Goal: Task Accomplishment & Management: Complete application form

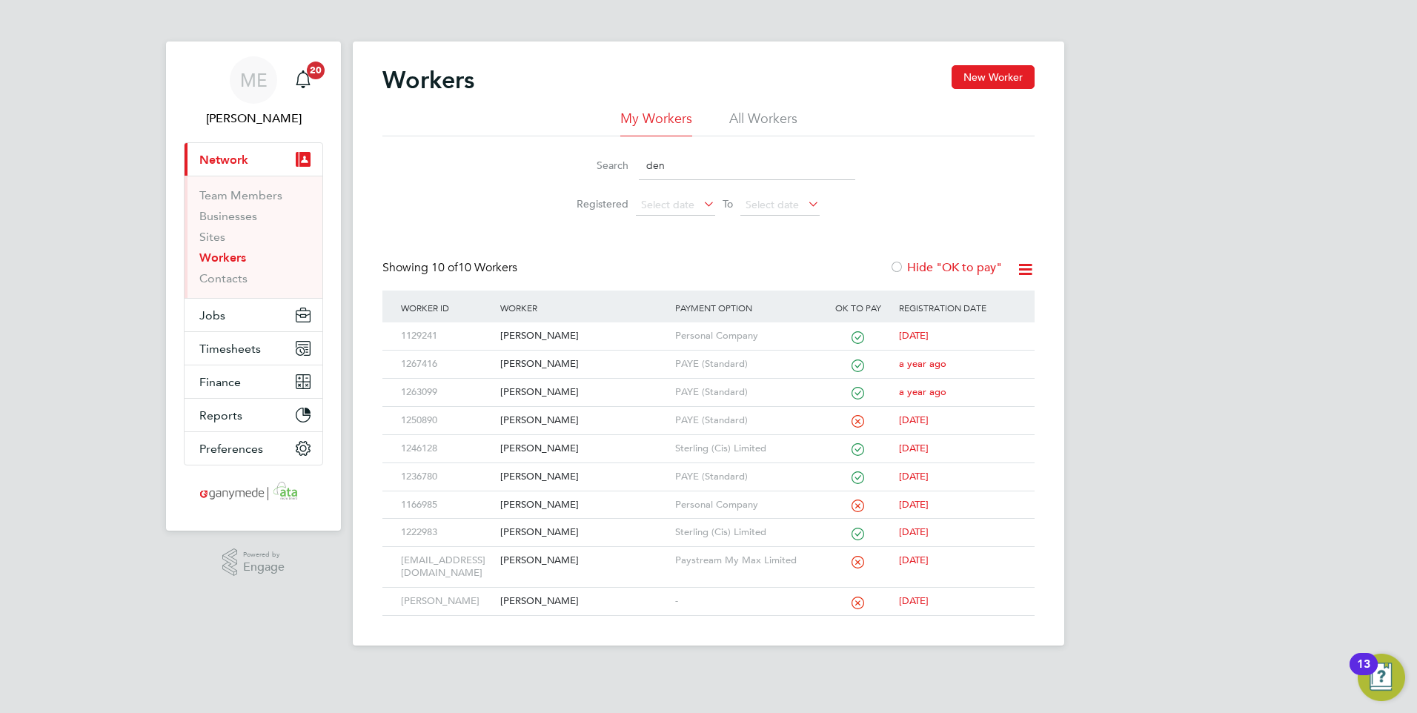
drag, startPoint x: 693, startPoint y: 161, endPoint x: 632, endPoint y: 162, distance: 60.8
click at [632, 162] on div "Search den" at bounding box center [708, 165] width 293 height 29
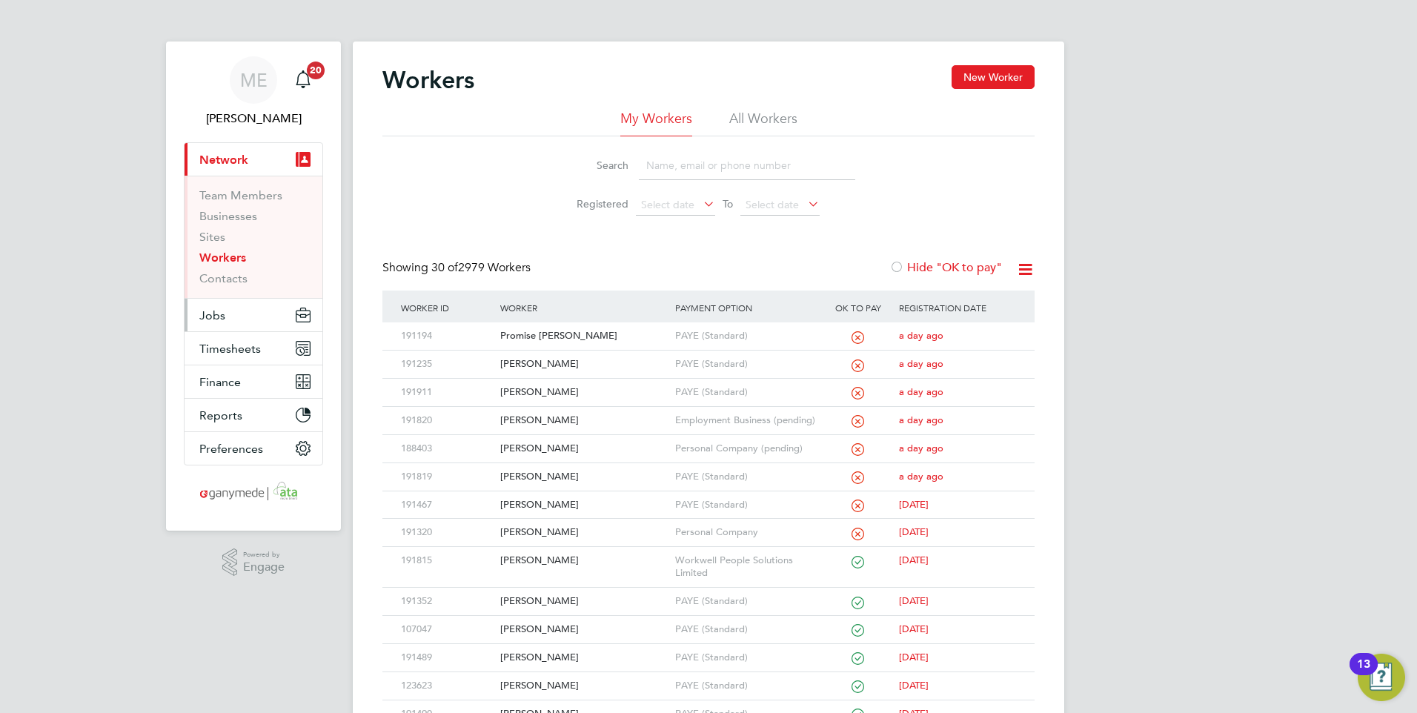
click at [239, 310] on button "Jobs" at bounding box center [254, 315] width 138 height 33
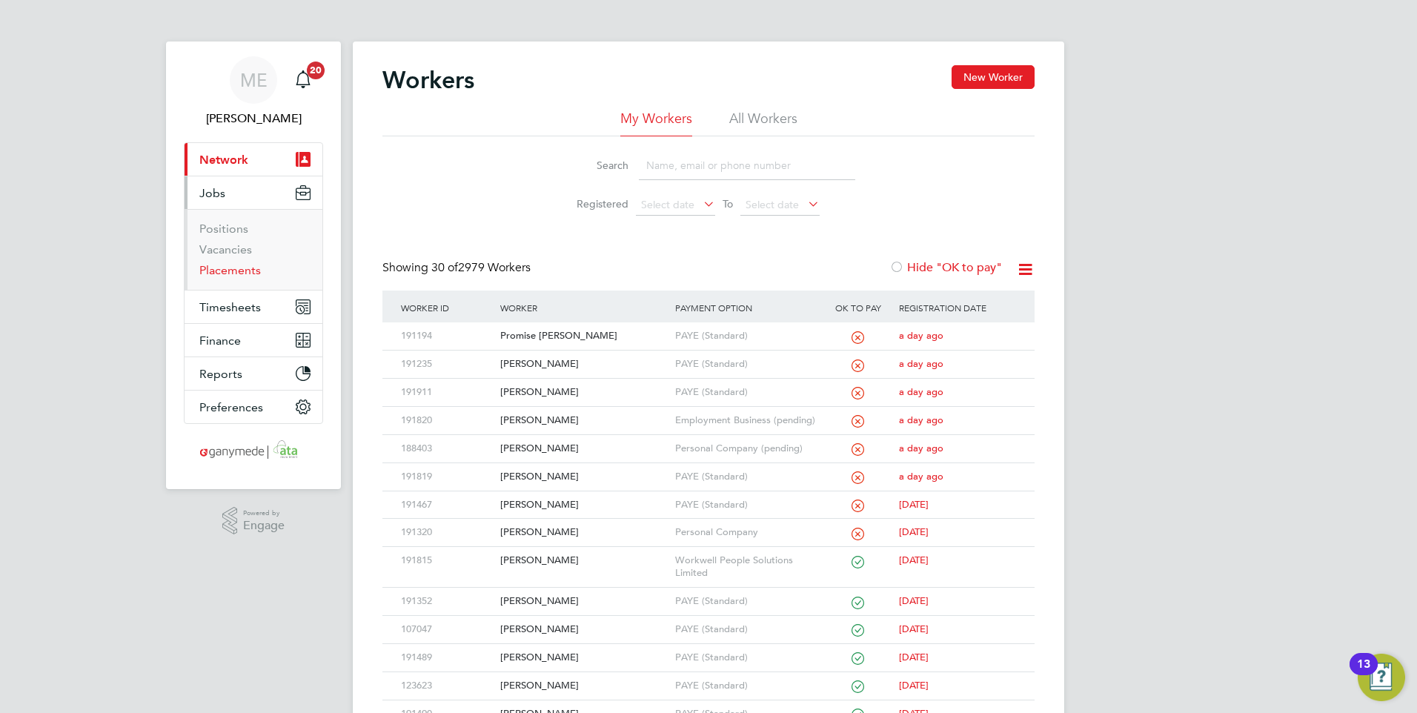
click at [230, 269] on link "Placements" at bounding box center [230, 270] width 62 height 14
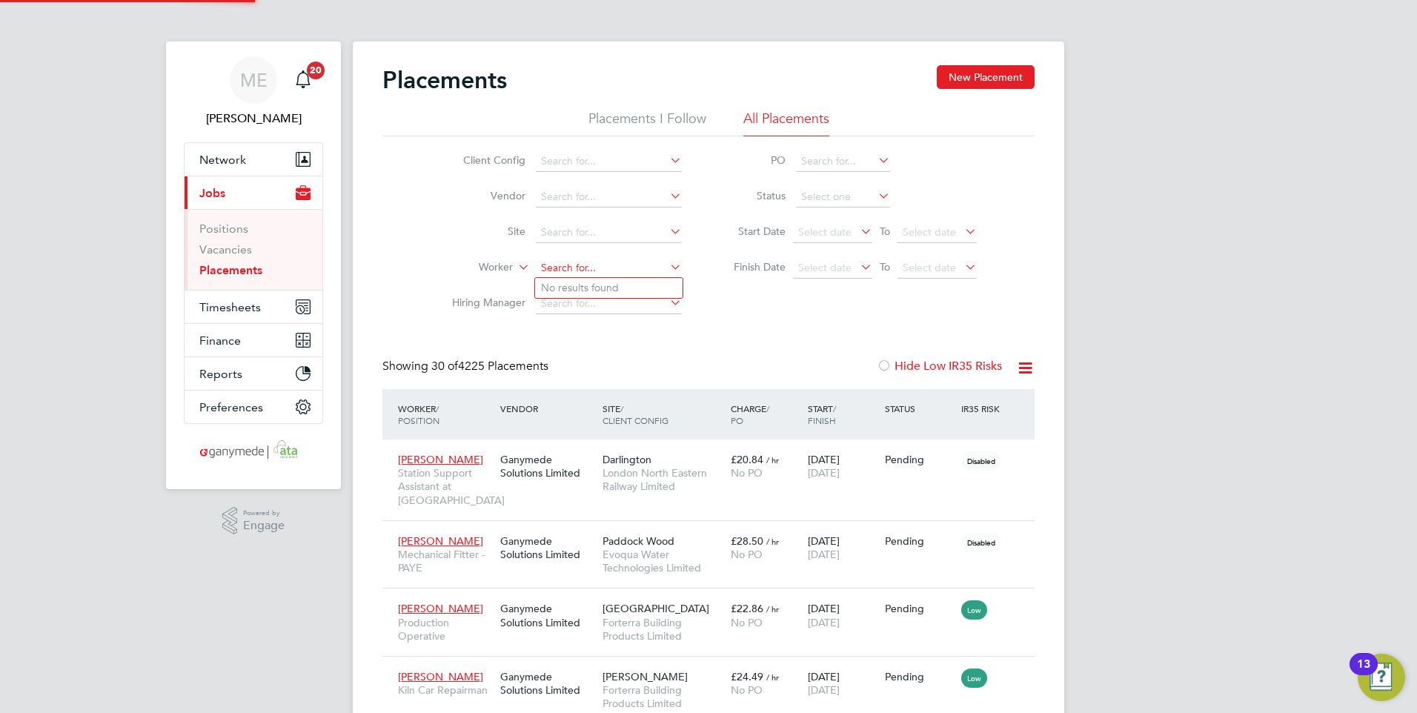
click at [575, 273] on input at bounding box center [609, 268] width 146 height 21
click at [583, 285] on li "[PERSON_NAME]" at bounding box center [627, 288] width 185 height 20
type input "[PERSON_NAME]"
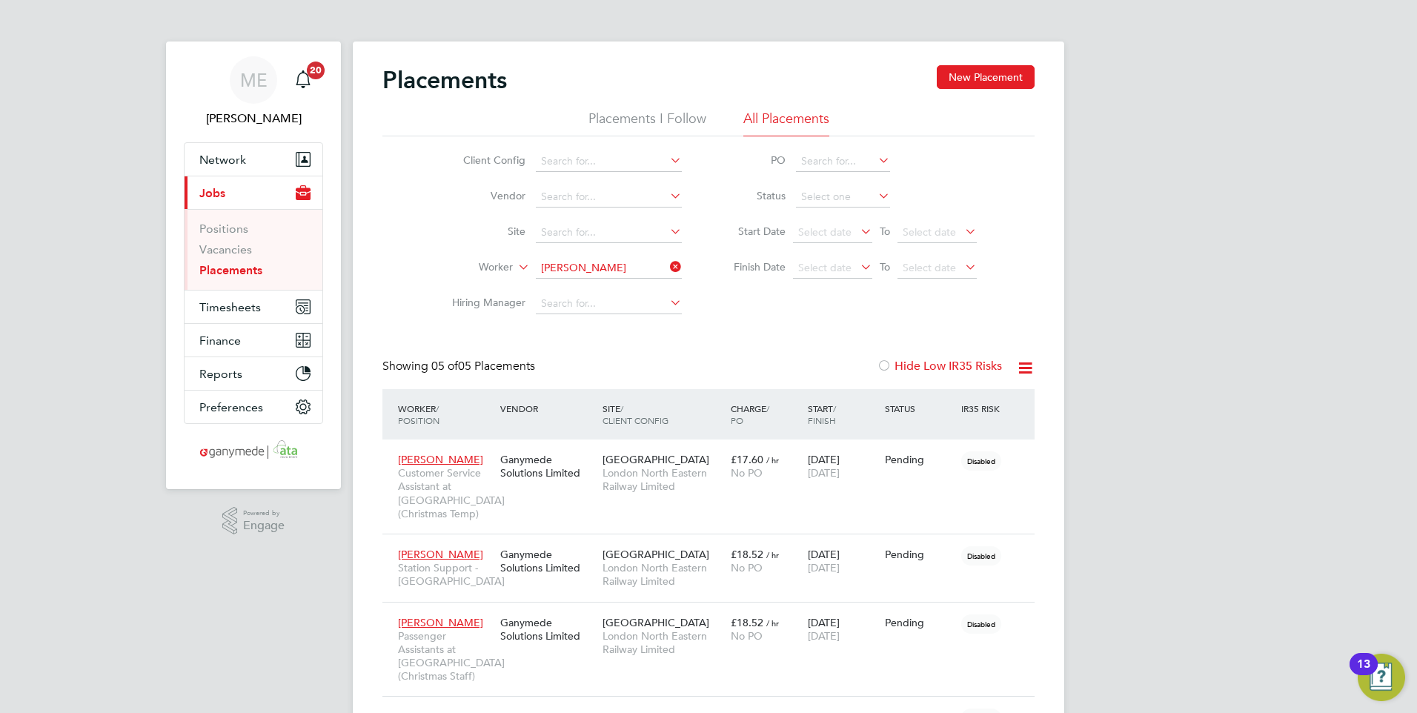
drag, startPoint x: 673, startPoint y: 262, endPoint x: 660, endPoint y: 262, distance: 13.4
click at [667, 262] on icon at bounding box center [667, 266] width 0 height 21
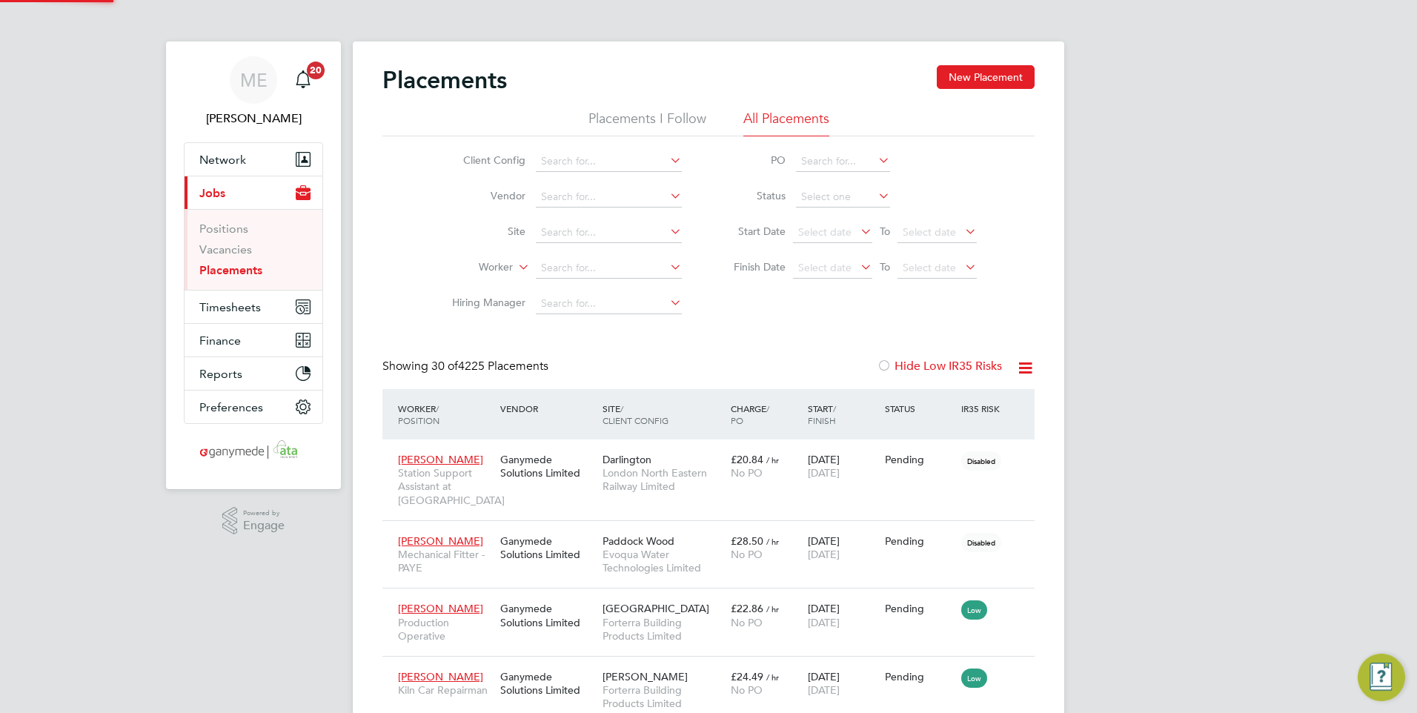
click at [594, 257] on li "Worker" at bounding box center [561, 268] width 279 height 36
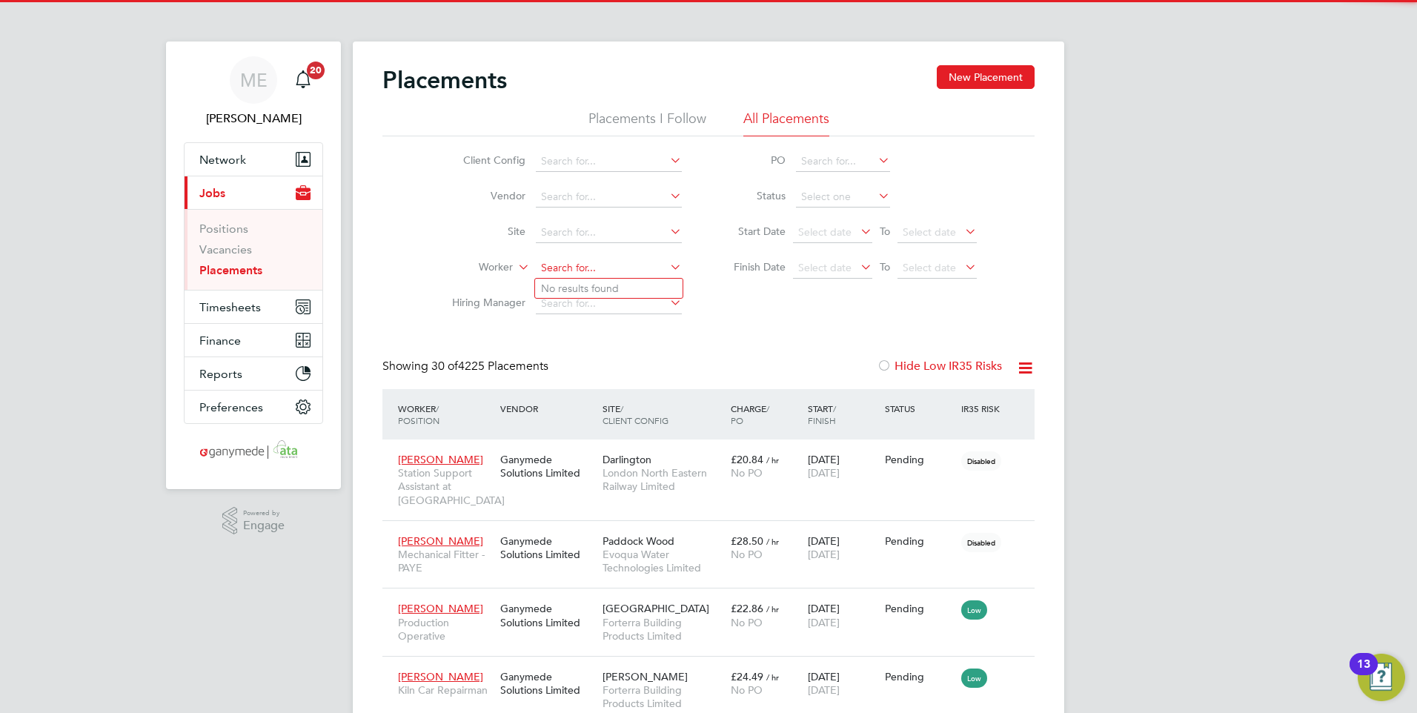
click at [587, 267] on input at bounding box center [609, 268] width 146 height 21
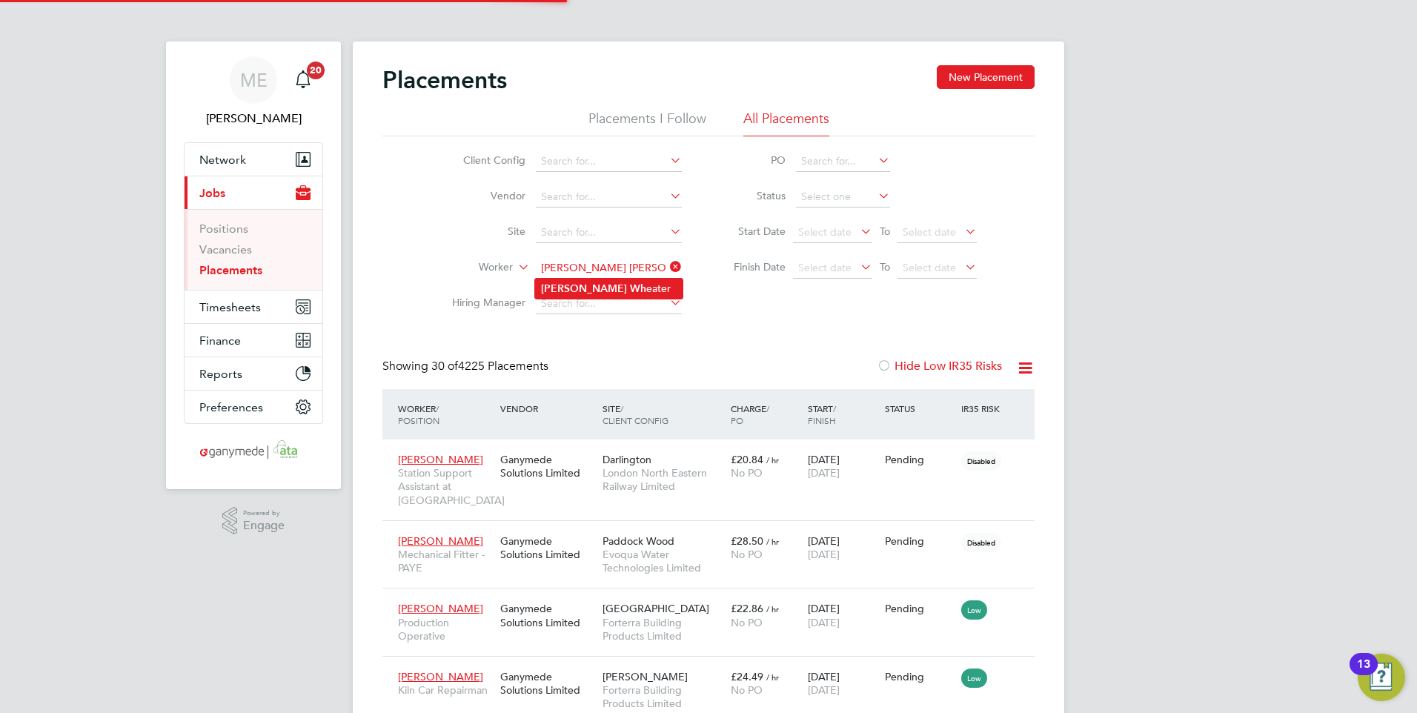
click at [630, 282] on b "Wh" at bounding box center [638, 288] width 16 height 13
type input "[PERSON_NAME]"
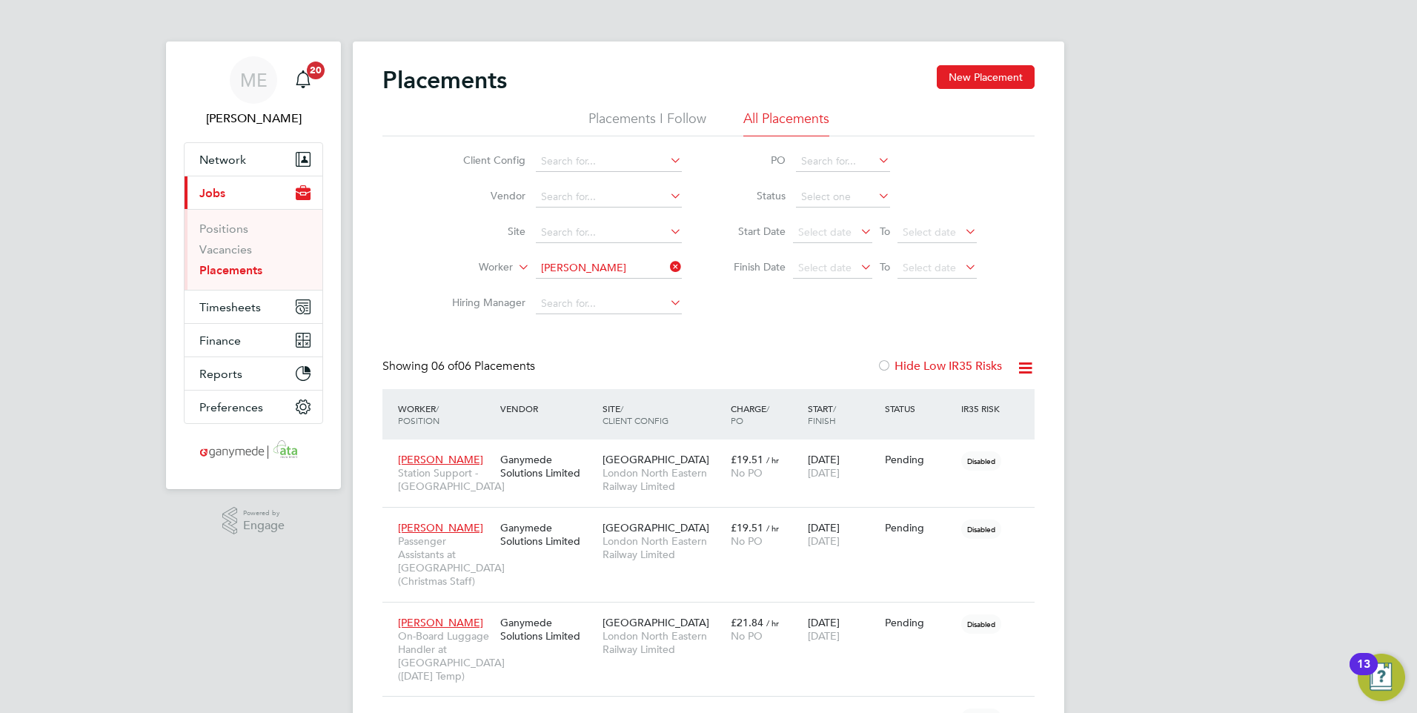
click at [667, 267] on icon at bounding box center [667, 266] width 0 height 21
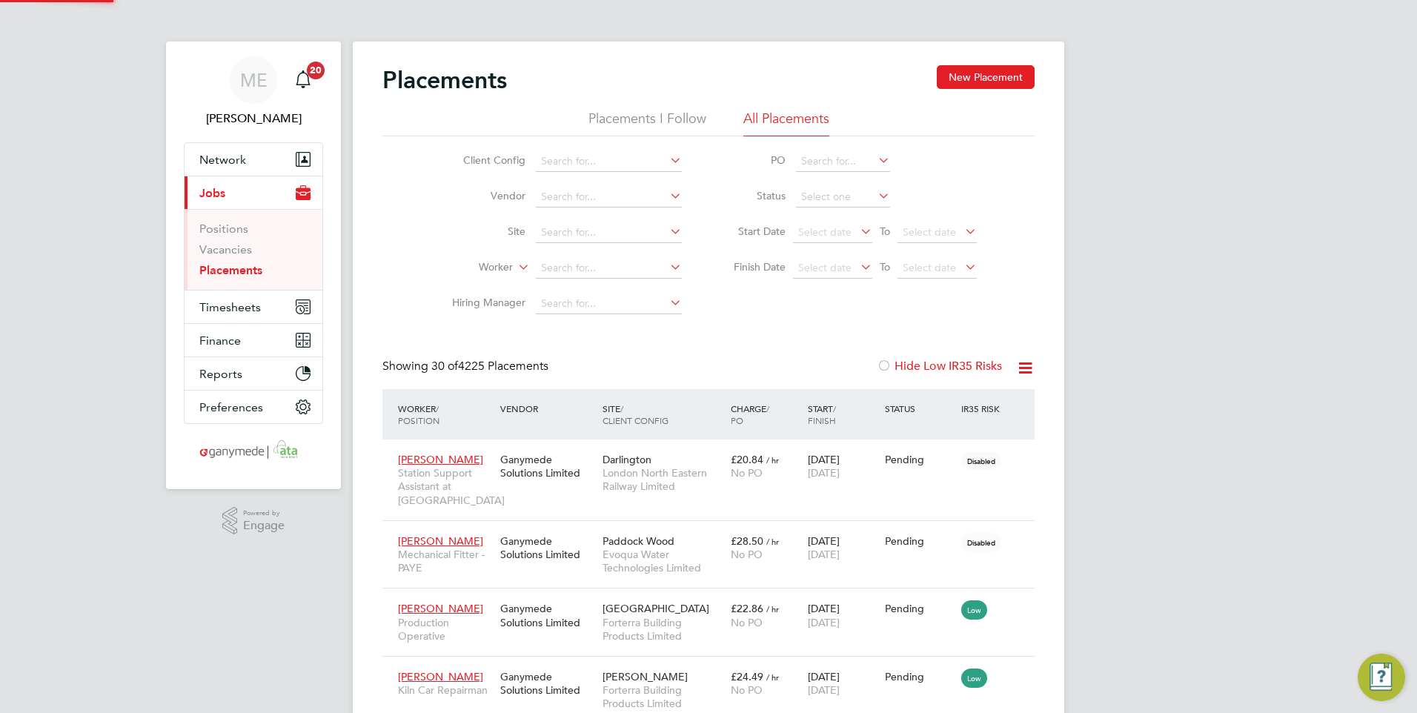
click at [624, 255] on li "Worker" at bounding box center [561, 268] width 279 height 36
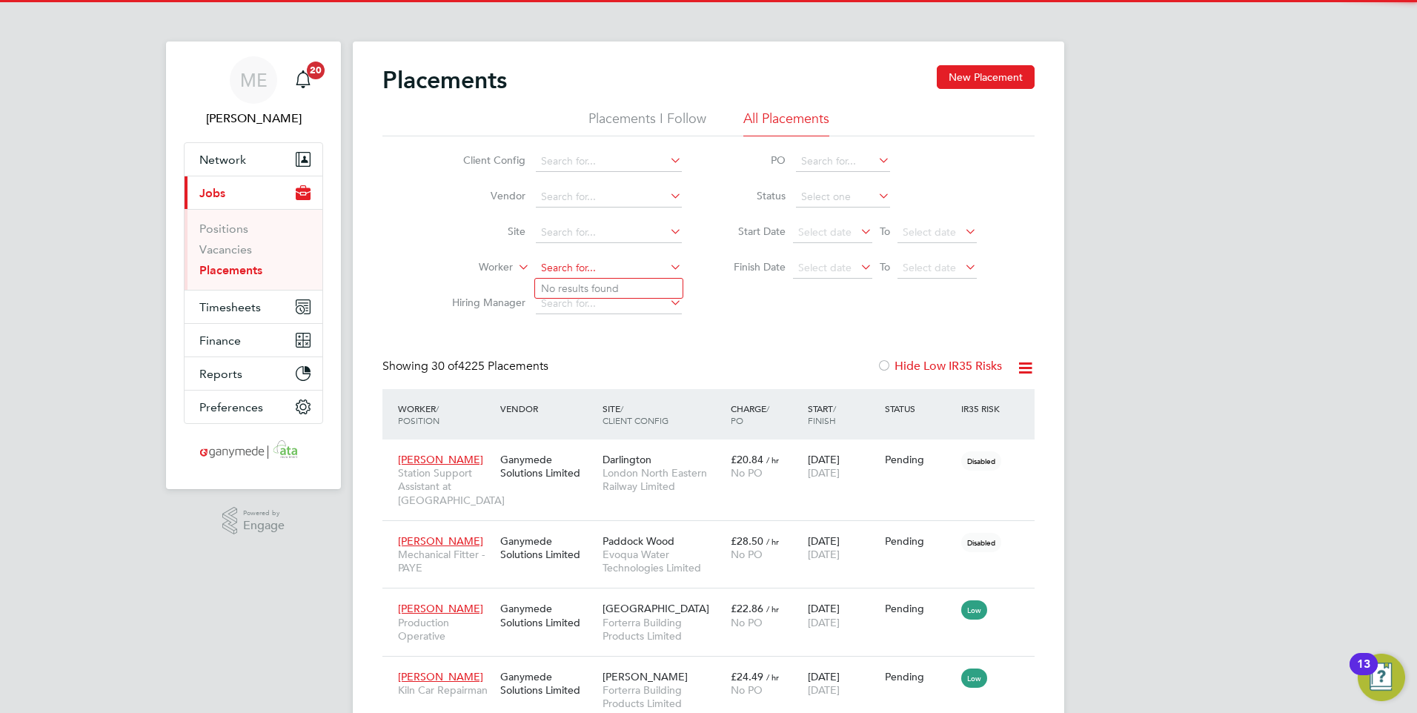
click at [622, 262] on input at bounding box center [609, 268] width 146 height 21
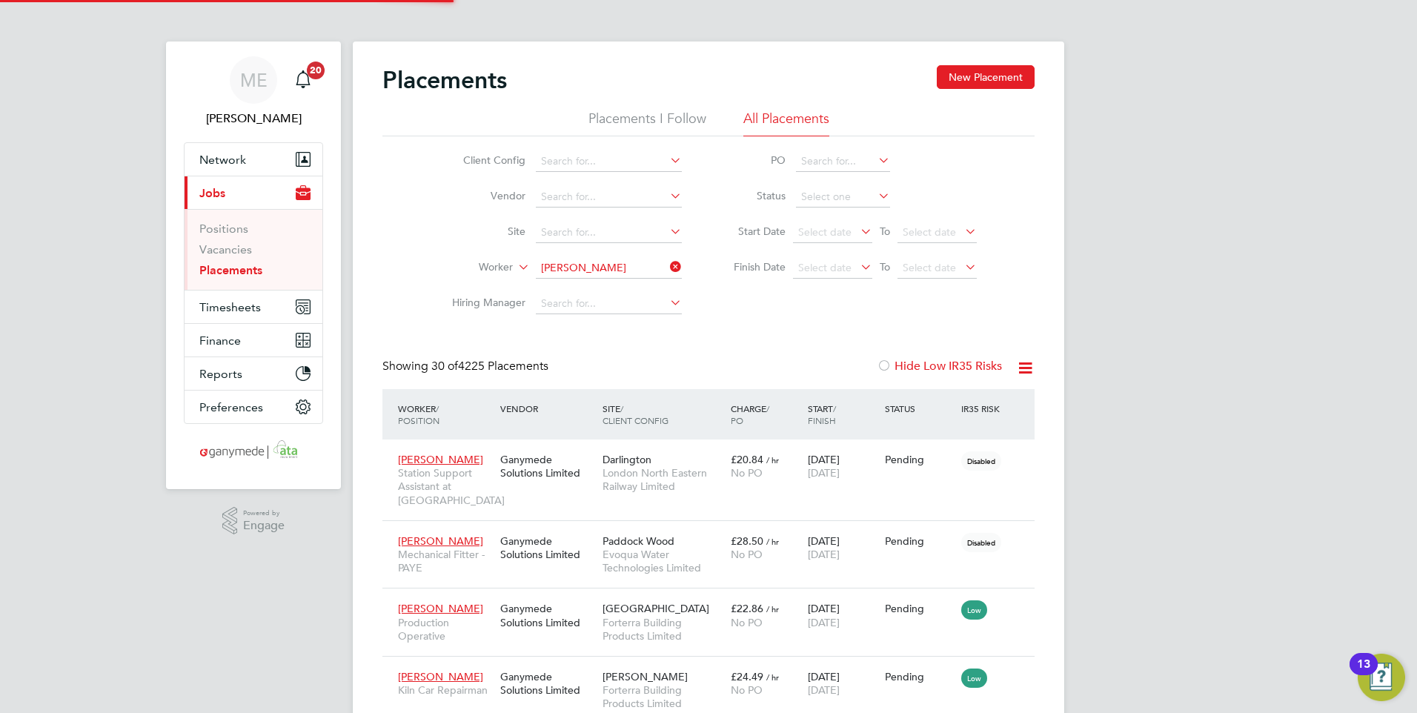
click at [585, 305] on li "[PERSON_NAME]" at bounding box center [626, 308] width 183 height 20
type input "[PERSON_NAME]"
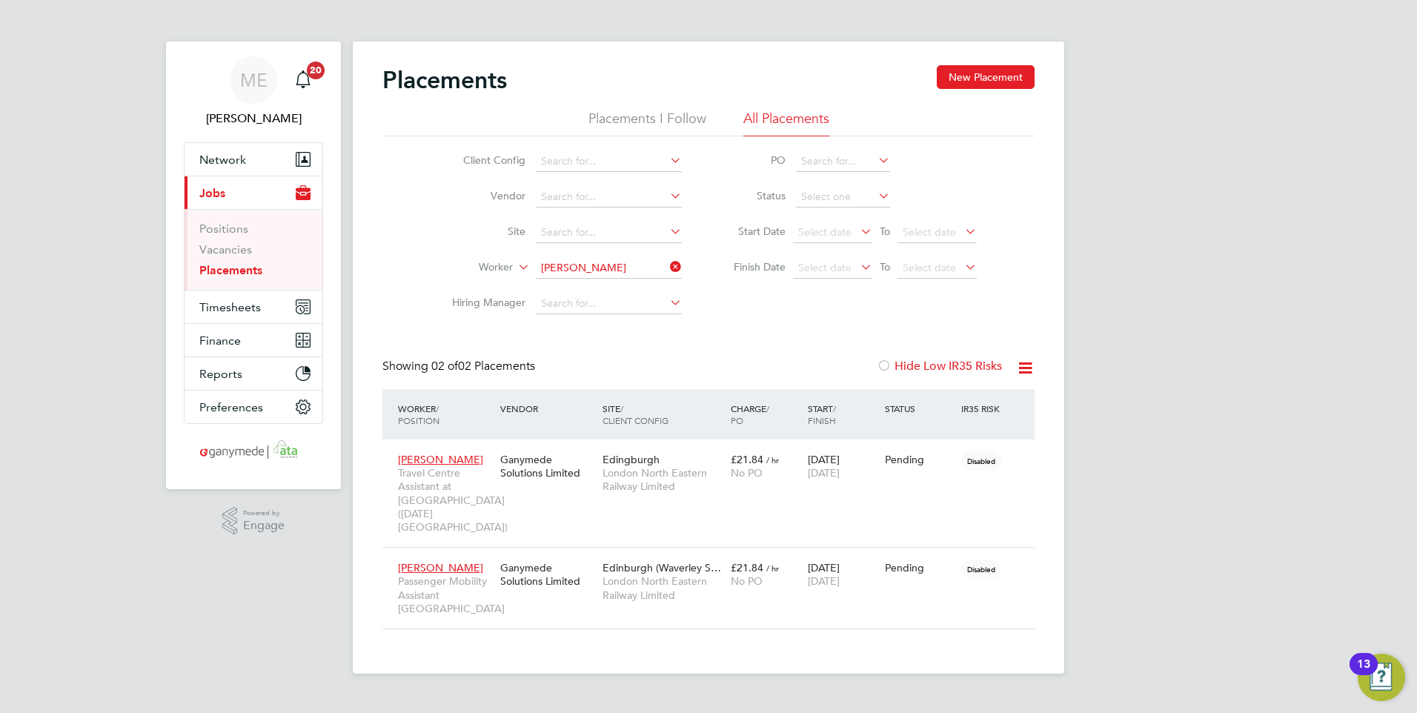
drag, startPoint x: 680, startPoint y: 261, endPoint x: 668, endPoint y: 264, distance: 12.2
click at [667, 261] on icon at bounding box center [667, 266] width 0 height 21
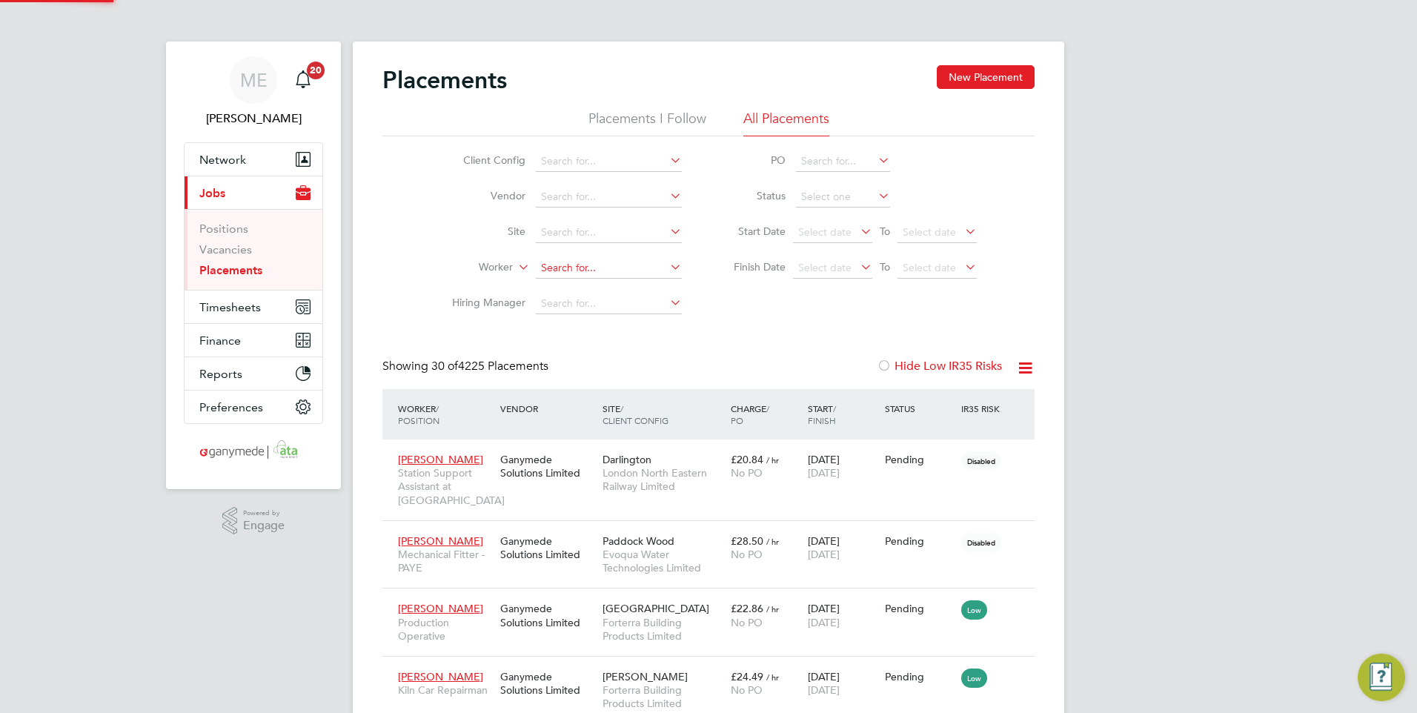
click at [606, 265] on input at bounding box center [609, 268] width 146 height 21
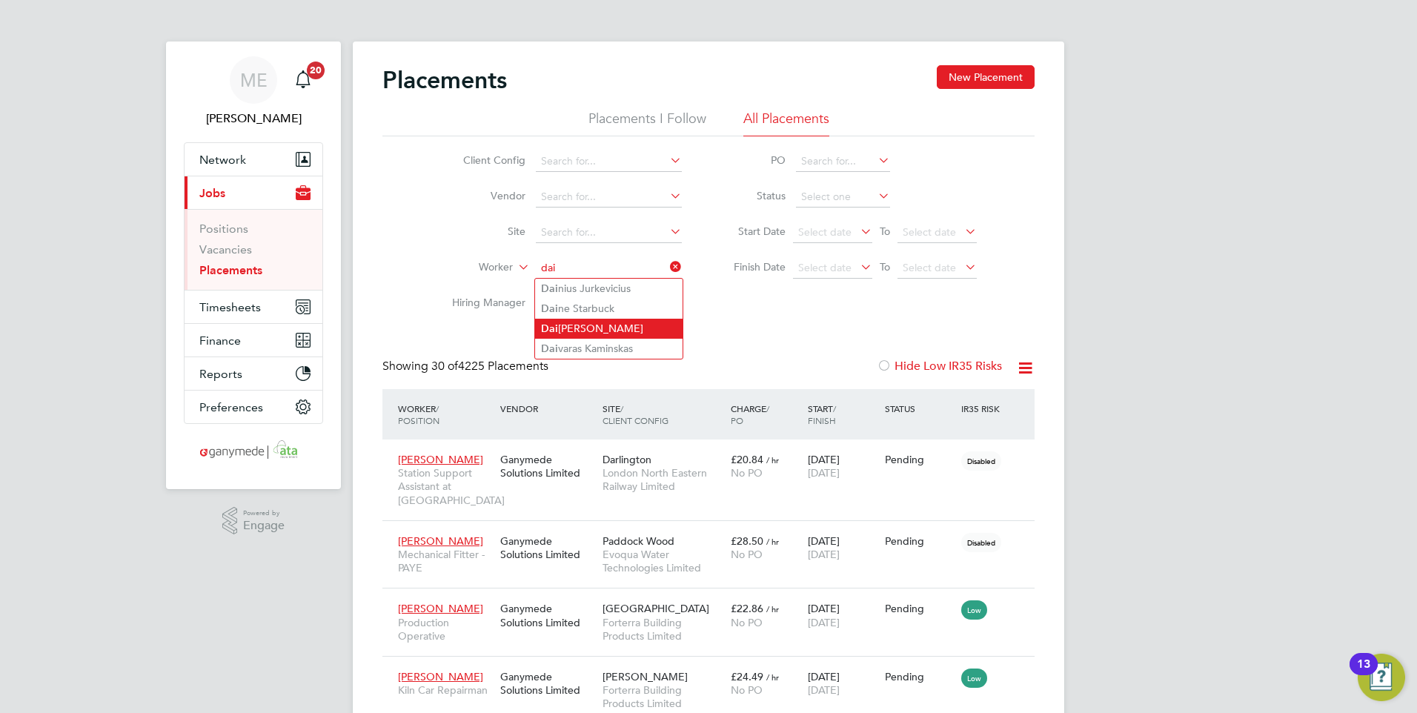
click at [577, 319] on li "Dai [PERSON_NAME]" at bounding box center [608, 329] width 147 height 20
type input "[PERSON_NAME]"
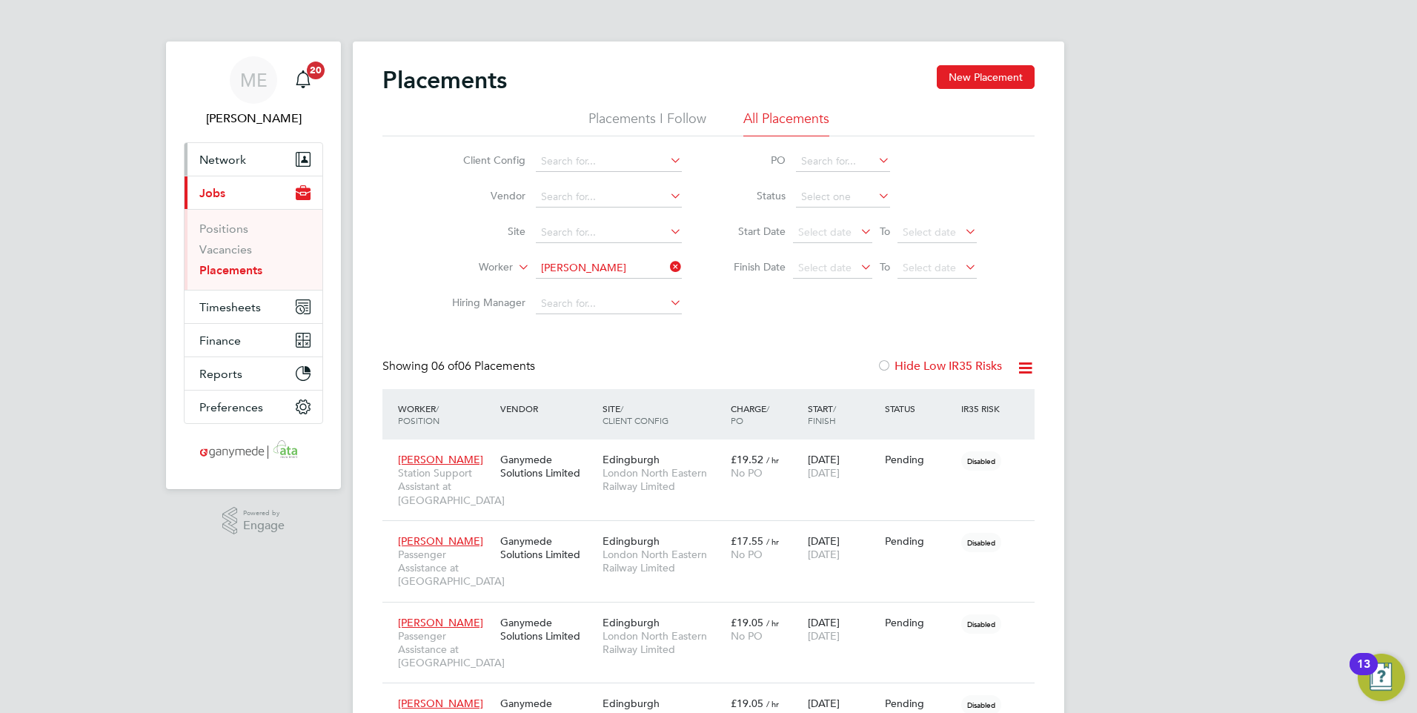
click at [258, 153] on button "Network" at bounding box center [254, 159] width 138 height 33
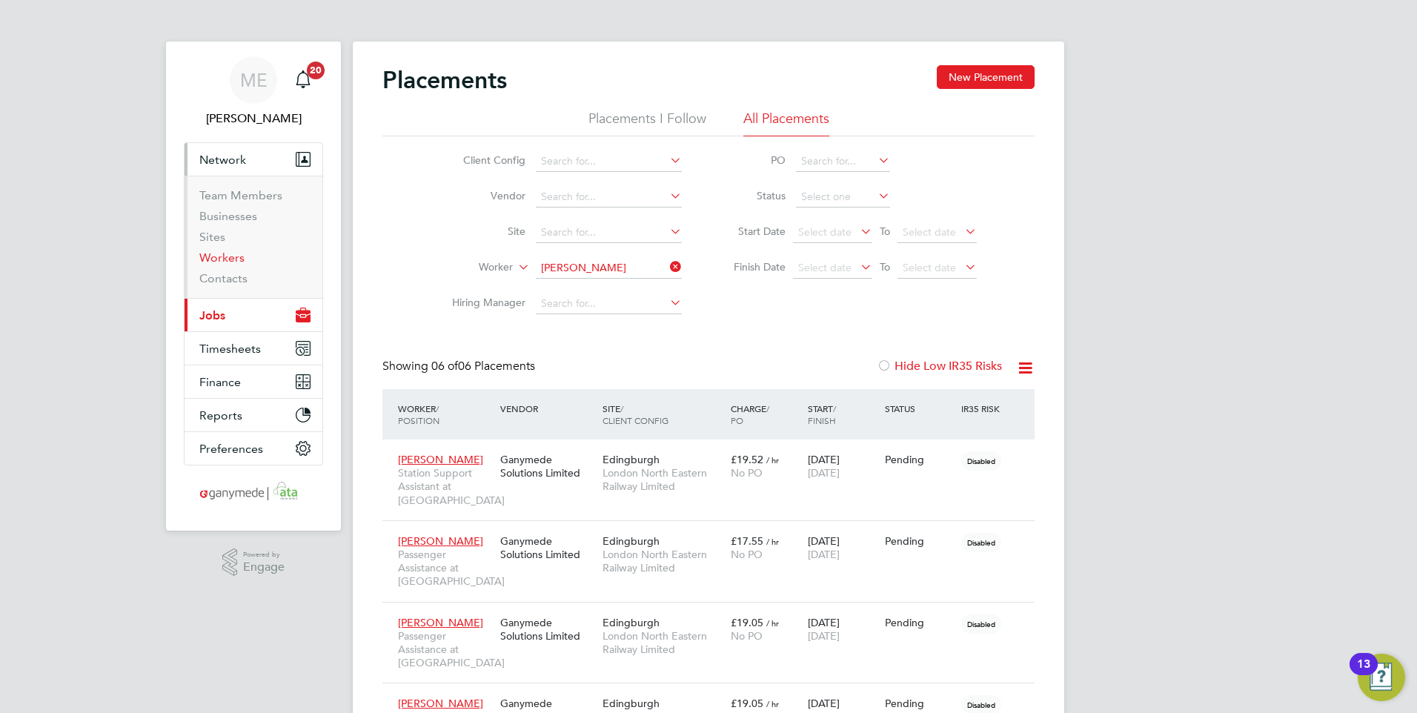
click at [228, 254] on link "Workers" at bounding box center [221, 257] width 45 height 14
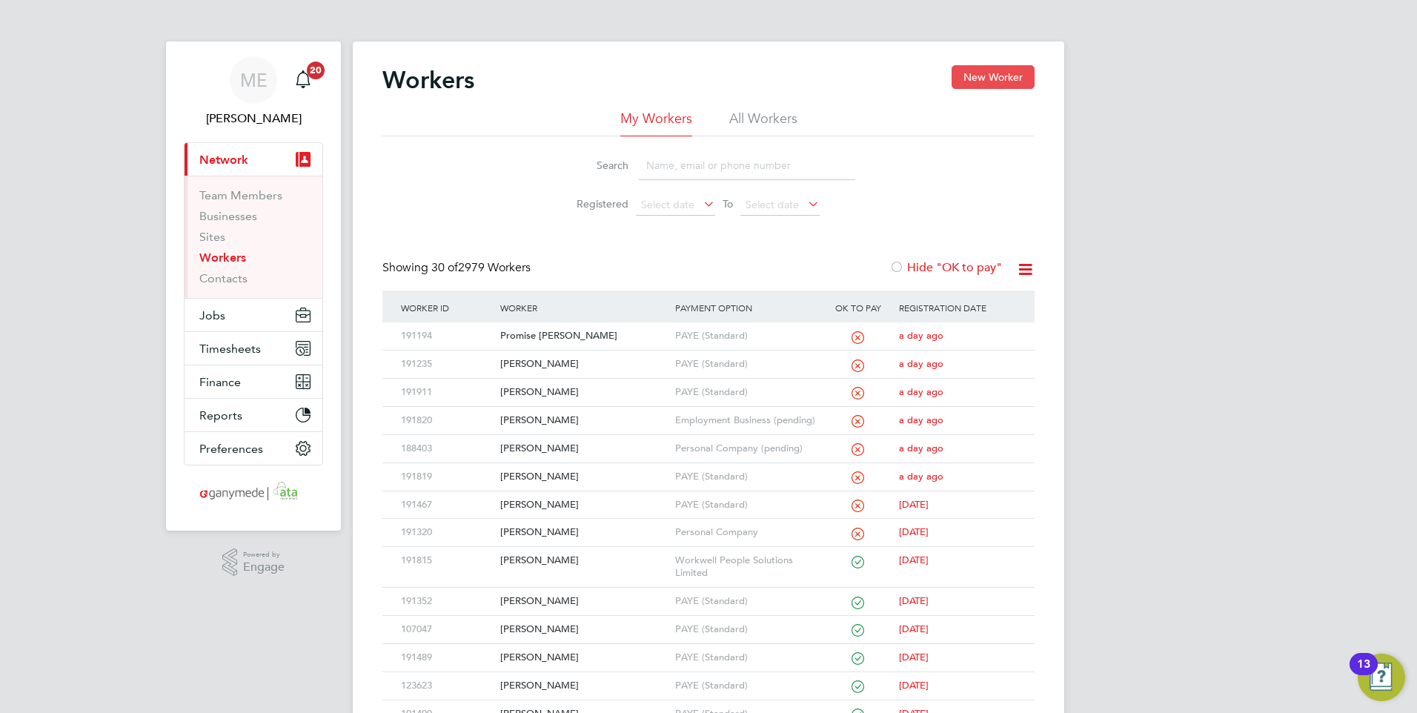
click at [995, 79] on button "New Worker" at bounding box center [993, 77] width 83 height 24
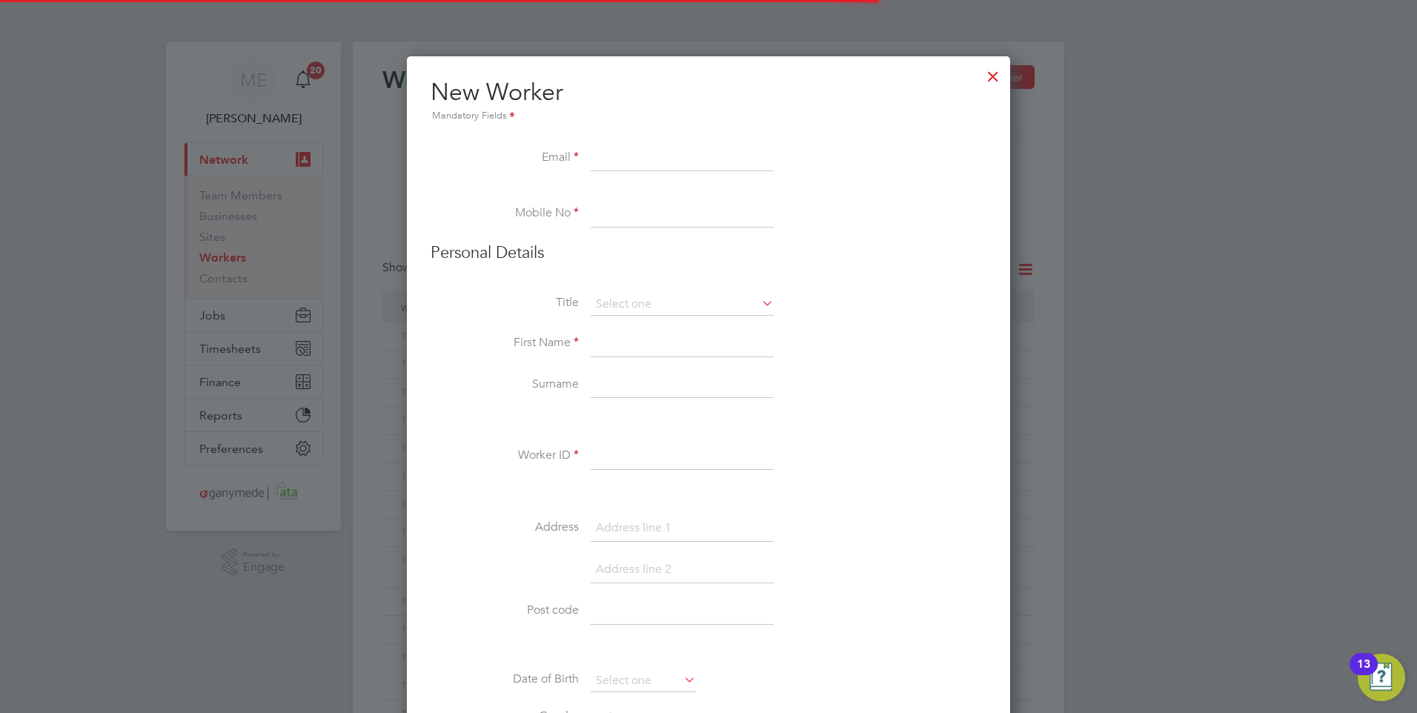
scroll to position [1666, 604]
paste input "[EMAIL_ADDRESS][DOMAIN_NAME]"
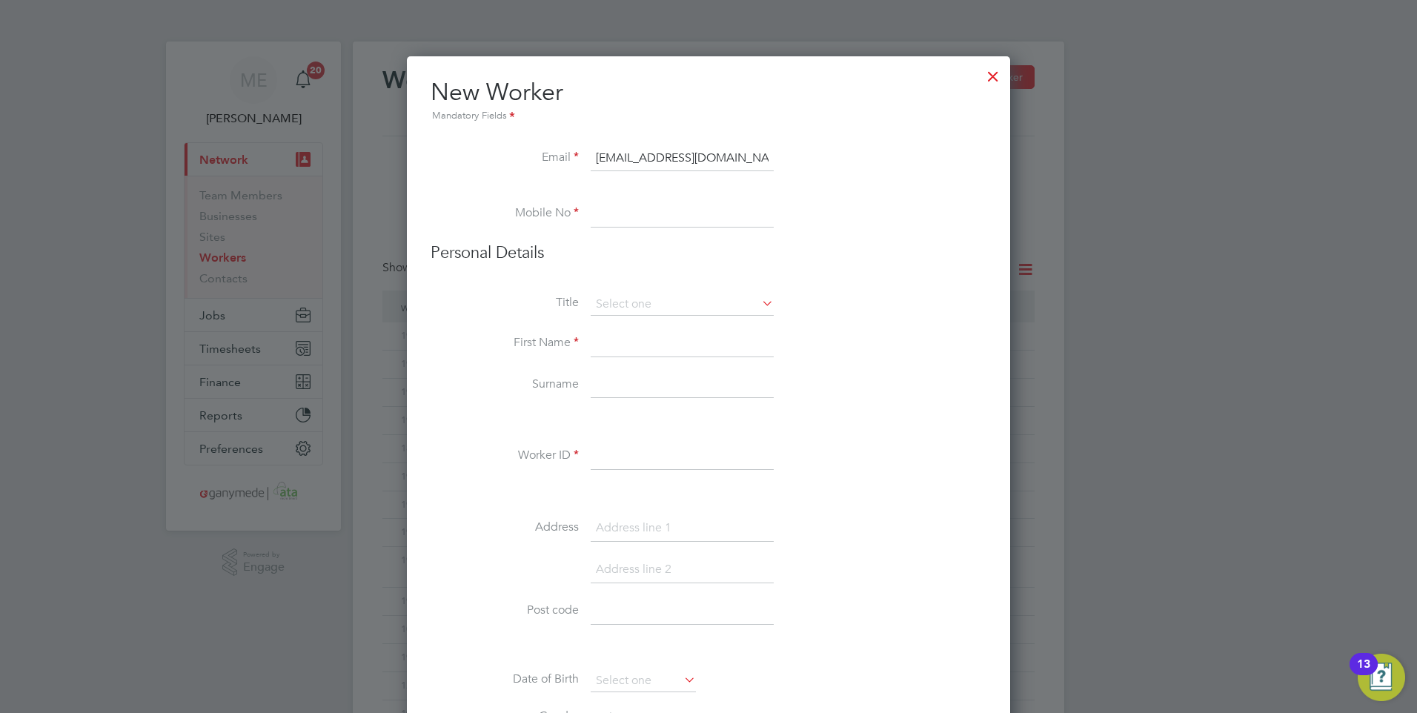
type input "[EMAIL_ADDRESS][DOMAIN_NAME]"
paste input "[PHONE_NUMBER]"
type input "[PHONE_NUMBER]"
click at [636, 295] on input at bounding box center [682, 304] width 183 height 22
click at [531, 326] on li "Title" at bounding box center [709, 311] width 556 height 37
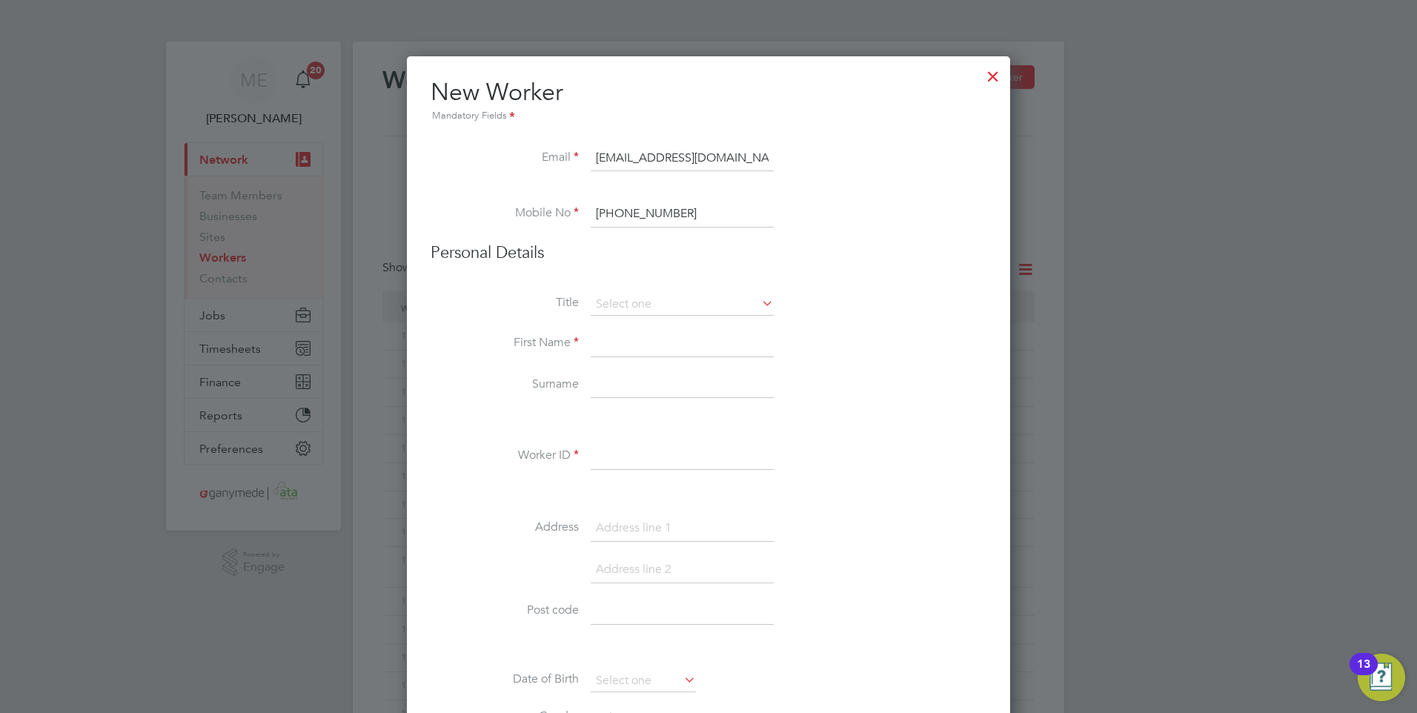
click at [603, 339] on input at bounding box center [682, 344] width 183 height 27
type input "Jemma"
type input "Broadway"
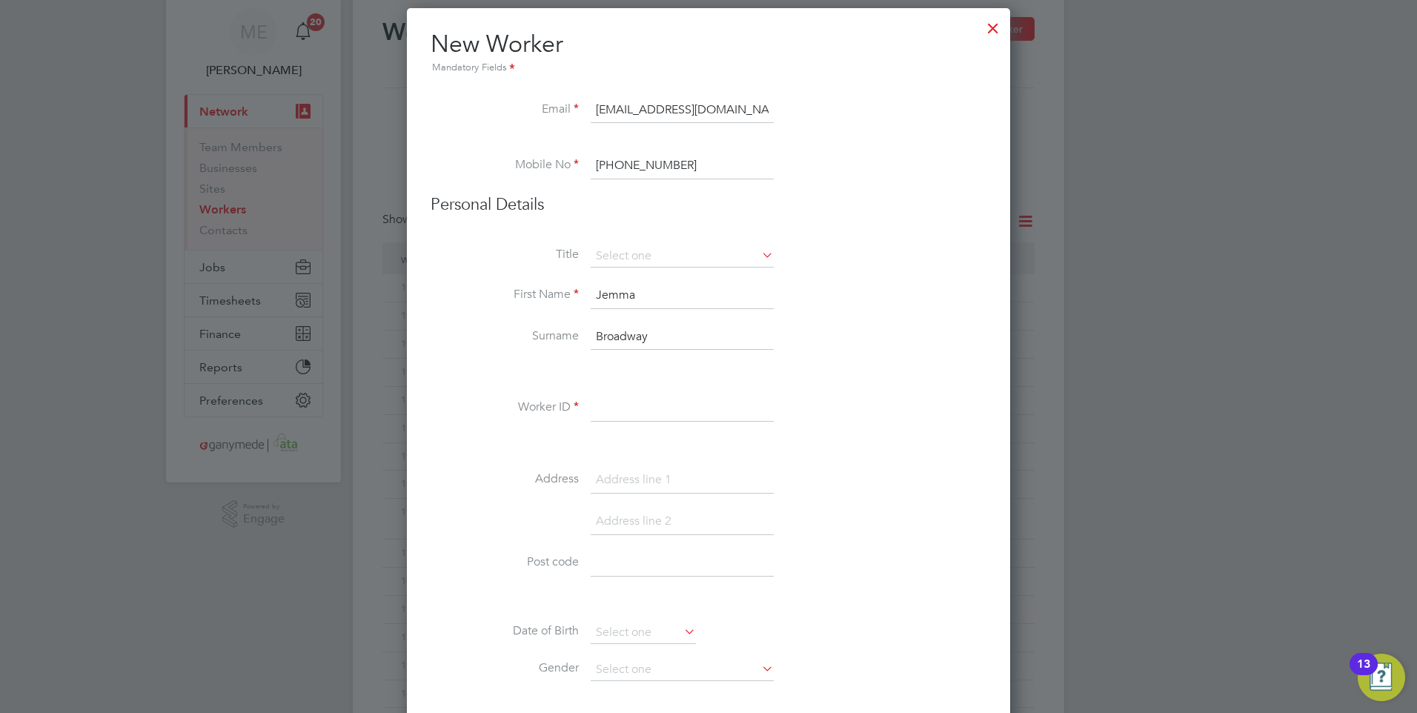
scroll to position [74, 0]
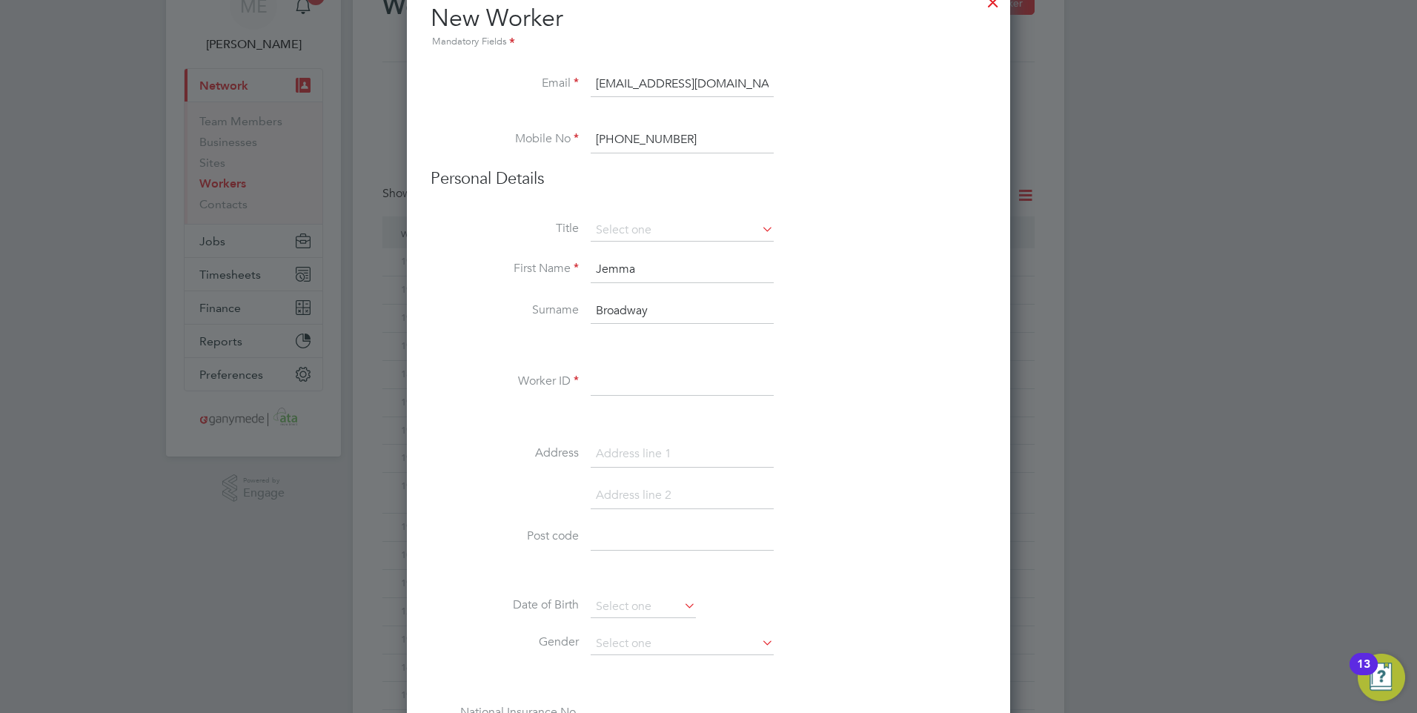
click at [637, 379] on input at bounding box center [682, 382] width 183 height 27
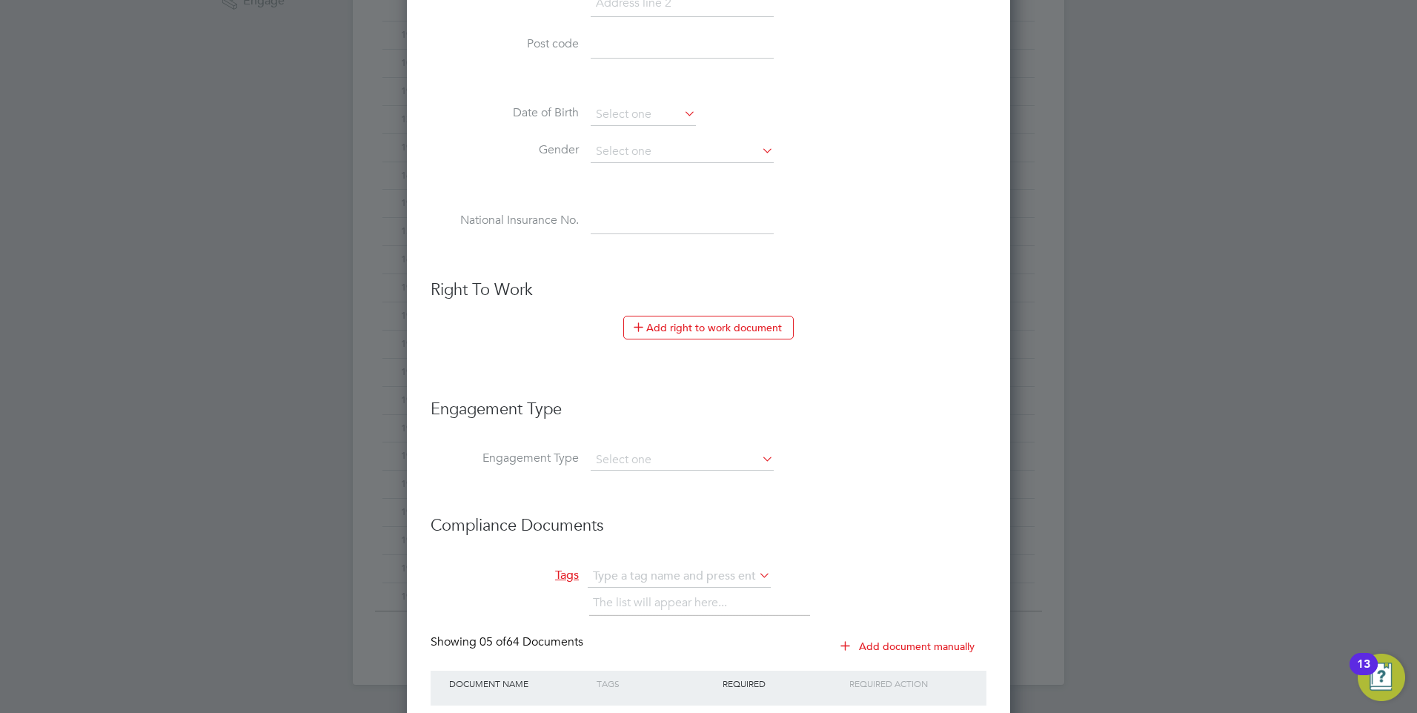
scroll to position [593, 0]
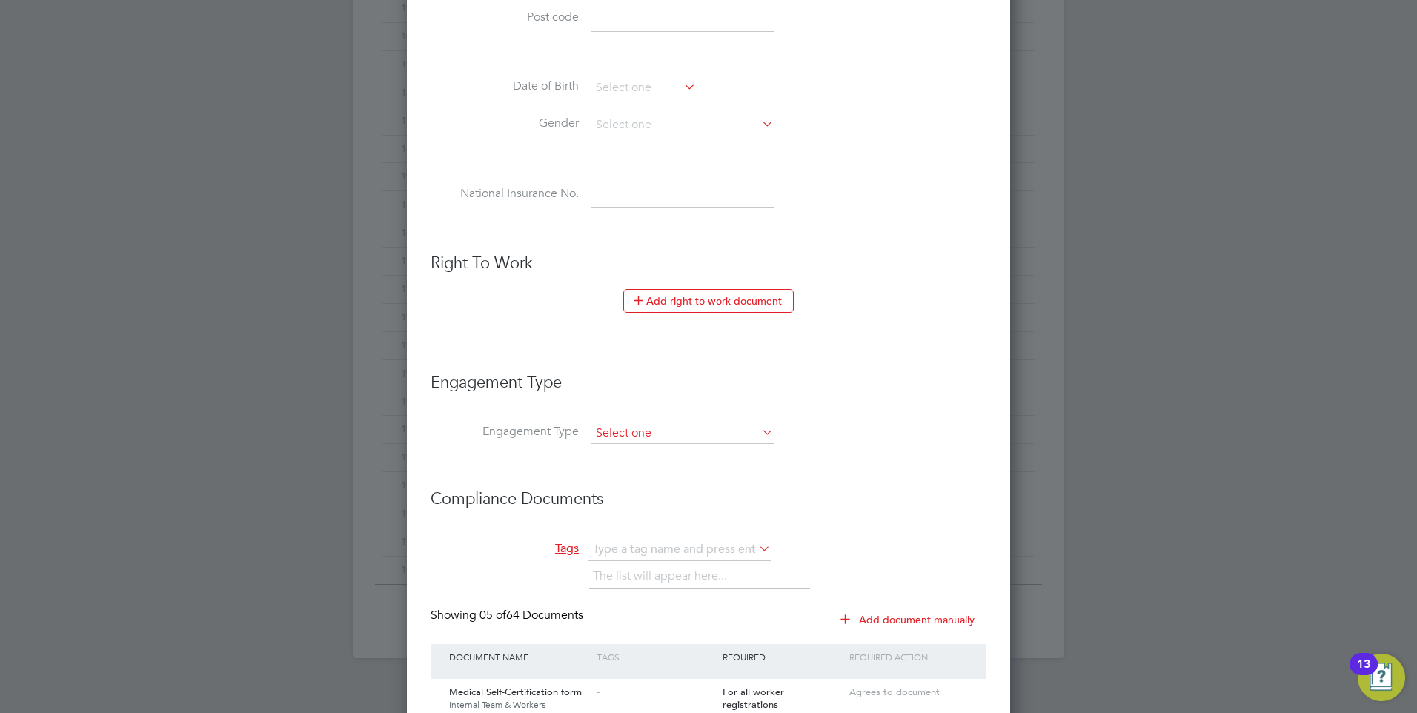
type input "191251"
click at [636, 435] on input at bounding box center [682, 433] width 183 height 21
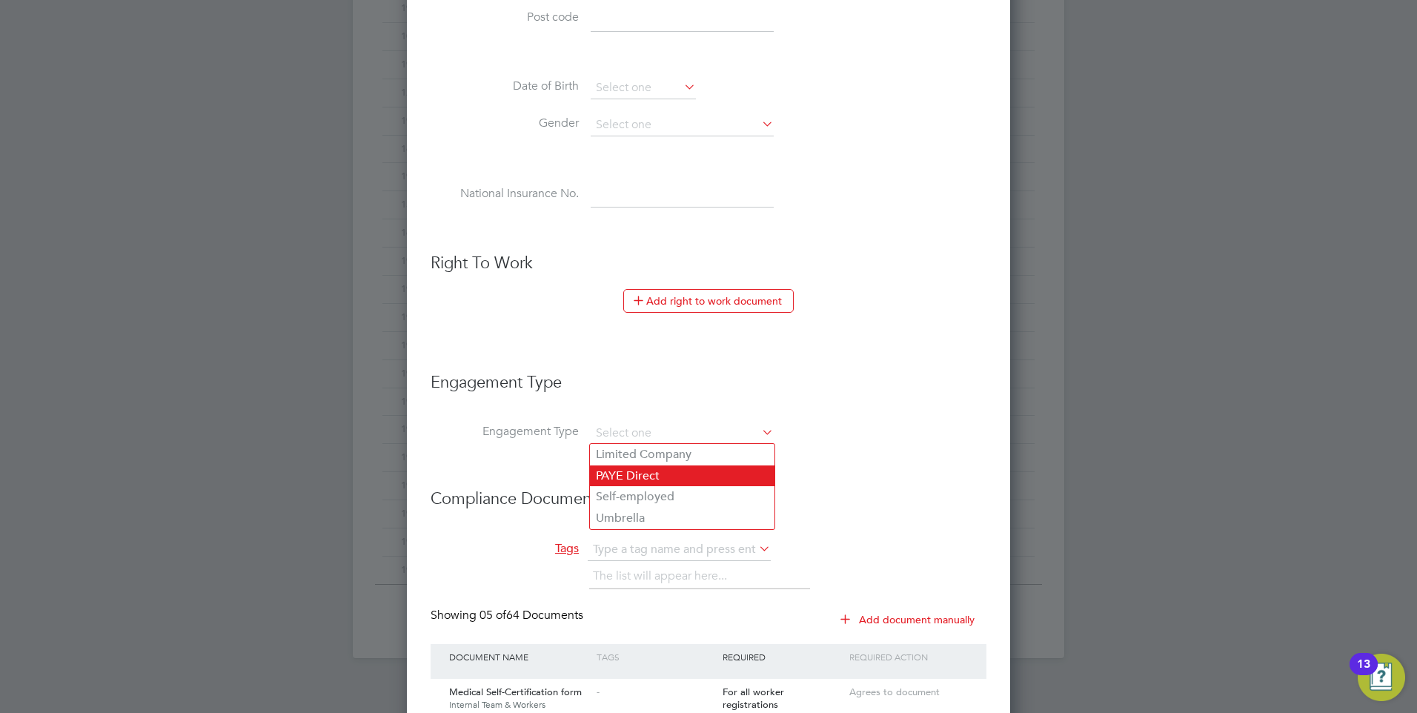
click at [638, 473] on li "PAYE Direct" at bounding box center [682, 475] width 185 height 21
type input "PAYE Direct"
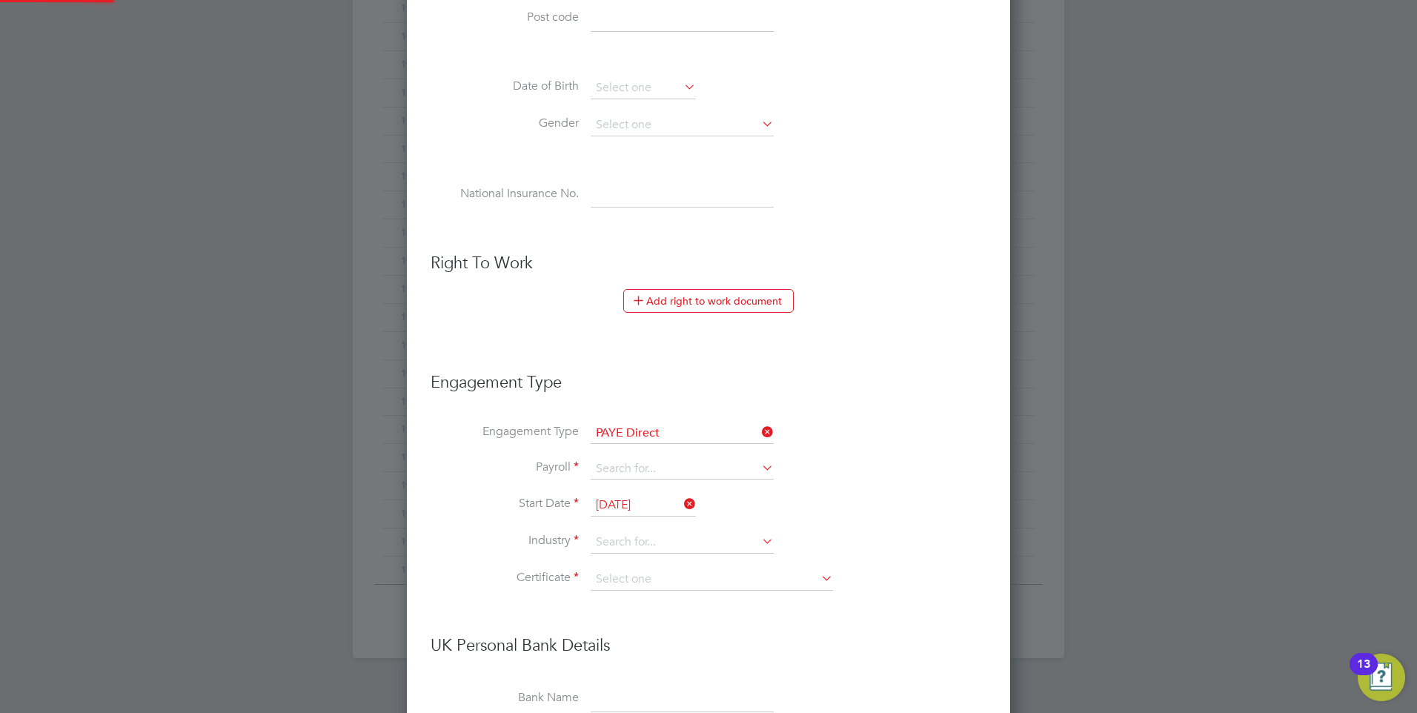
scroll to position [2327, 604]
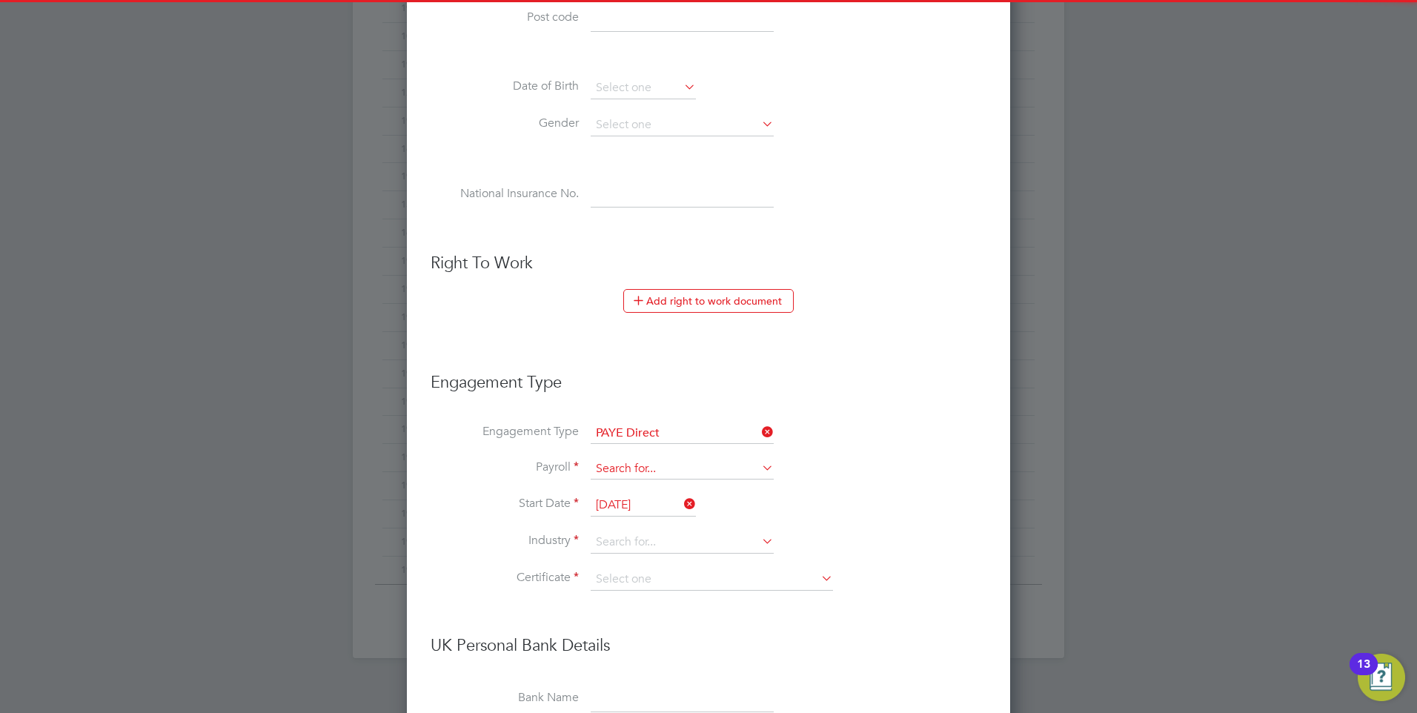
click at [637, 469] on input at bounding box center [682, 469] width 183 height 21
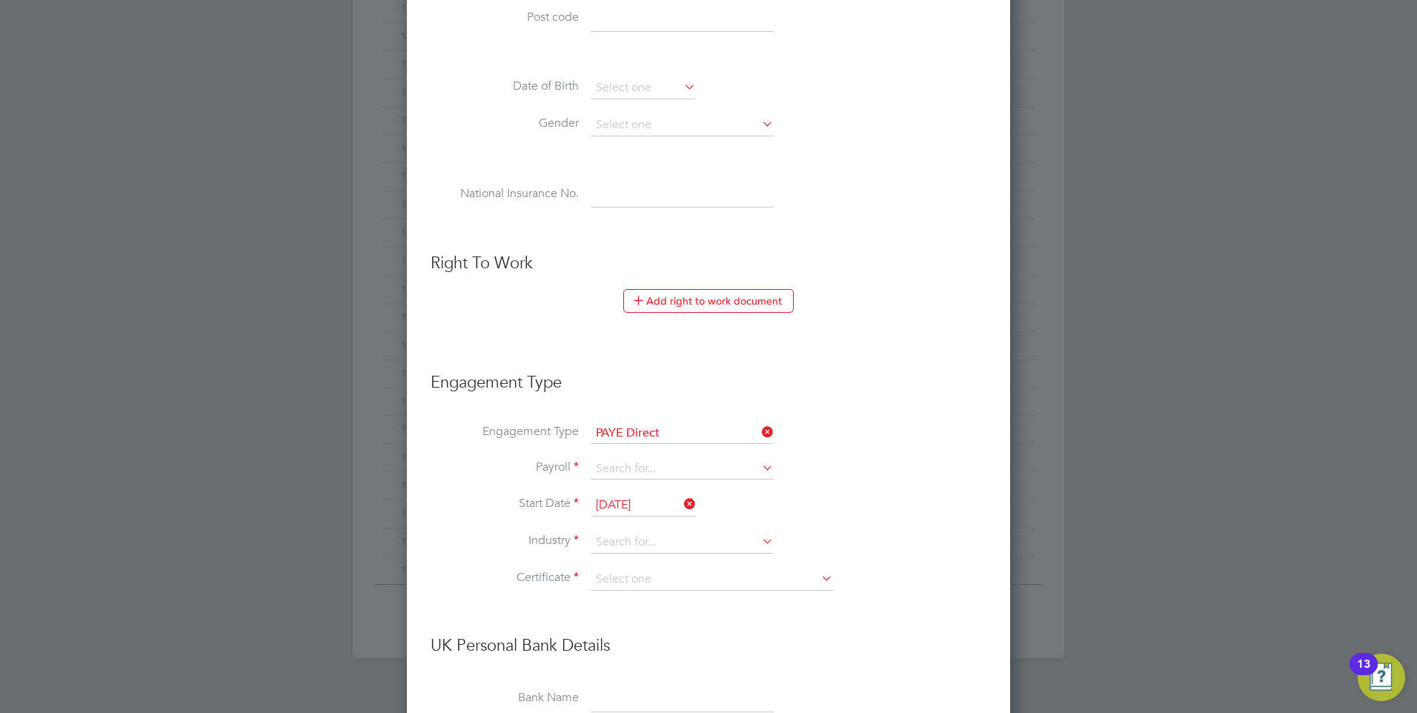
click at [637, 483] on li "PAYE (Standard)" at bounding box center [682, 489] width 185 height 21
type input "PAYE (Standard)"
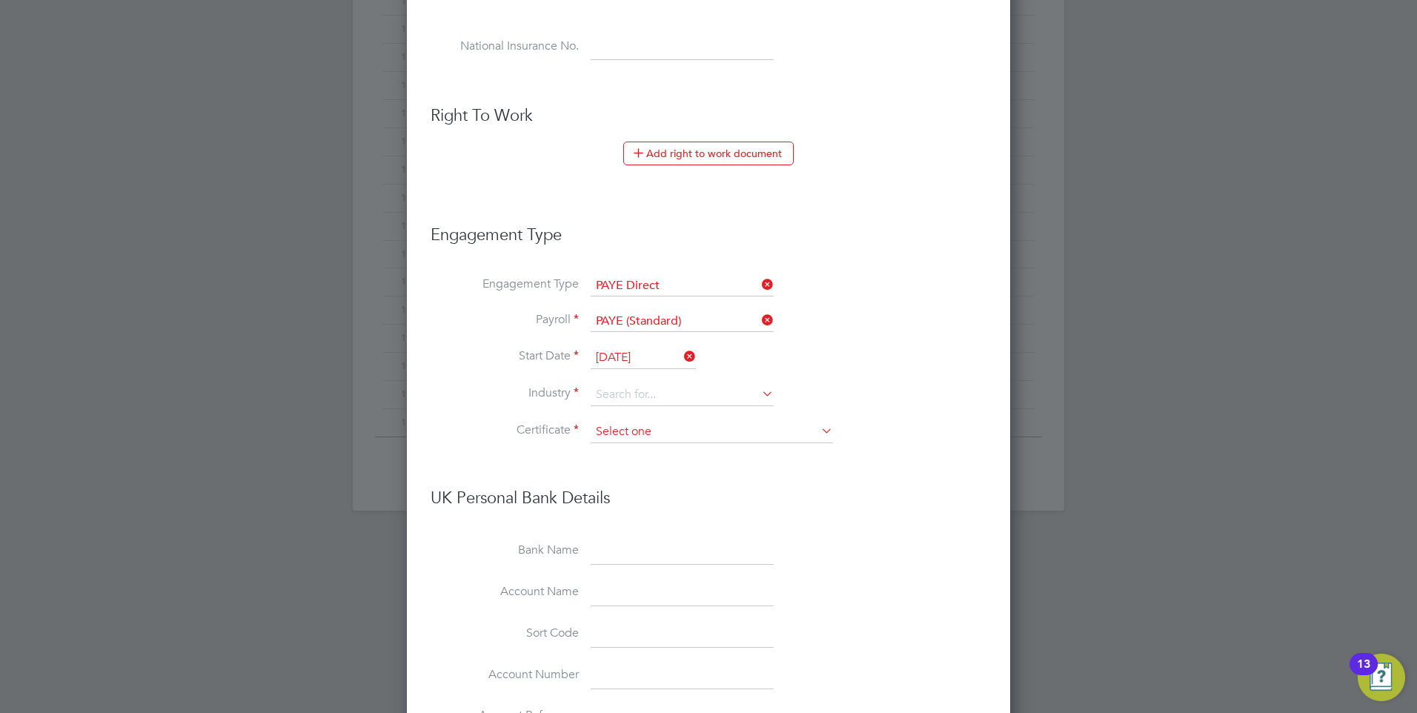
scroll to position [741, 0]
click at [621, 390] on input at bounding box center [682, 394] width 183 height 22
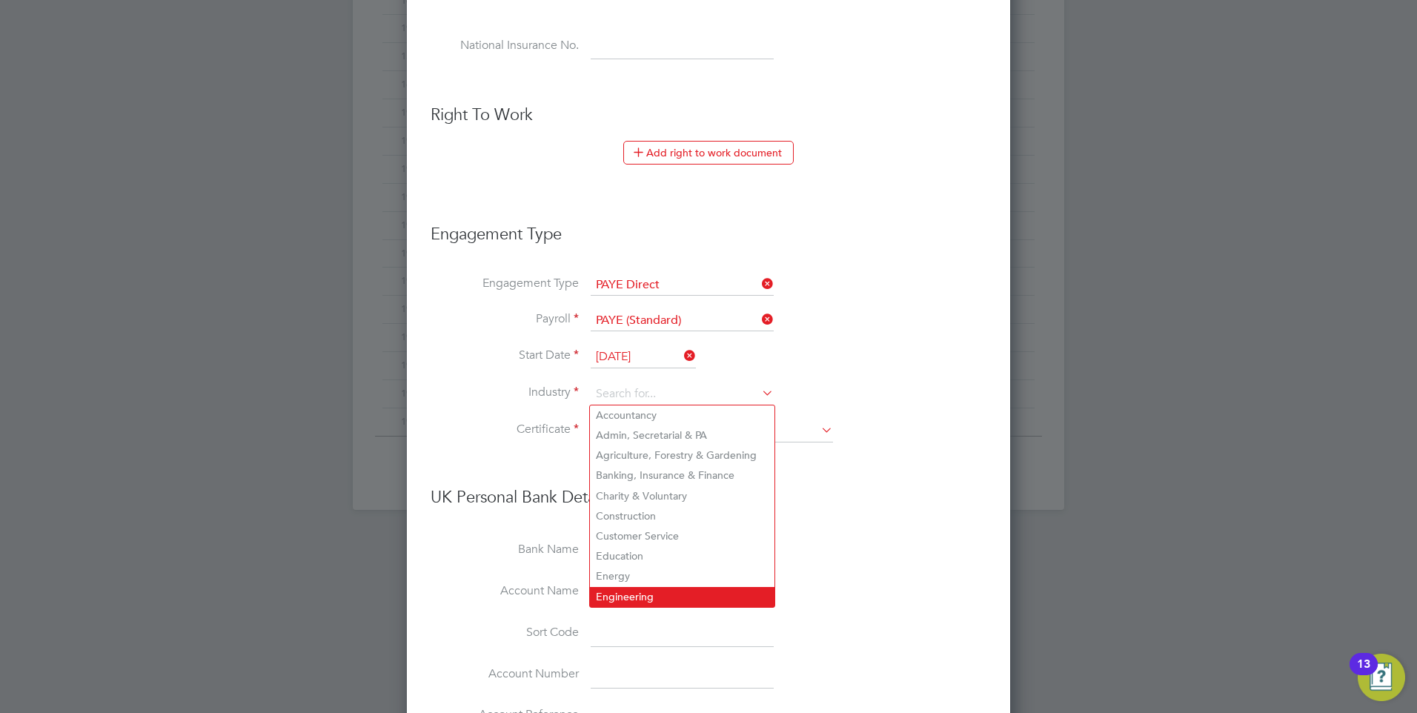
click at [657, 587] on li "Engineering" at bounding box center [682, 597] width 185 height 20
type input "Engineering"
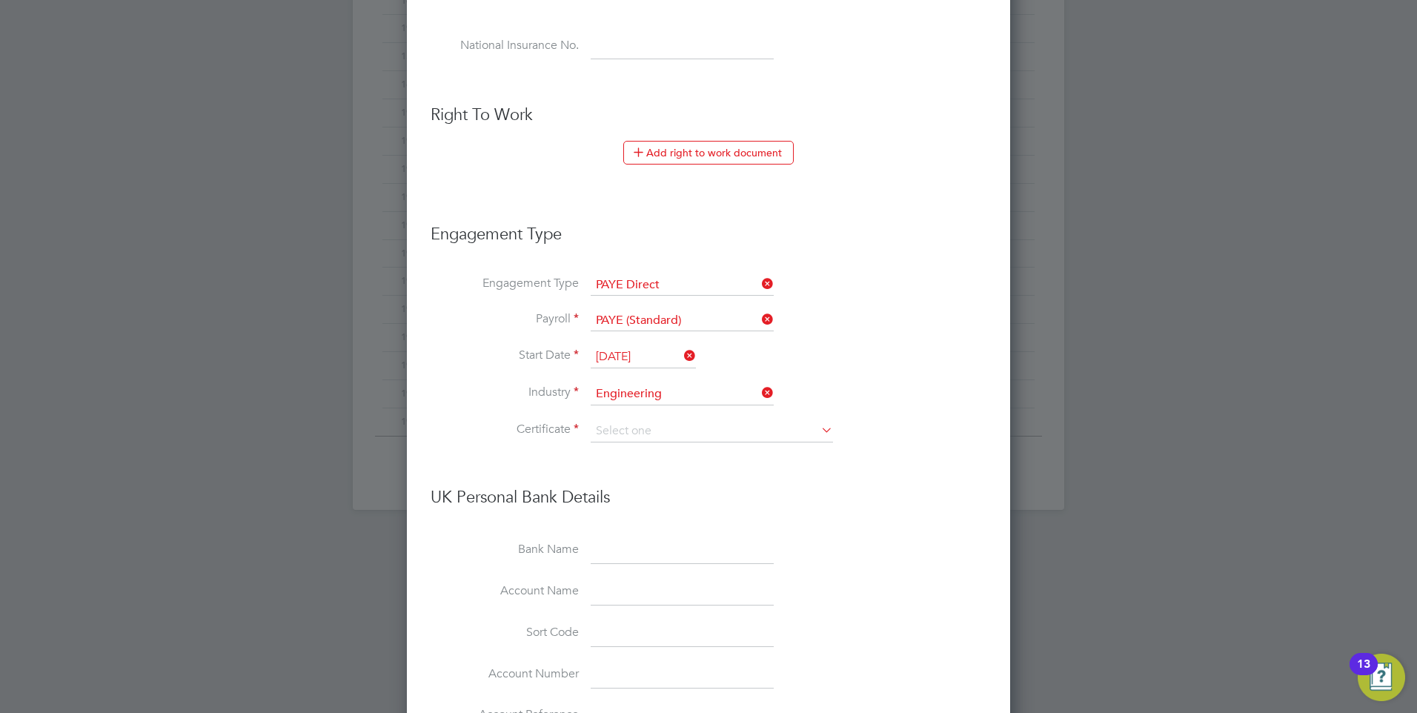
click at [618, 414] on li "Industry Engineering" at bounding box center [709, 401] width 556 height 37
click at [621, 427] on input at bounding box center [712, 431] width 242 height 22
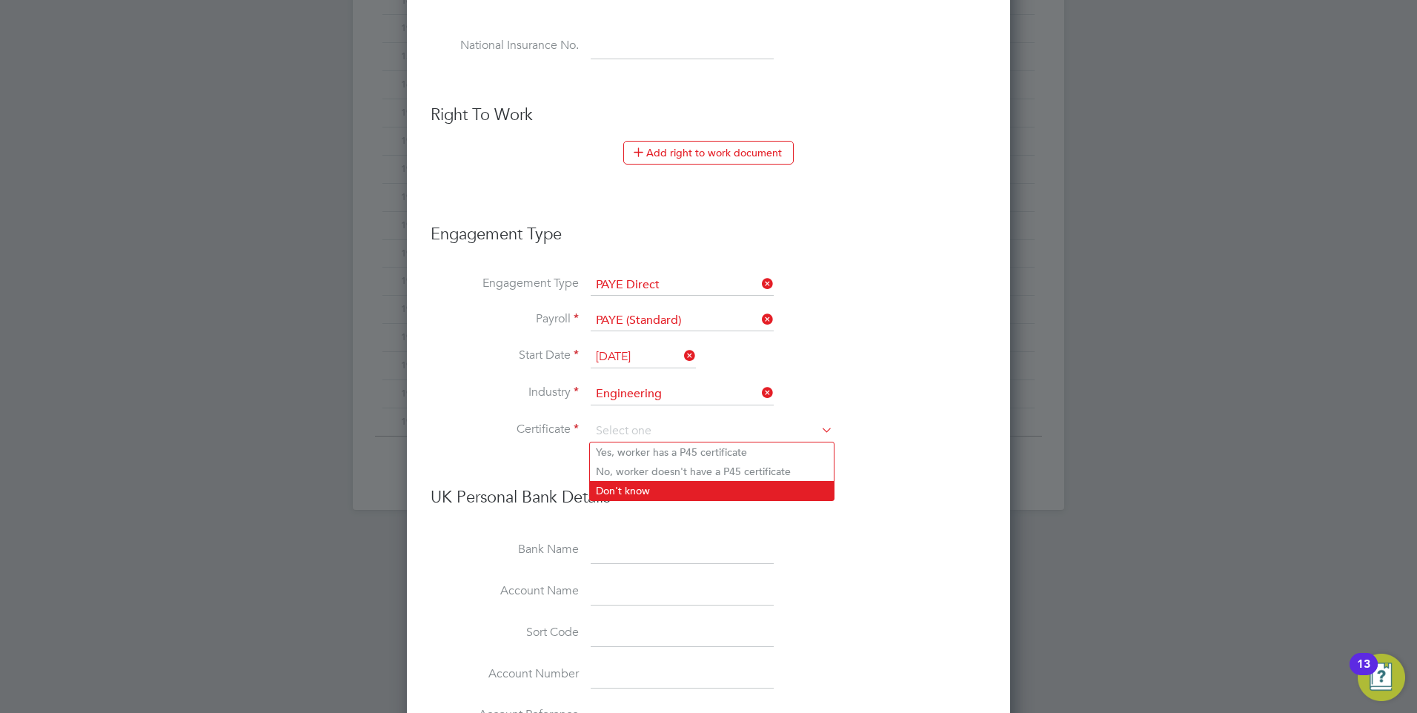
click at [623, 485] on li "Don't know" at bounding box center [712, 490] width 244 height 19
type input "Don't know"
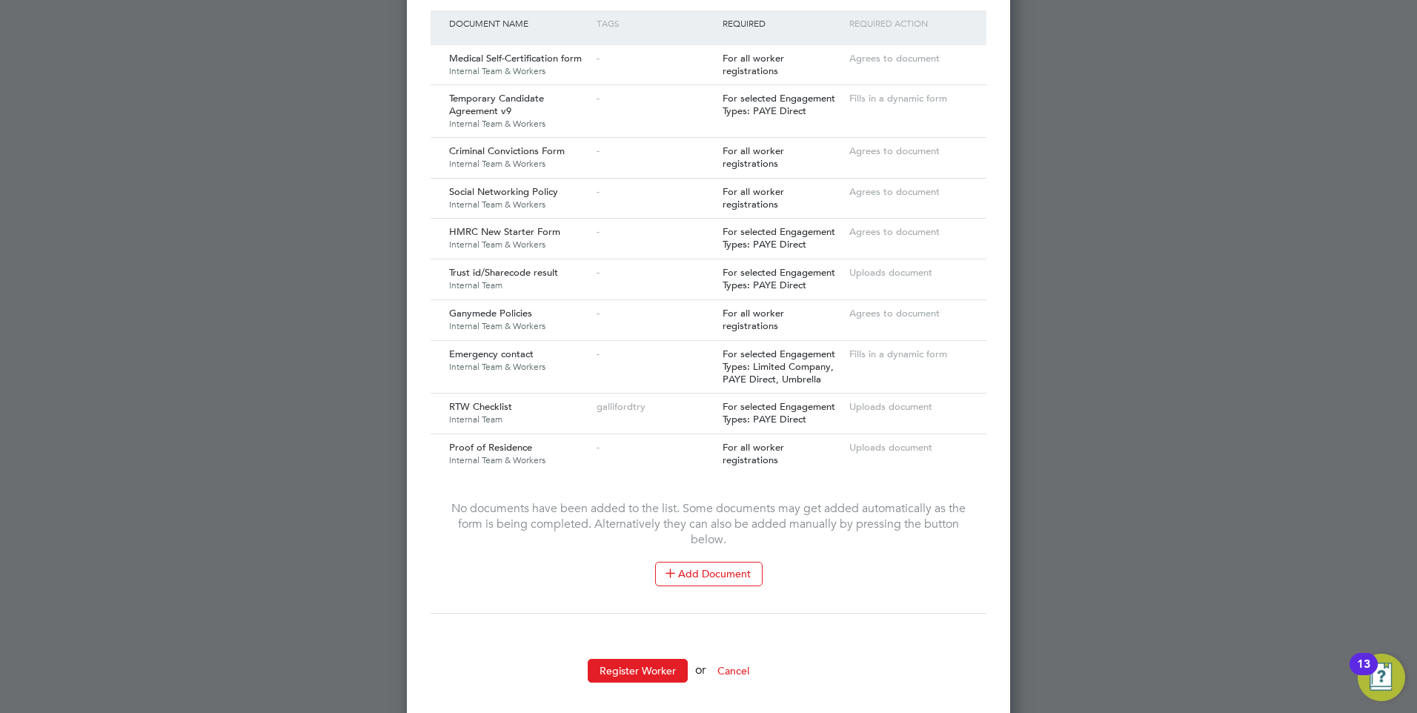
scroll to position [1744, 0]
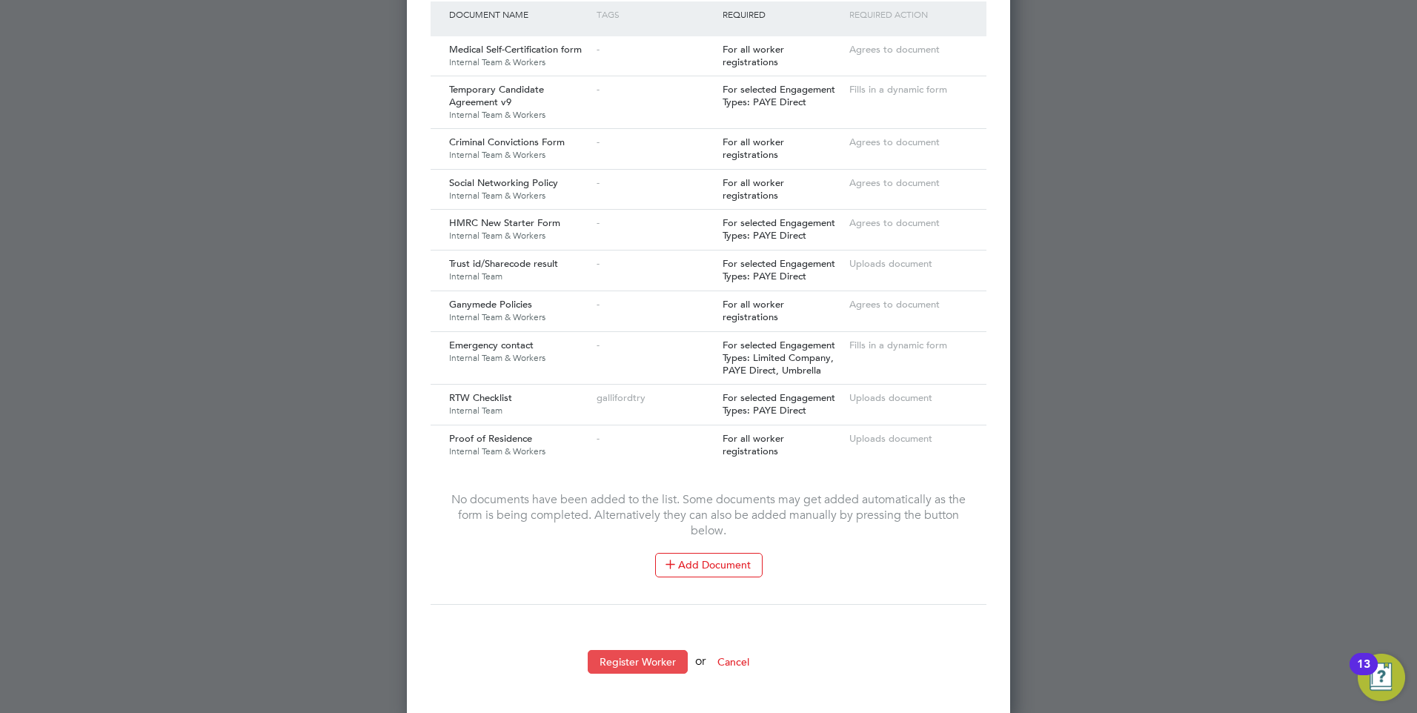
click at [627, 652] on button "Register Worker" at bounding box center [638, 662] width 100 height 24
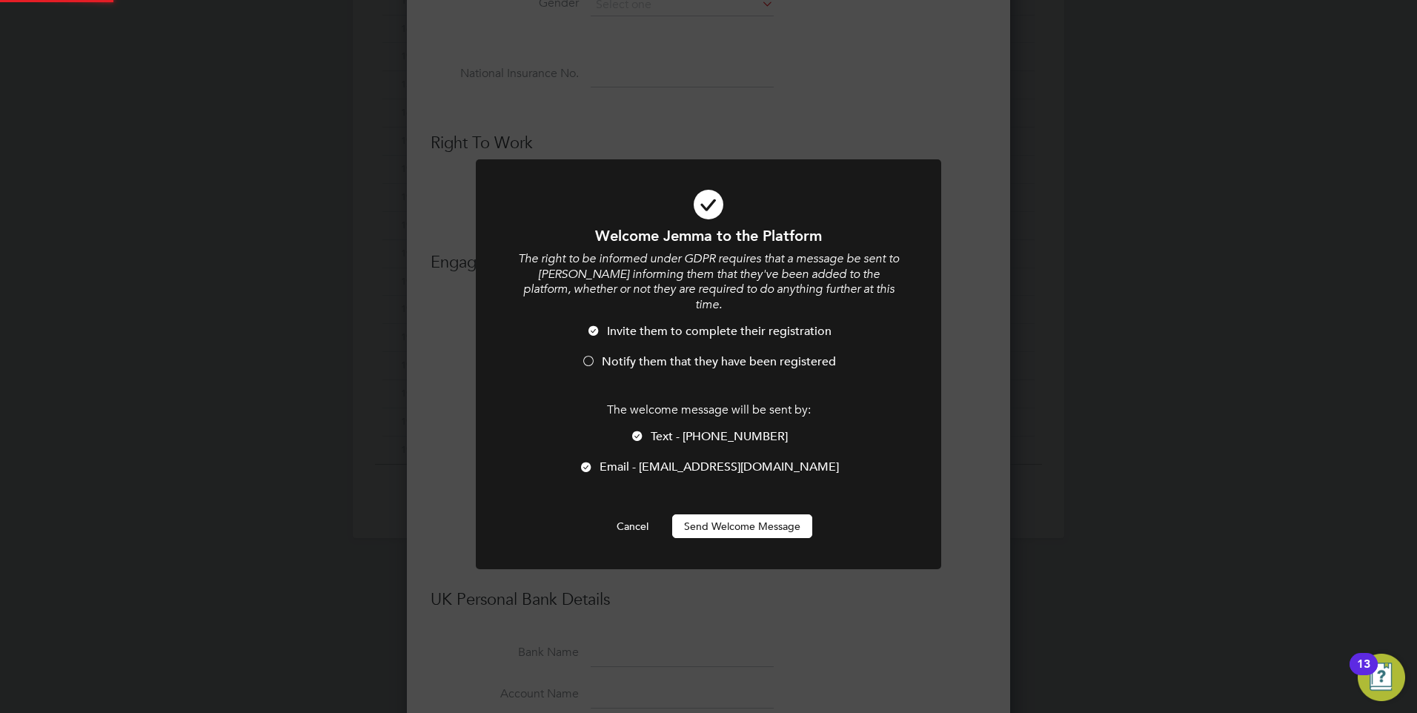
scroll to position [0, 0]
click at [724, 514] on button "Send Welcome Message" at bounding box center [742, 526] width 140 height 24
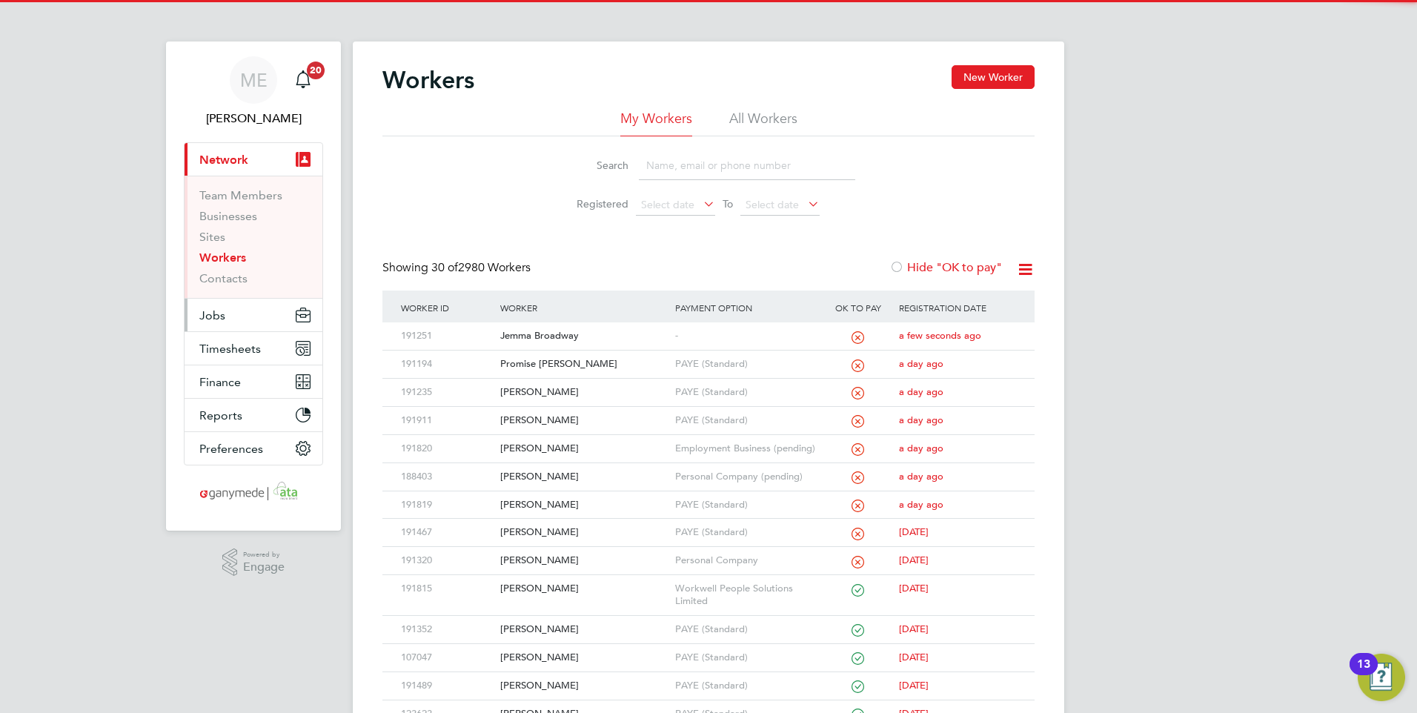
click at [256, 319] on button "Jobs" at bounding box center [254, 315] width 138 height 33
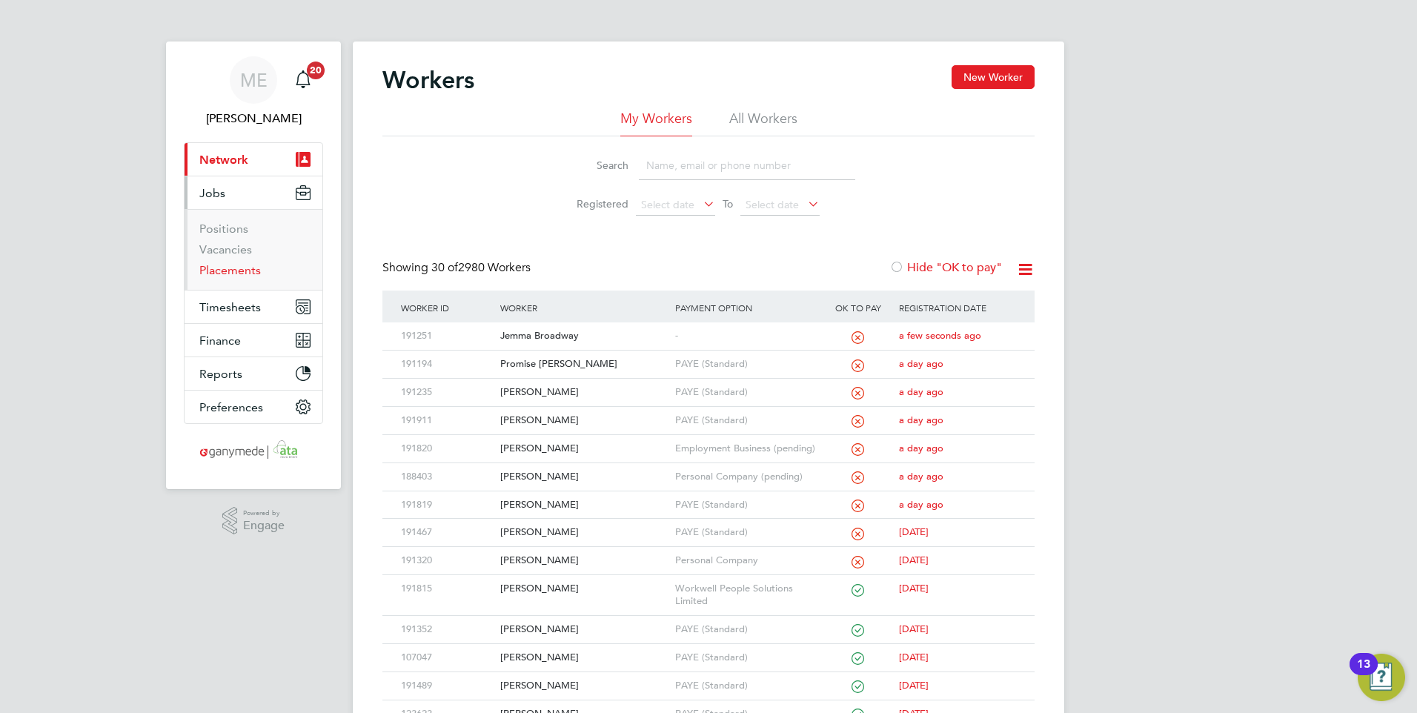
click at [230, 272] on link "Placements" at bounding box center [230, 270] width 62 height 14
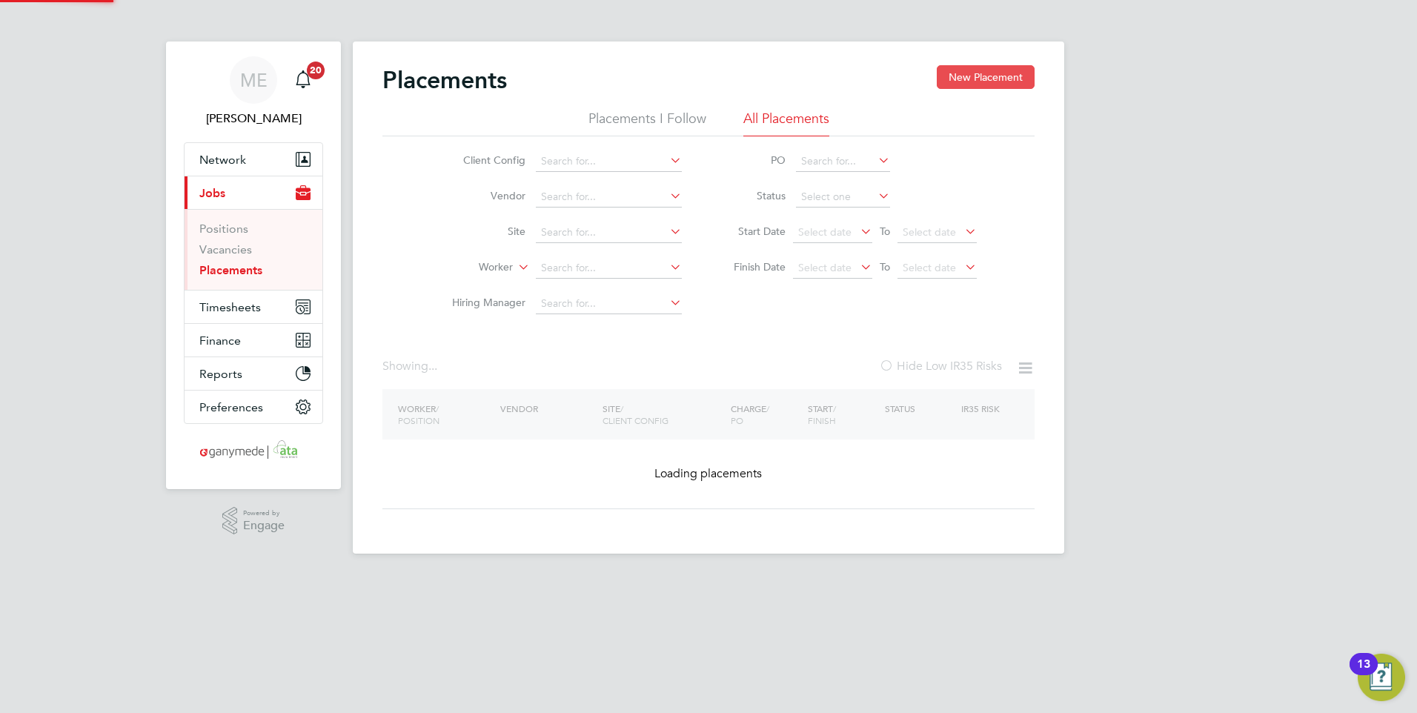
click at [982, 75] on button "New Placement" at bounding box center [986, 77] width 98 height 24
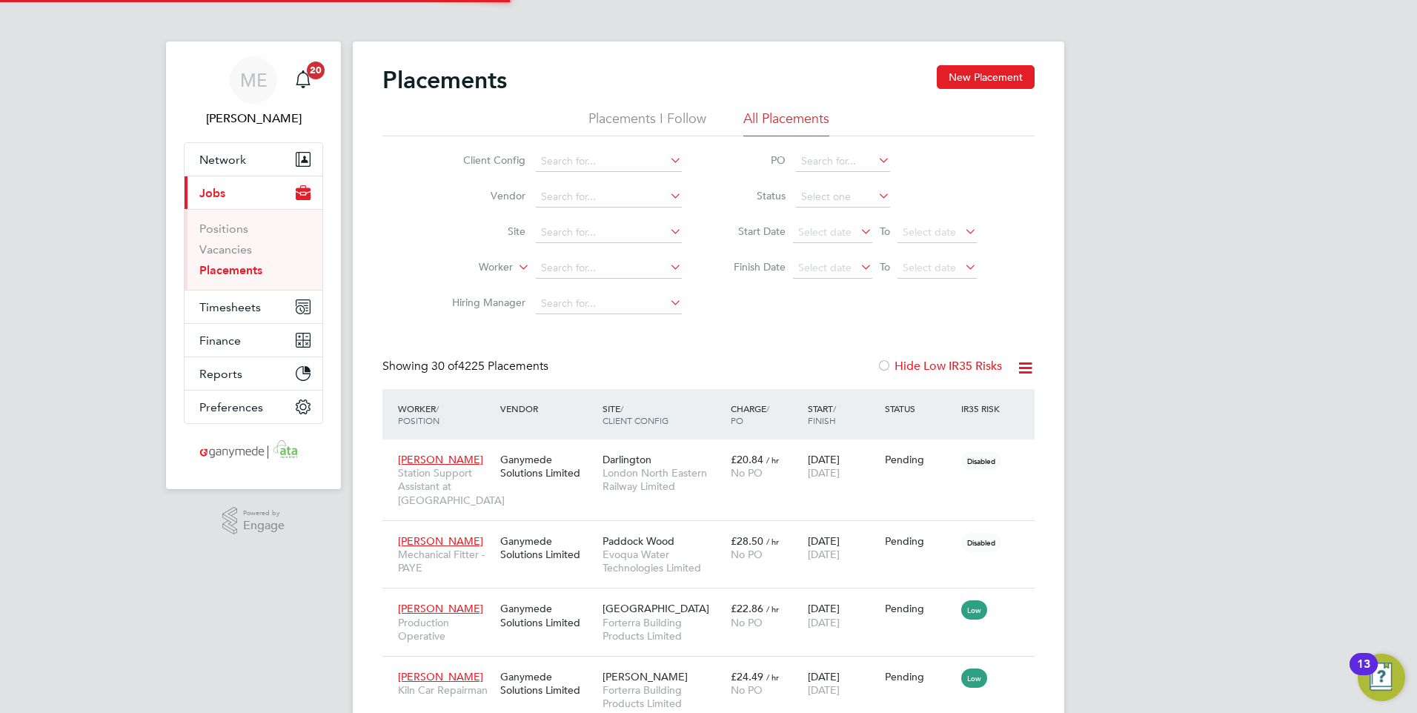
scroll to position [56, 103]
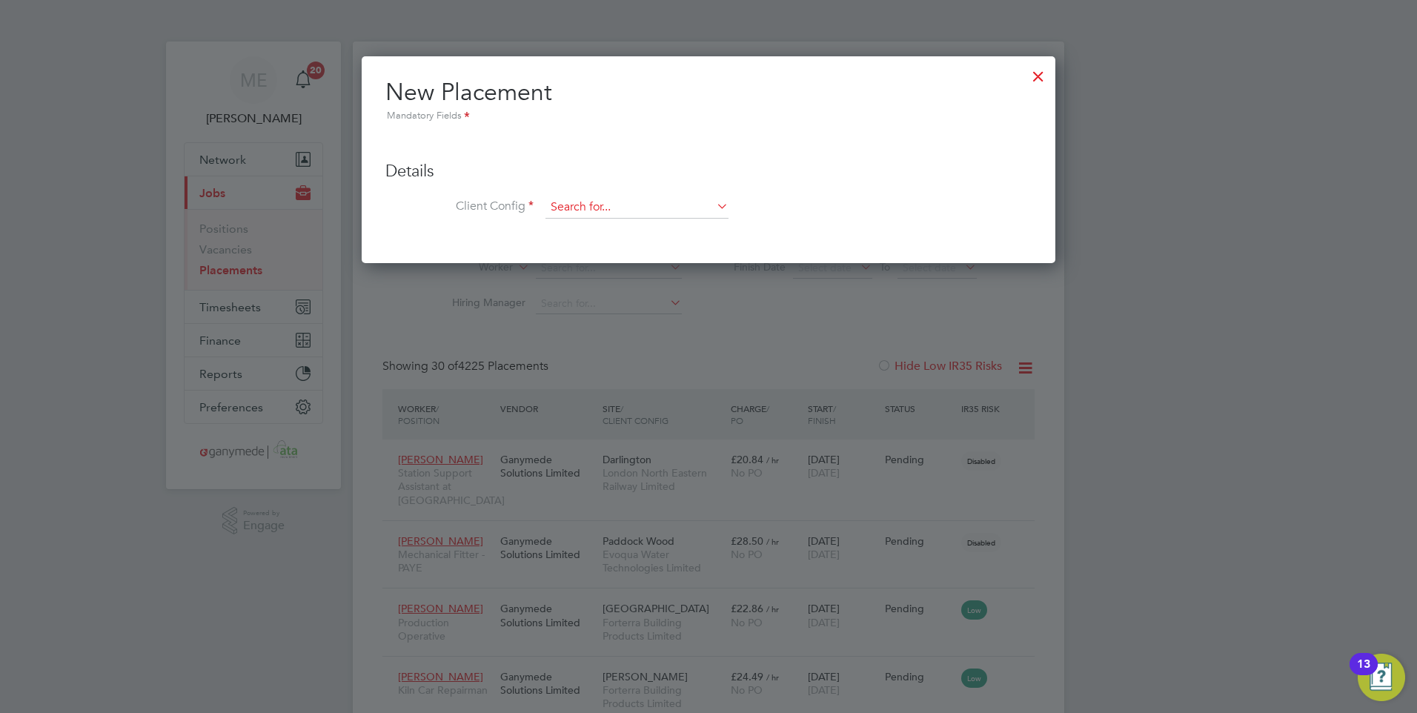
click at [578, 211] on input at bounding box center [636, 207] width 183 height 22
click at [559, 233] on b "Govi" at bounding box center [562, 228] width 23 height 13
type input "Govia Thameslink Railway Limited"
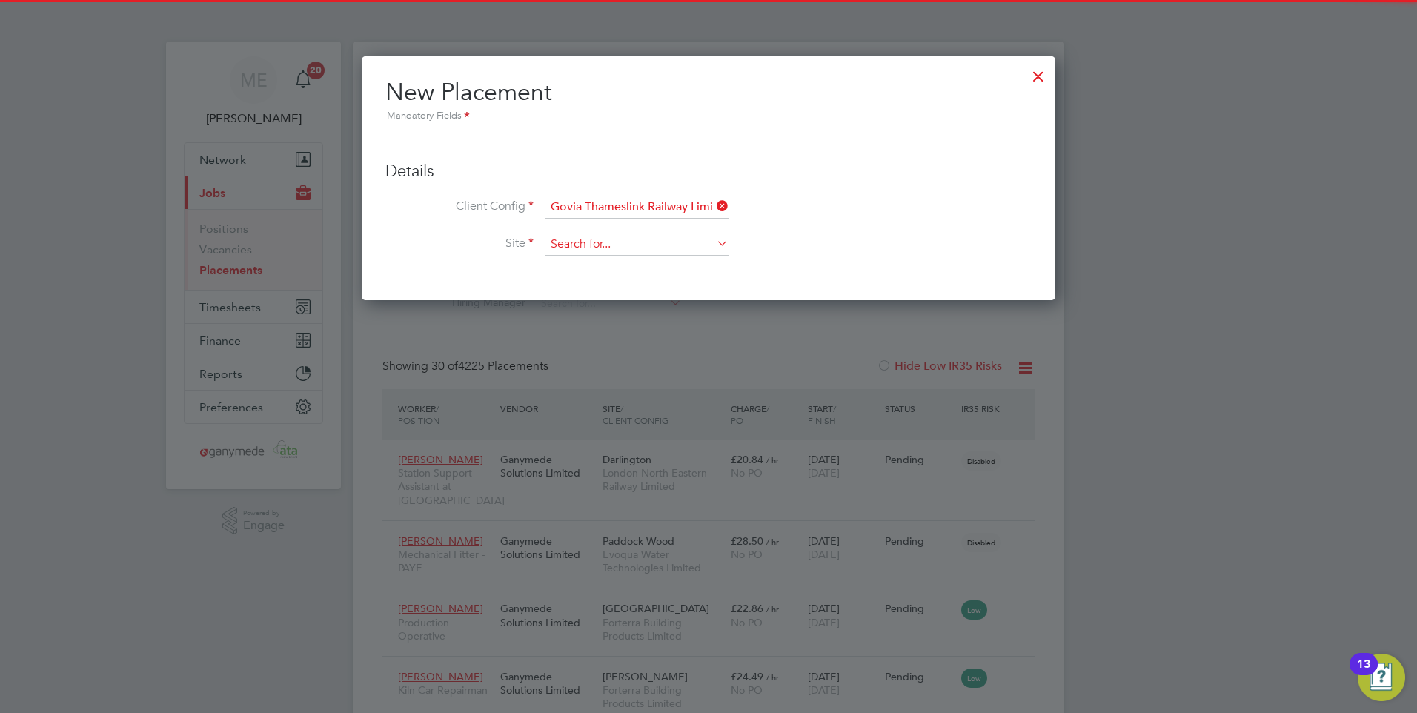
click at [563, 245] on input at bounding box center [636, 244] width 183 height 22
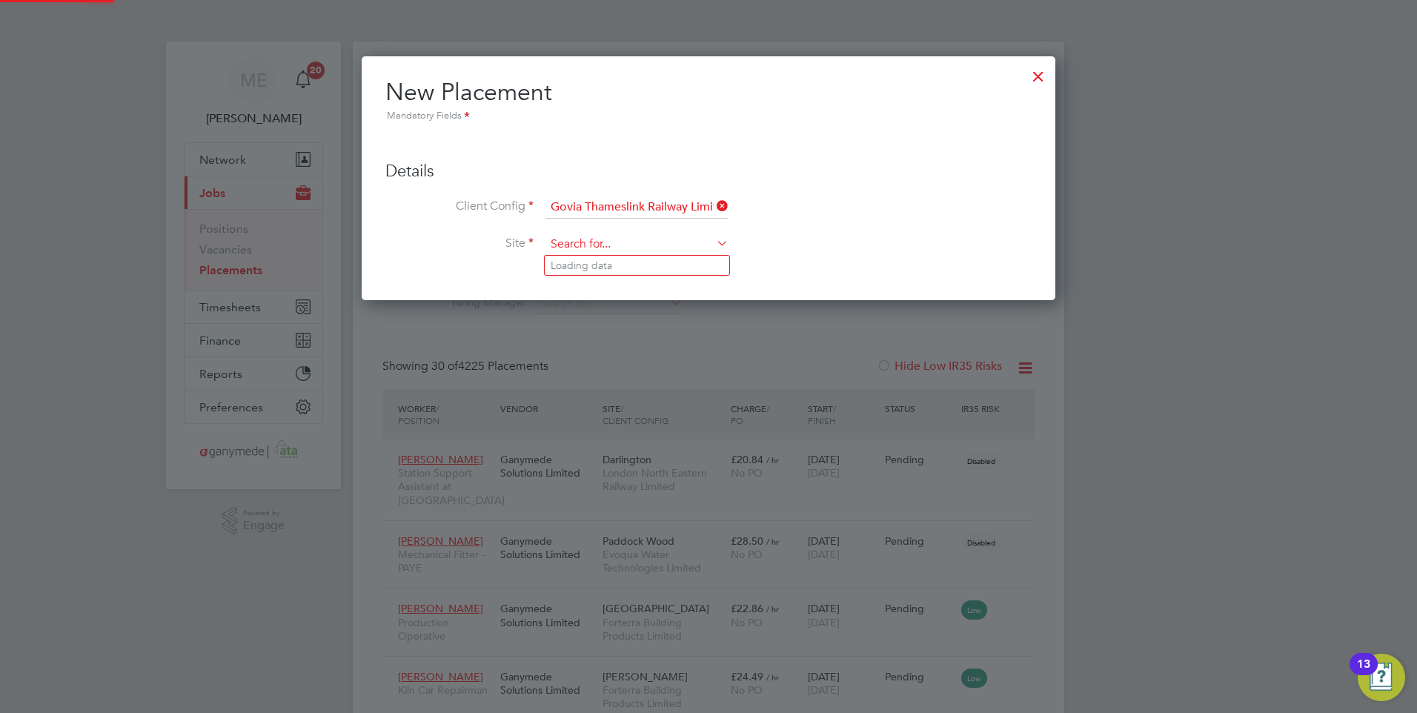
click at [591, 239] on input at bounding box center [636, 244] width 183 height 22
click at [606, 319] on li "[GEOGRAPHIC_DATA]" at bounding box center [714, 326] width 339 height 20
type input "[GEOGRAPHIC_DATA]"
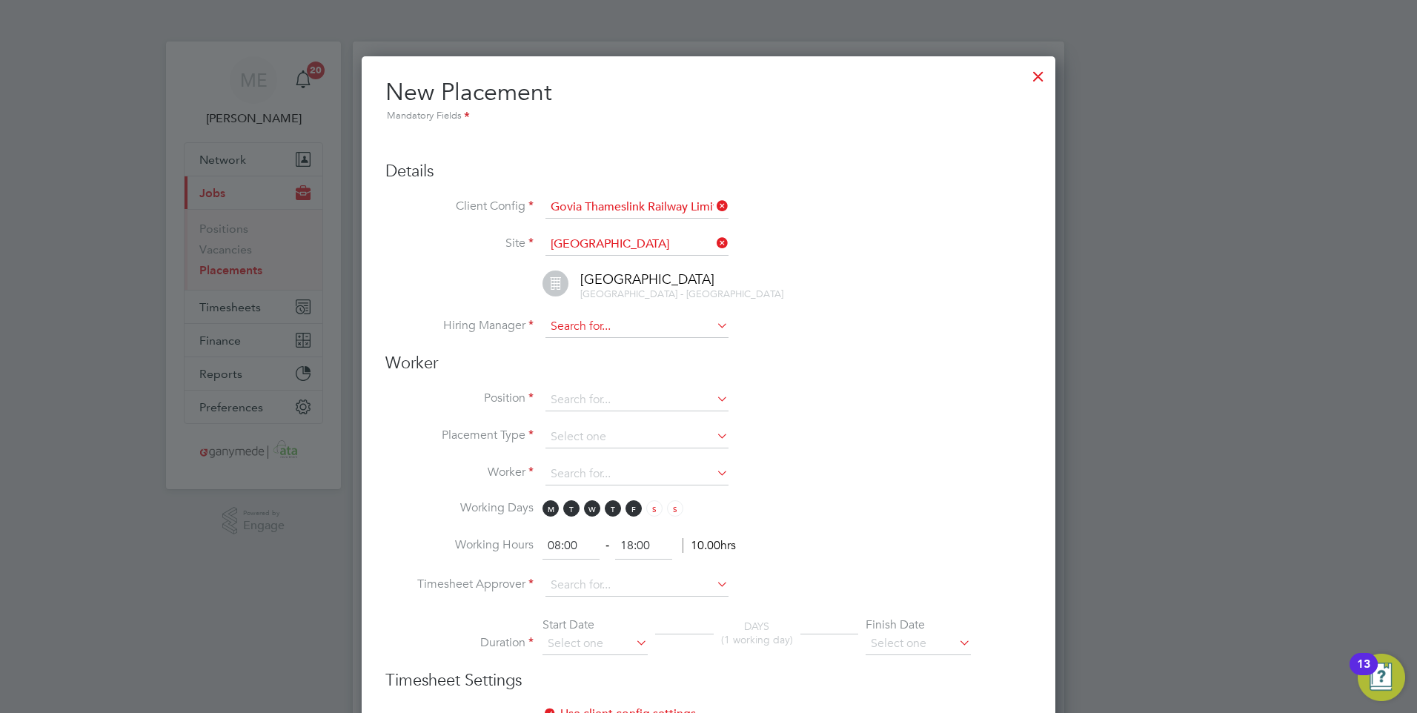
click at [603, 338] on input at bounding box center [636, 327] width 183 height 22
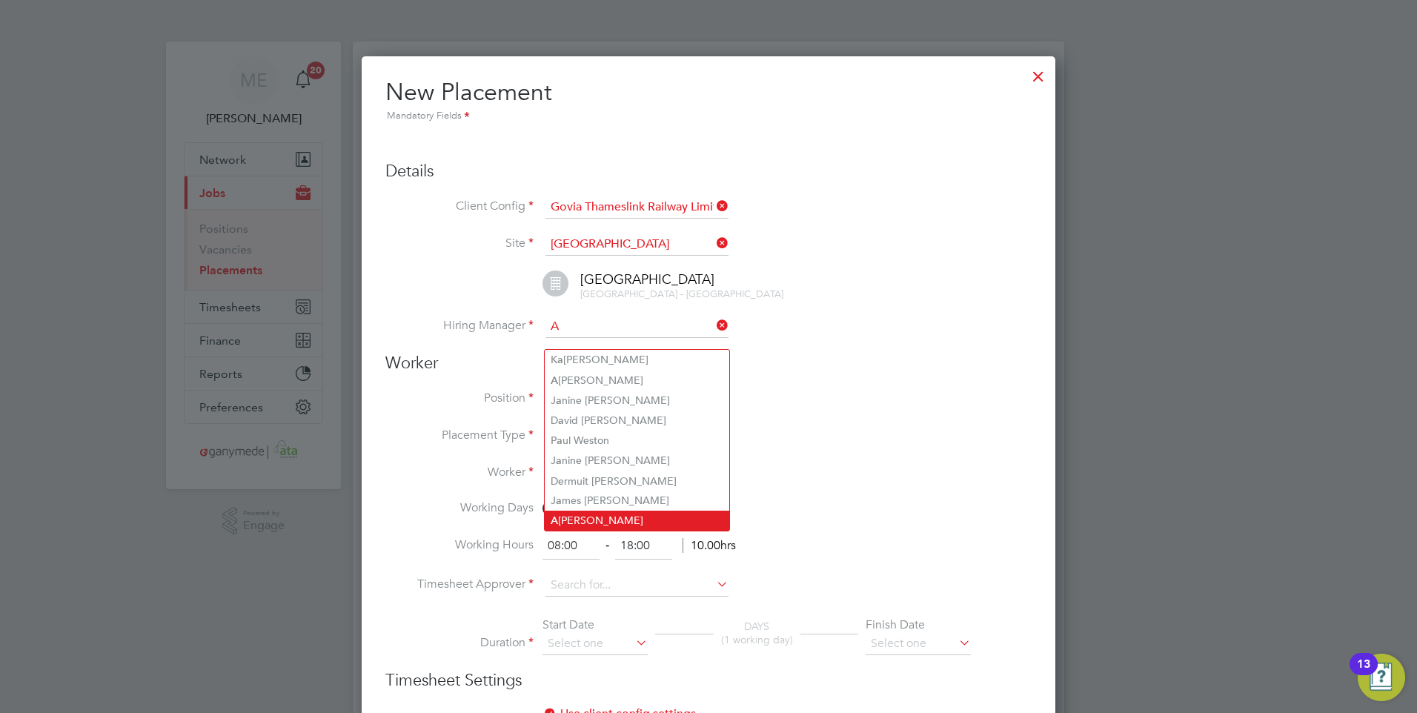
click at [603, 520] on li "A [PERSON_NAME]" at bounding box center [637, 521] width 185 height 20
type input "[PERSON_NAME]"
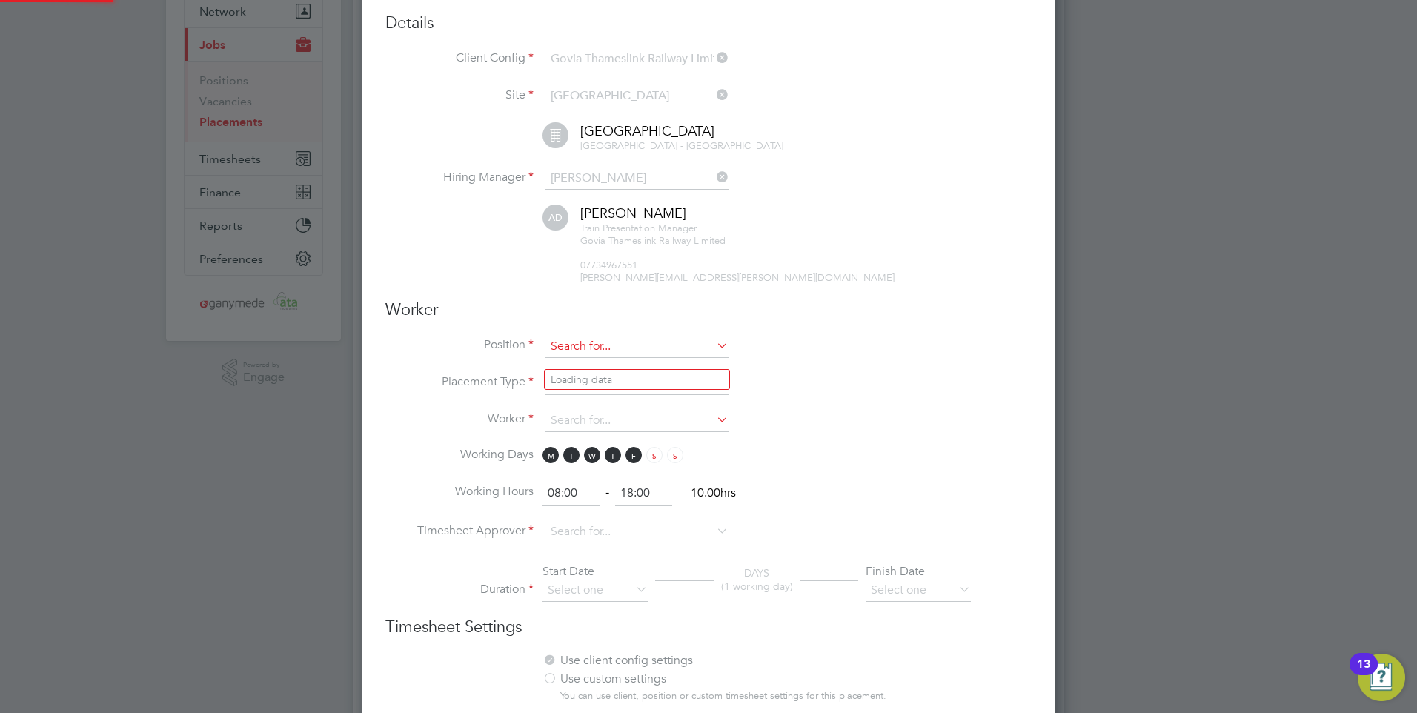
click at [596, 358] on input at bounding box center [636, 347] width 183 height 22
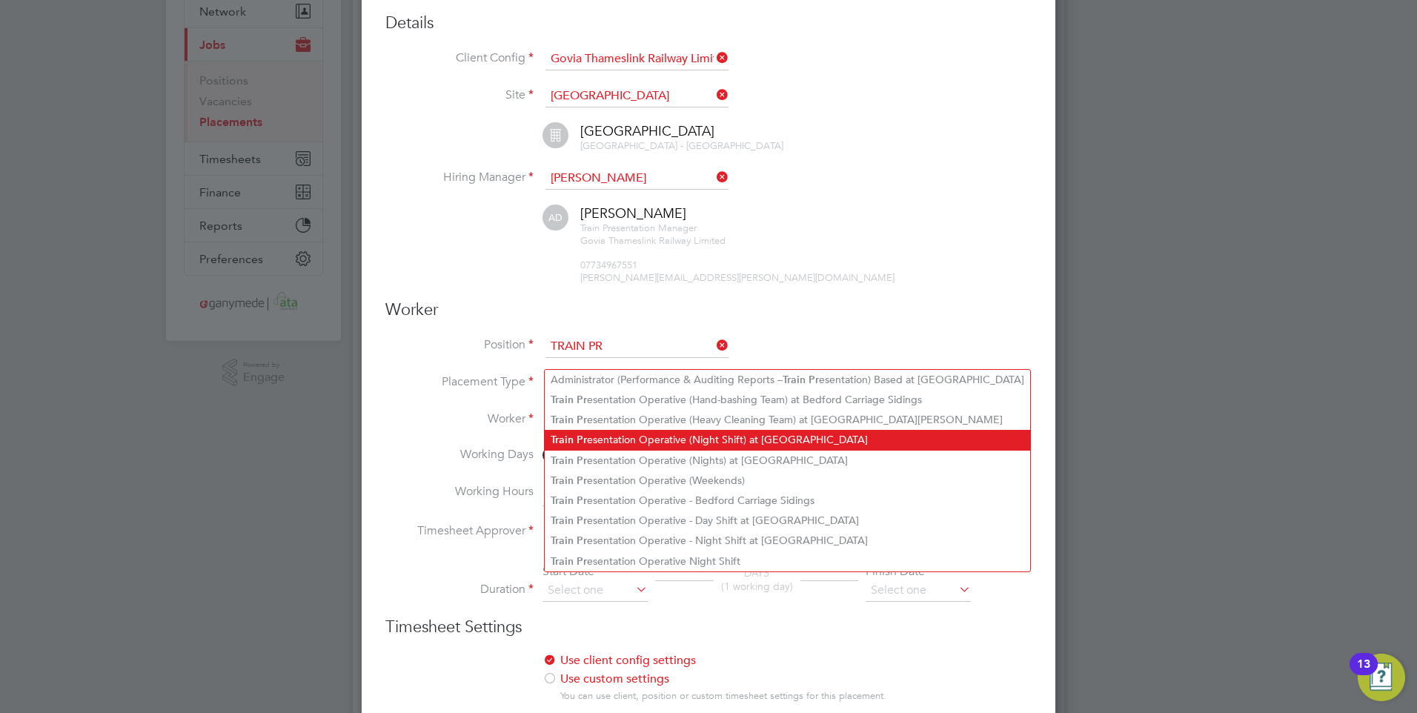
click at [655, 436] on li "Train Pr esentation Operative (Night Shift) at Brighton Lover's Walk" at bounding box center [787, 440] width 485 height 20
type input "Train Presentation Operative (Night Shift) at Brighton Lover's Walk"
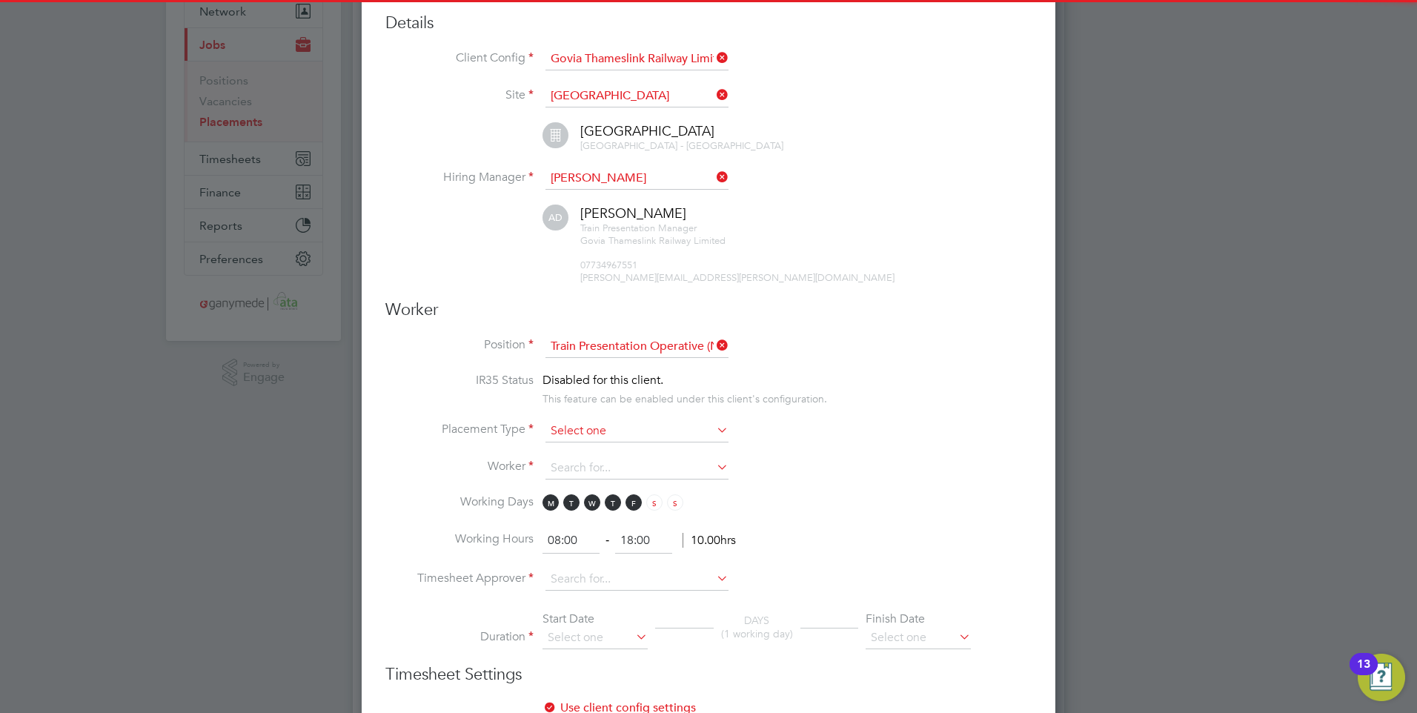
click at [613, 440] on input at bounding box center [636, 431] width 183 height 22
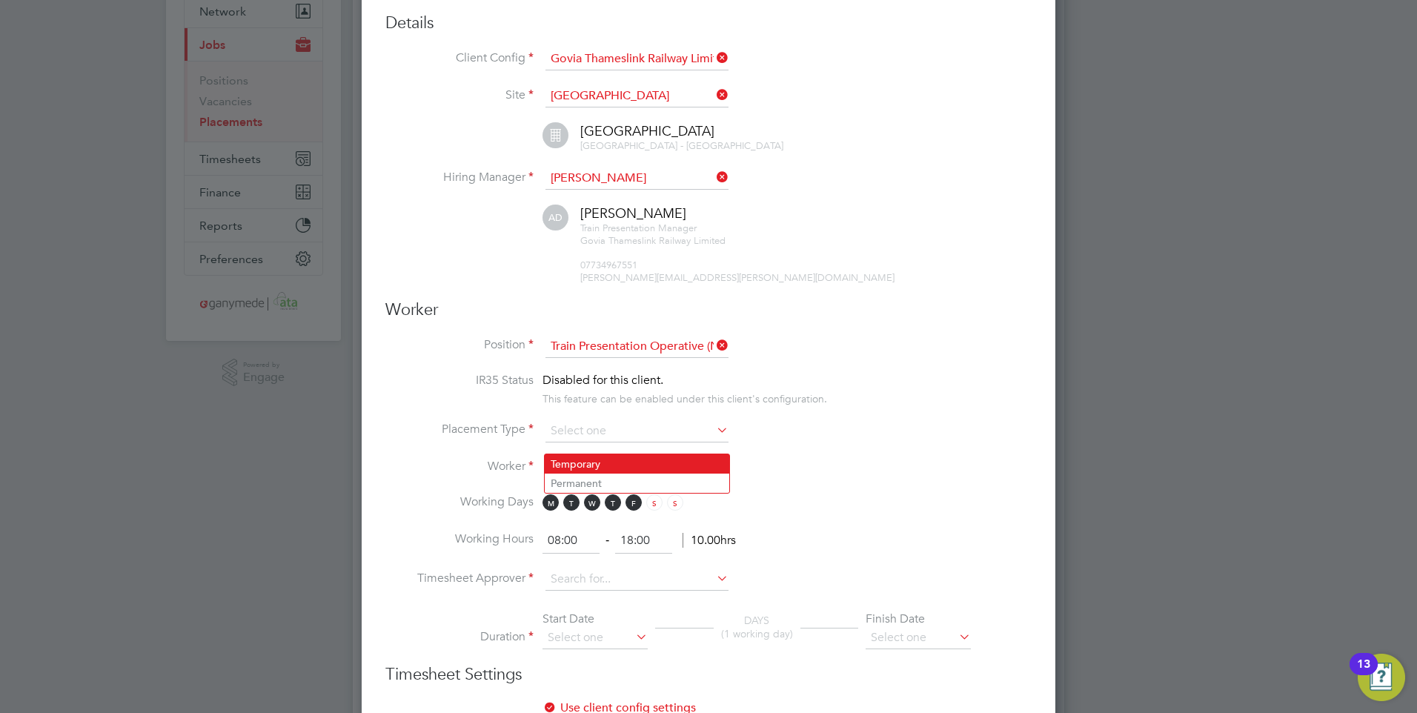
click at [600, 461] on li "Temporary" at bounding box center [637, 463] width 185 height 19
type input "Temporary"
click at [602, 479] on input at bounding box center [636, 468] width 183 height 22
click at [602, 491] on li "Jemm a Broadway (191251)" at bounding box center [637, 501] width 185 height 20
type input "Jemma Broadway (191251)"
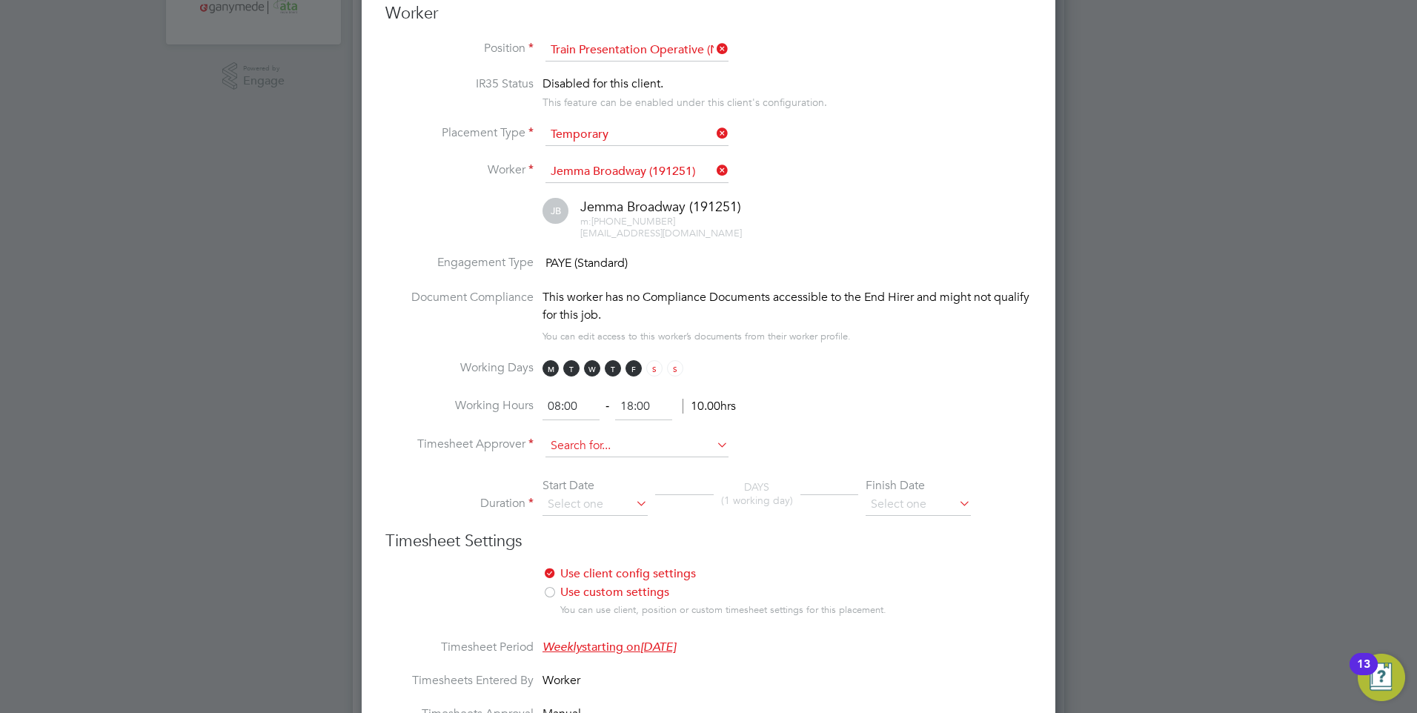
click at [591, 457] on input at bounding box center [636, 446] width 183 height 22
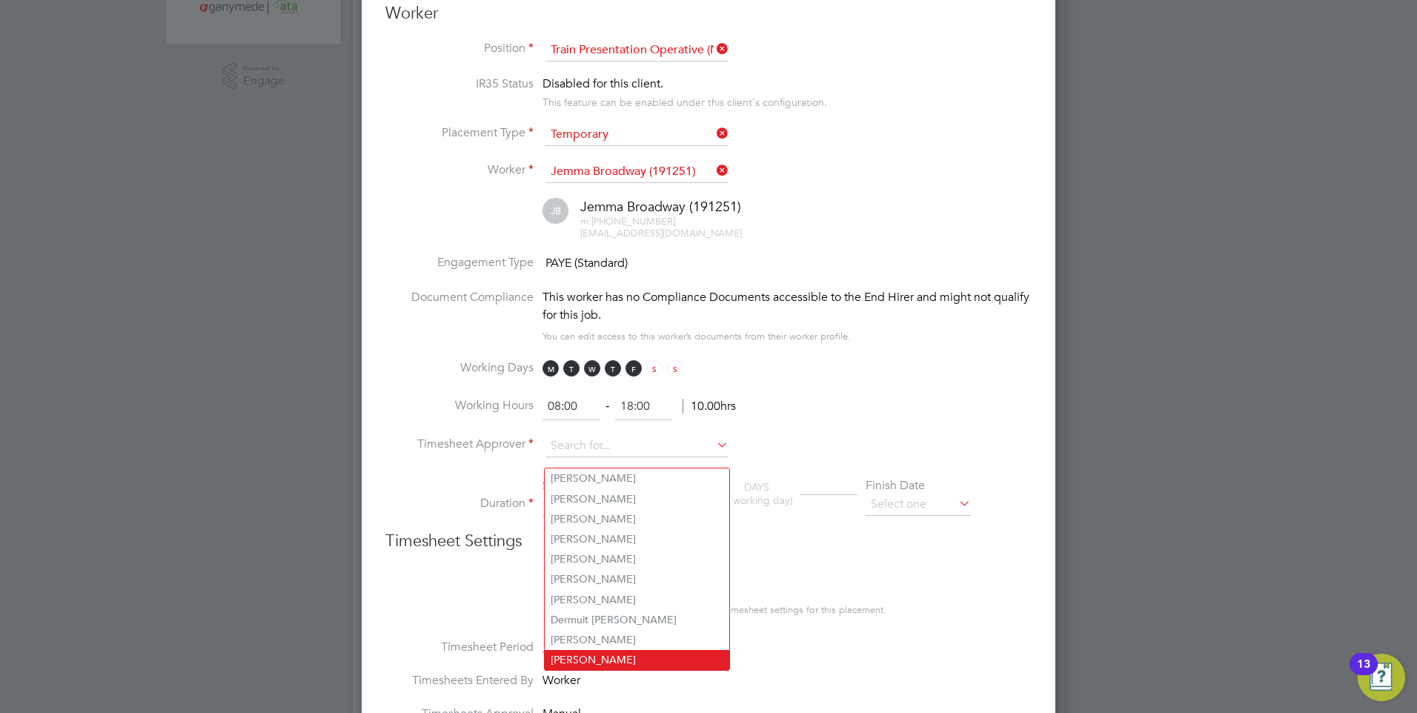
click at [585, 650] on li "[PERSON_NAME]" at bounding box center [637, 660] width 185 height 20
type input "[PERSON_NAME]"
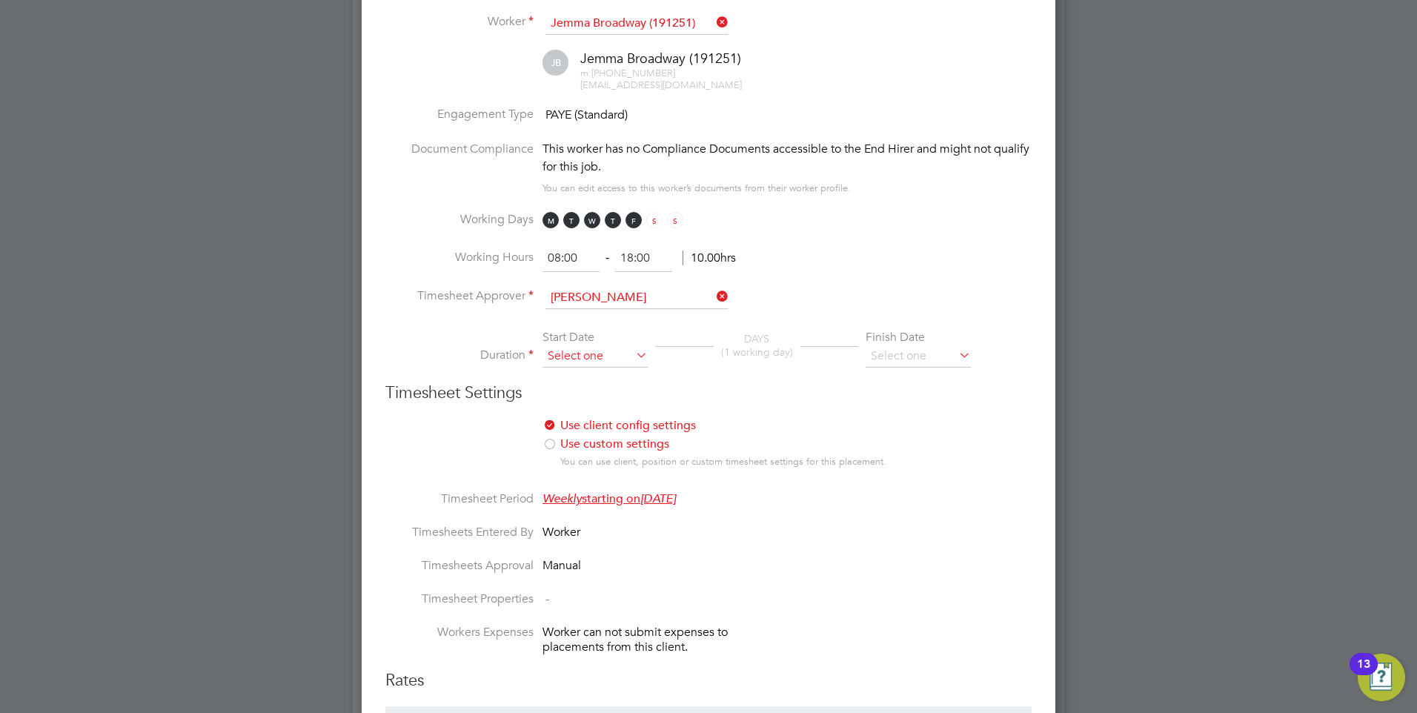
click at [580, 368] on input at bounding box center [594, 356] width 105 height 22
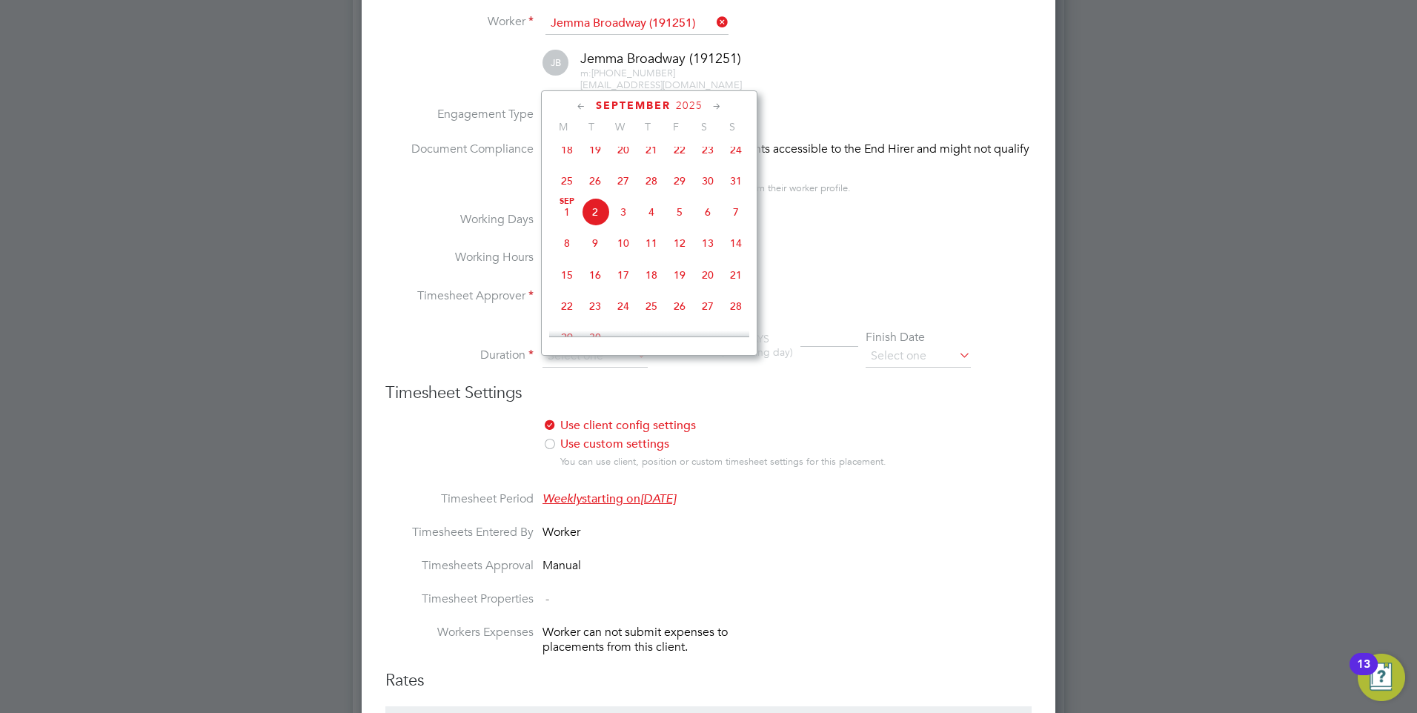
click at [565, 278] on span "15" at bounding box center [567, 275] width 28 height 28
type input "[DATE]"
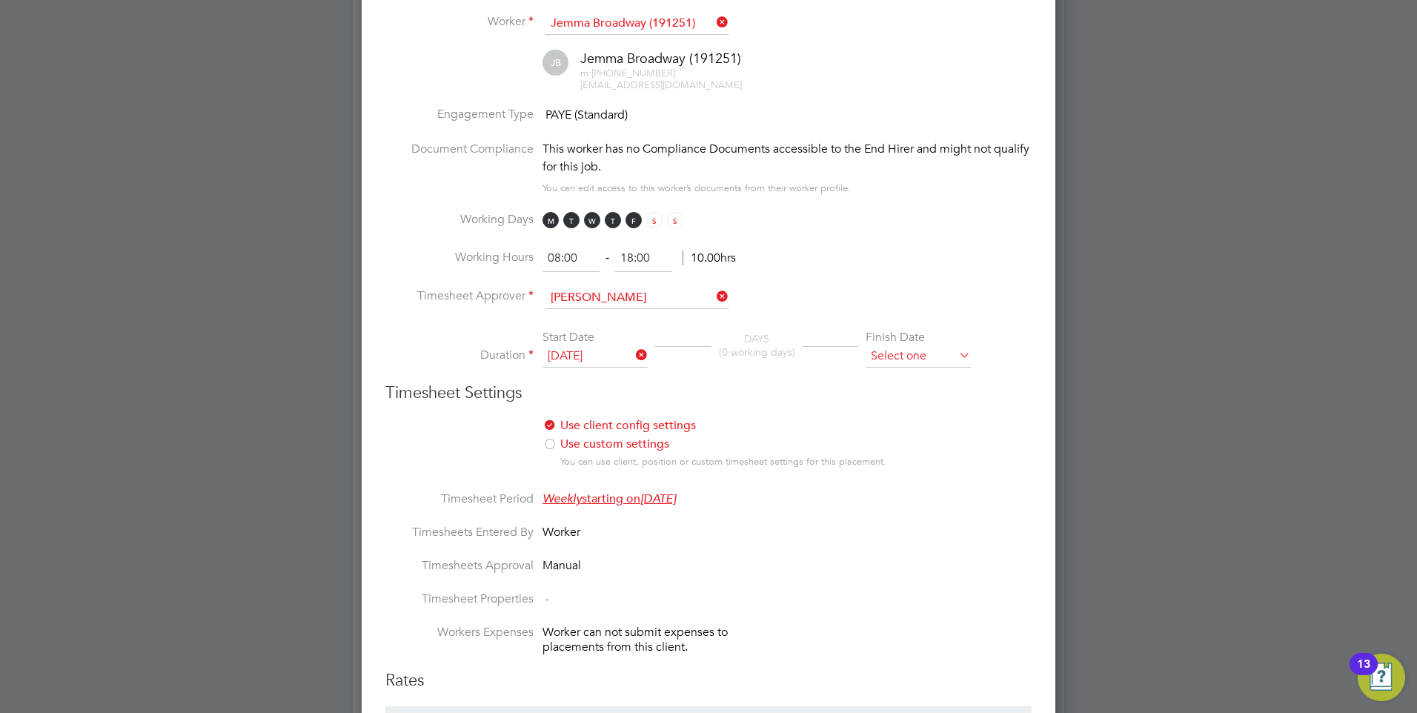
click at [906, 365] on input at bounding box center [918, 356] width 105 height 22
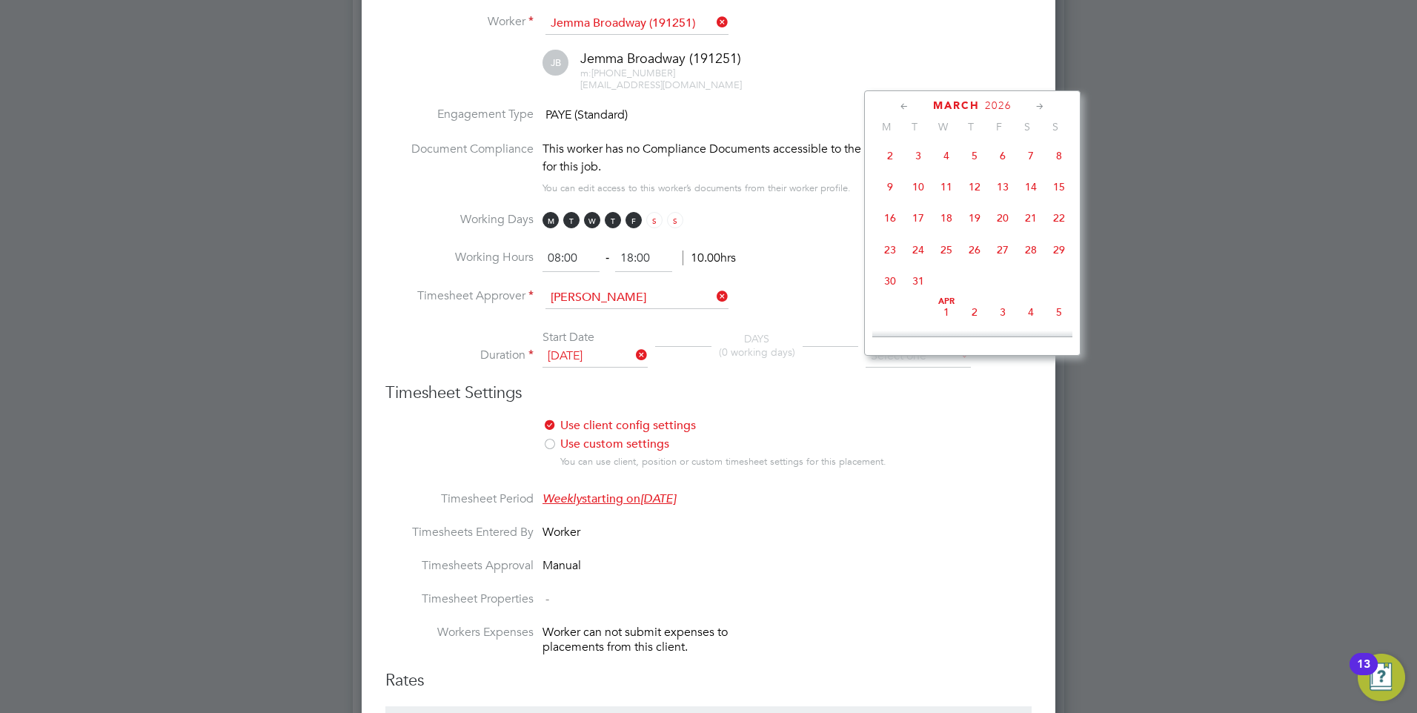
click at [1026, 201] on span "14" at bounding box center [1031, 187] width 28 height 28
type input "[DATE]"
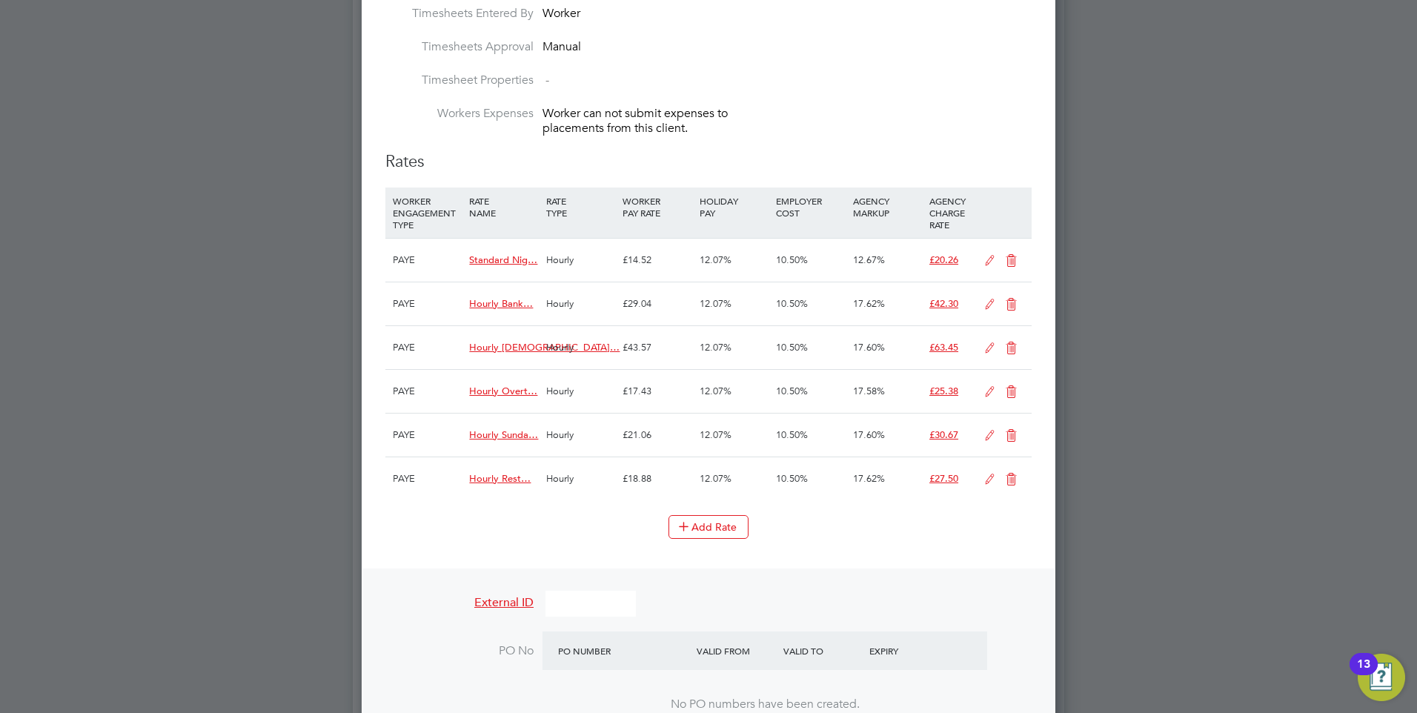
click at [1007, 267] on icon at bounding box center [1011, 261] width 19 height 12
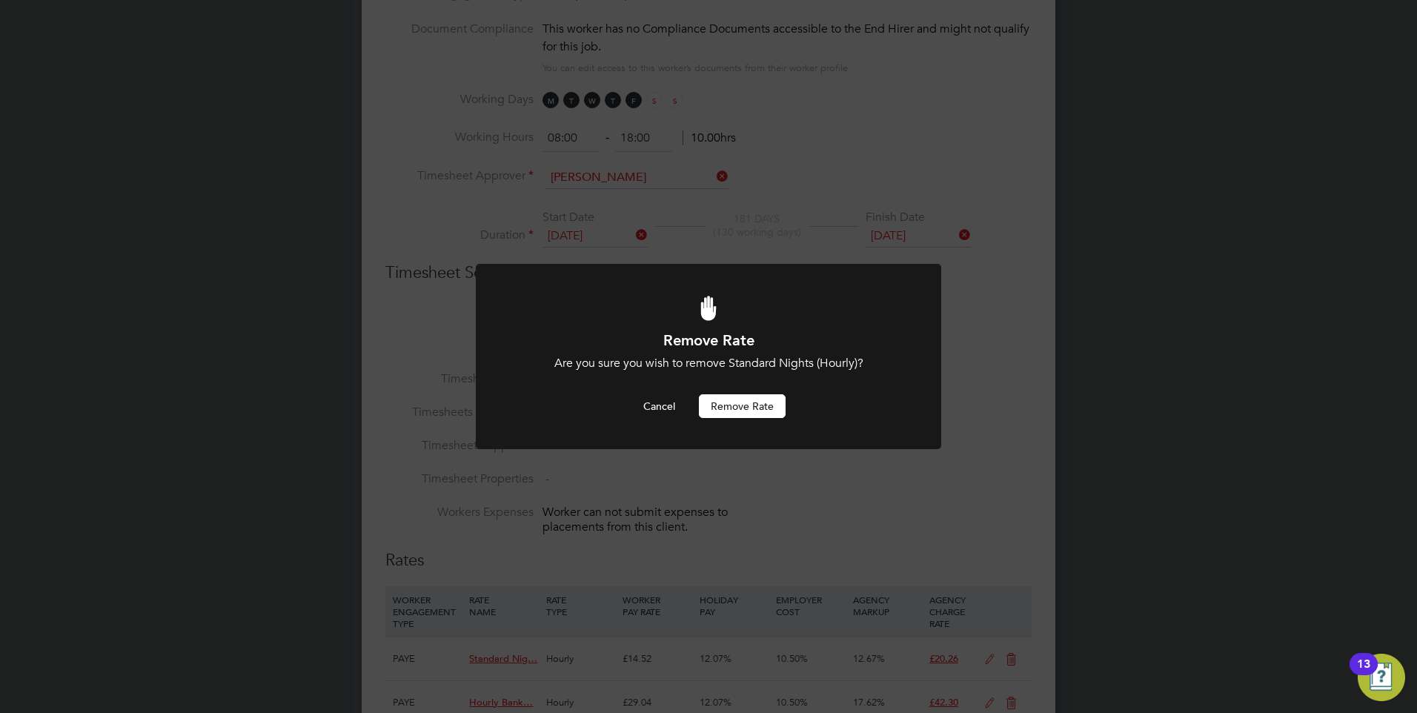
click at [737, 406] on button "Remove rate" at bounding box center [742, 406] width 87 height 24
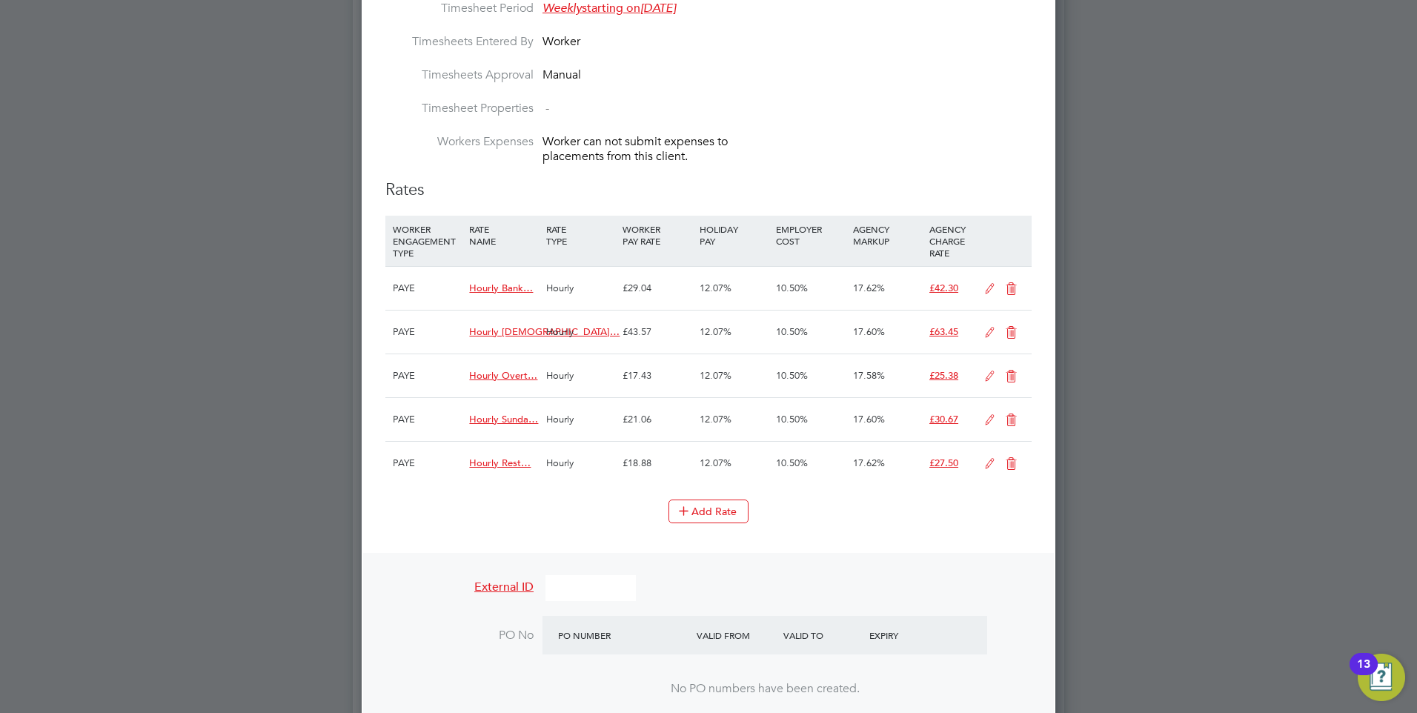
click at [1015, 295] on icon at bounding box center [1011, 289] width 19 height 12
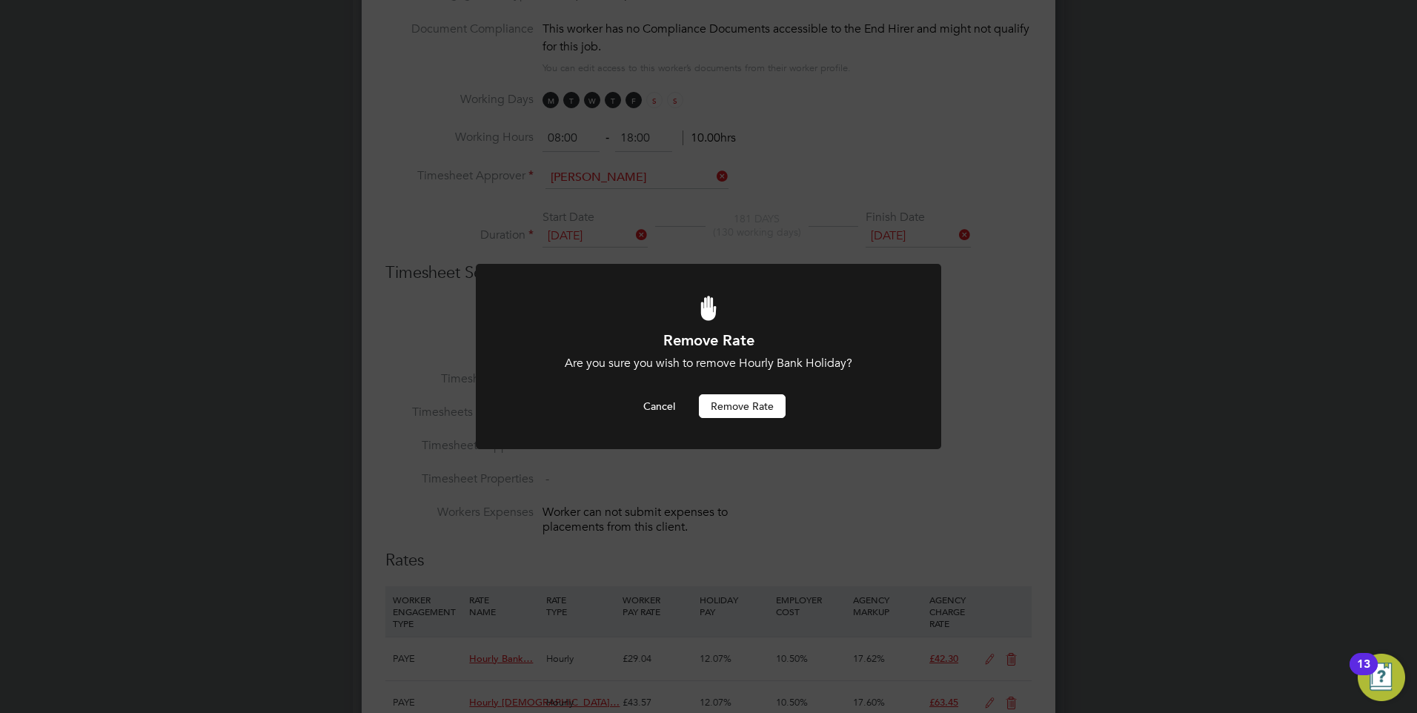
click at [741, 399] on button "Remove rate" at bounding box center [742, 406] width 87 height 24
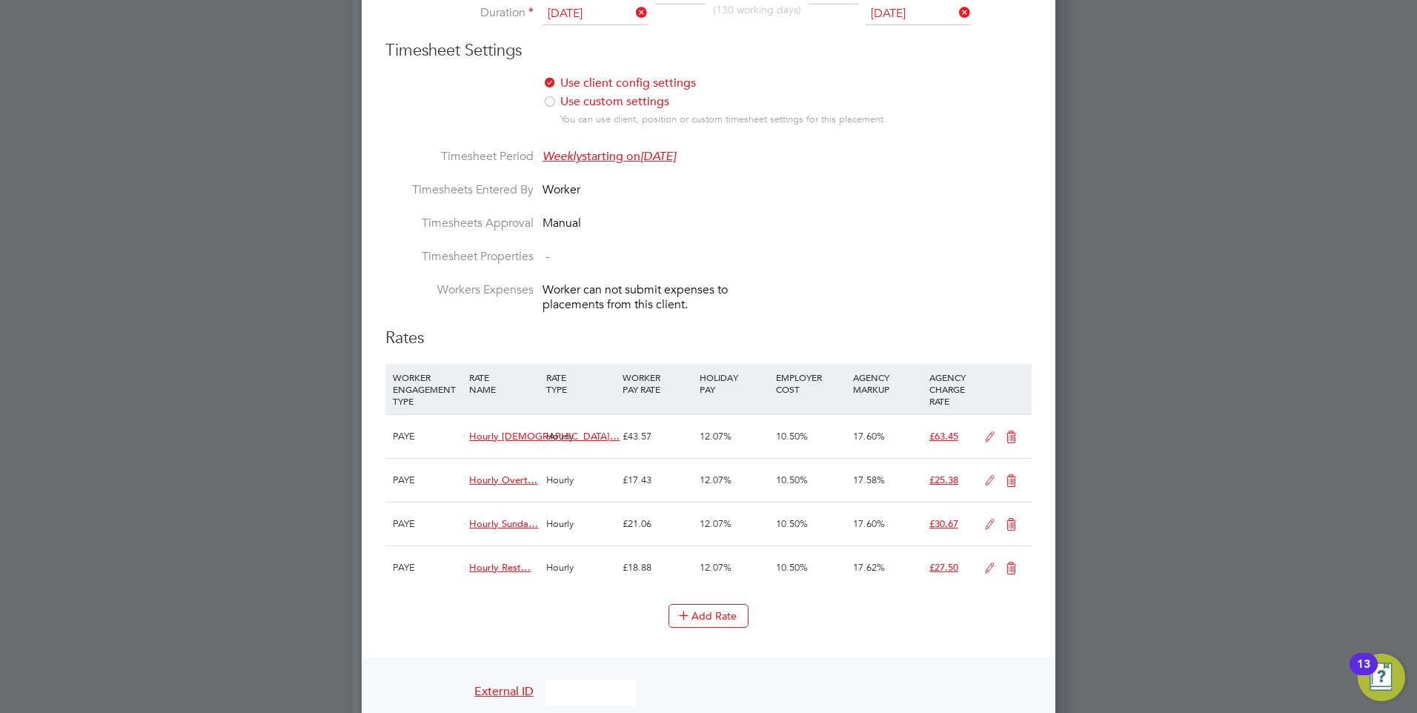
click at [1013, 443] on icon at bounding box center [1011, 437] width 19 height 12
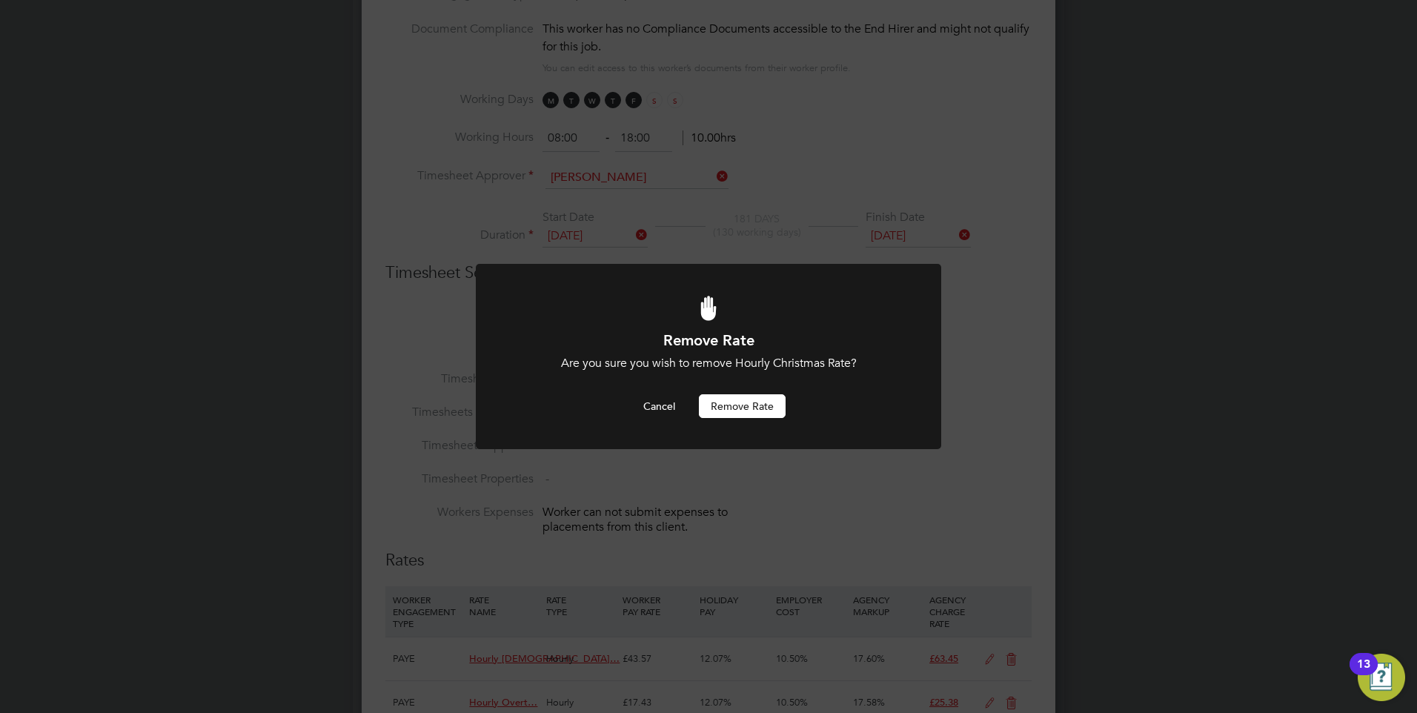
click at [735, 396] on button "Remove rate" at bounding box center [742, 406] width 87 height 24
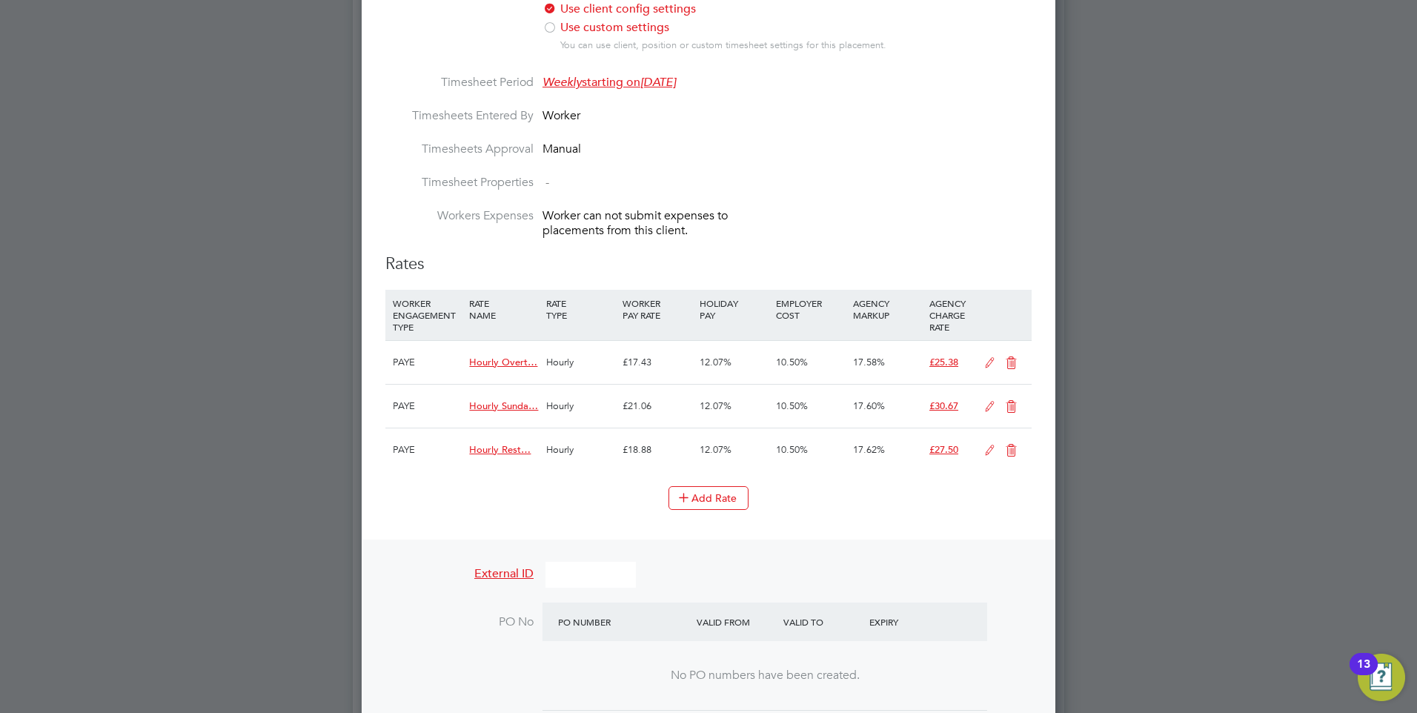
click at [1019, 369] on icon at bounding box center [1011, 363] width 19 height 12
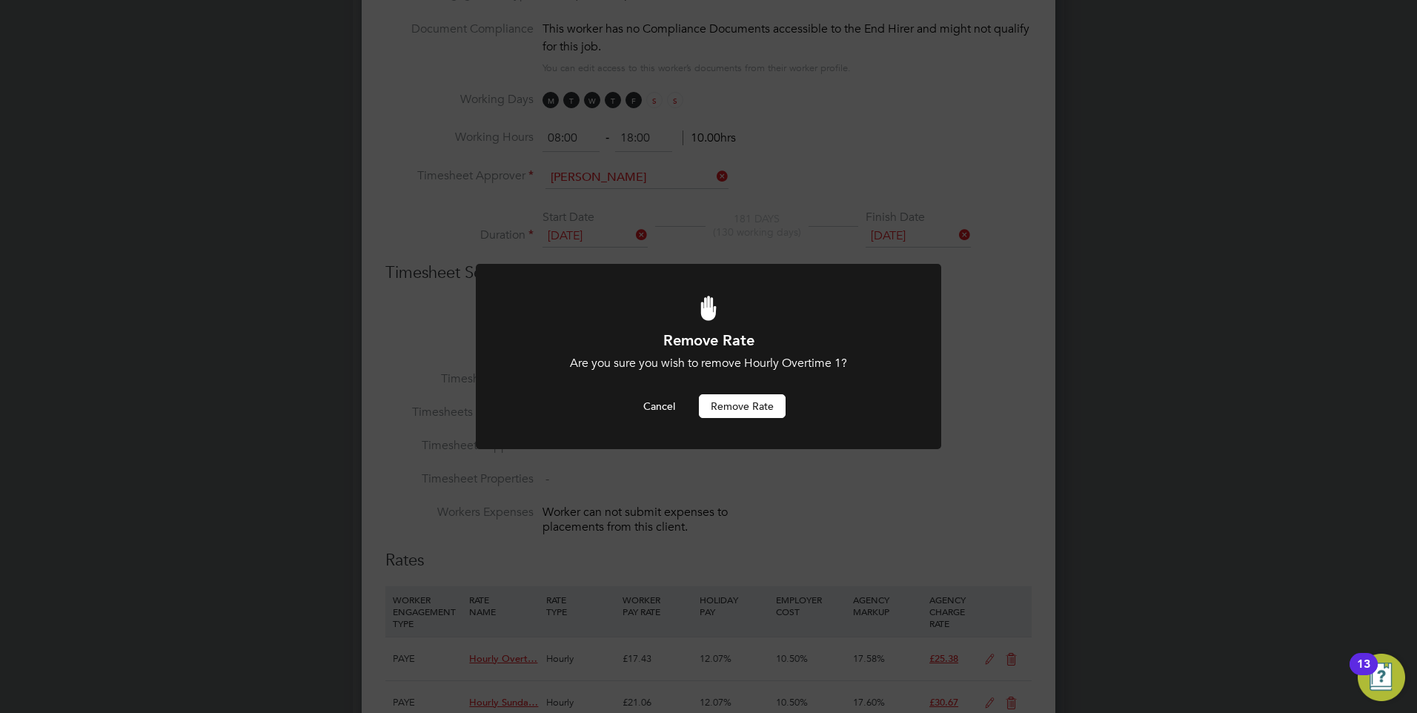
click at [735, 396] on button "Remove rate" at bounding box center [742, 406] width 87 height 24
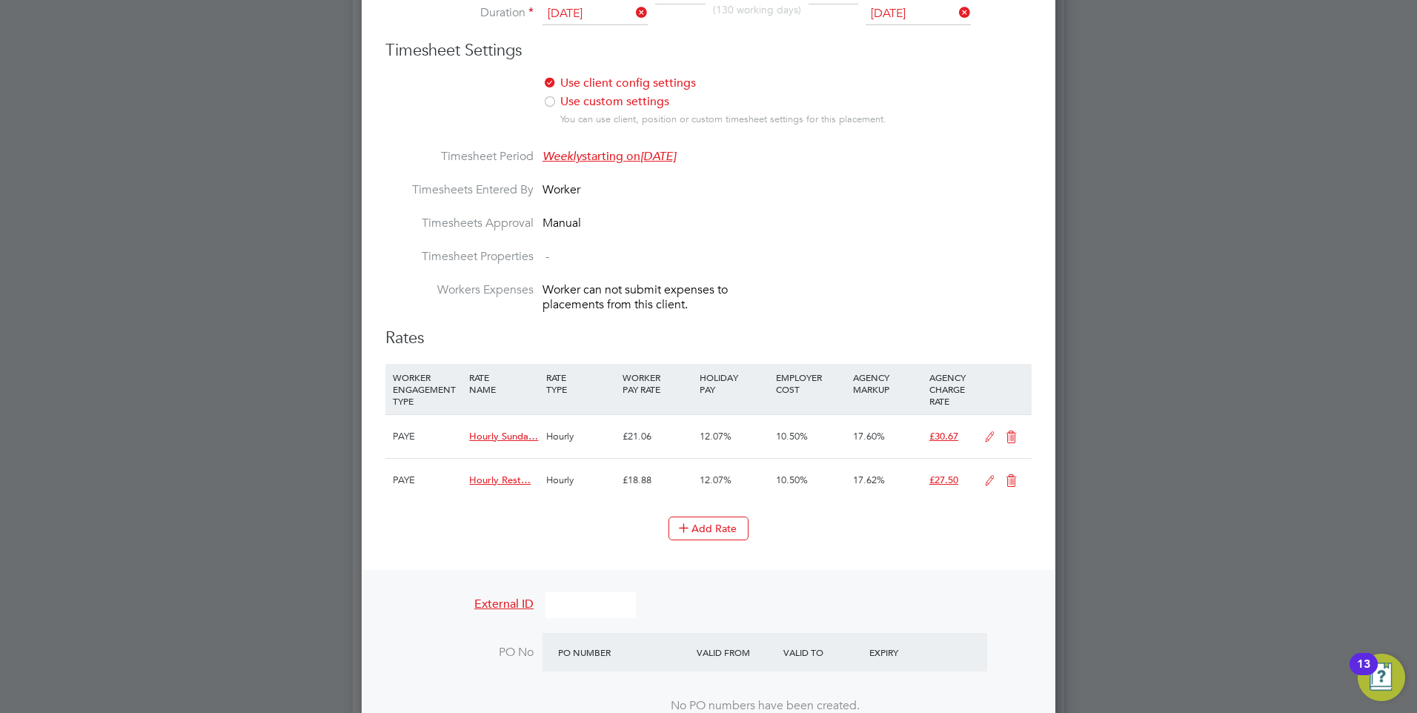
click at [1012, 443] on icon at bounding box center [1011, 437] width 19 height 12
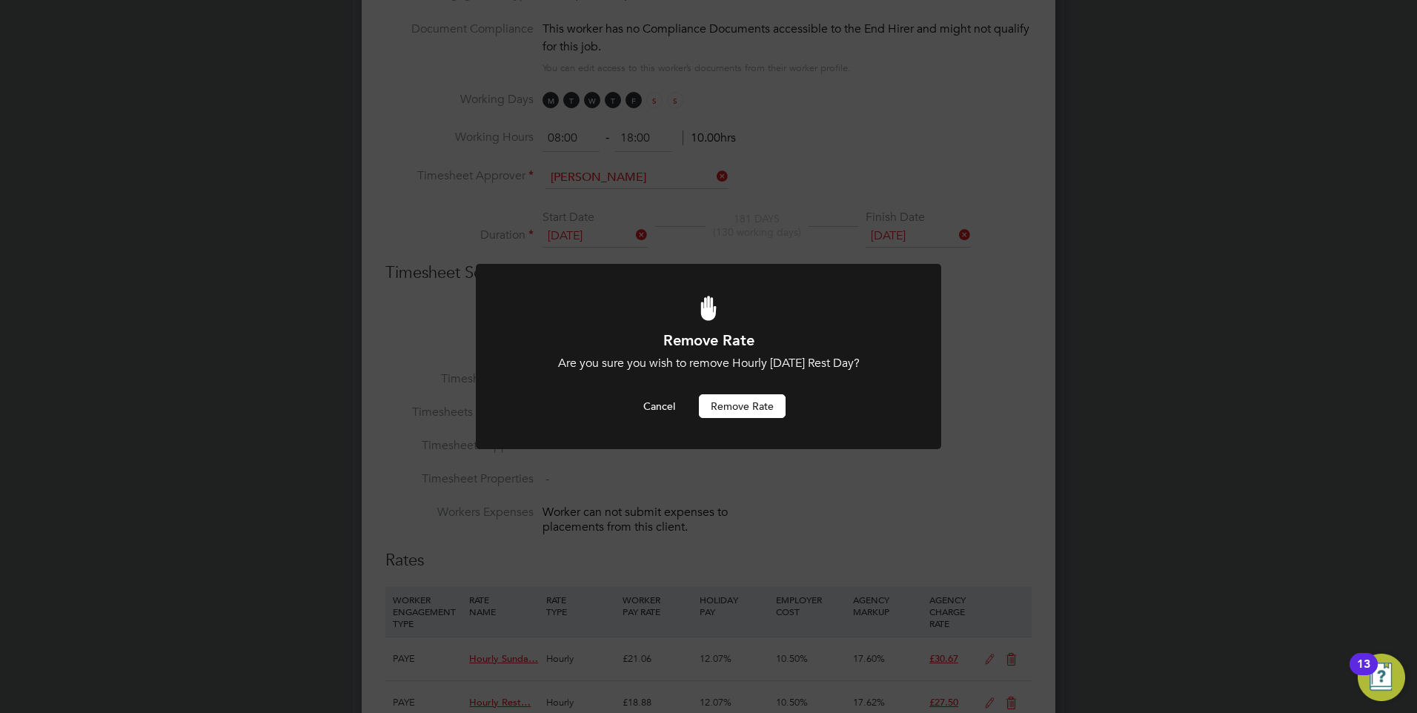
click at [746, 400] on button "Remove rate" at bounding box center [742, 406] width 87 height 24
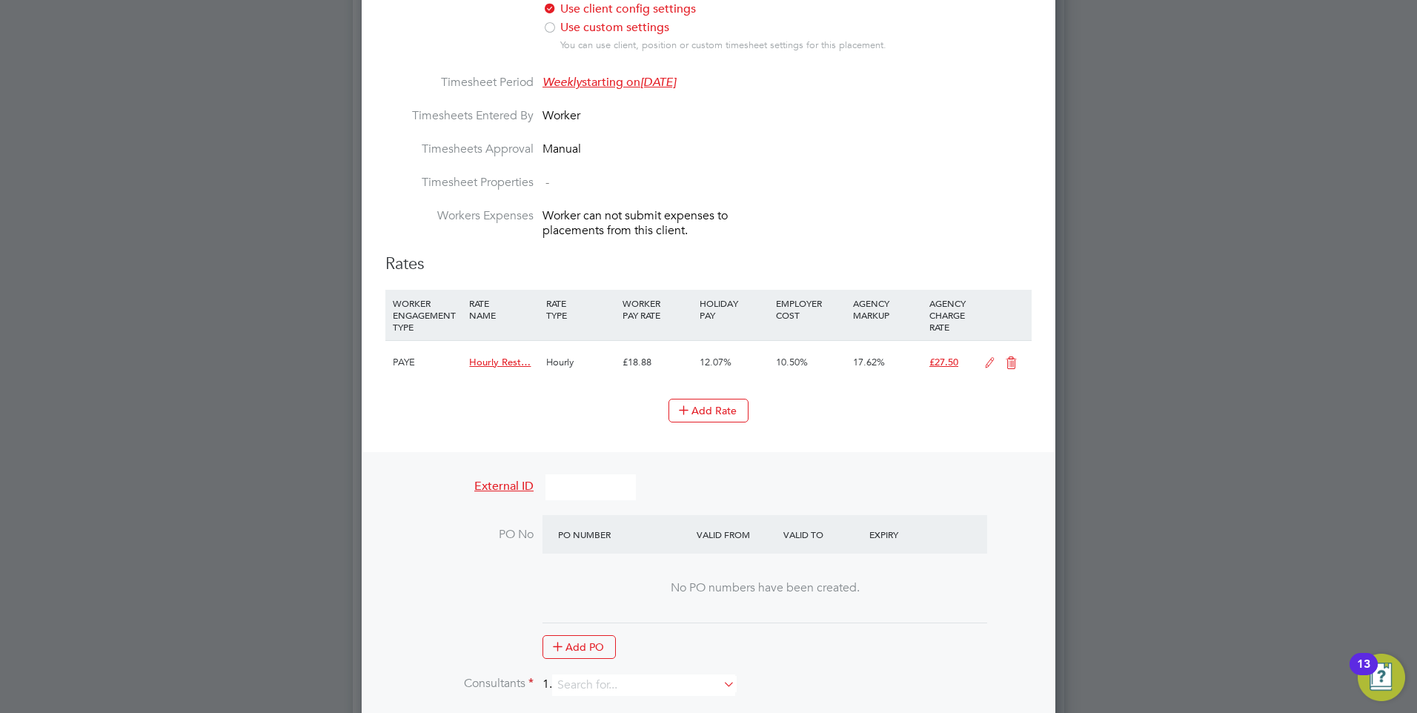
click at [1009, 369] on icon at bounding box center [1011, 363] width 19 height 12
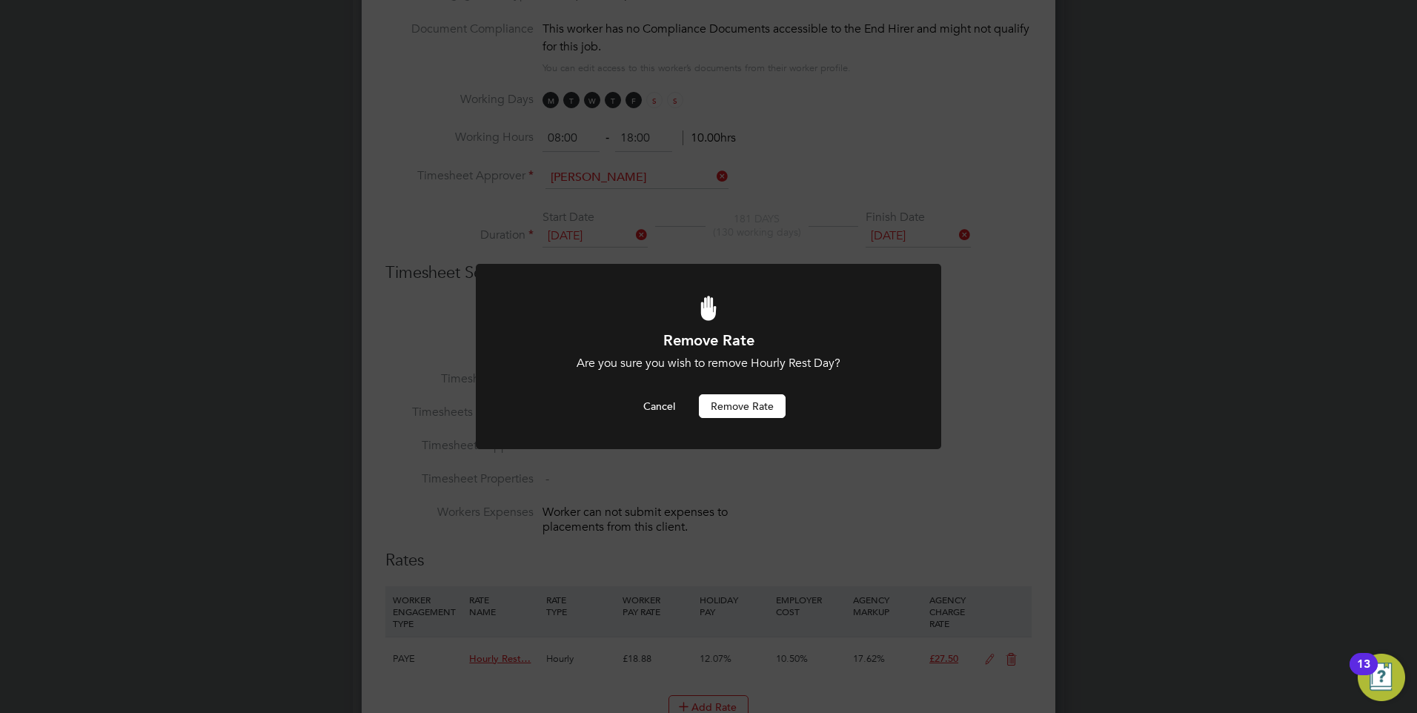
click at [740, 400] on button "Remove rate" at bounding box center [742, 406] width 87 height 24
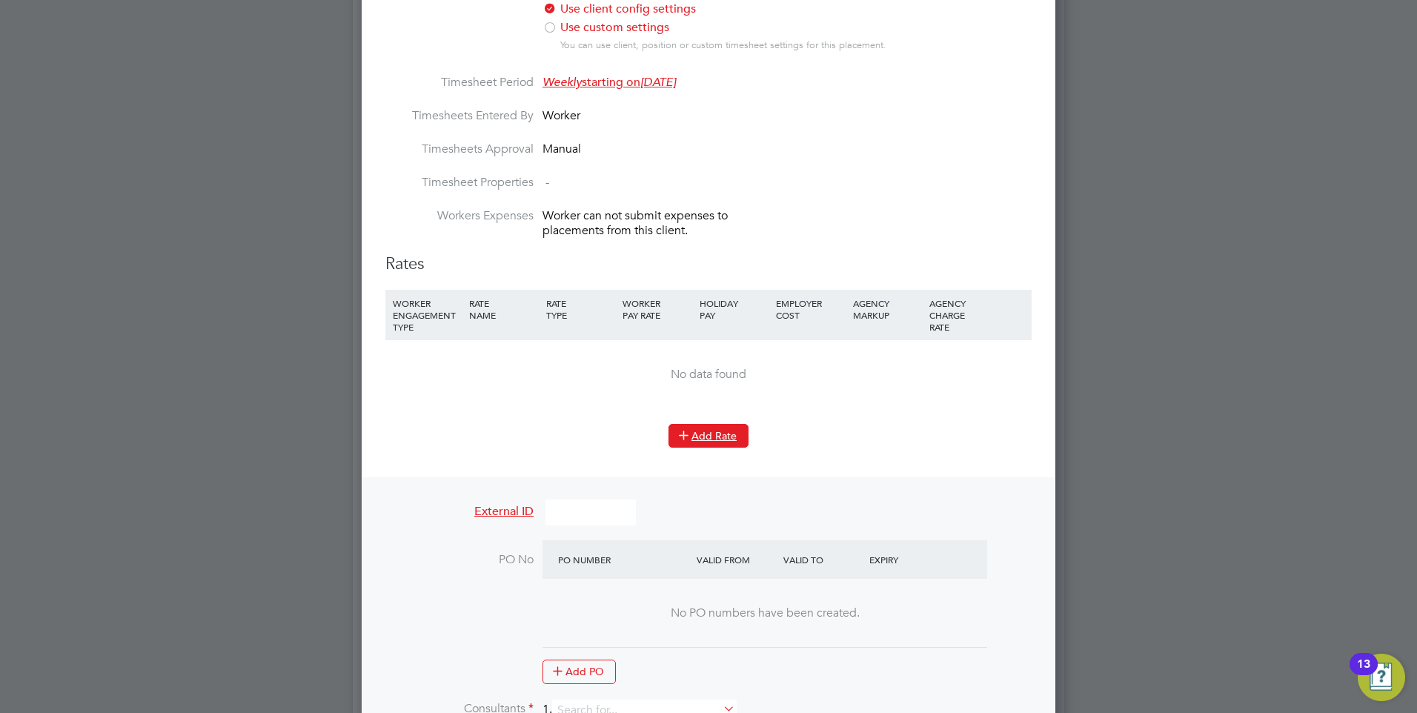
click at [721, 439] on button "Add Rate" at bounding box center [708, 436] width 80 height 24
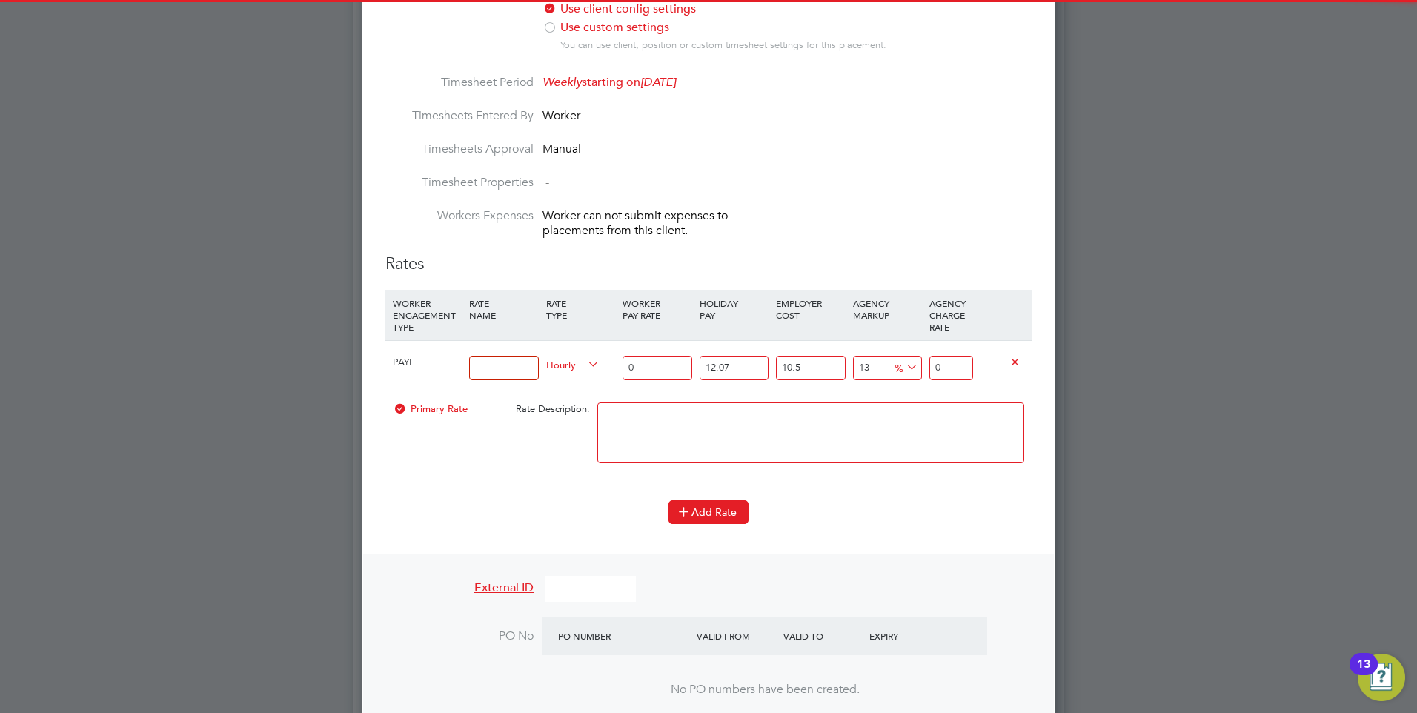
click at [707, 524] on button "Add Rate" at bounding box center [708, 512] width 80 height 24
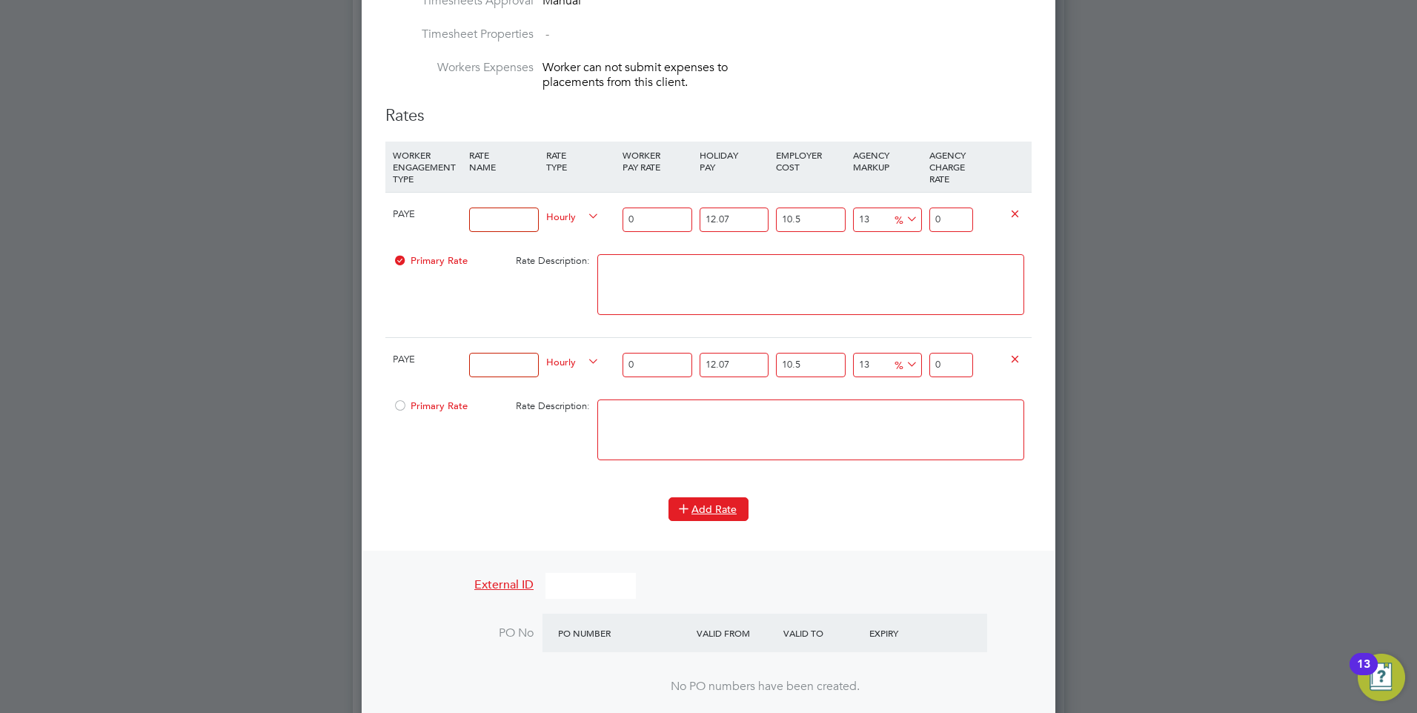
click at [689, 511] on icon at bounding box center [683, 507] width 11 height 11
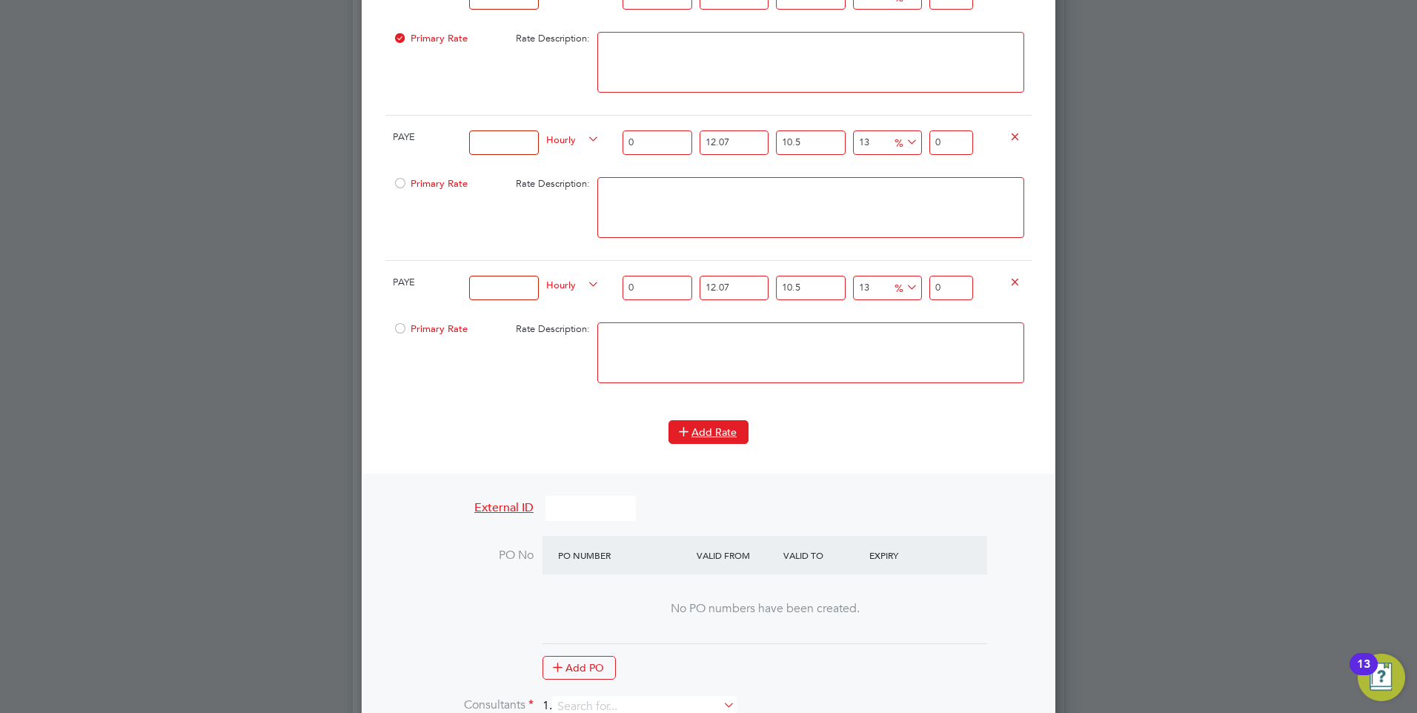
click at [703, 444] on button "Add Rate" at bounding box center [708, 432] width 80 height 24
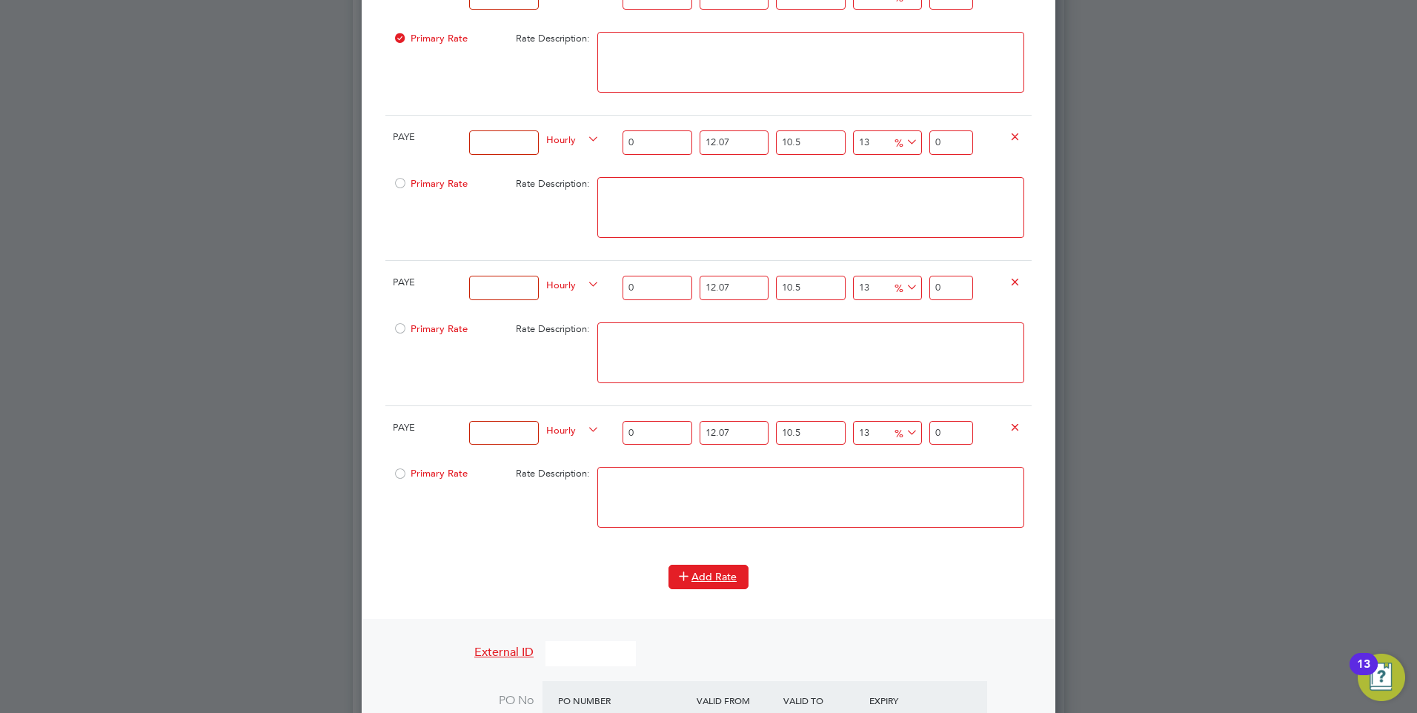
click at [722, 579] on button "Add Rate" at bounding box center [708, 577] width 80 height 24
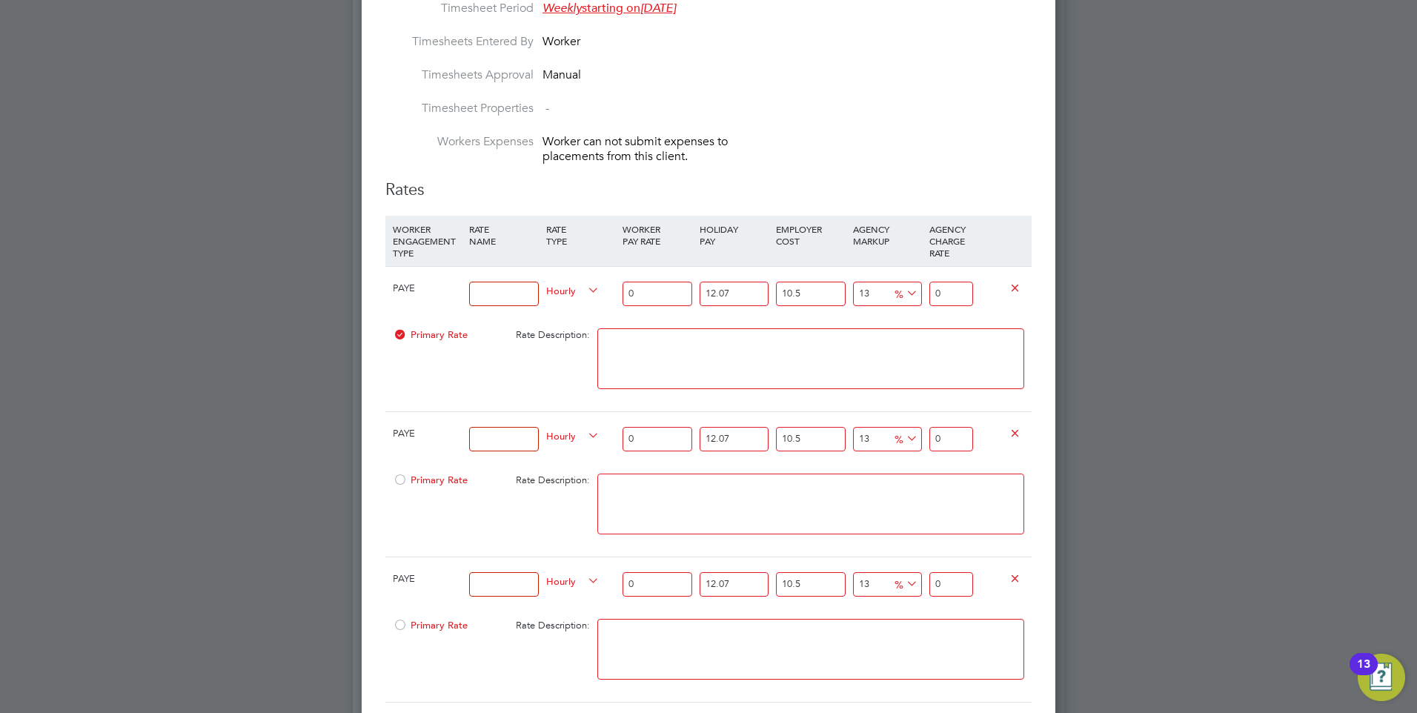
click at [501, 306] on input at bounding box center [503, 294] width 69 height 24
type input "s"
type input "Standard nights hours first 35 hours"
click at [648, 297] on input "0" at bounding box center [657, 294] width 69 height 24
type input "1"
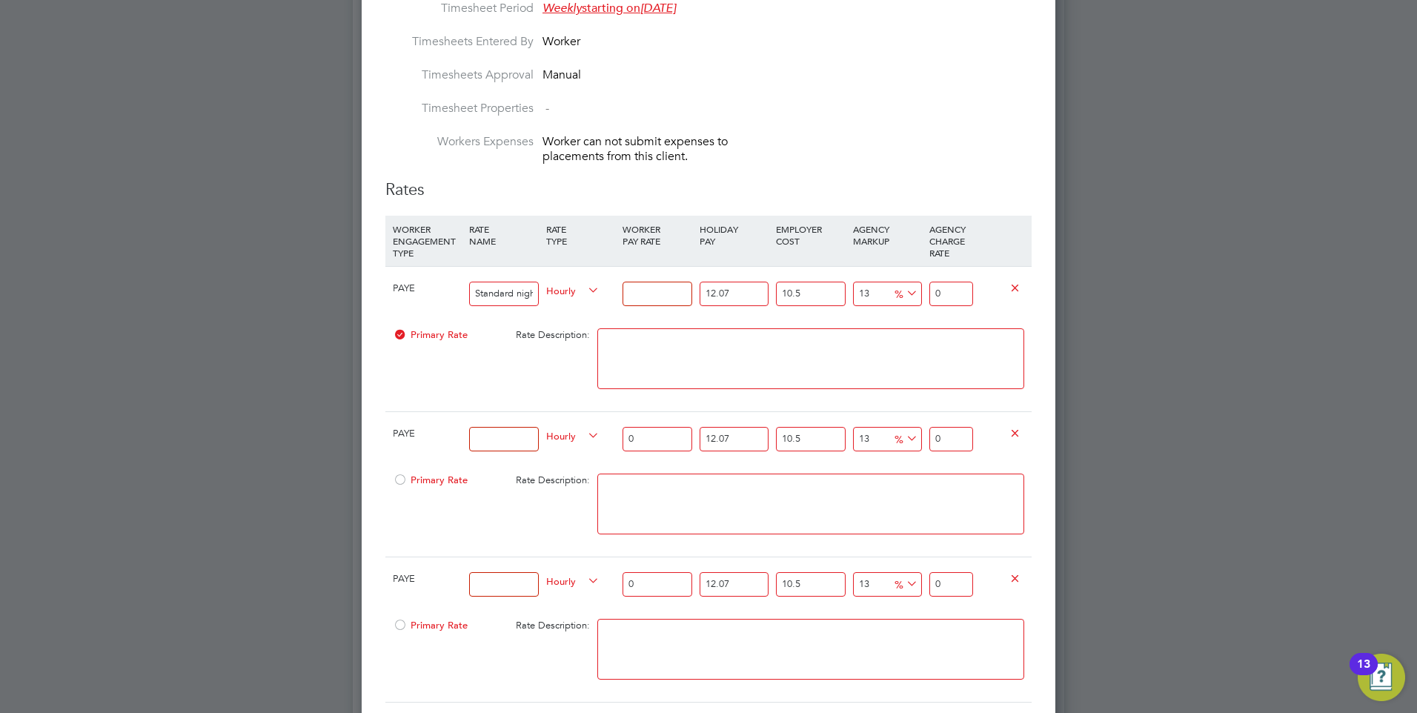
type input "1.399362055"
type input "15"
type input "20.990430825"
type input "15.1"
type input "21.1303670305"
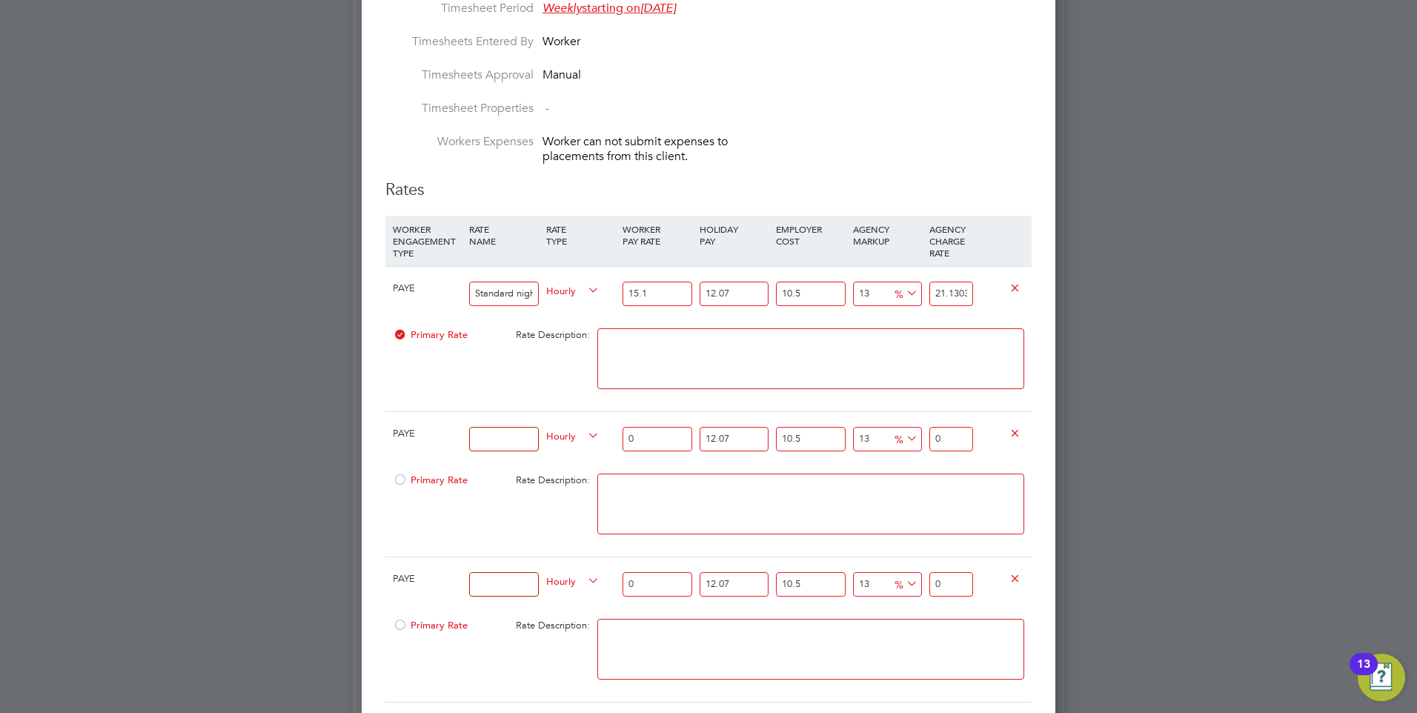
type input "15.19"
type input "21.25630961545"
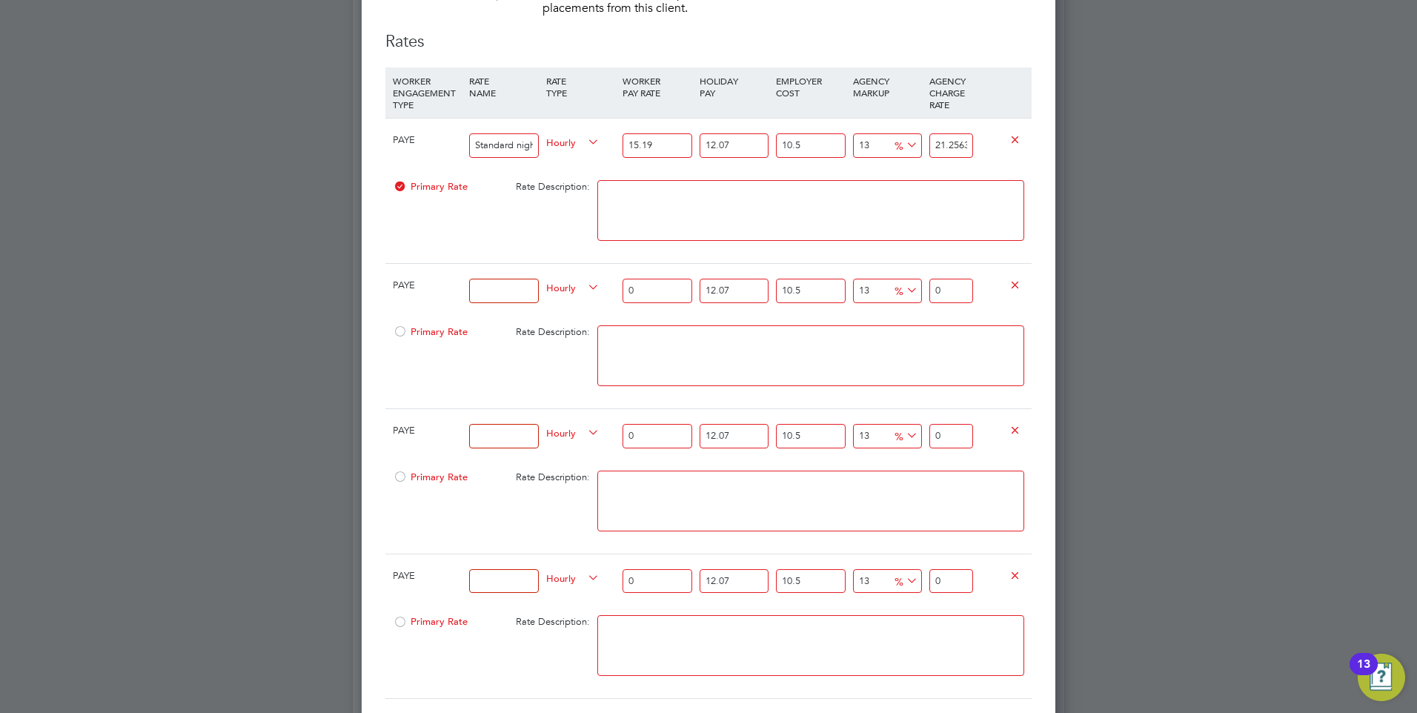
type input "15.19"
click at [960, 153] on input "21.25630961545" at bounding box center [951, 145] width 44 height 24
click at [956, 188] on div at bounding box center [811, 218] width 434 height 90
drag, startPoint x: 965, startPoint y: 158, endPoint x: 934, endPoint y: 158, distance: 31.1
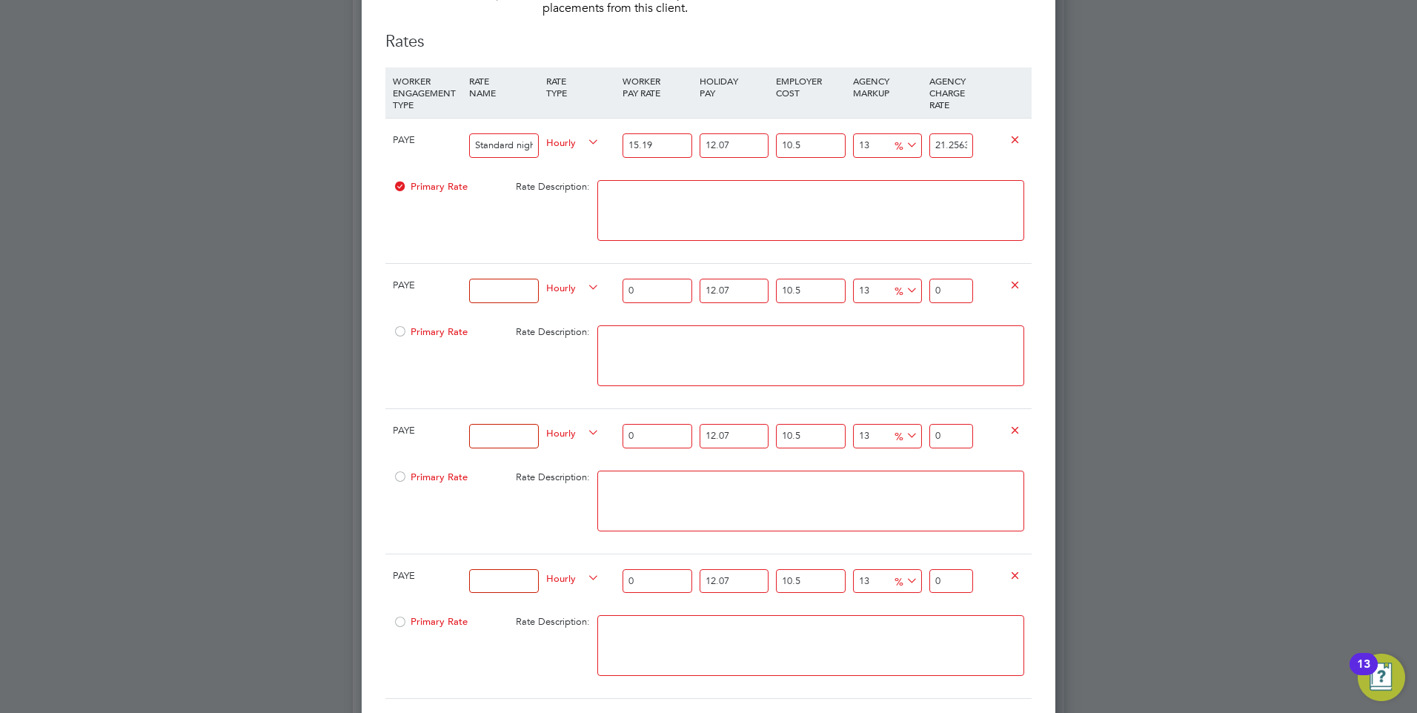
click at [934, 158] on input "21.25630961545" at bounding box center [951, 145] width 44 height 24
type input "164593597.0384091"
type input "30961545"
drag, startPoint x: 961, startPoint y: 158, endPoint x: 933, endPoint y: 158, distance: 28.2
click at [933, 158] on input "30961545" at bounding box center [951, 145] width 44 height 24
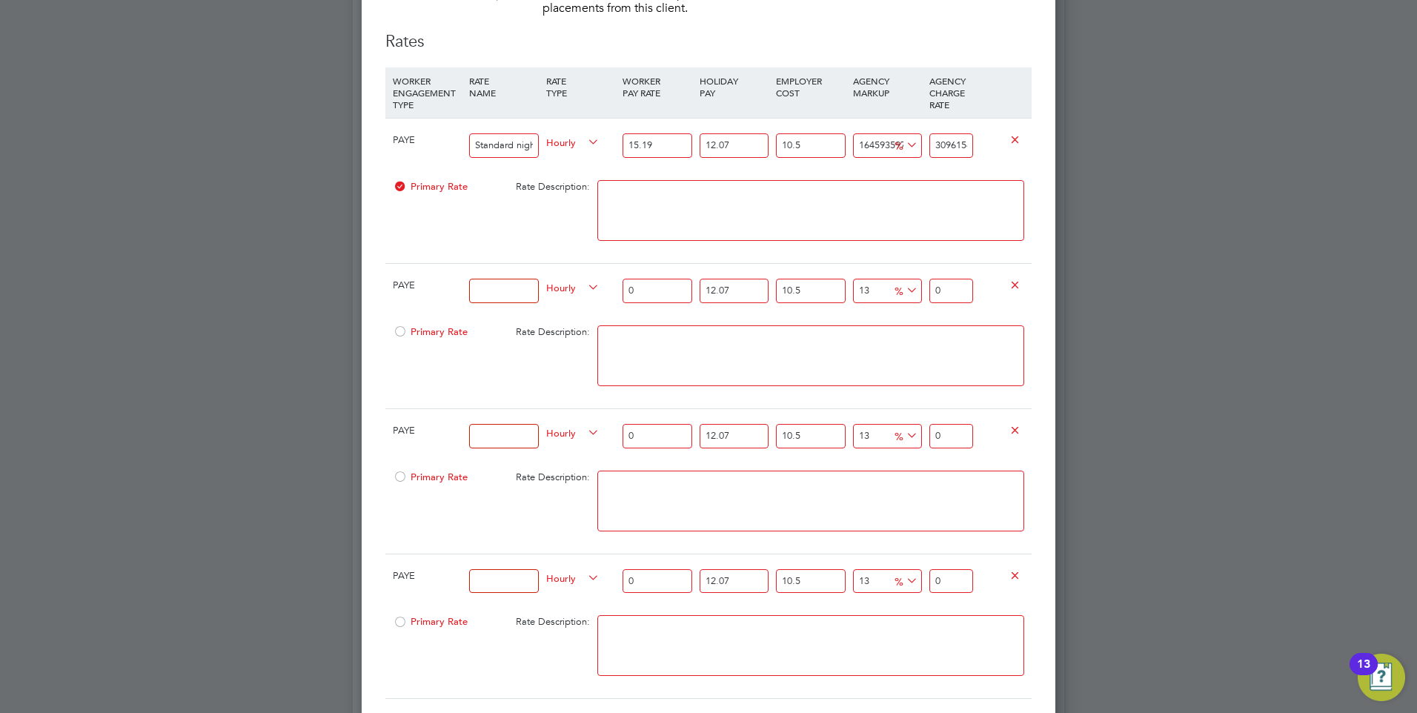
type input "2797.257384472673"
type input "545"
drag, startPoint x: 963, startPoint y: 158, endPoint x: 938, endPoint y: 157, distance: 24.5
click at [938, 157] on input "545" at bounding box center [951, 145] width 44 height 24
type input "-73.41965702318649"
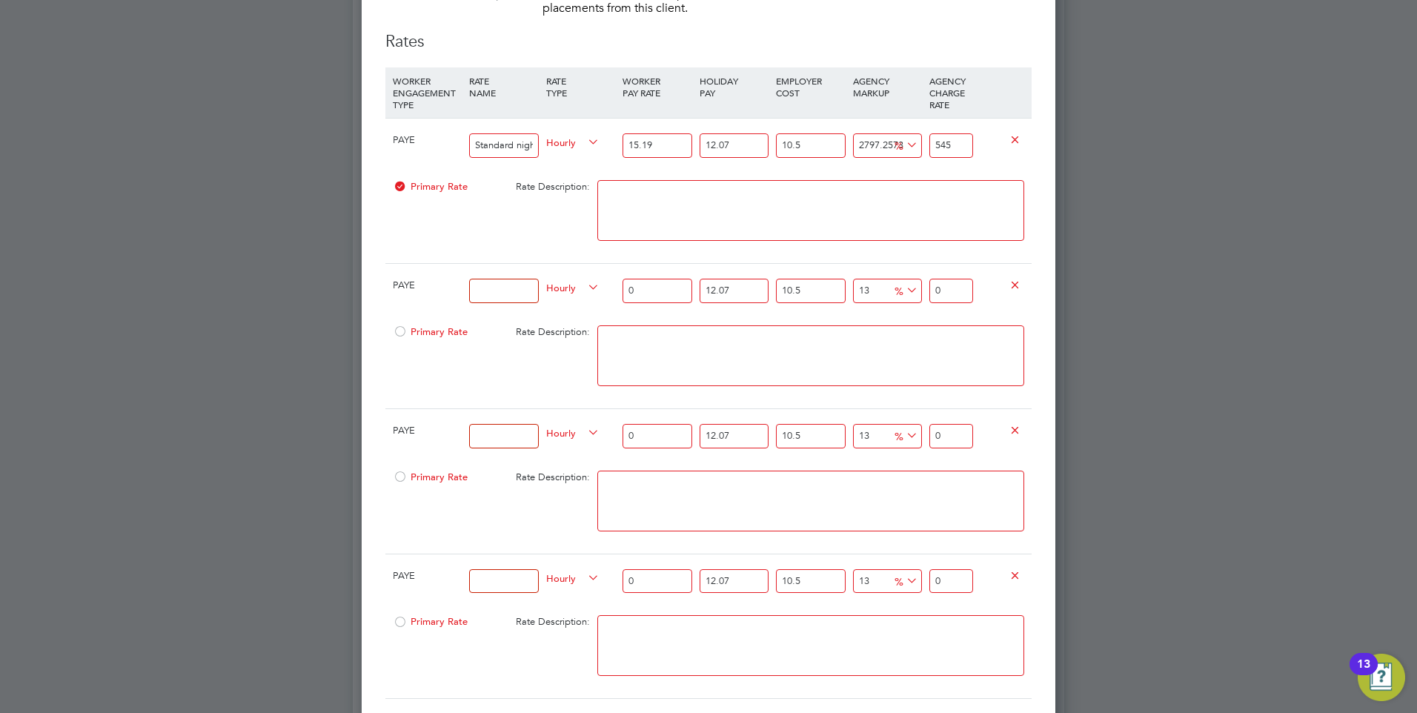
type input "5"
click at [943, 156] on input "5" at bounding box center [951, 145] width 44 height 24
type input "-89.3678628092746"
type input "2"
type input "11.637440502616764"
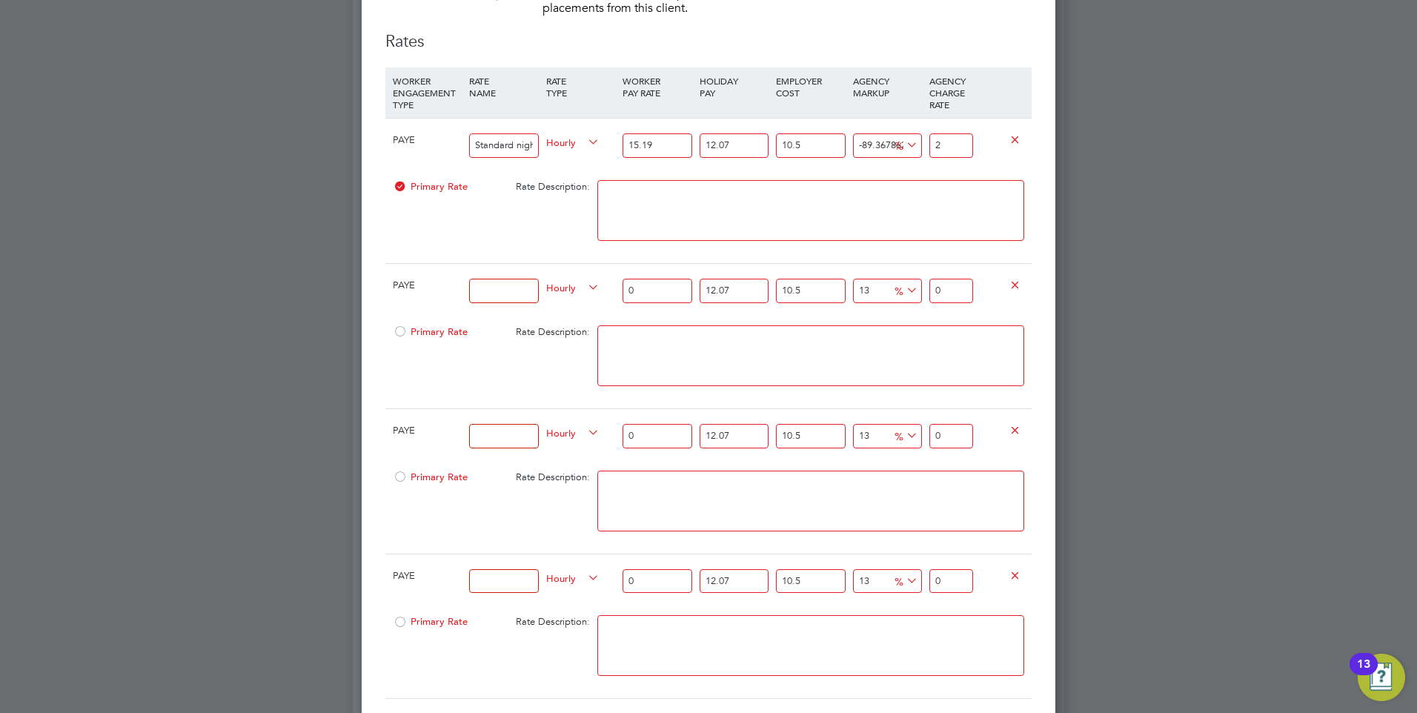
type input "21"
type input "15.890295378906927"
type input "21.80"
click at [850, 196] on textarea at bounding box center [810, 210] width 427 height 61
click at [500, 299] on input at bounding box center [503, 291] width 69 height 24
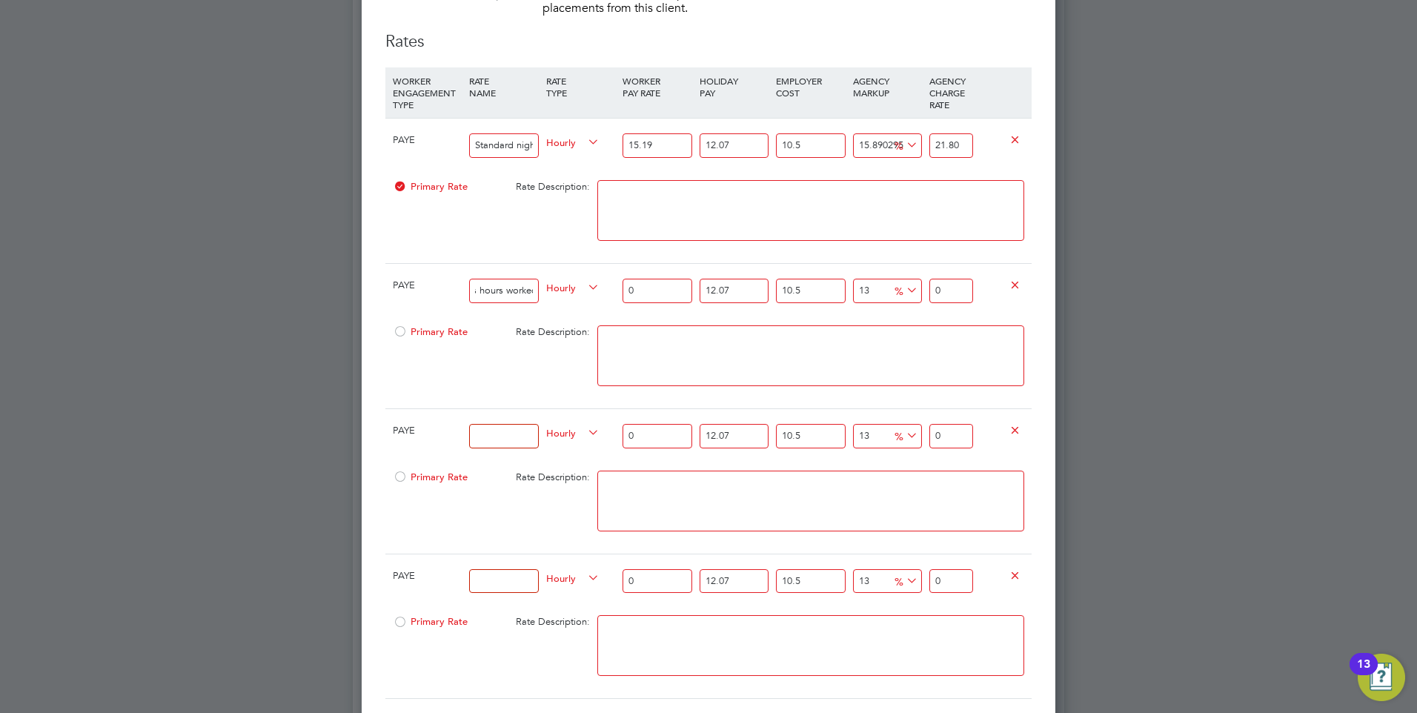
scroll to position [0, 80]
type input "Overtime 35 plus hours worked"
click at [660, 296] on input "0" at bounding box center [657, 291] width 69 height 24
type input "1"
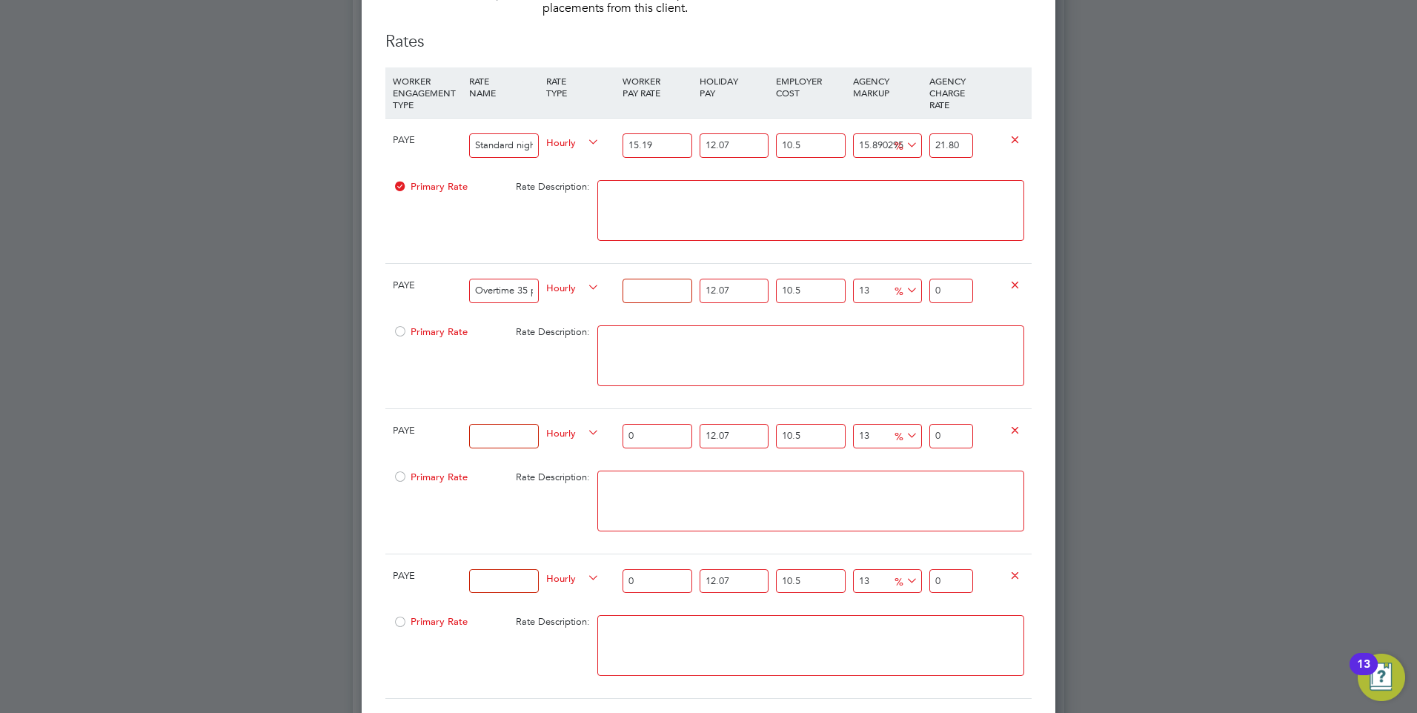
type input "1.399362055"
type input "18"
type input "25.18851699"
type input "18.2"
type input "25.468389401"
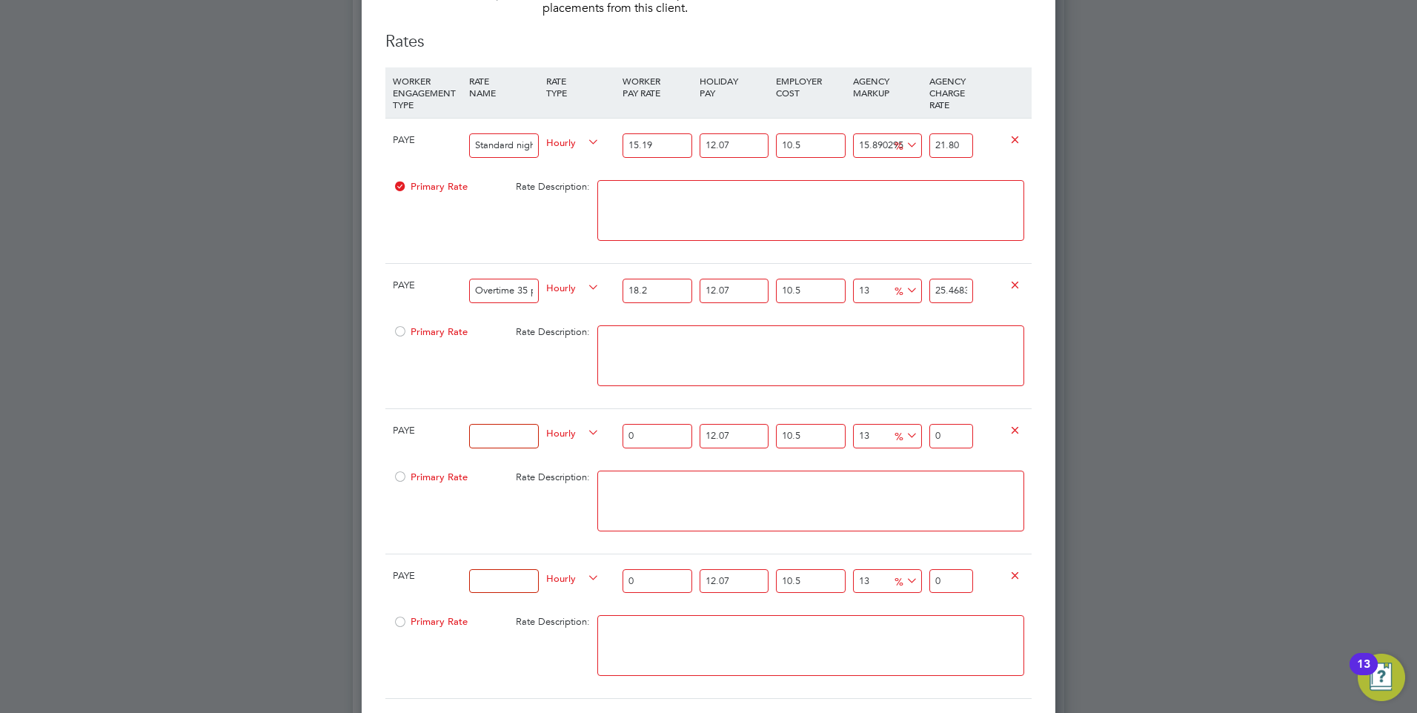
type input "18.22"
type input "25.4963766421"
type input "18.22"
drag, startPoint x: 960, startPoint y: 304, endPoint x: 929, endPoint y: 304, distance: 30.4
click at [929, 303] on input "25.4963766421" at bounding box center [951, 291] width 44 height 24
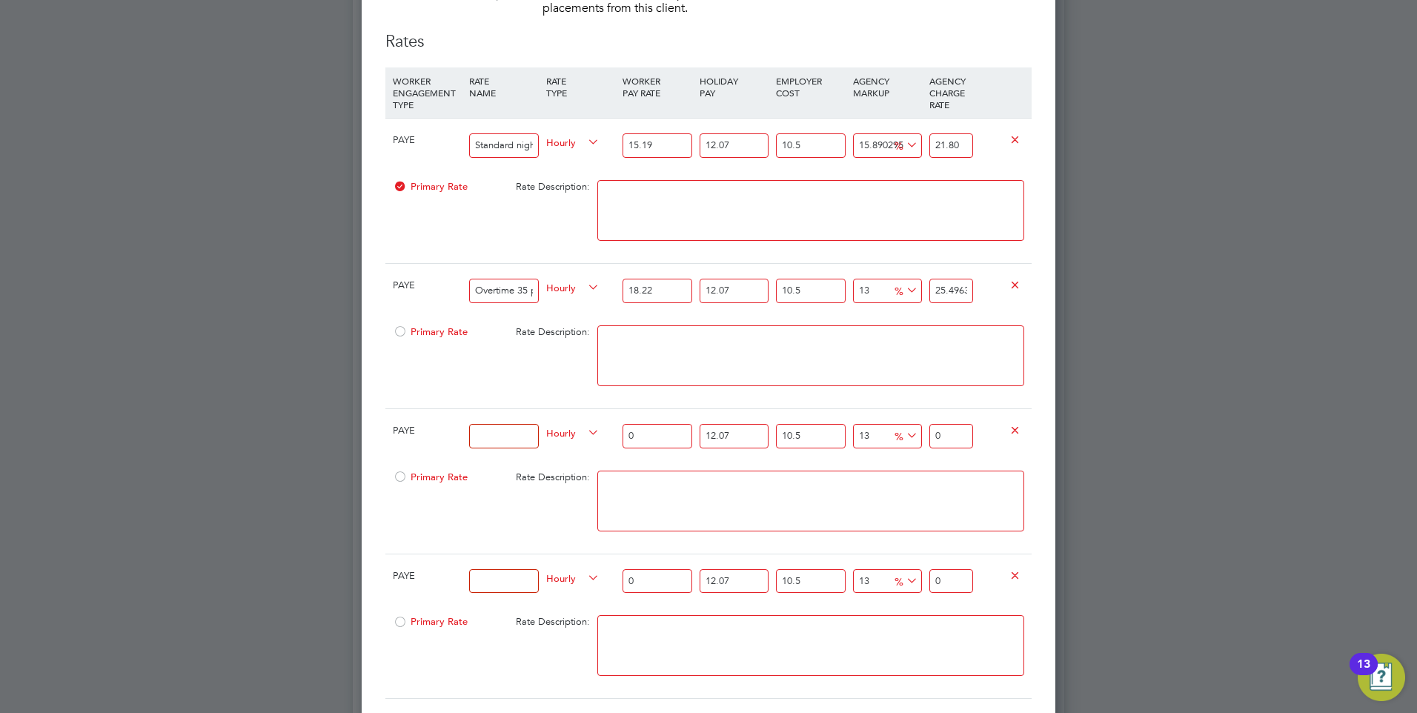
type input "282612824.7362151"
type input "63766421"
drag, startPoint x: 972, startPoint y: 301, endPoint x: 933, endPoint y: 301, distance: 38.5
click at [933, 301] on input "63766421" at bounding box center [951, 291] width 44 height 24
type input "-95.56799769684086"
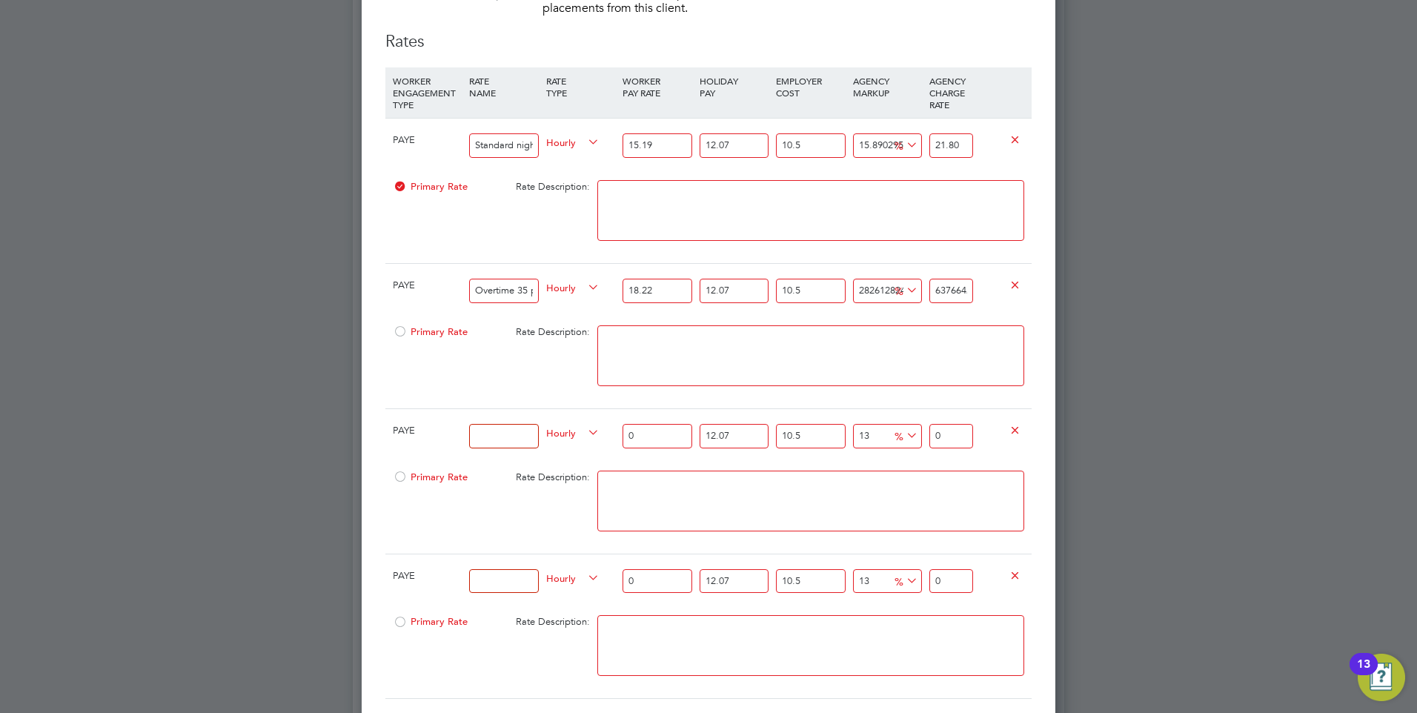
type input "1"
click at [955, 301] on input "1" at bounding box center [951, 291] width 44 height 24
type input "-91.13599539368172"
type input "2"
type input "15.232059882137538"
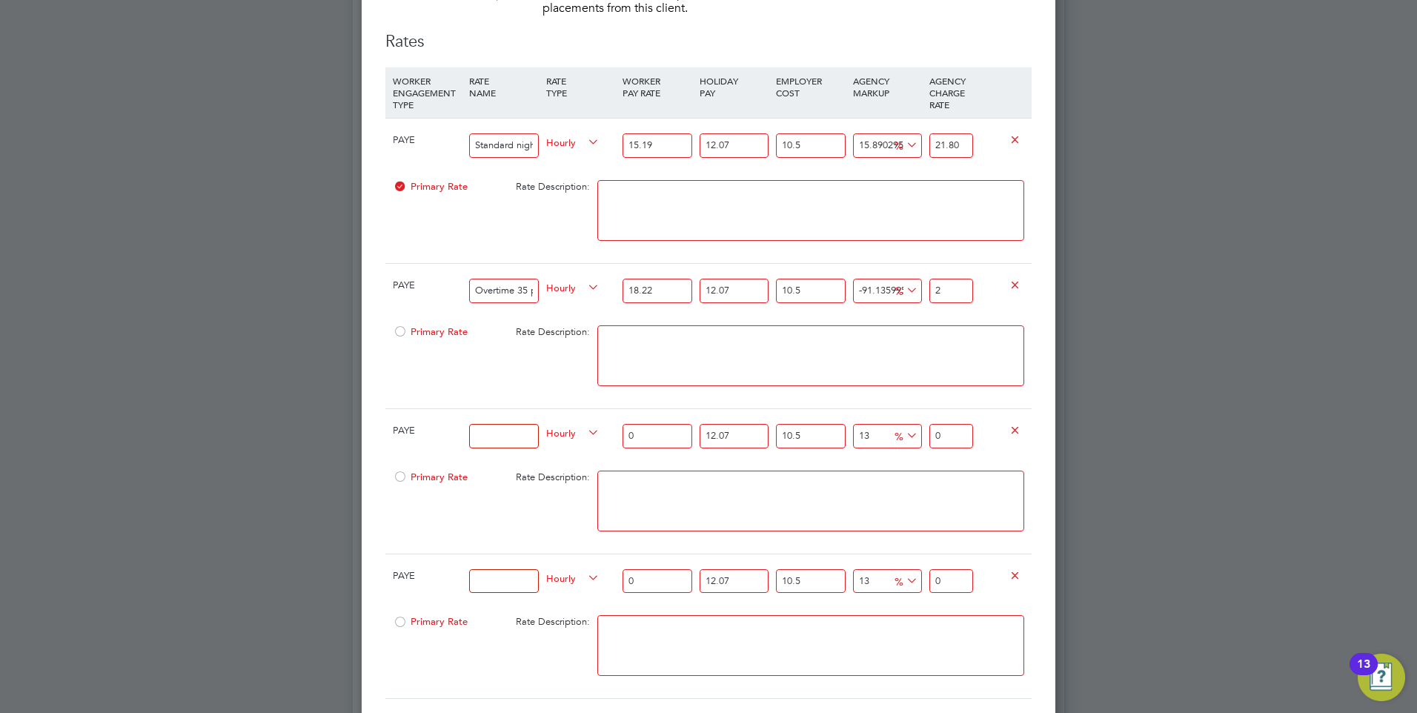
type input "26"
type input "18.777661724664846"
type input "26.8"
type input "18.821981747696437"
type input "26.81"
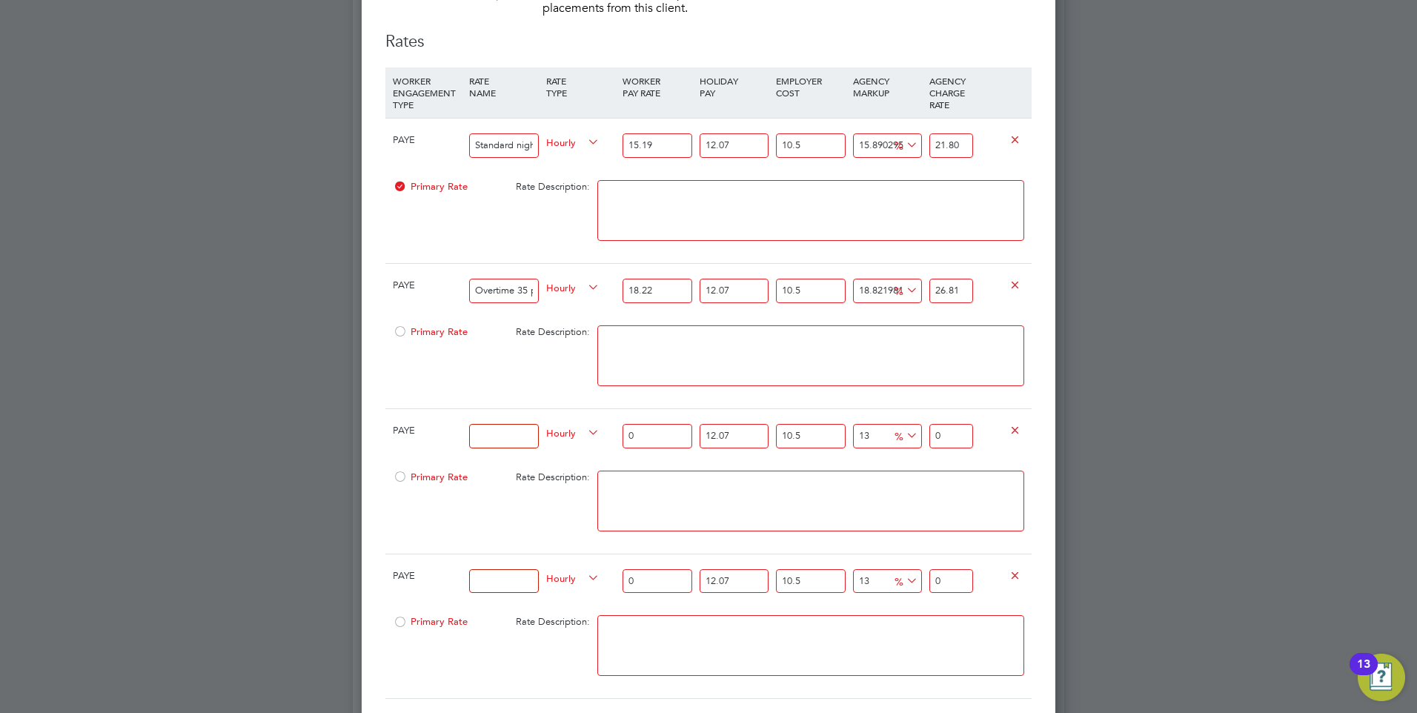
click at [873, 354] on textarea at bounding box center [810, 355] width 427 height 61
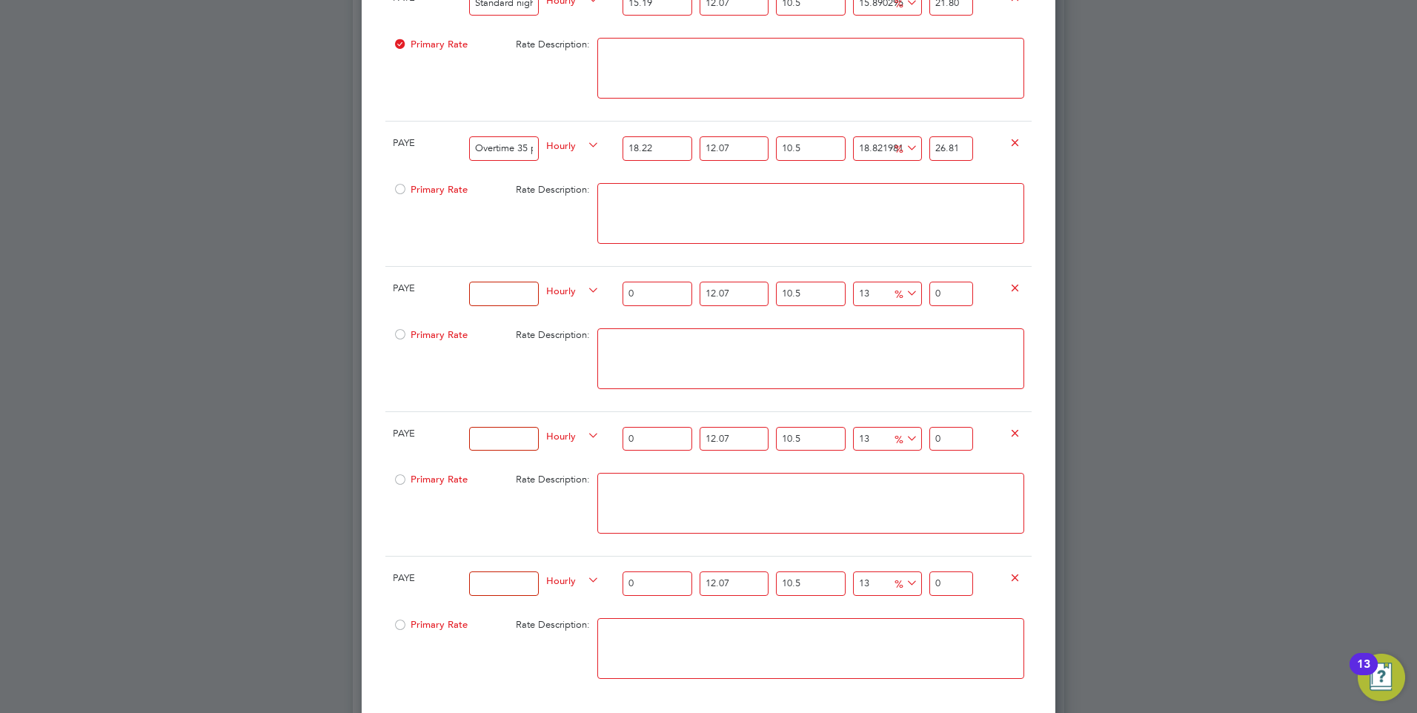
scroll to position [1380, 0]
click at [505, 284] on div at bounding box center [503, 288] width 76 height 54
click at [503, 294] on input at bounding box center [503, 288] width 69 height 24
type input "Rest days worked"
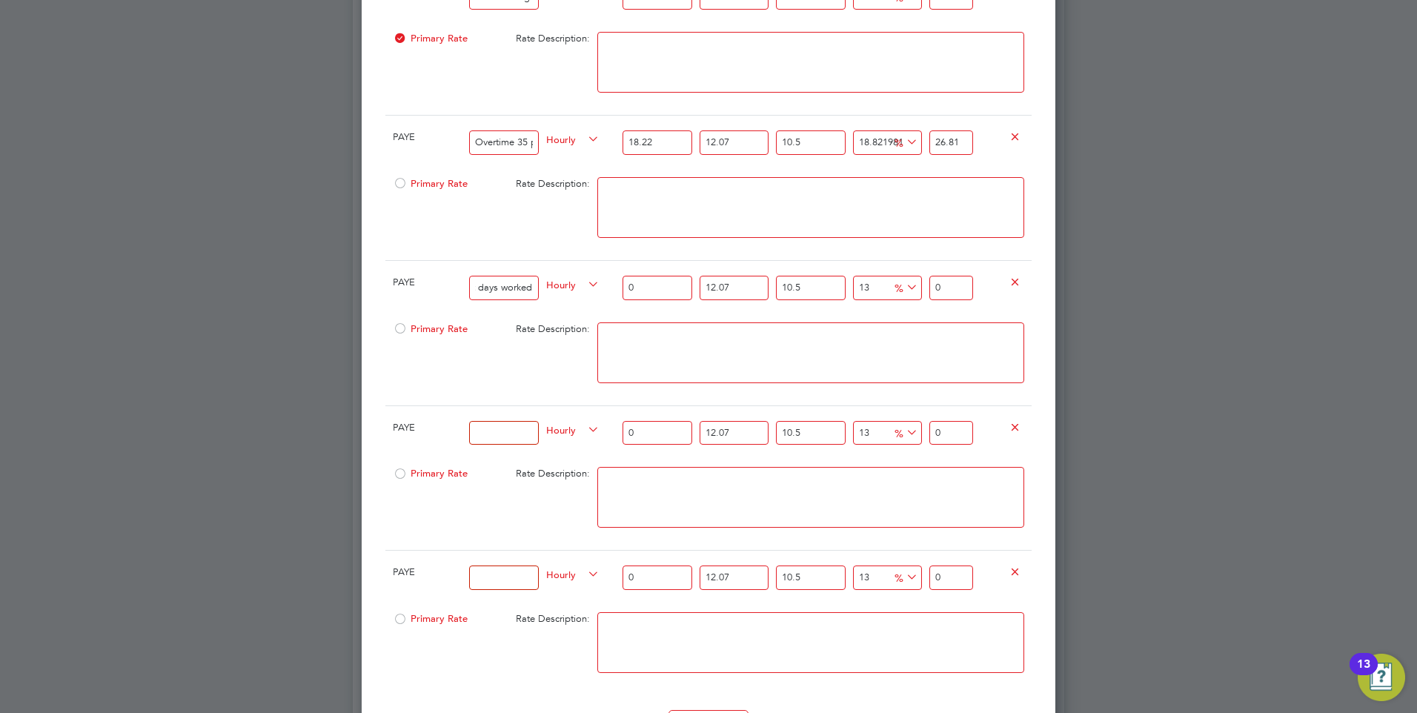
click at [648, 300] on input "0" at bounding box center [657, 288] width 69 height 24
type input "1"
type input "1.399362055"
type input "19"
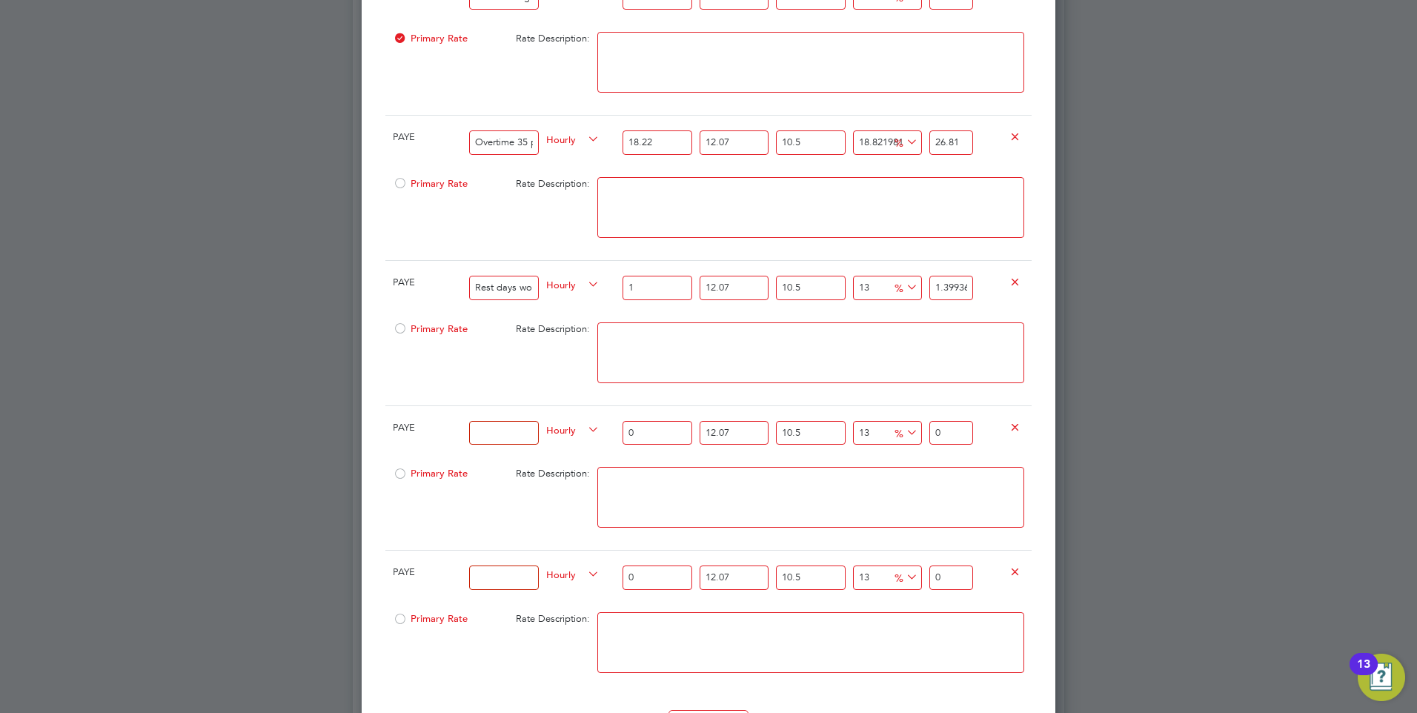
type input "26.587879045"
type input "19.7"
type input "27.5674324835"
type input "19.74"
type input "27.6234069657"
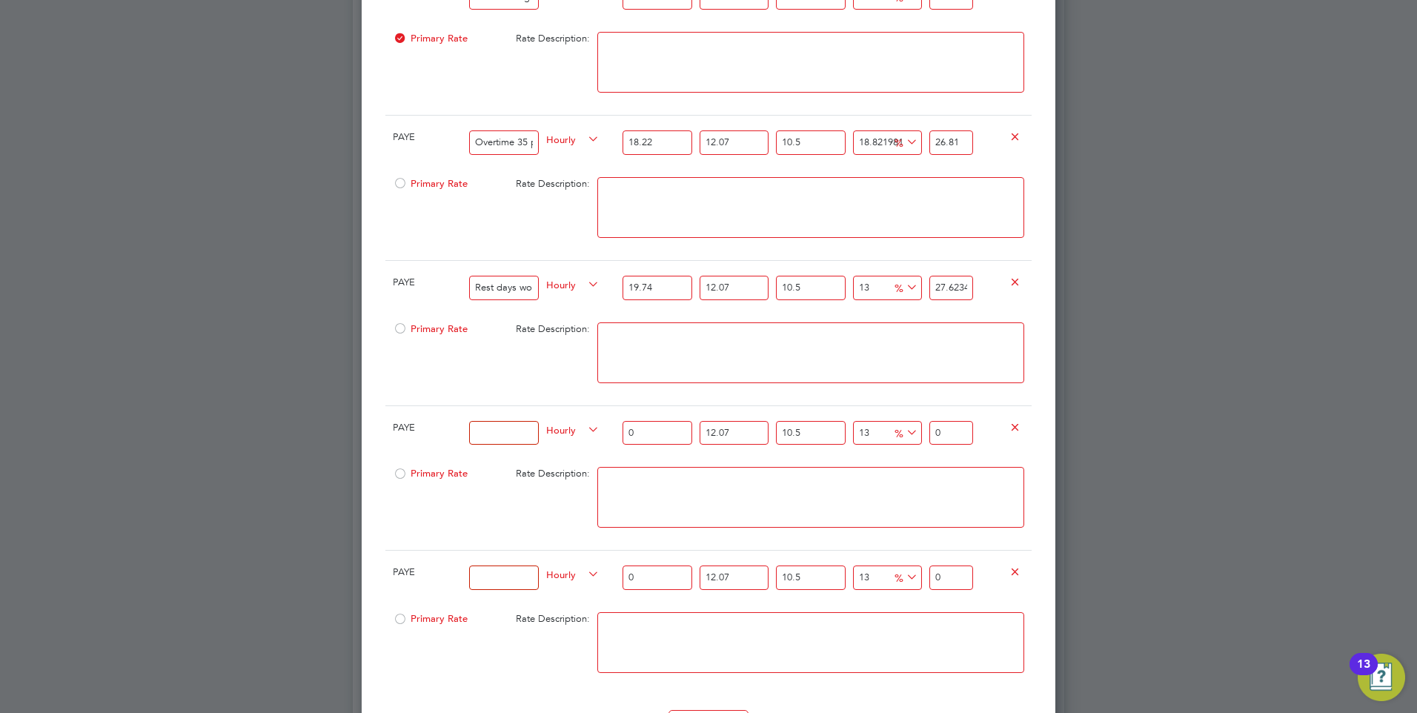
type input "19.74"
drag, startPoint x: 963, startPoint y: 297, endPoint x: 892, endPoint y: 299, distance: 71.2
click at [892, 299] on div "PAYE Rest days worked Hourly 19.74 12.07 n/a 10.5 n/a 13 3.1779140757 % 27.6234…" at bounding box center [708, 287] width 646 height 55
type input "16647782.774598455"
type input "4069657"
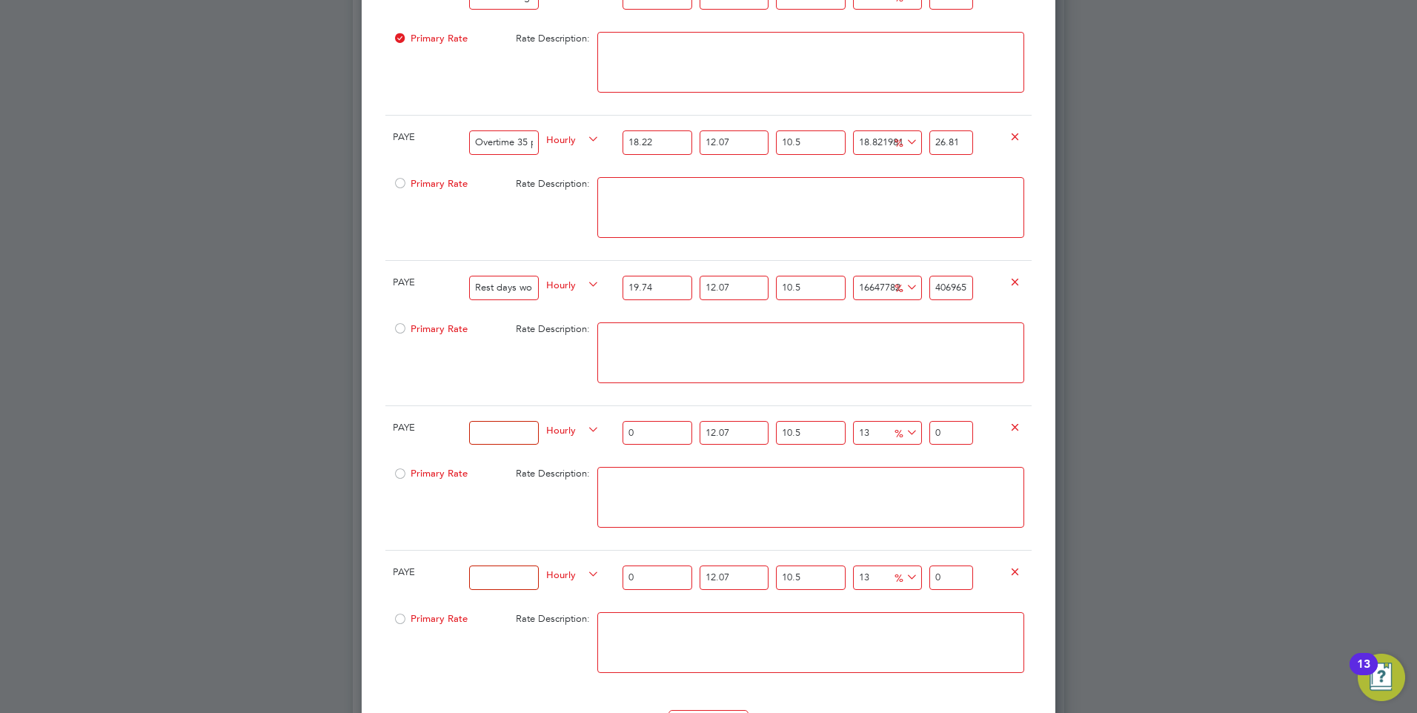
drag, startPoint x: 964, startPoint y: 298, endPoint x: 940, endPoint y: 299, distance: 24.5
click at [940, 299] on input "4069657" at bounding box center [951, 288] width 44 height 24
type input "1769.465271395475"
type input "457"
drag, startPoint x: 959, startPoint y: 301, endPoint x: 930, endPoint y: 296, distance: 29.2
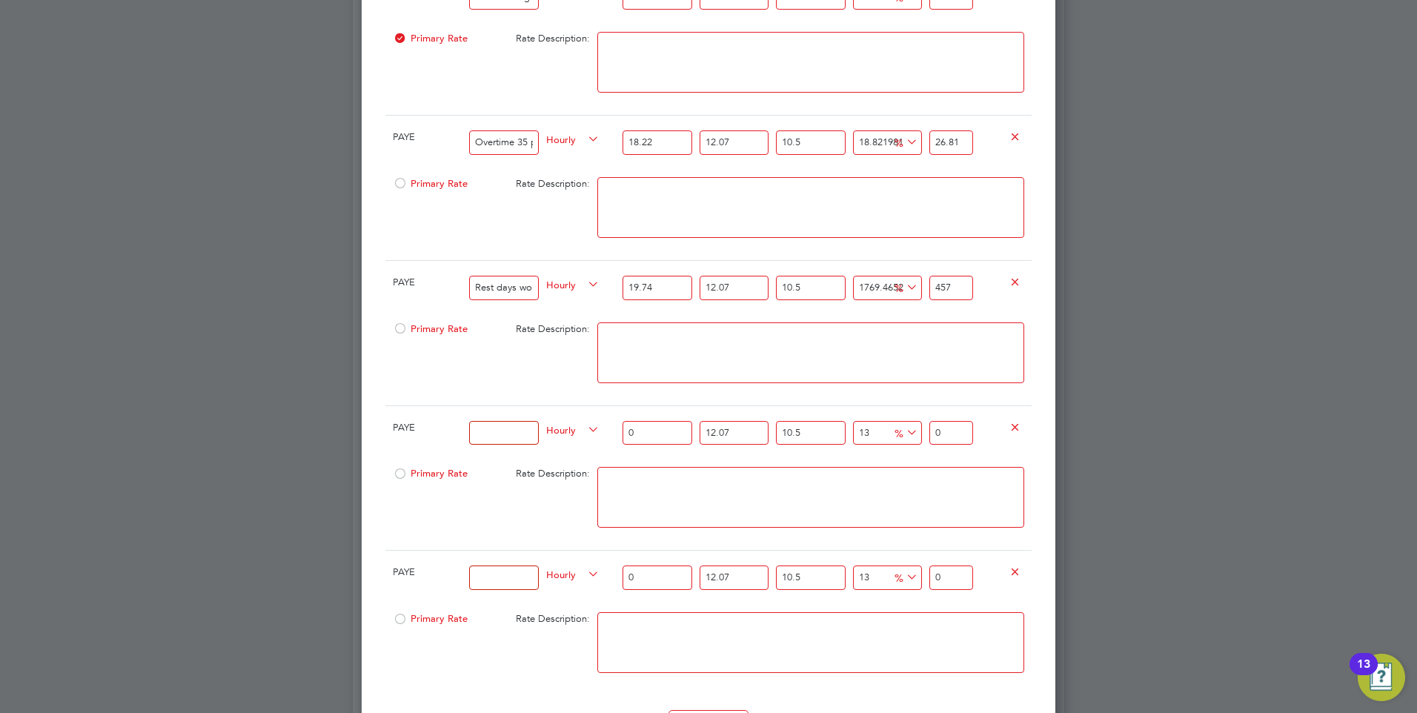
click at [930, 296] on input "457" at bounding box center [951, 288] width 44 height 24
type input "-91.81853272912265"
type input "2"
type input "18.631275427721597"
type input "29.0"
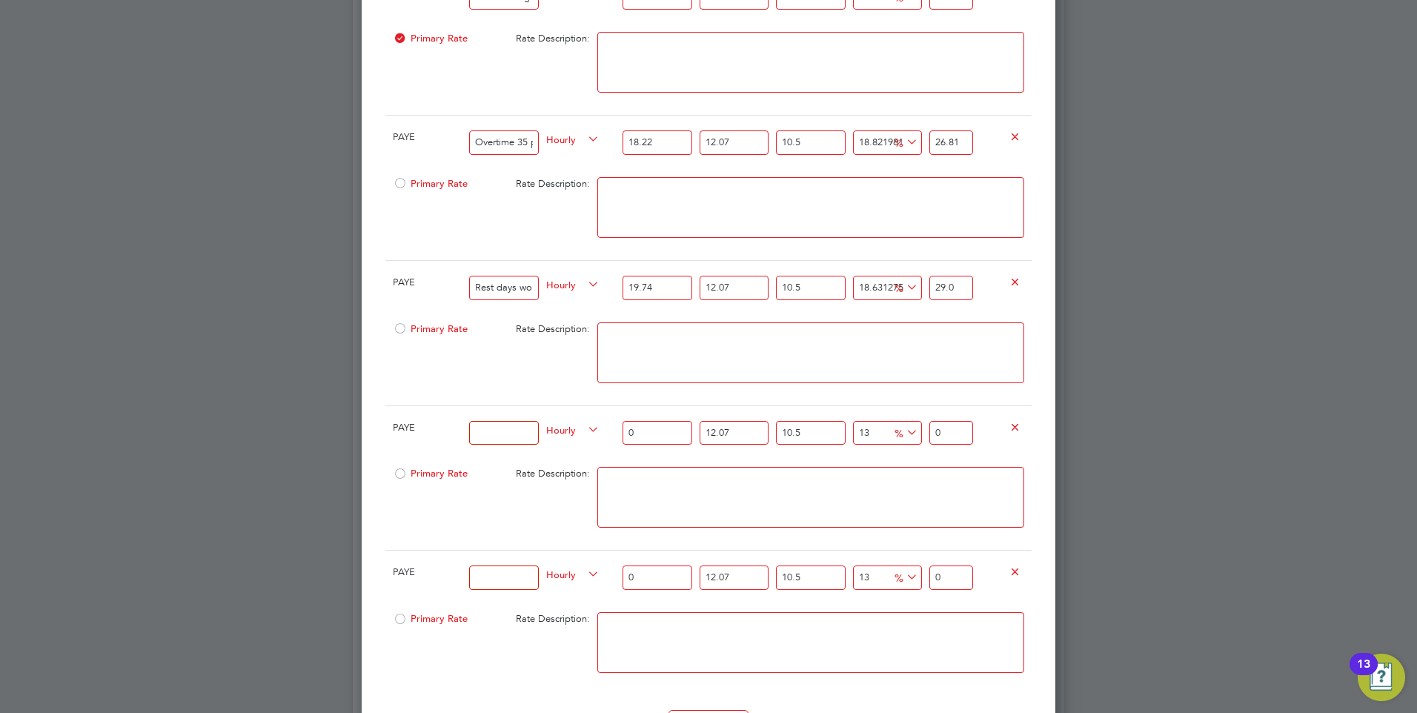
type input "18.794904773139145"
type input "29.04"
click at [923, 336] on textarea at bounding box center [810, 352] width 427 height 61
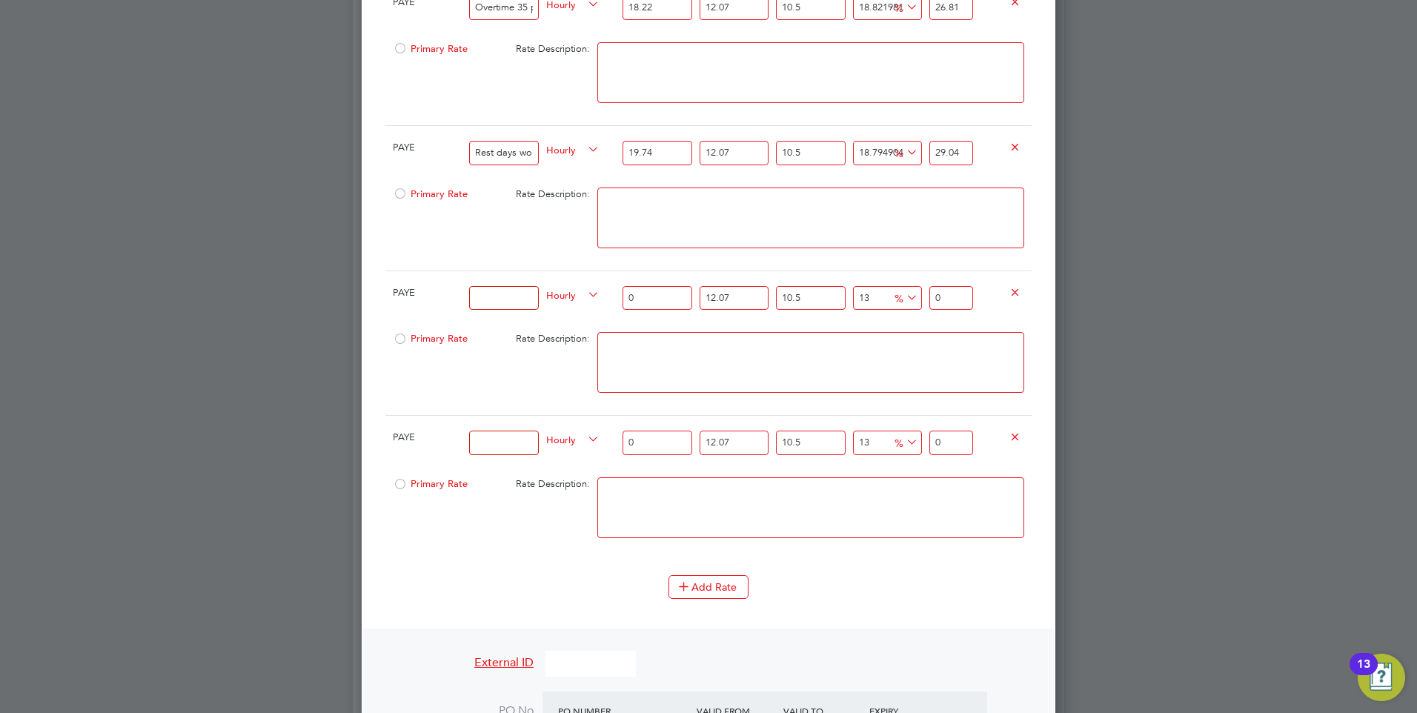
scroll to position [1528, 0]
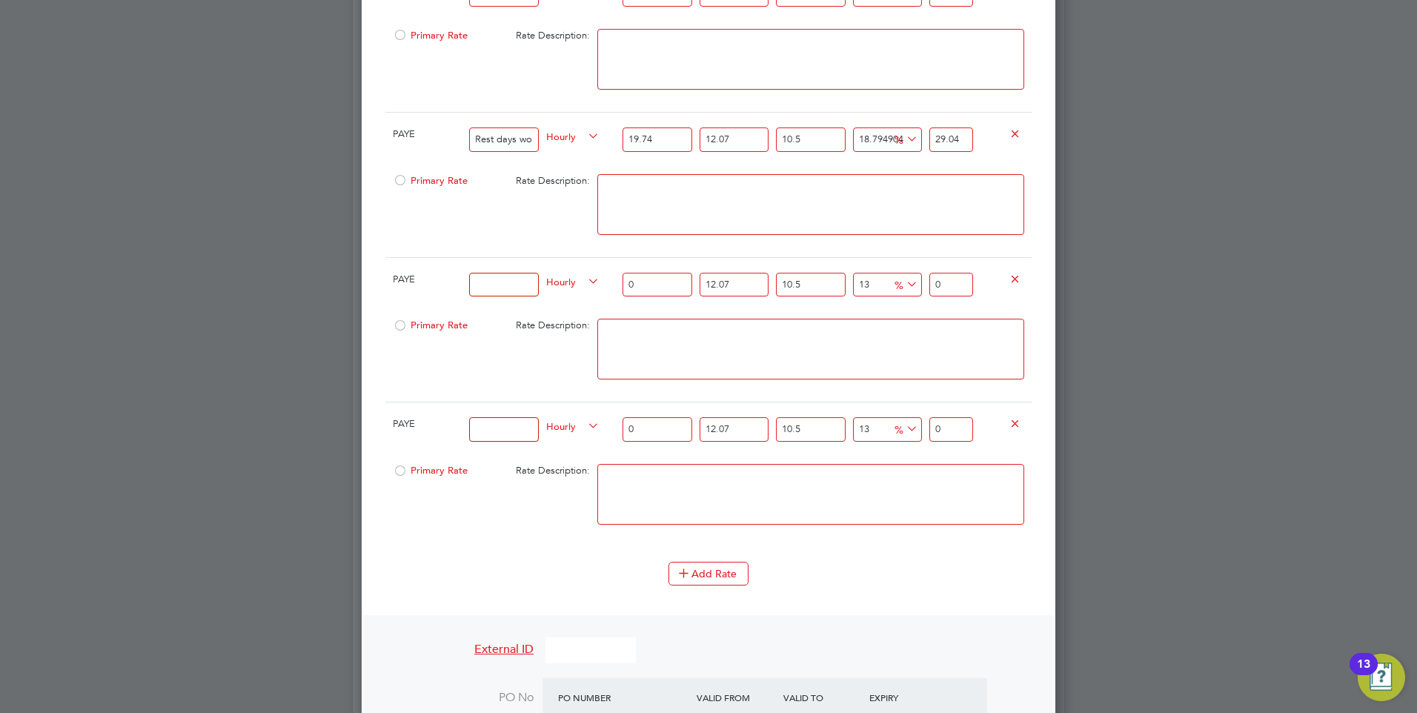
click at [500, 297] on input at bounding box center [503, 285] width 69 height 24
type input "Sundays worked"
click at [663, 297] on input "0" at bounding box center [657, 285] width 69 height 24
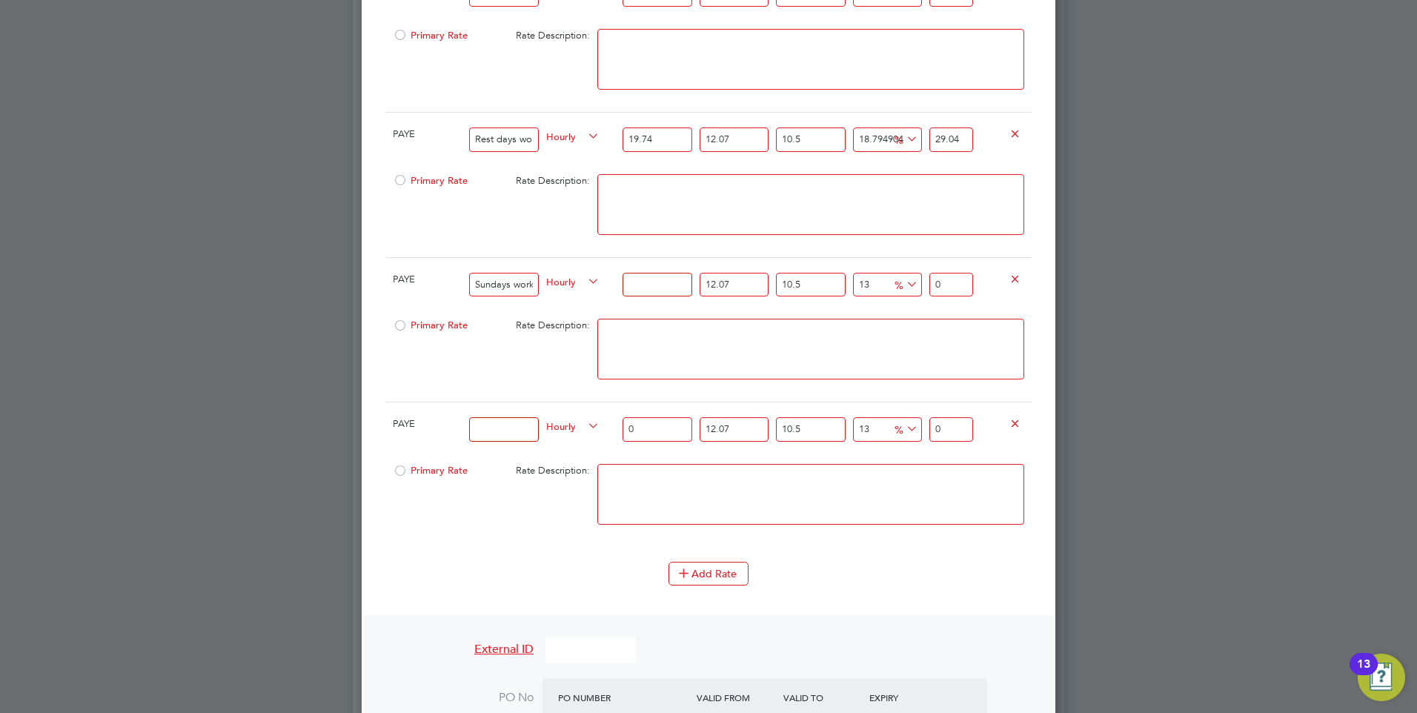
type input "2"
type input "2.79872411"
type input "22"
type input "30.78596521"
type input "22.02"
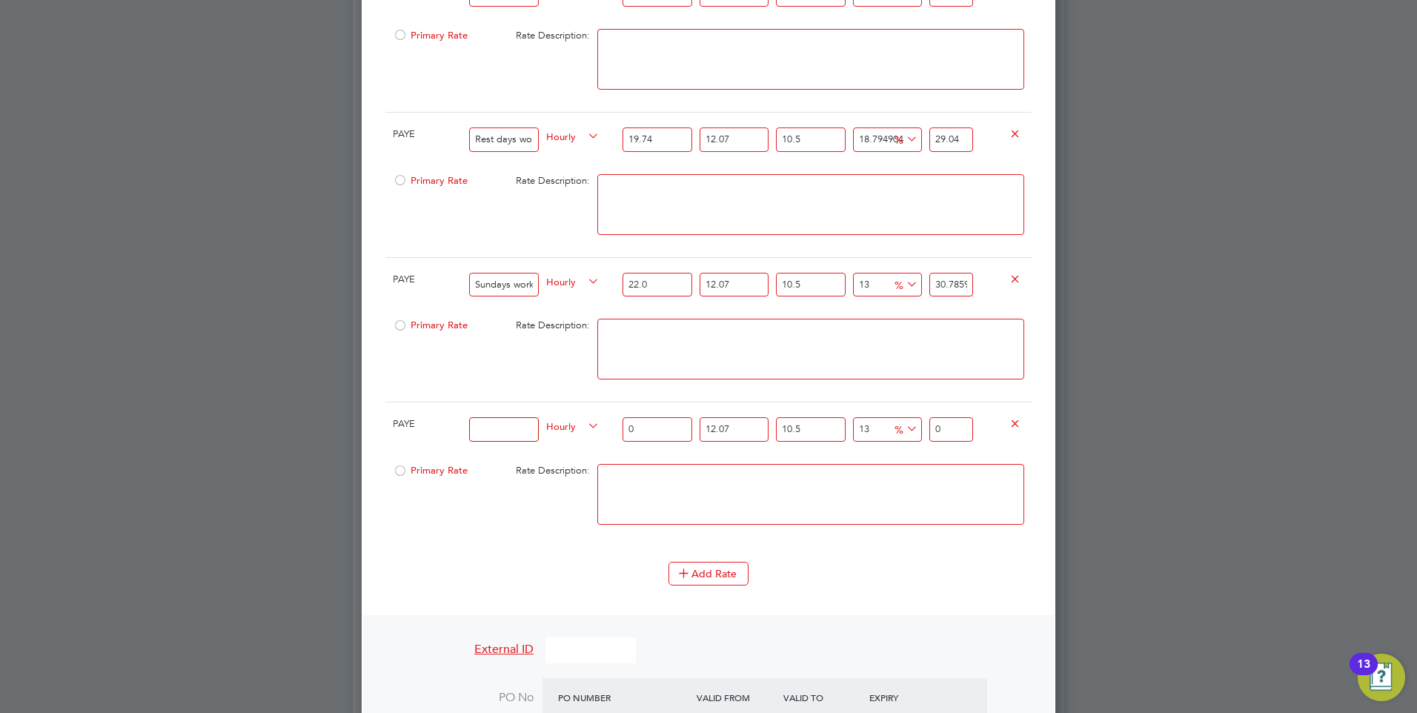
type input "30.8139524511"
type input "22.02"
drag, startPoint x: 963, startPoint y: 292, endPoint x: 944, endPoint y: 293, distance: 19.3
click at [944, 293] on input "30.8139524511" at bounding box center [951, 285] width 44 height 24
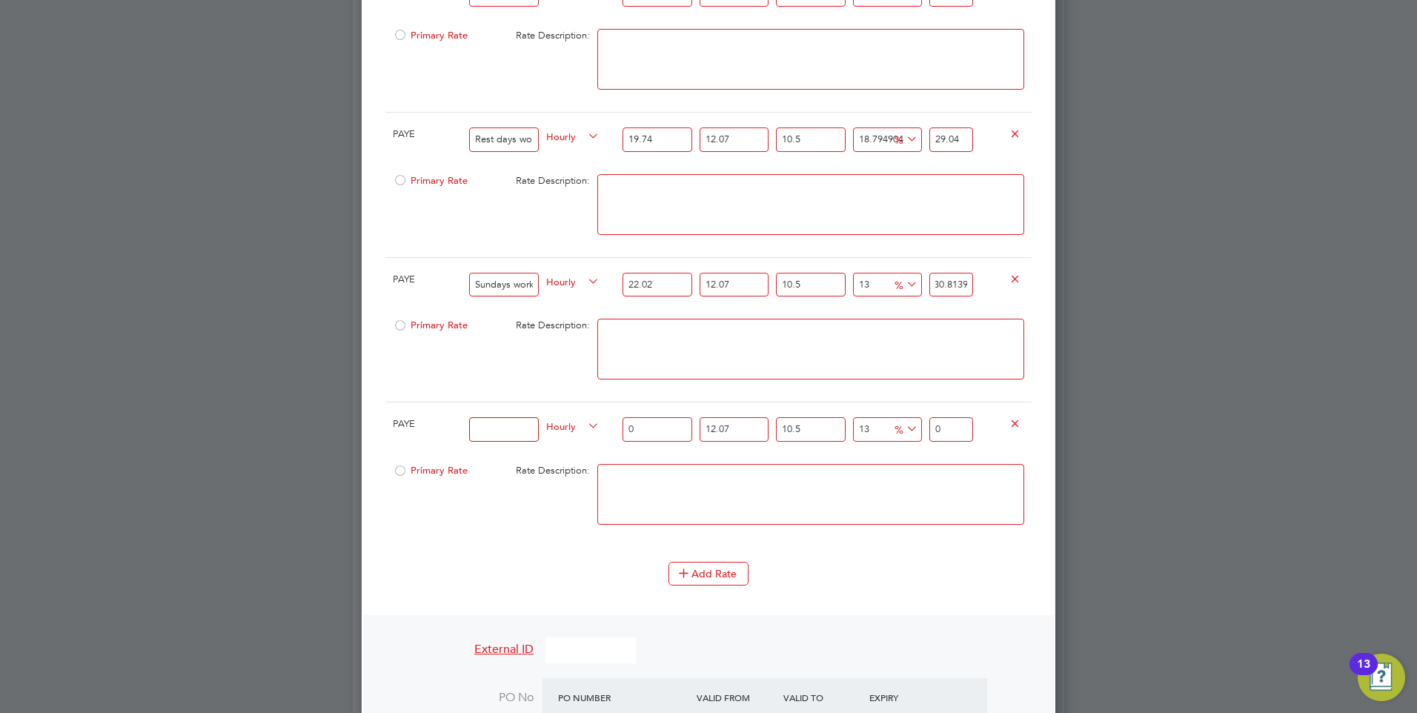
type input "10.526758134898744"
type input "30.139524511"
drag, startPoint x: 962, startPoint y: 299, endPoint x: 946, endPoint y: 297, distance: 15.7
click at [946, 297] on input "30.139524511" at bounding box center [951, 285] width 44 height 24
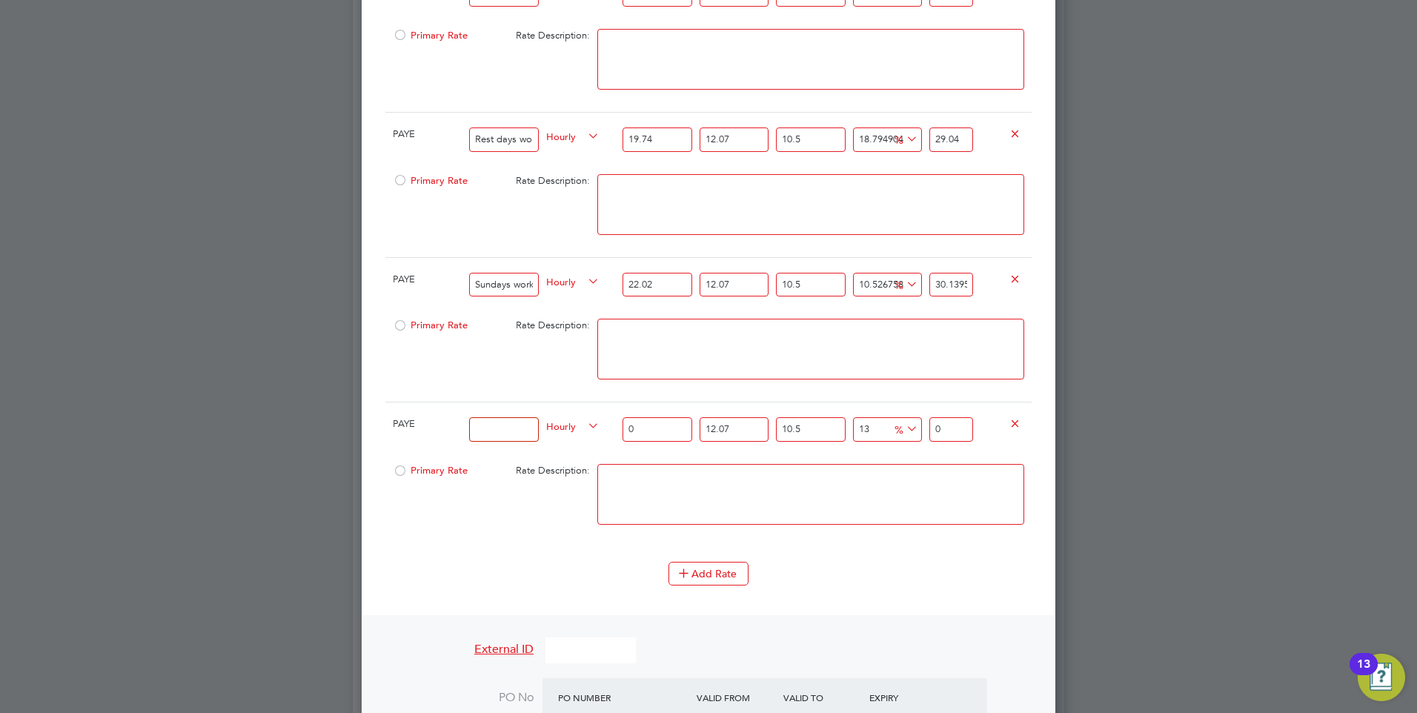
type input "111938469.01265088"
type input "30524511"
drag, startPoint x: 967, startPoint y: 298, endPoint x: 943, endPoint y: 296, distance: 24.6
click at [943, 296] on input "30524511" at bounding box center [951, 285] width 44 height 24
type input "1040.4898497123975"
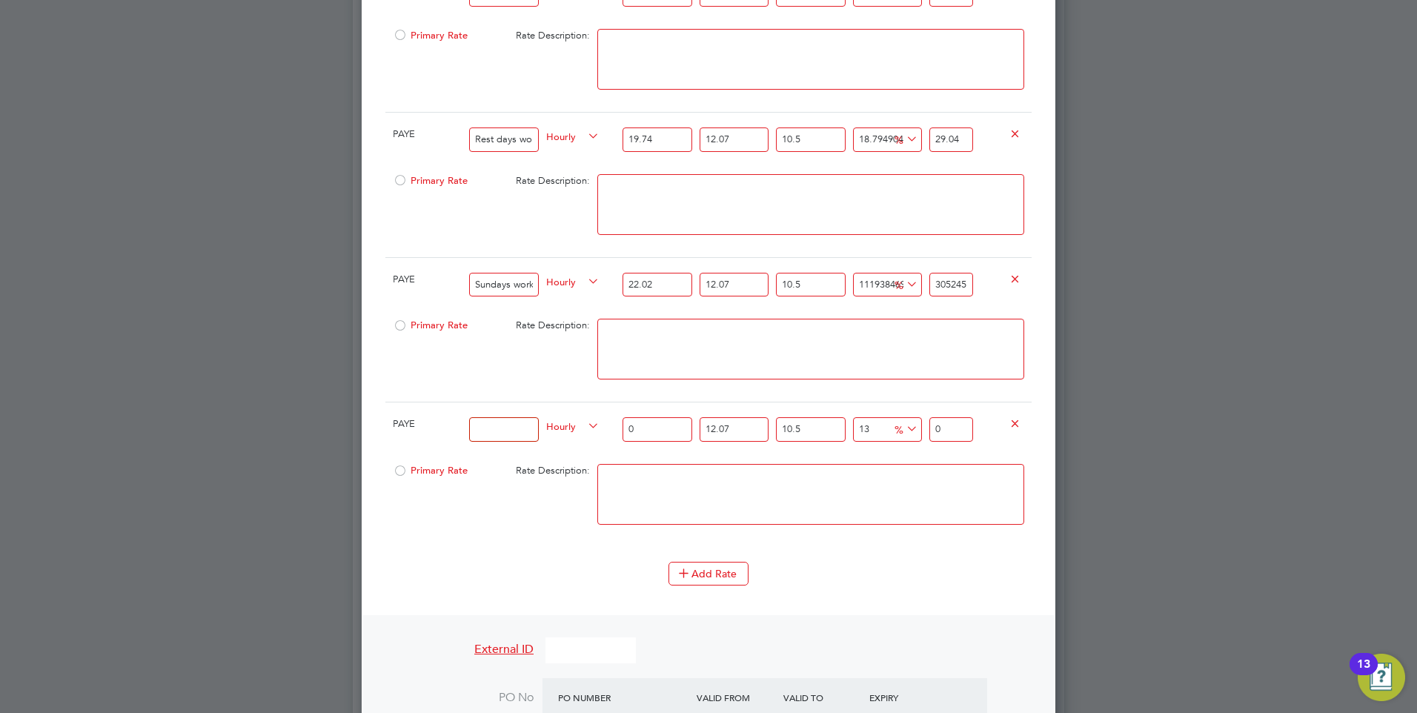
type input "311"
drag, startPoint x: 963, startPoint y: 296, endPoint x: 938, endPoint y: 295, distance: 26.0
click at [939, 296] on input "311" at bounding box center [951, 285] width 44 height 24
type input "-88.99849019570034"
type input "3"
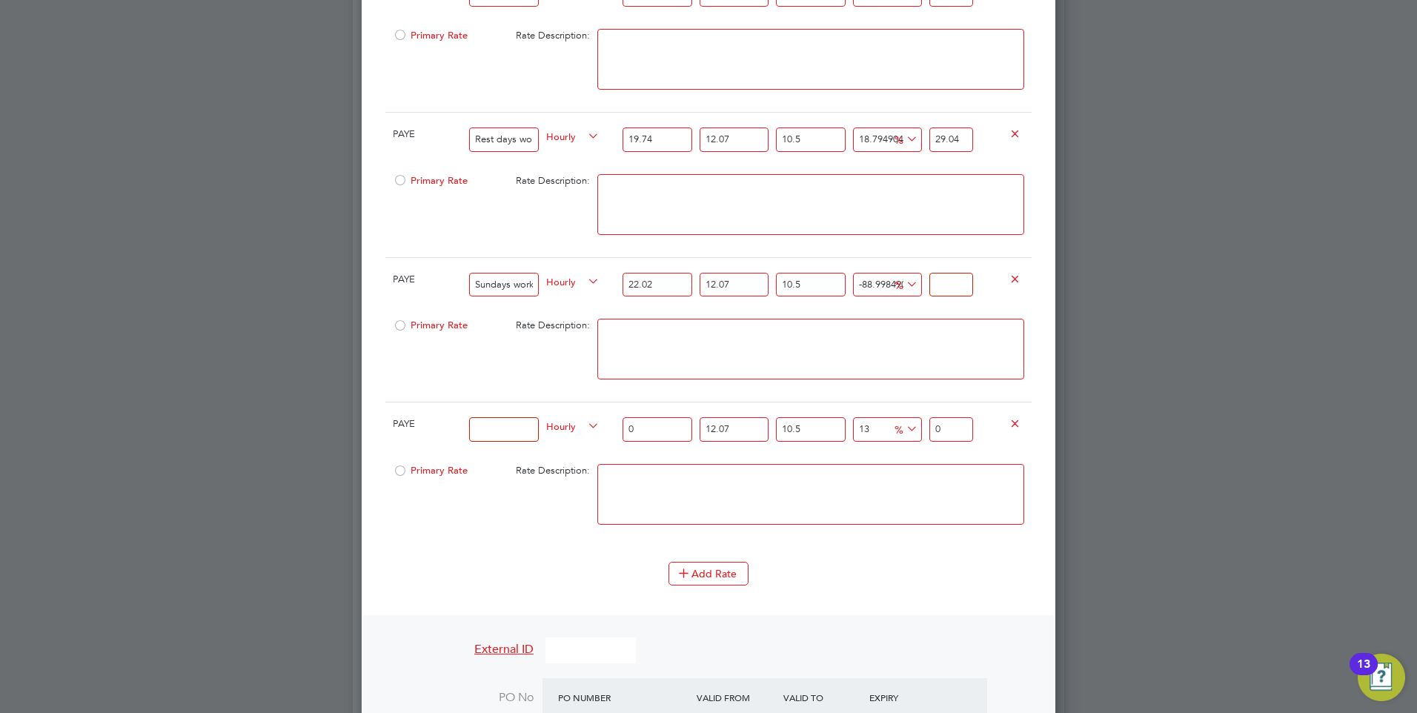
type input "3"
type input "17.34943791252964"
type input "32"
type input "18.449588892959607"
type input "32.3"
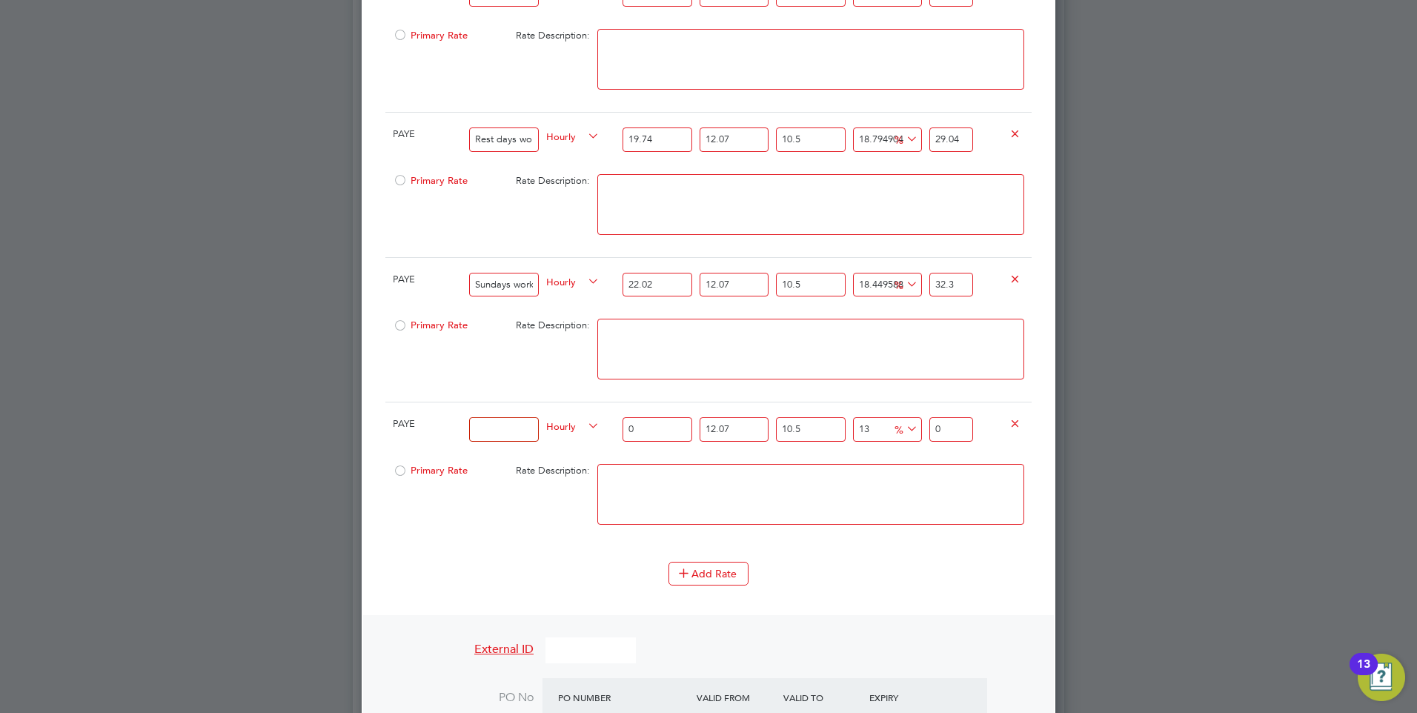
type input "18.779634187088597"
type input "32.39"
click at [931, 540] on li at bounding box center [810, 502] width 427 height 76
click at [516, 442] on input at bounding box center [503, 429] width 69 height 24
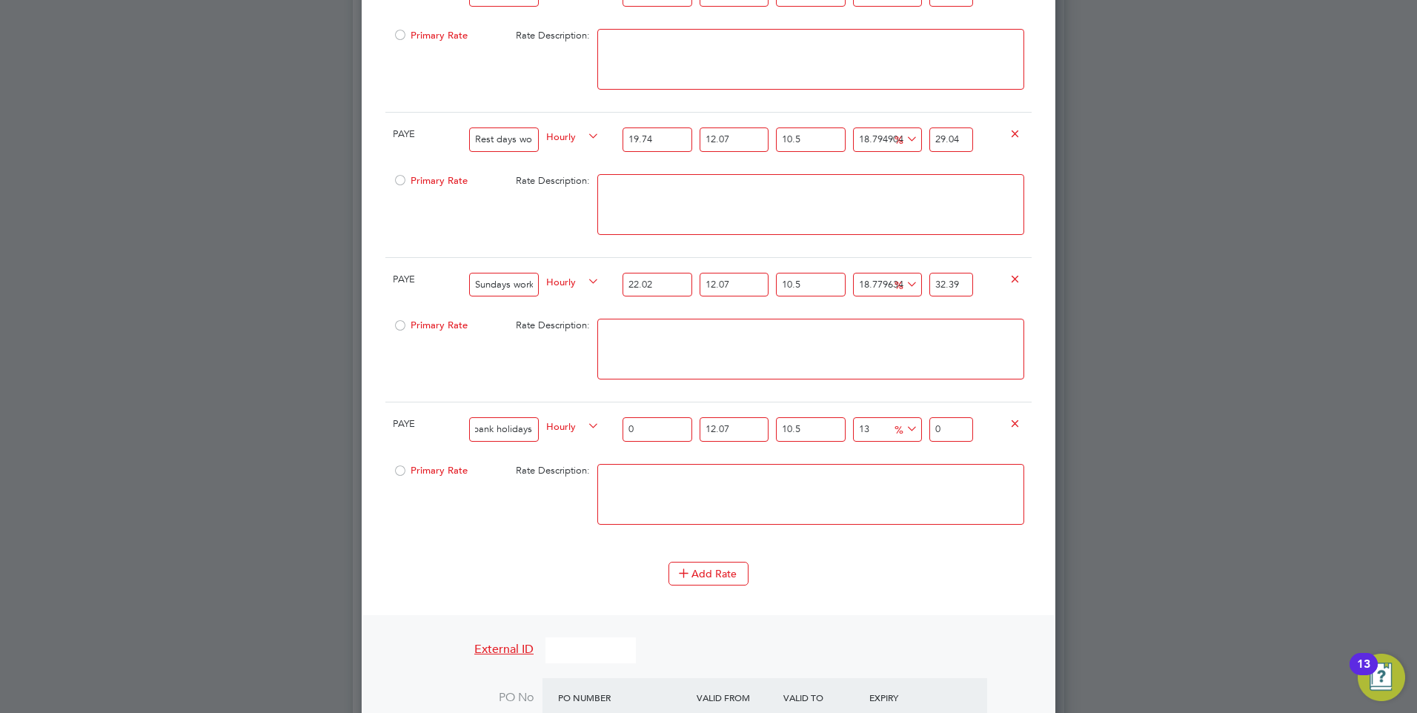
type input "All bank holidays"
click at [636, 437] on input "0" at bounding box center [657, 429] width 69 height 24
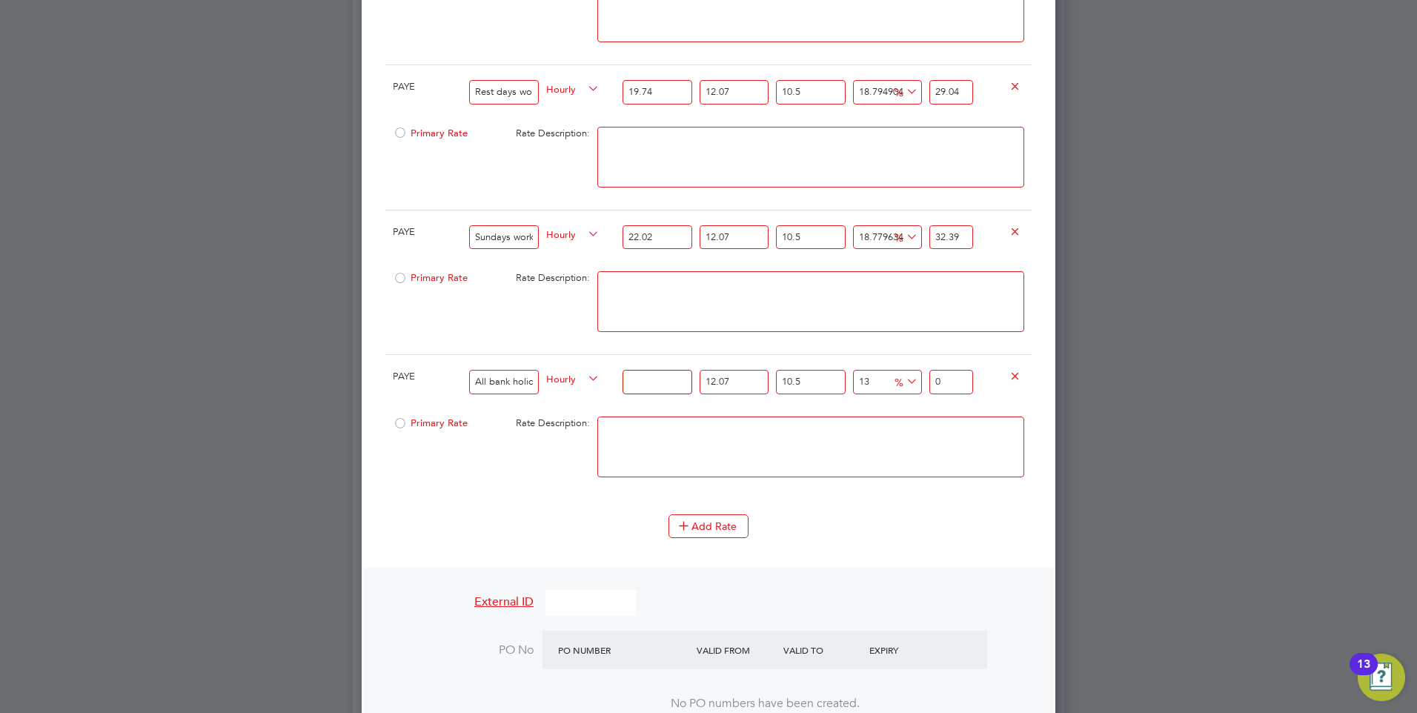
scroll to position [1602, 0]
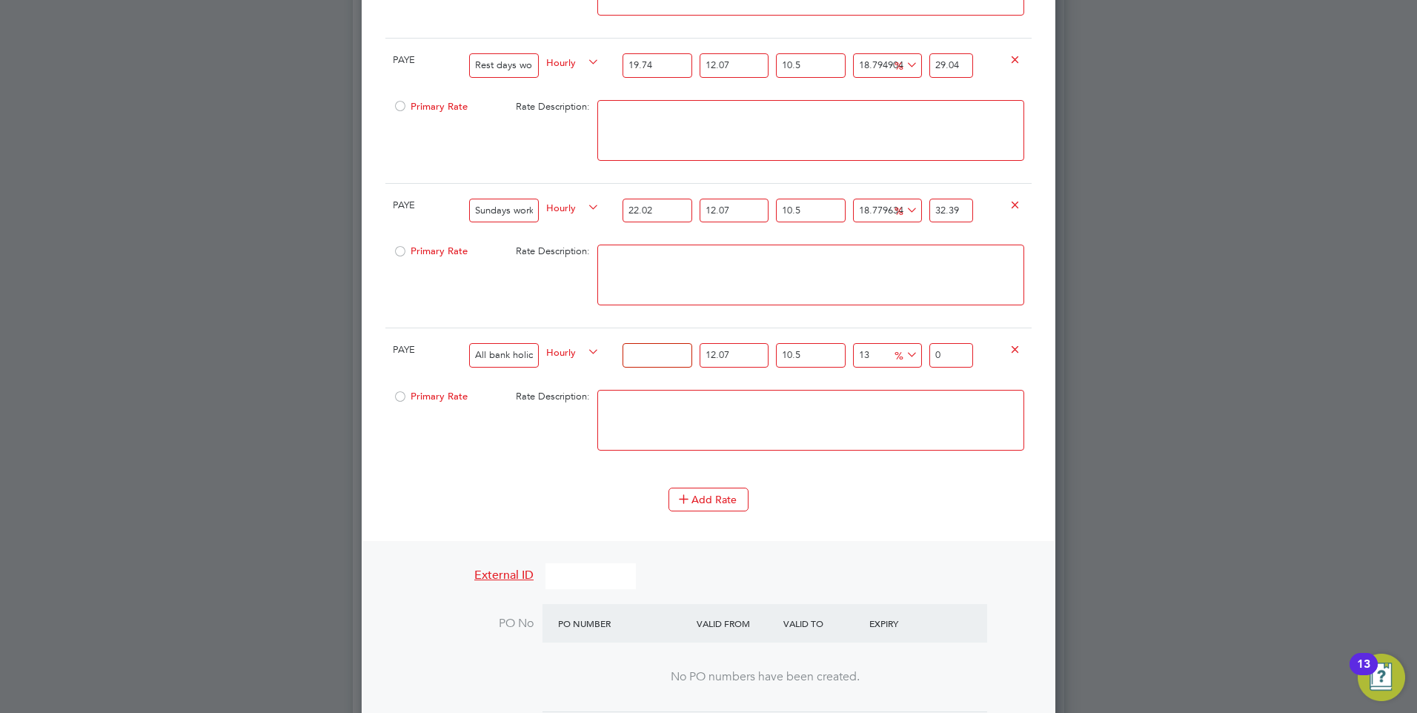
type input "3"
type input "4.198086165"
type input "30"
type input "41.98086165"
type input "30.3"
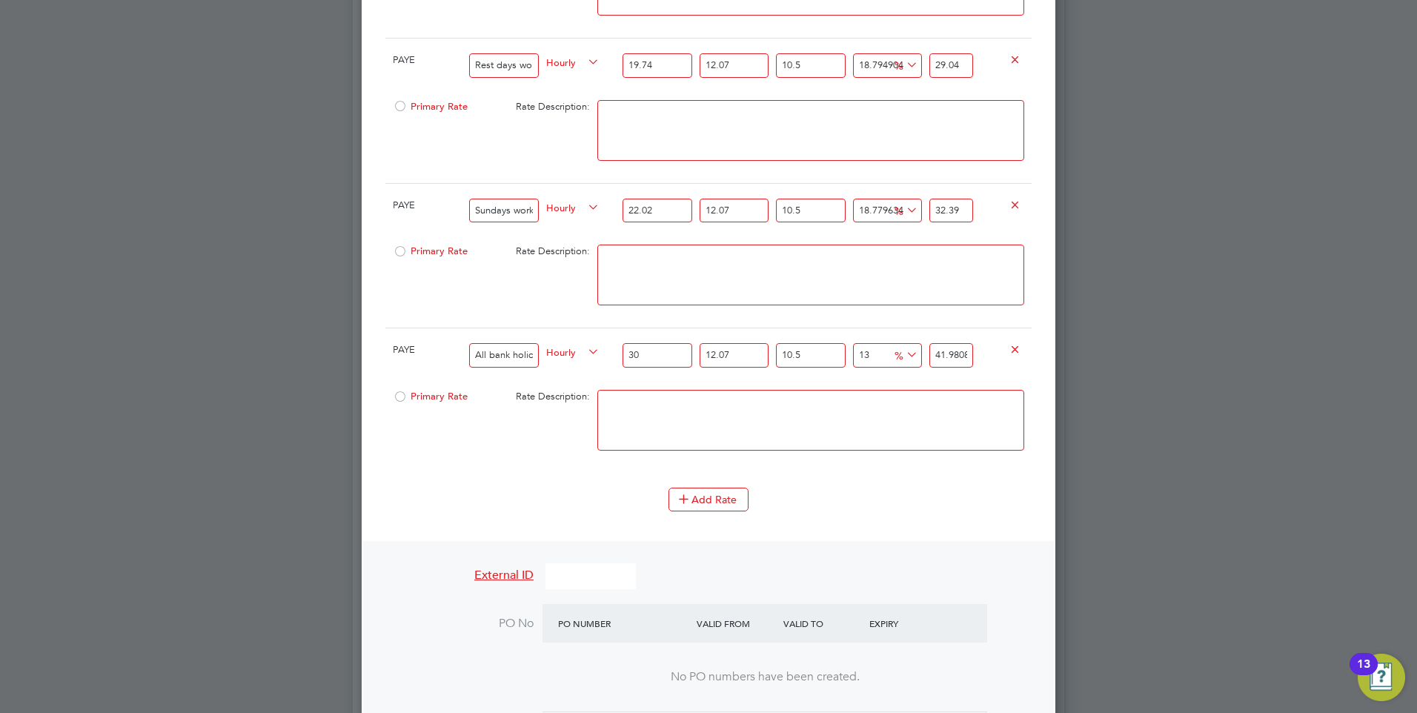
type input "42.4006702665"
type input "30.37"
type input "42.49862561035"
type input "30.37"
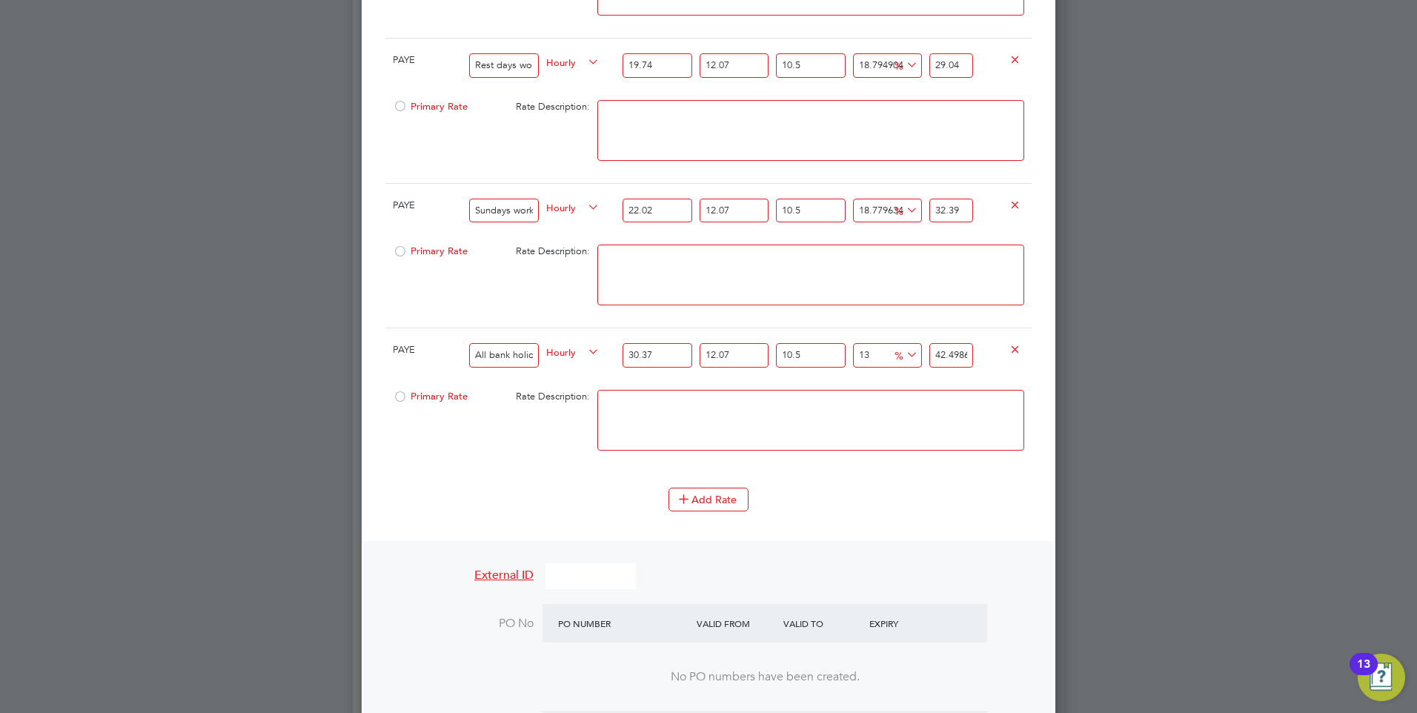
drag, startPoint x: 967, startPoint y: 369, endPoint x: 897, endPoint y: 367, distance: 70.4
click at [897, 367] on div "PAYE All bank holidays Hourly 30.37 12.07 n/a 10.5 n/a 13 4.88922241535 % 42.49…" at bounding box center [708, 355] width 646 height 55
type input "166344031.21534777"
type input "62561035"
drag, startPoint x: 974, startPoint y: 365, endPoint x: 954, endPoint y: 365, distance: 20.0
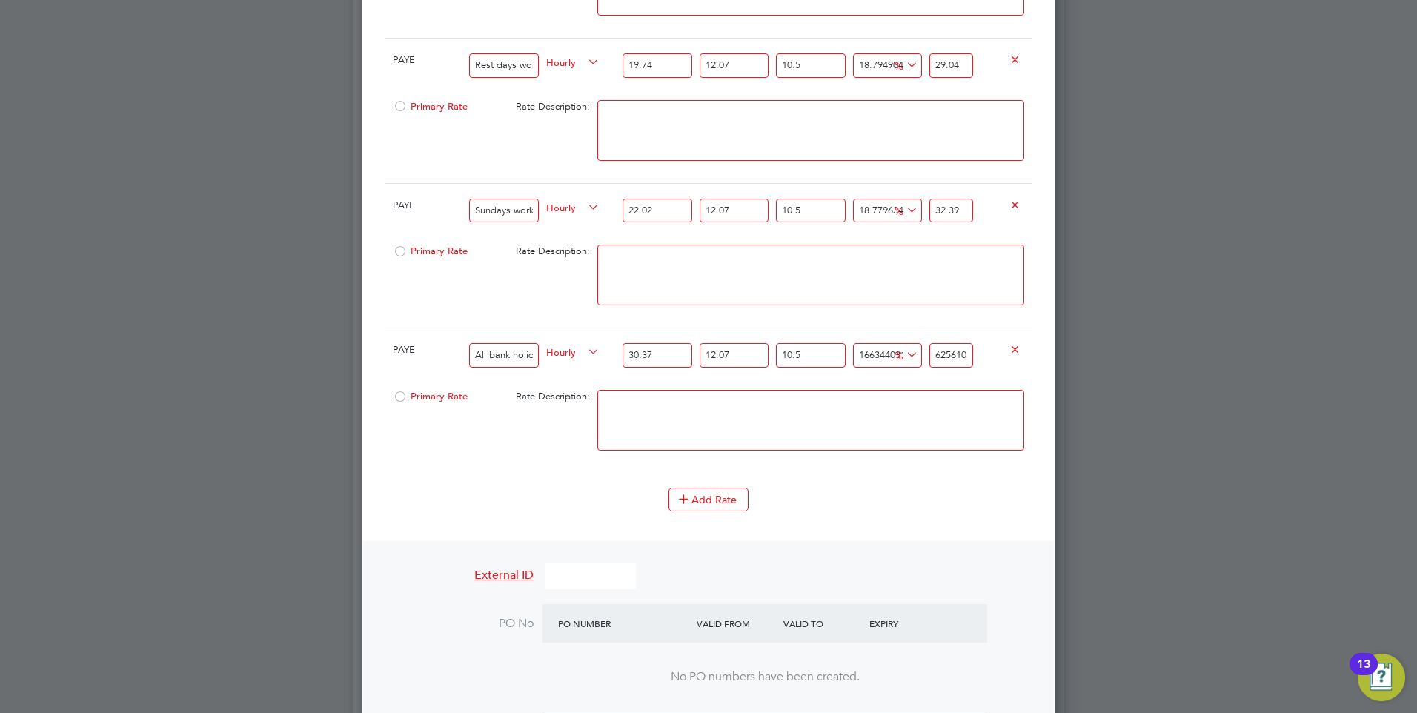
click at [954, 365] on div "62561035" at bounding box center [951, 355] width 51 height 54
drag, startPoint x: 968, startPoint y: 365, endPoint x: 934, endPoint y: 365, distance: 34.1
click at [934, 365] on input "62561035" at bounding box center [951, 355] width 44 height 24
type input "-6.93816698305627"
type input "35"
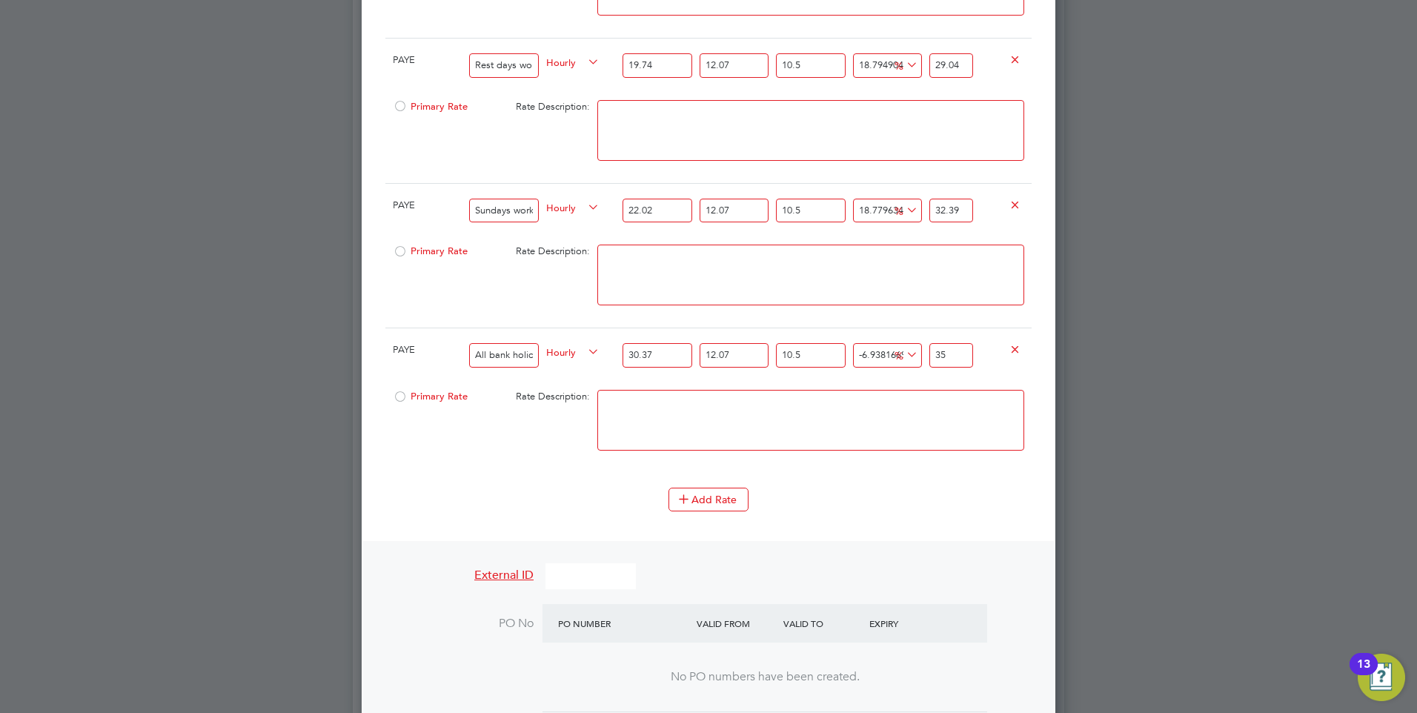
drag, startPoint x: 961, startPoint y: 368, endPoint x: 935, endPoint y: 368, distance: 26.7
click at [935, 368] on input "35" at bounding box center [951, 355] width 44 height 24
type input "-89.36436194092072"
type input "4"
type input "16.99201864987212"
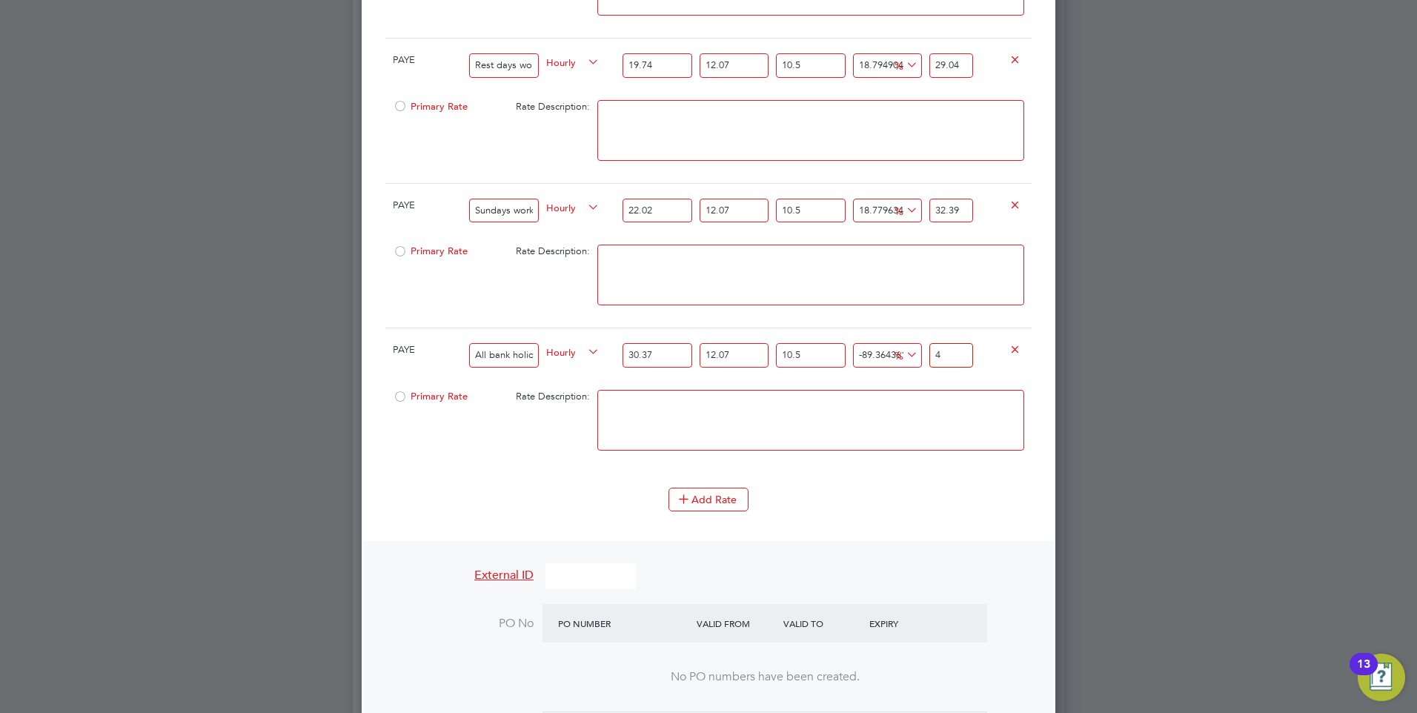
type input "44"
type input "18.58736435873401"
type input "44.6"
type input "18.800077119915596"
type input "44.68"
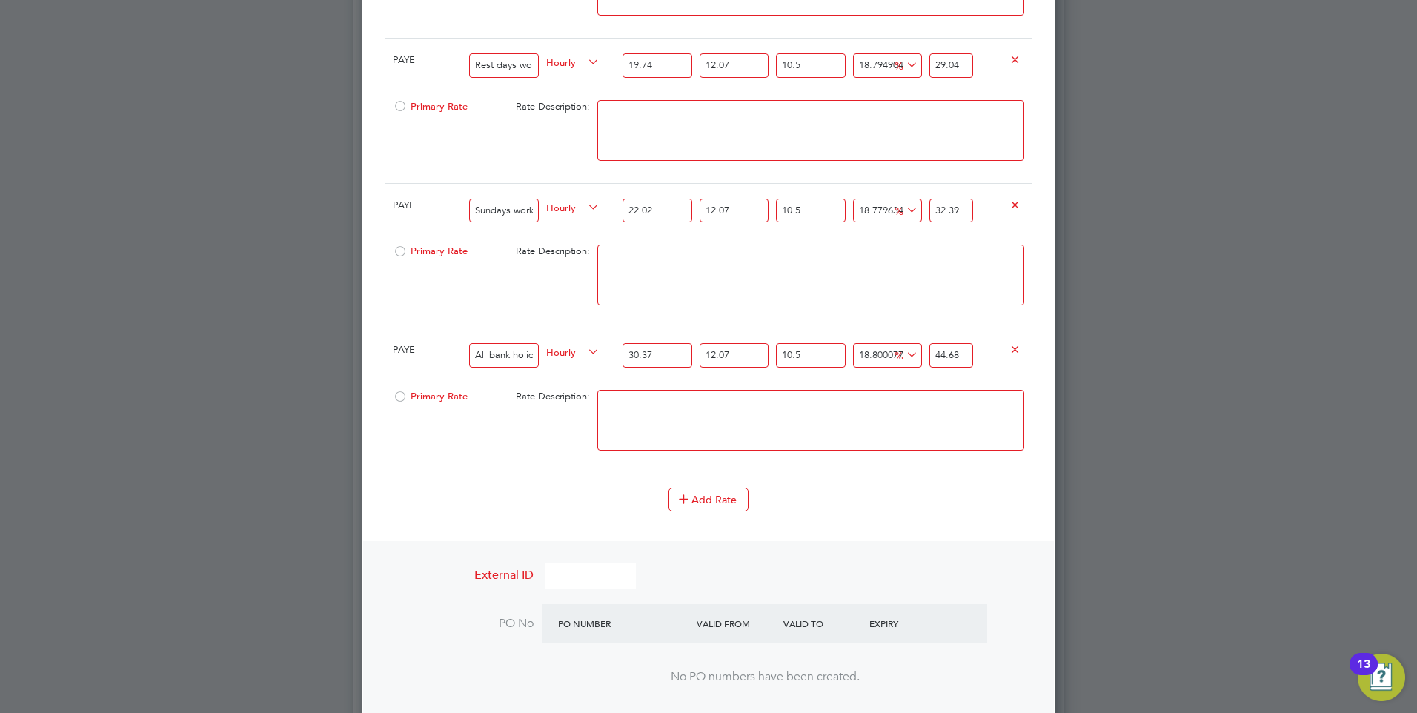
click at [820, 437] on textarea at bounding box center [810, 420] width 427 height 61
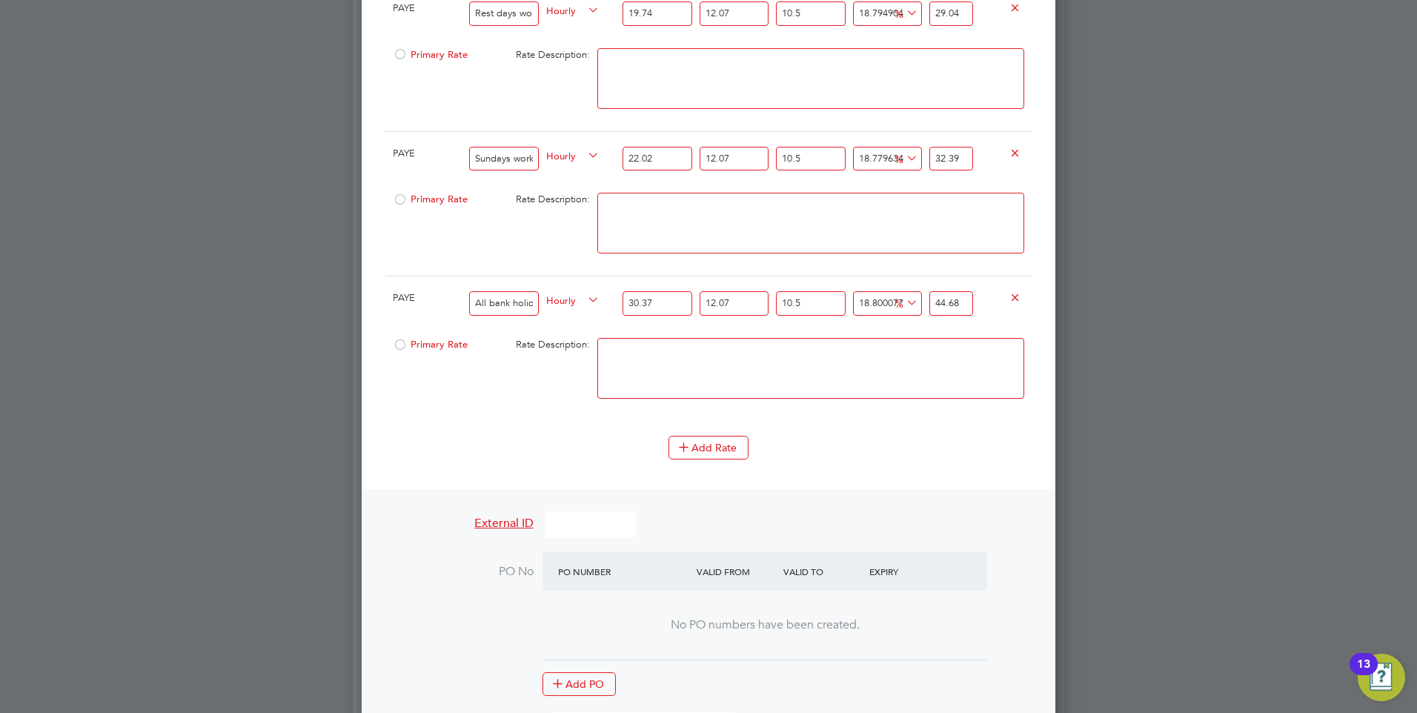
scroll to position [1750, 0]
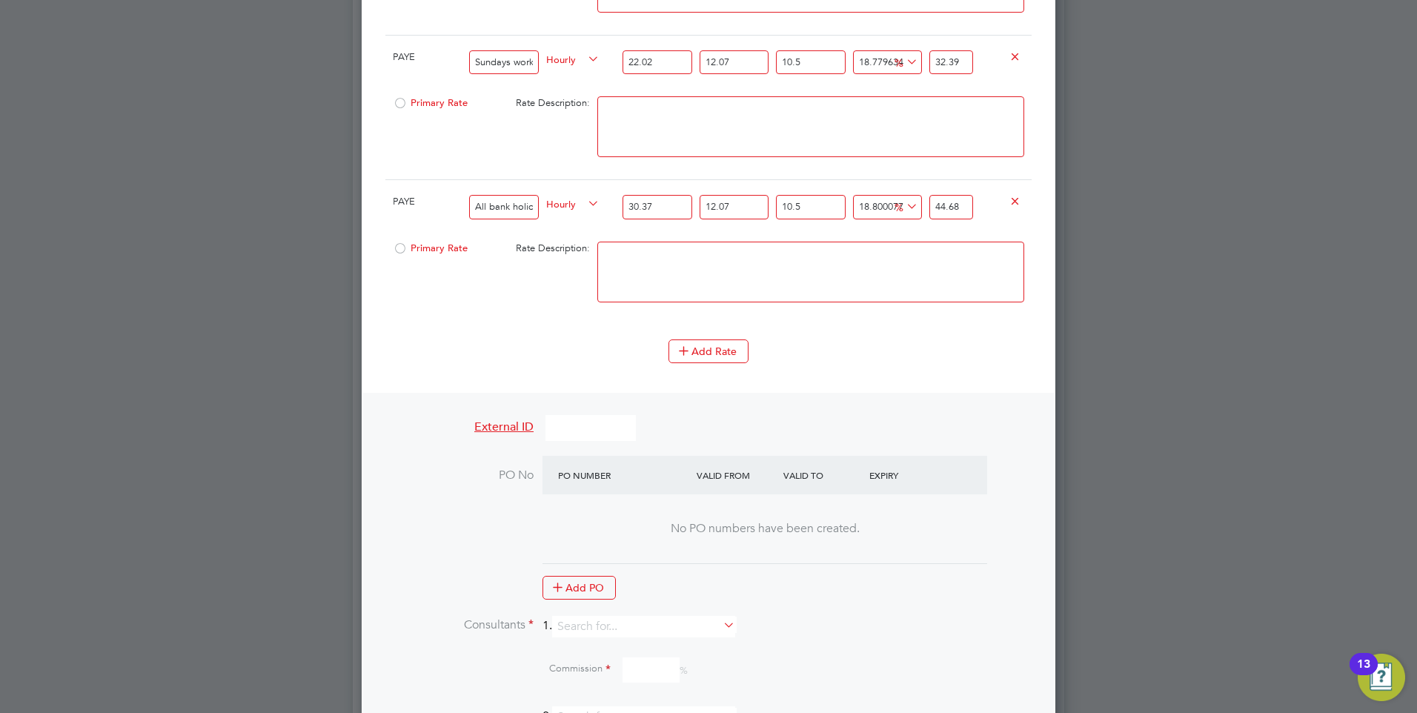
click at [746, 378] on li "Add Rate" at bounding box center [708, 358] width 646 height 39
click at [731, 363] on button "Add Rate" at bounding box center [708, 351] width 80 height 24
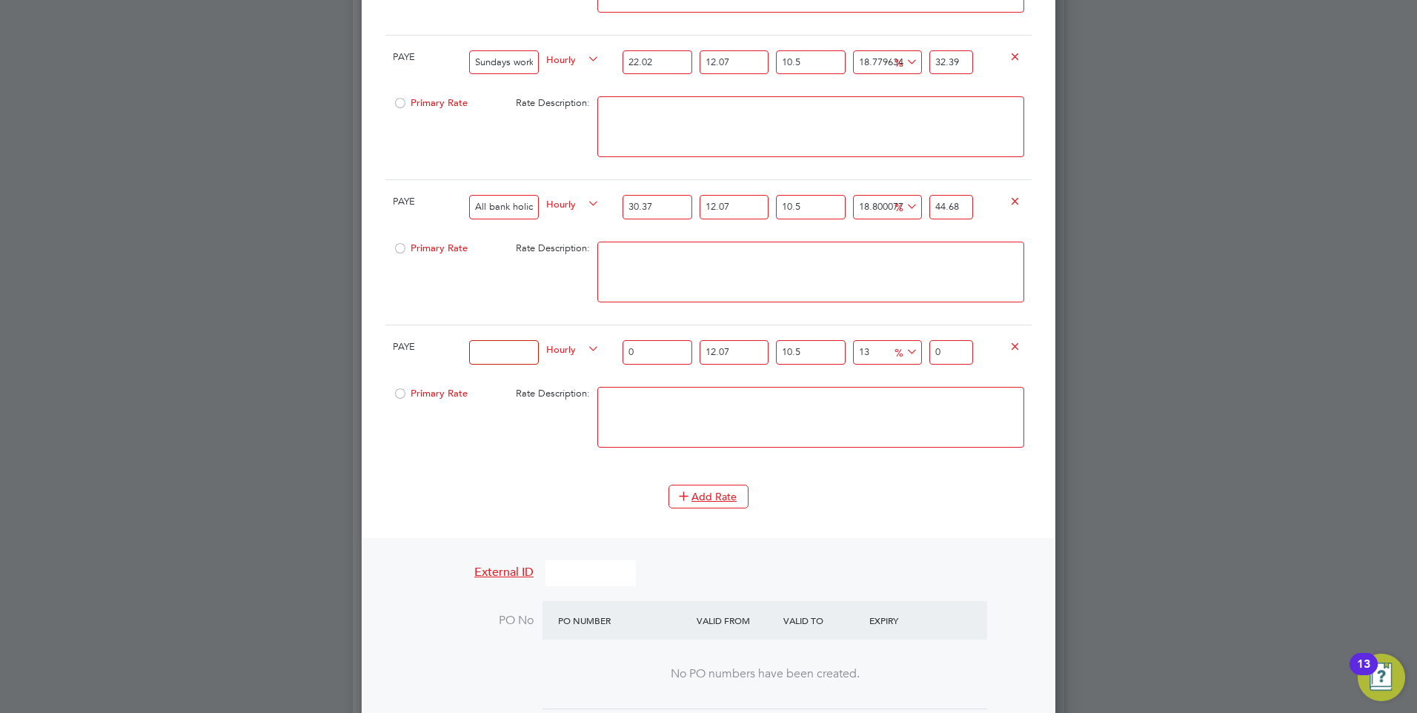
click at [490, 364] on input at bounding box center [503, 352] width 69 height 24
type input "Christmas ([DATE] and [DATE]"
click at [645, 363] on input "0" at bounding box center [657, 352] width 69 height 24
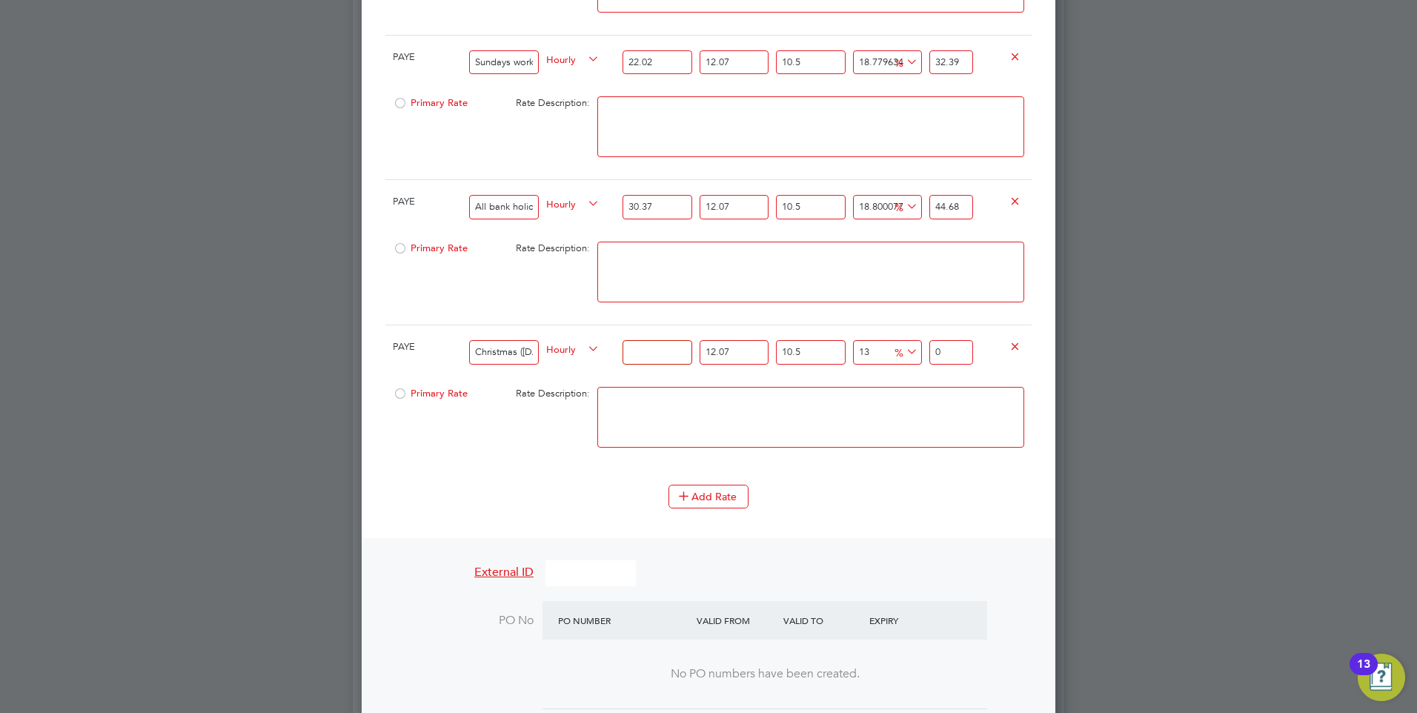
type input "4"
type input "5.59744822"
type input "45"
type input "62.971292475"
type input "45.5"
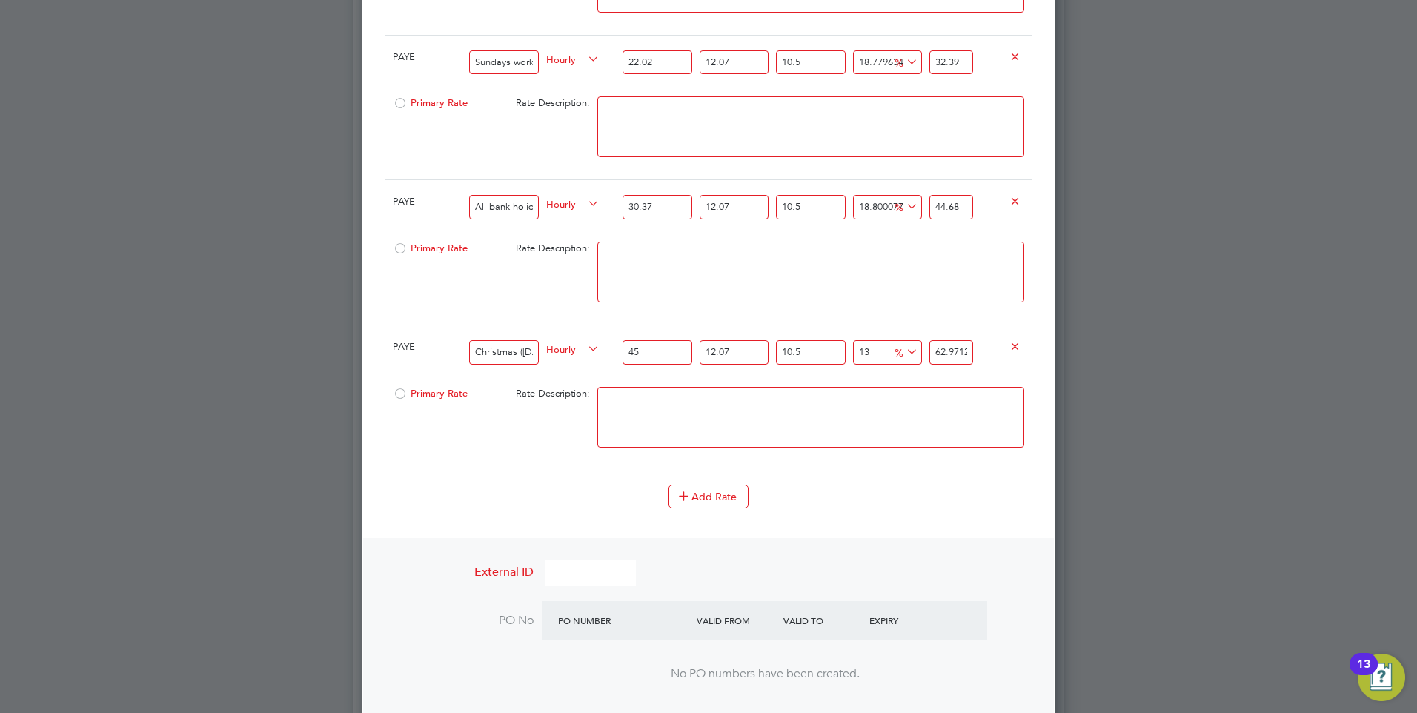
type input "63.6709735025"
type input "45.56"
type input "63.7549352258"
type input "45.56"
drag, startPoint x: 966, startPoint y: 366, endPoint x: 930, endPoint y: 365, distance: 35.6
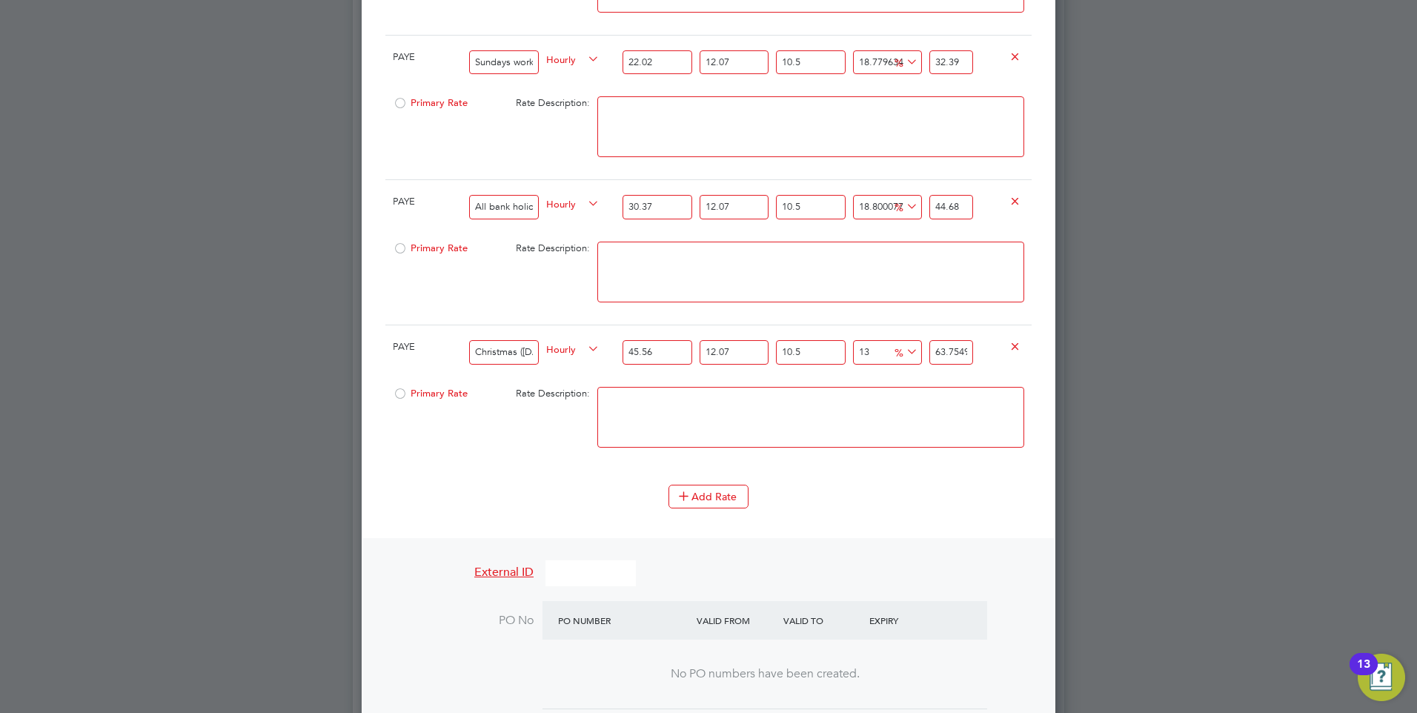
click at [930, 365] on input "63.7549352258" at bounding box center [951, 352] width 44 height 24
type input "16575952.508831315"
type input "9352258"
drag, startPoint x: 972, startPoint y: 362, endPoint x: 932, endPoint y: 361, distance: 40.0
click at [932, 361] on input "9352258" at bounding box center [951, 352] width 44 height 24
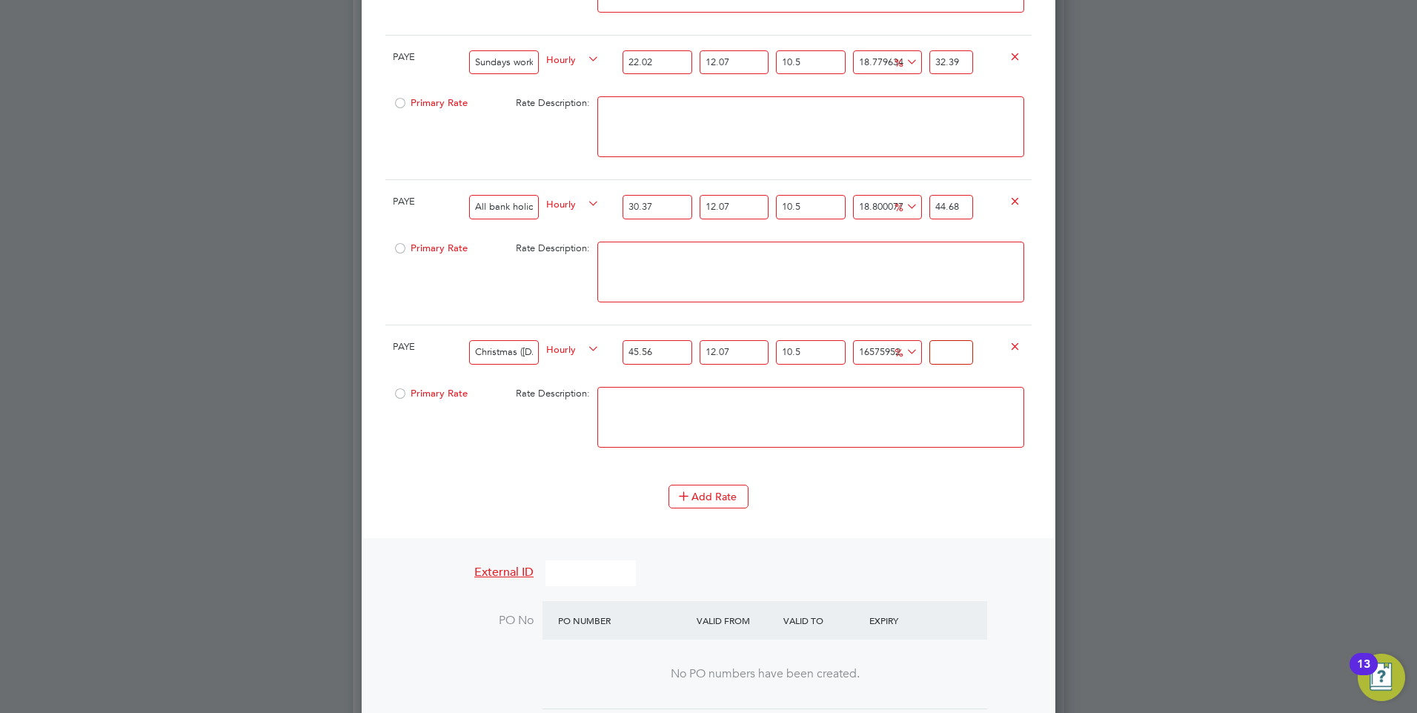
type input "-89.36552915317479"
type input "6"
type input "18.751591122881557"
type input "67.0"
type input "18.787039359037642"
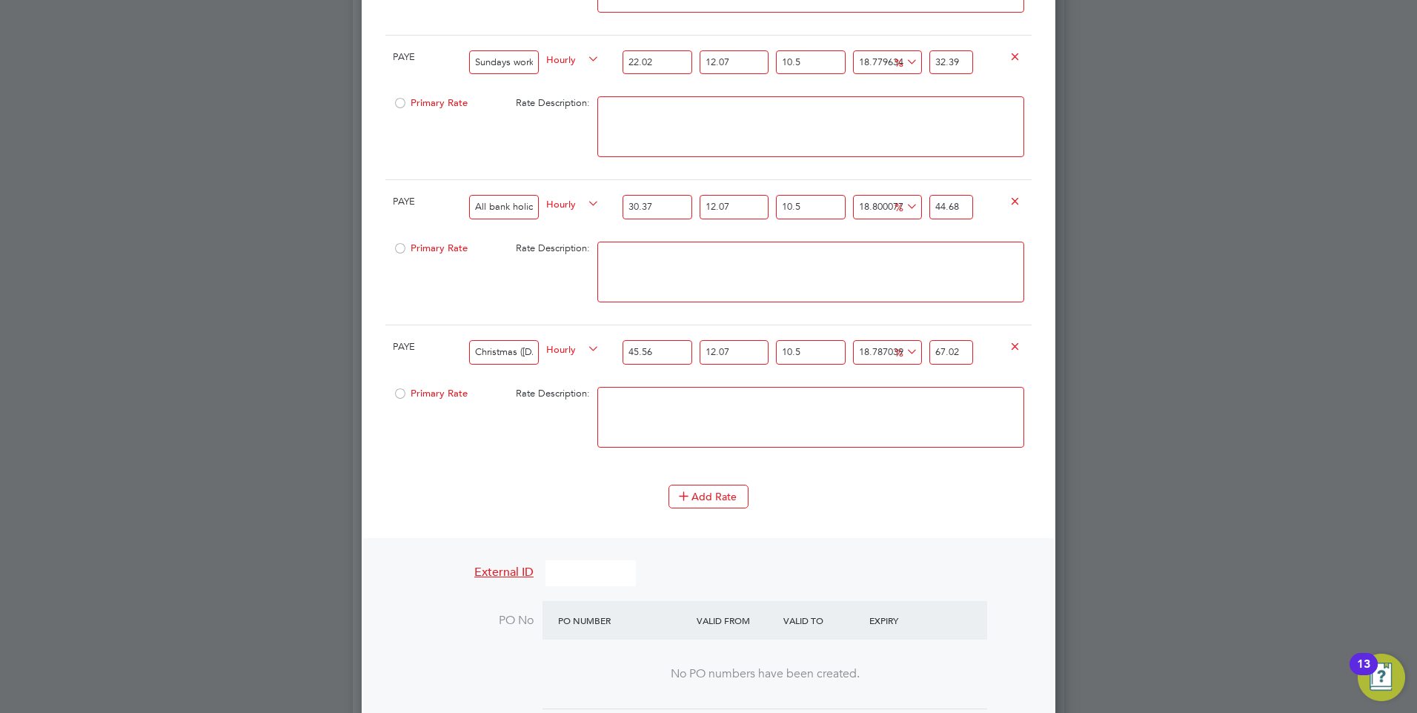
type input "67.02"
click at [875, 408] on textarea at bounding box center [810, 417] width 427 height 61
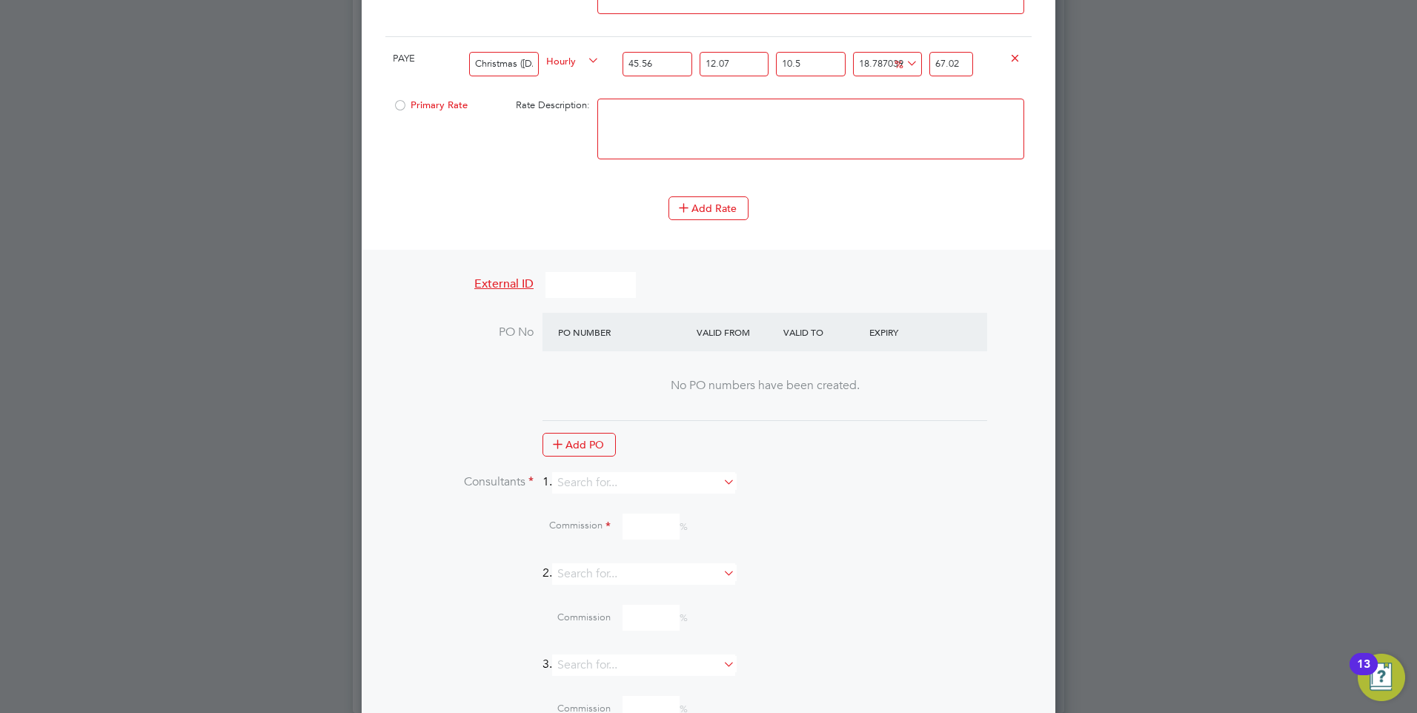
scroll to position [2121, 0]
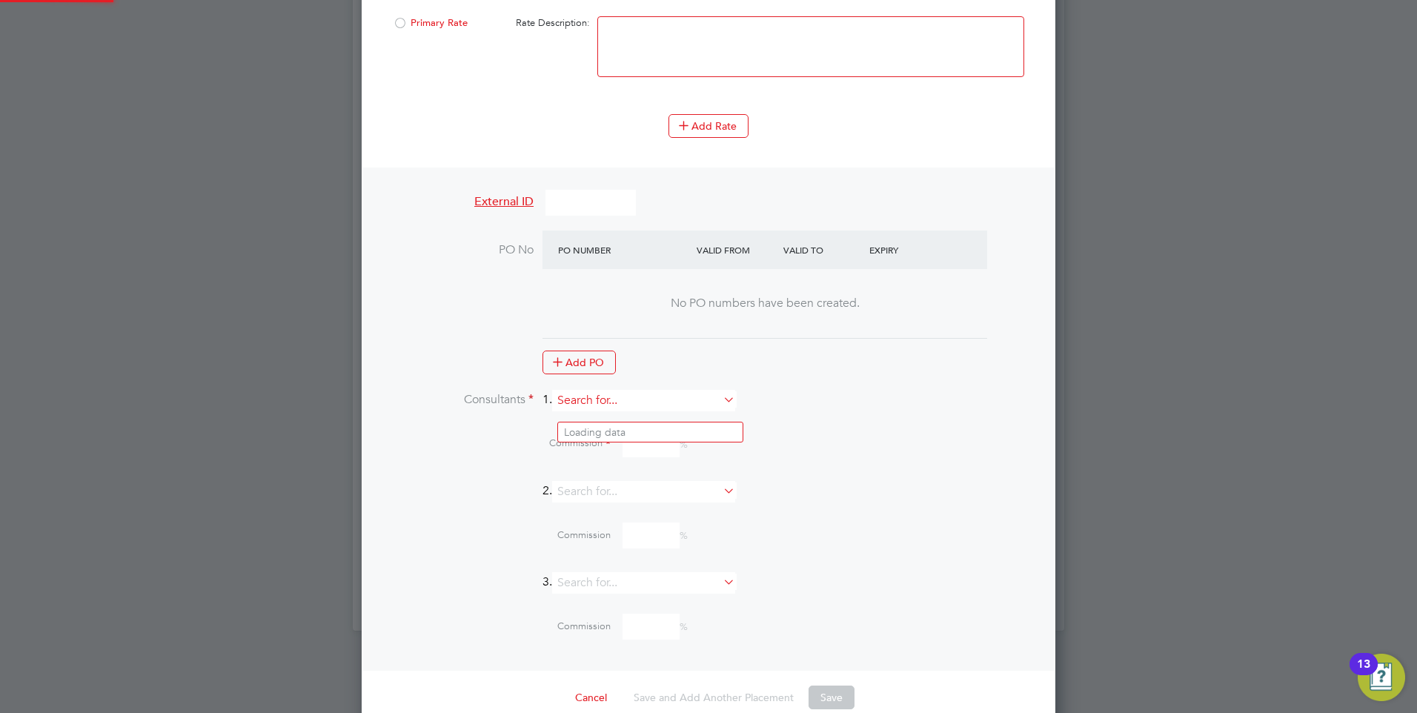
click at [588, 411] on input at bounding box center [643, 400] width 183 height 21
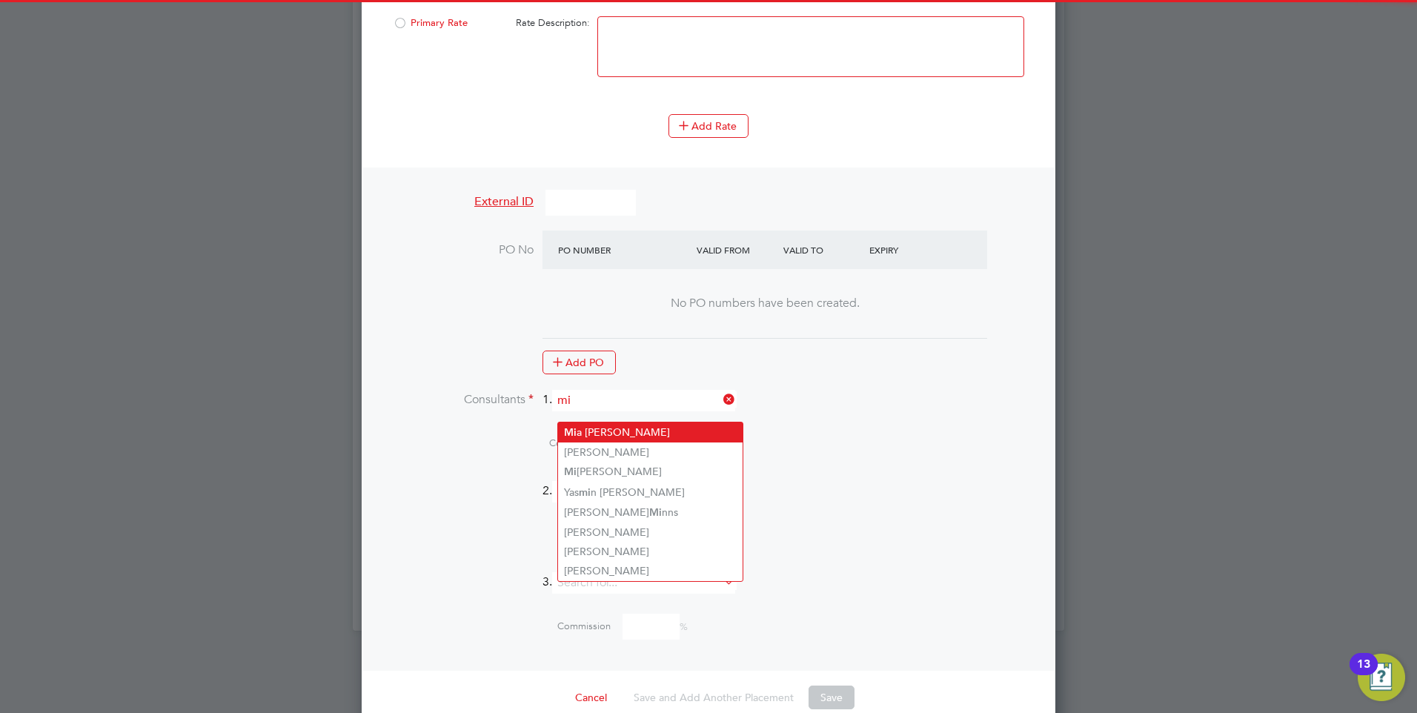
click at [584, 428] on li "Mi a [PERSON_NAME]" at bounding box center [650, 432] width 185 height 20
type input "[PERSON_NAME]"
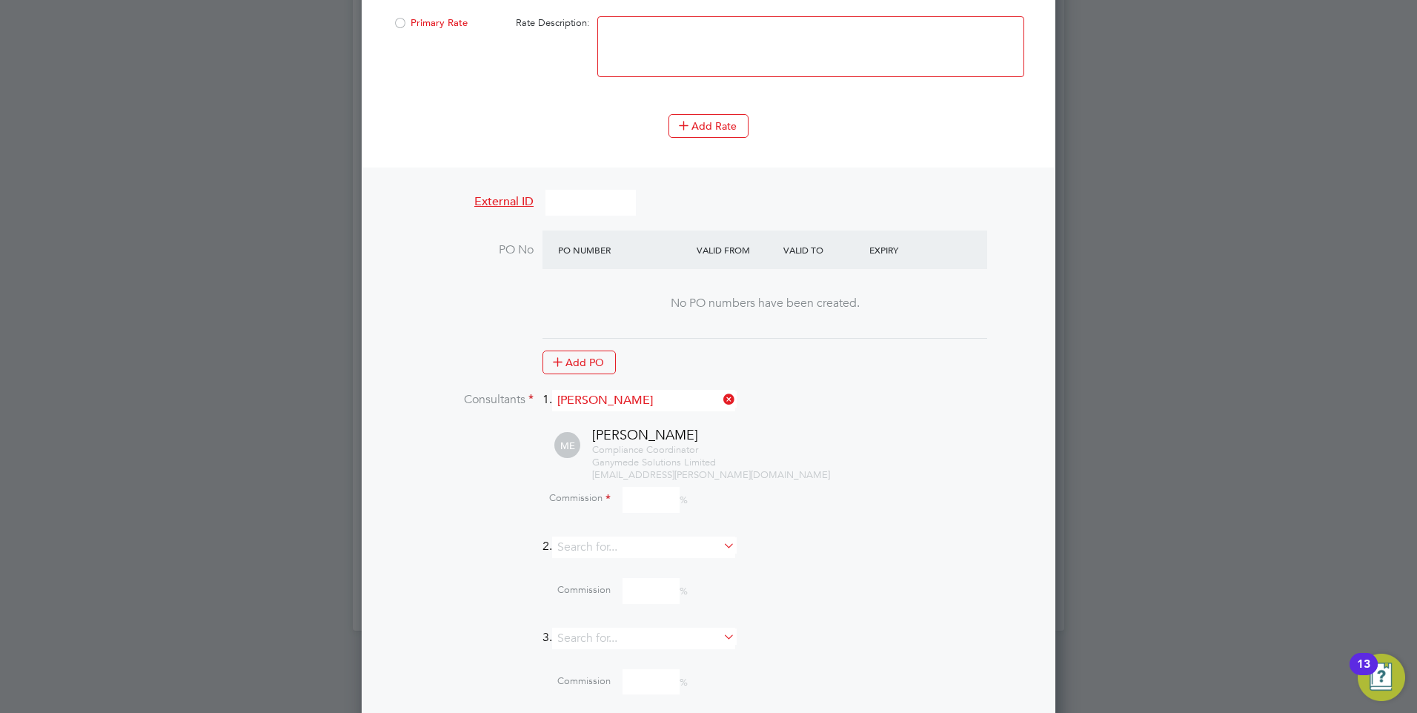
scroll to position [2870, 694]
click at [641, 513] on input at bounding box center [651, 500] width 57 height 26
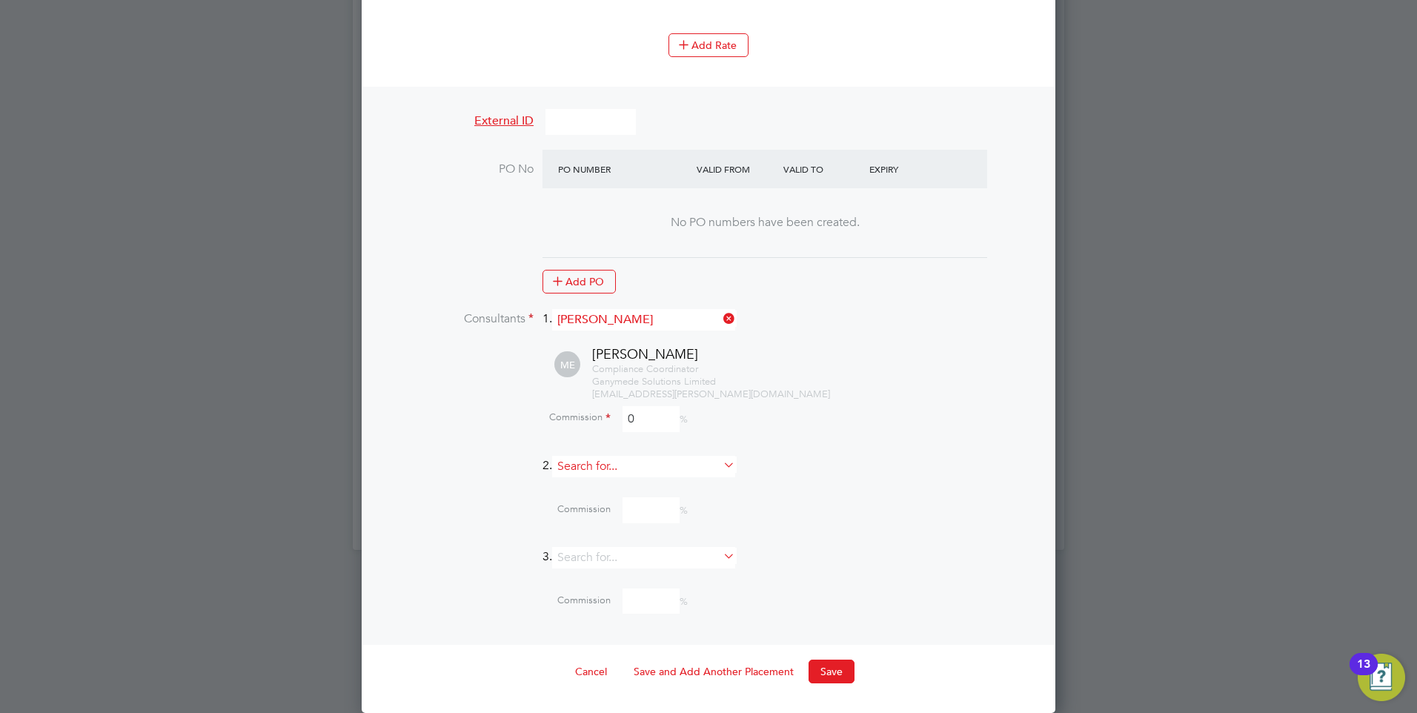
scroll to position [2213, 0]
type input "0"
click at [820, 673] on button "Save" at bounding box center [832, 672] width 46 height 24
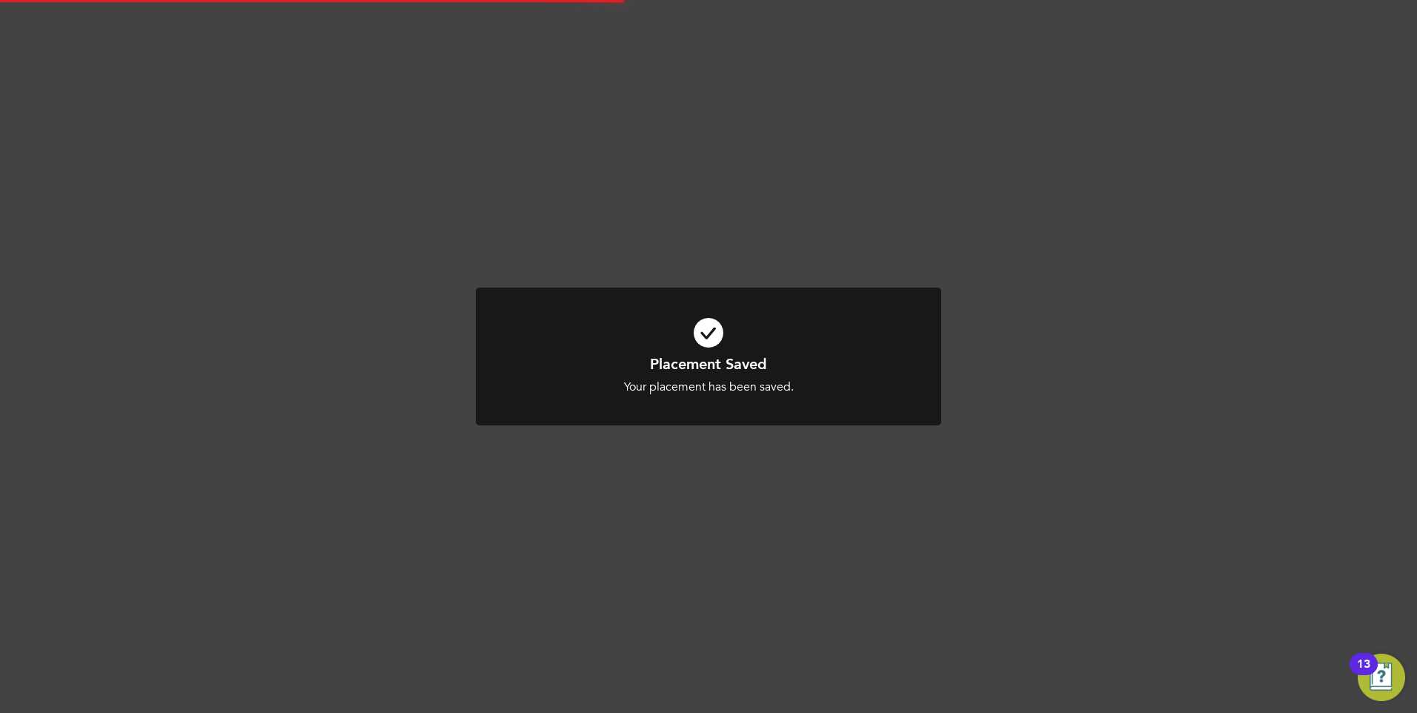
scroll to position [7, 7]
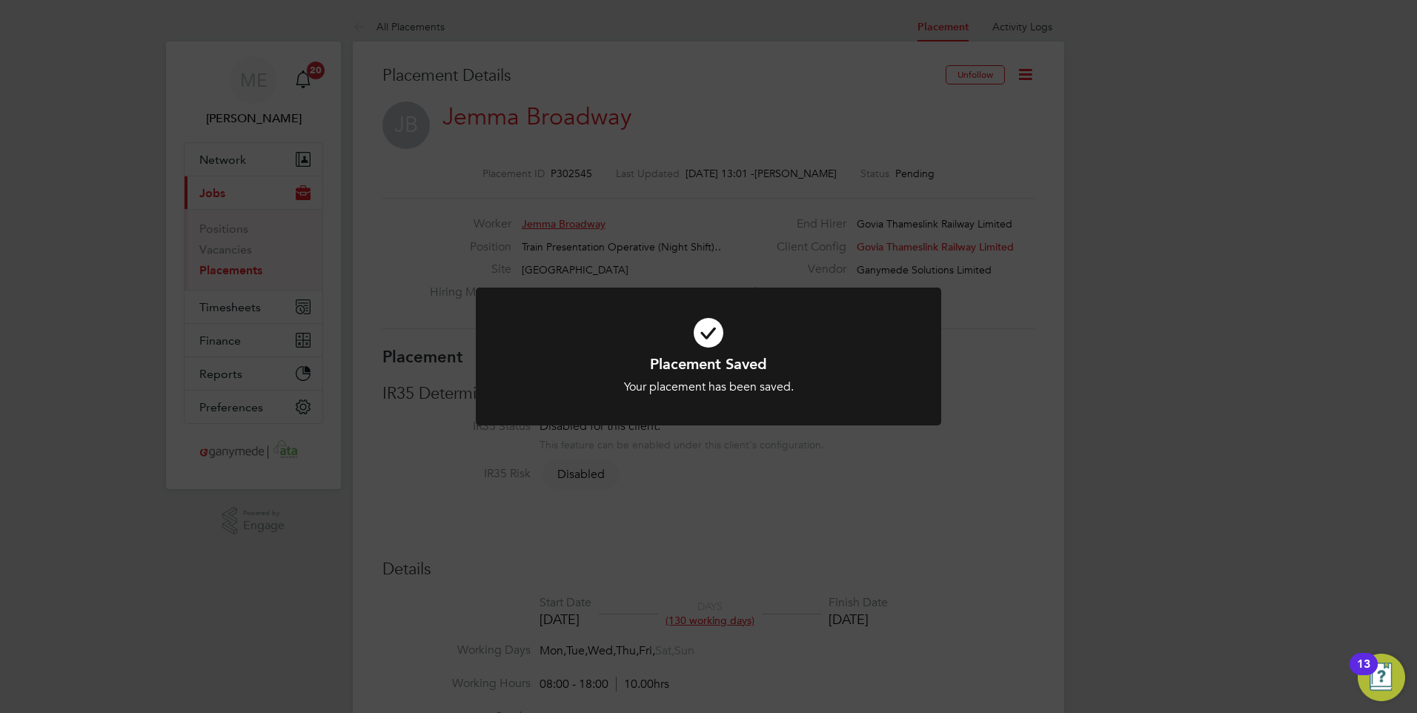
click at [703, 509] on div "Placement Saved Your placement has been saved. Cancel Okay" at bounding box center [708, 356] width 1417 height 713
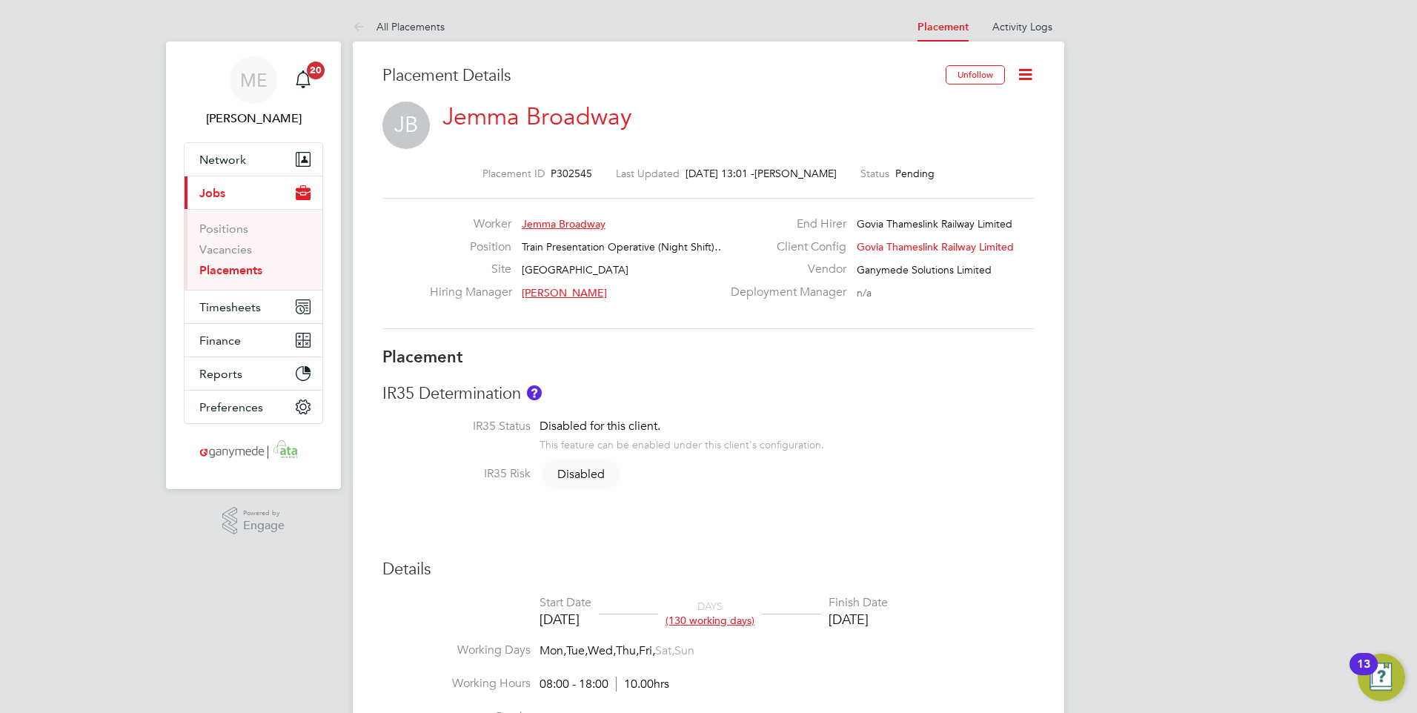
click at [497, 119] on link "Jemma Broadway" at bounding box center [536, 116] width 189 height 29
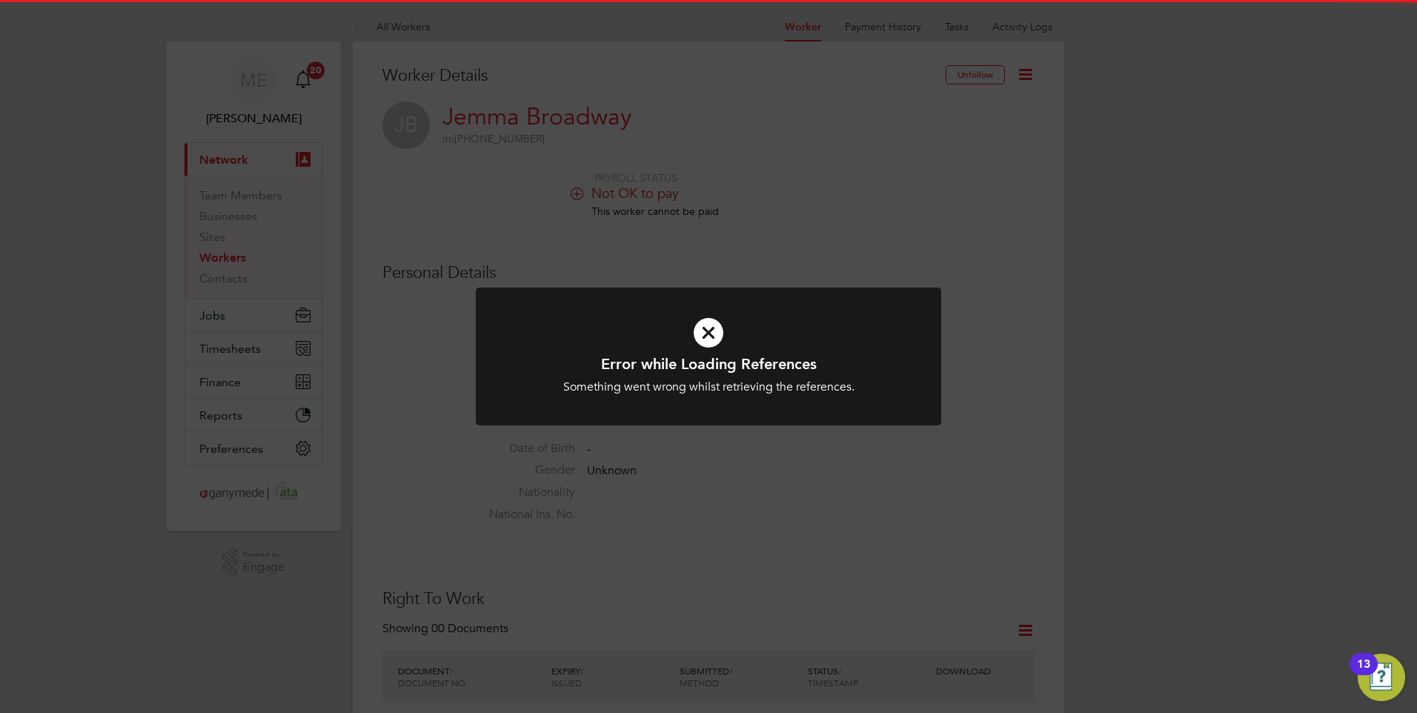
click at [706, 328] on icon at bounding box center [708, 333] width 385 height 58
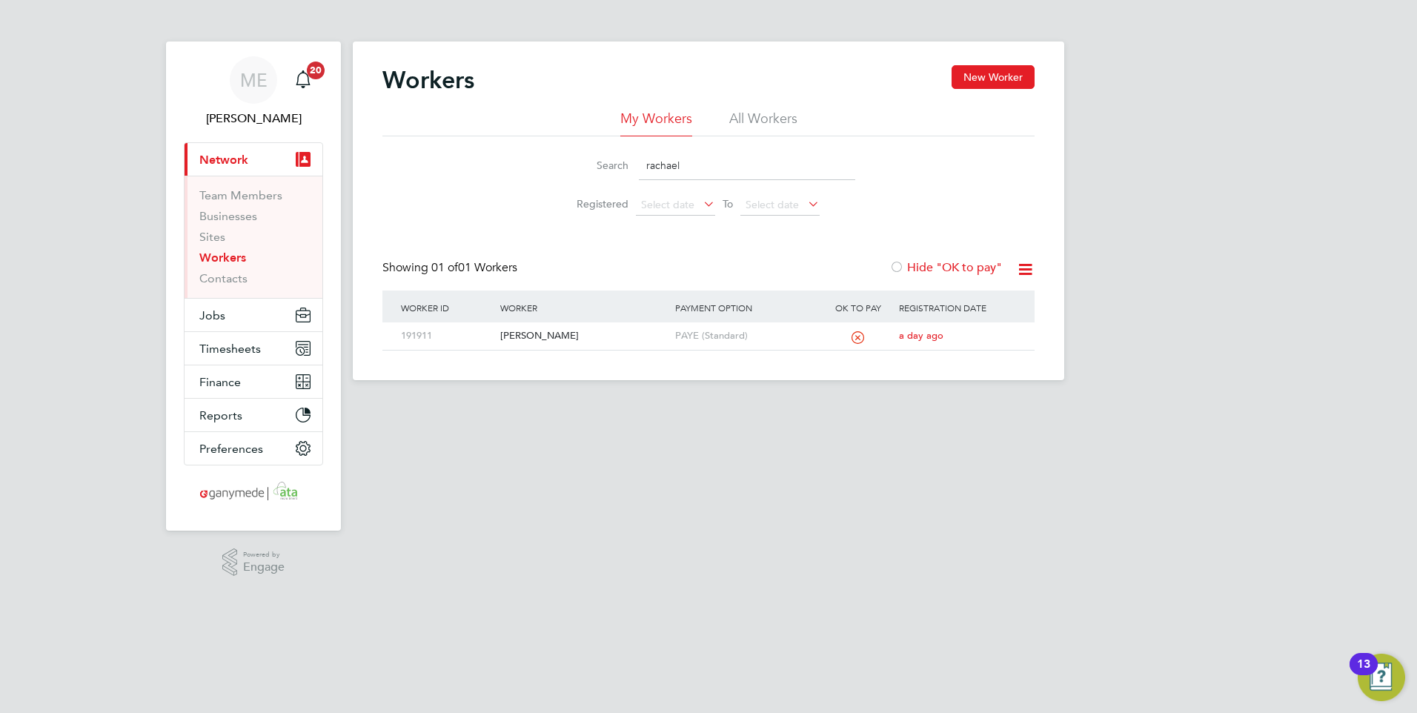
drag, startPoint x: 693, startPoint y: 168, endPoint x: 640, endPoint y: 163, distance: 53.6
click at [640, 163] on input "rachael" at bounding box center [747, 165] width 216 height 29
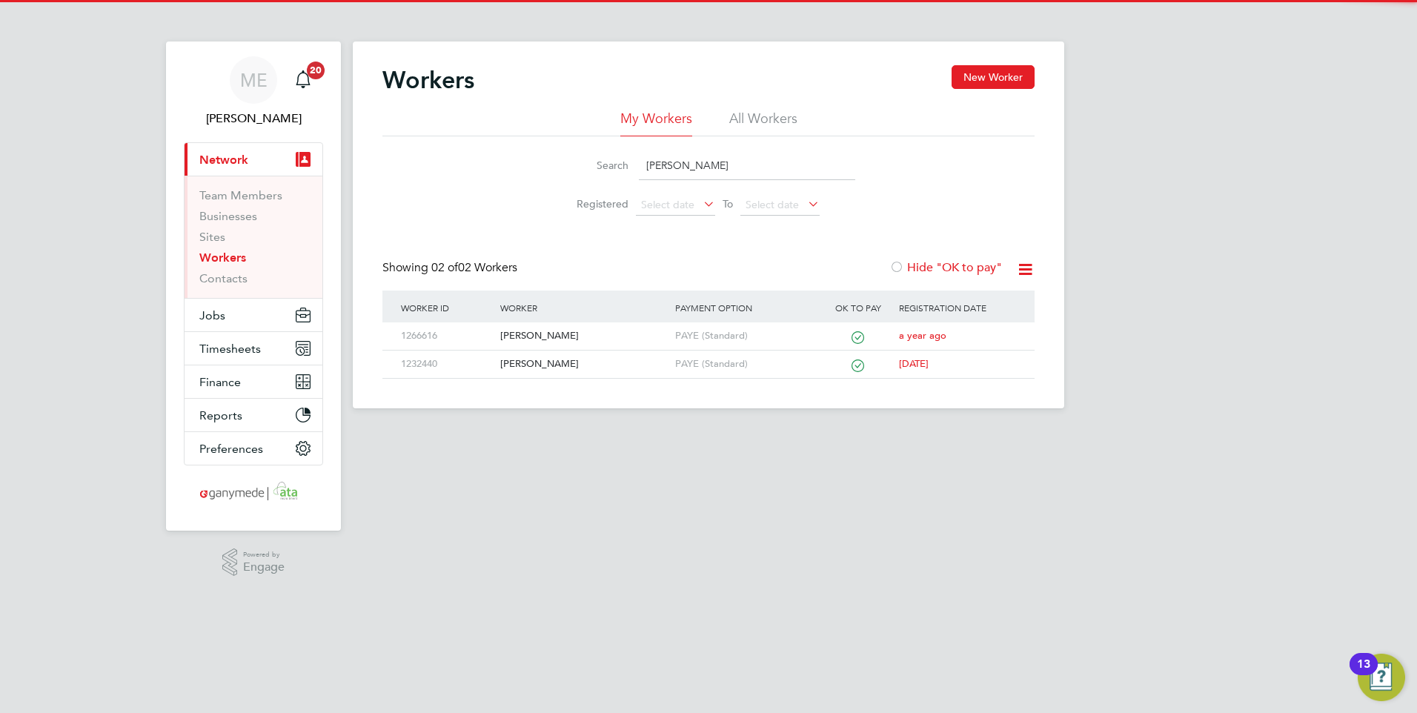
type input "CAROLE"
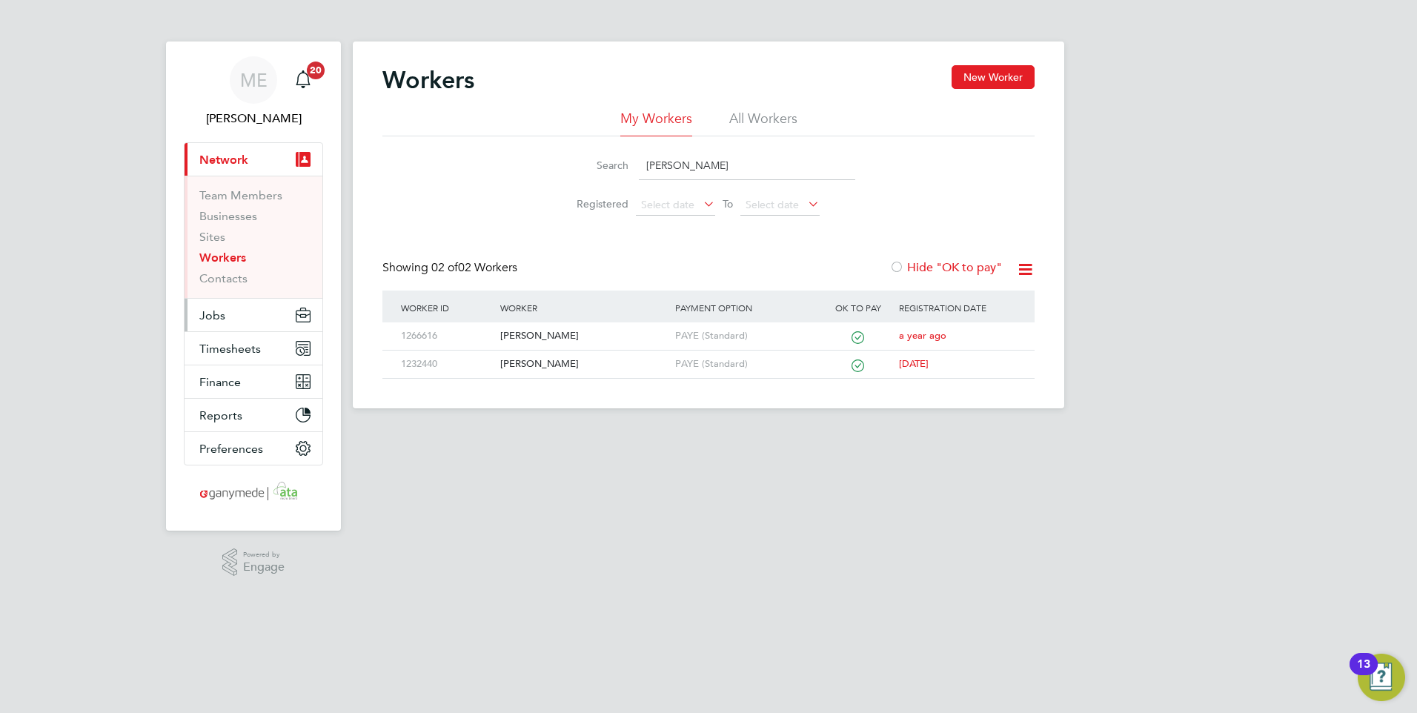
click at [210, 316] on span "Jobs" at bounding box center [212, 315] width 26 height 14
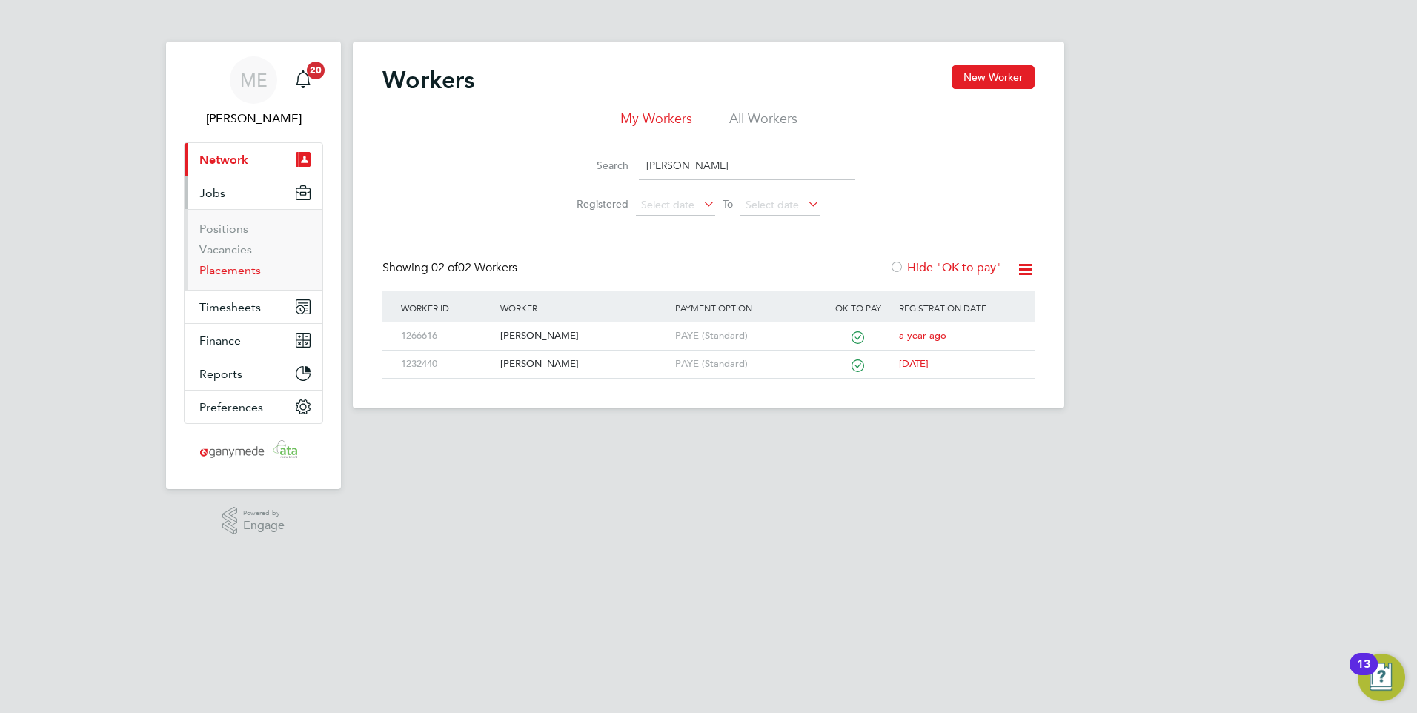
click at [227, 268] on link "Placements" at bounding box center [230, 270] width 62 height 14
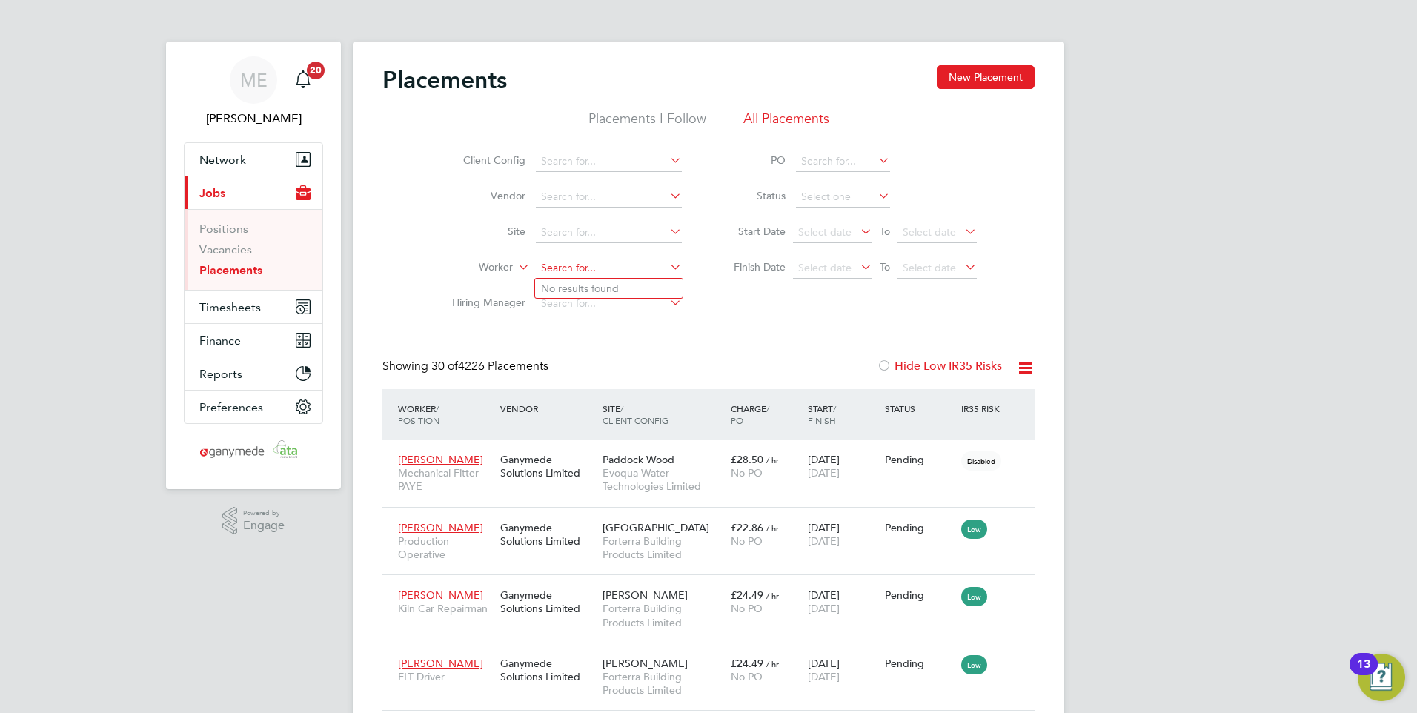
click at [583, 271] on input at bounding box center [609, 268] width 146 height 21
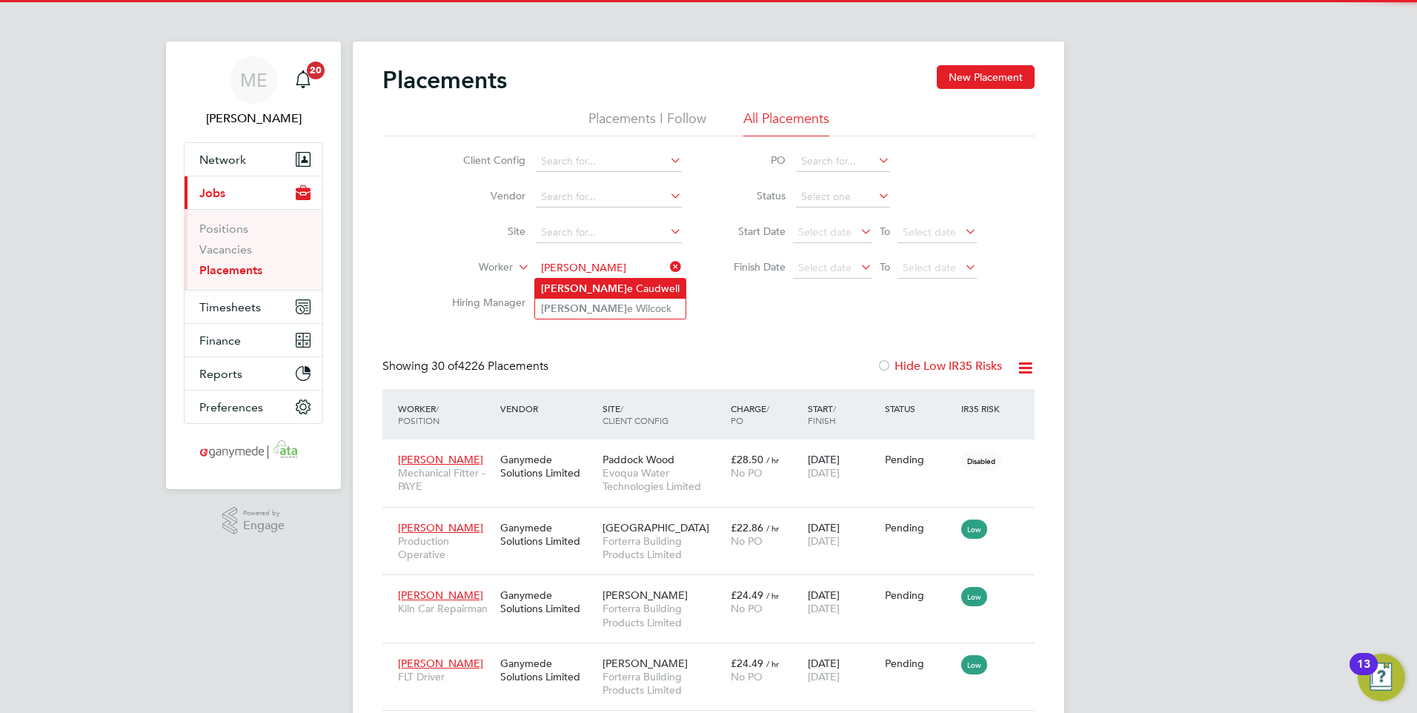
click at [568, 285] on li "Carol e Caudwell" at bounding box center [610, 289] width 150 height 20
type input "[PERSON_NAME]"
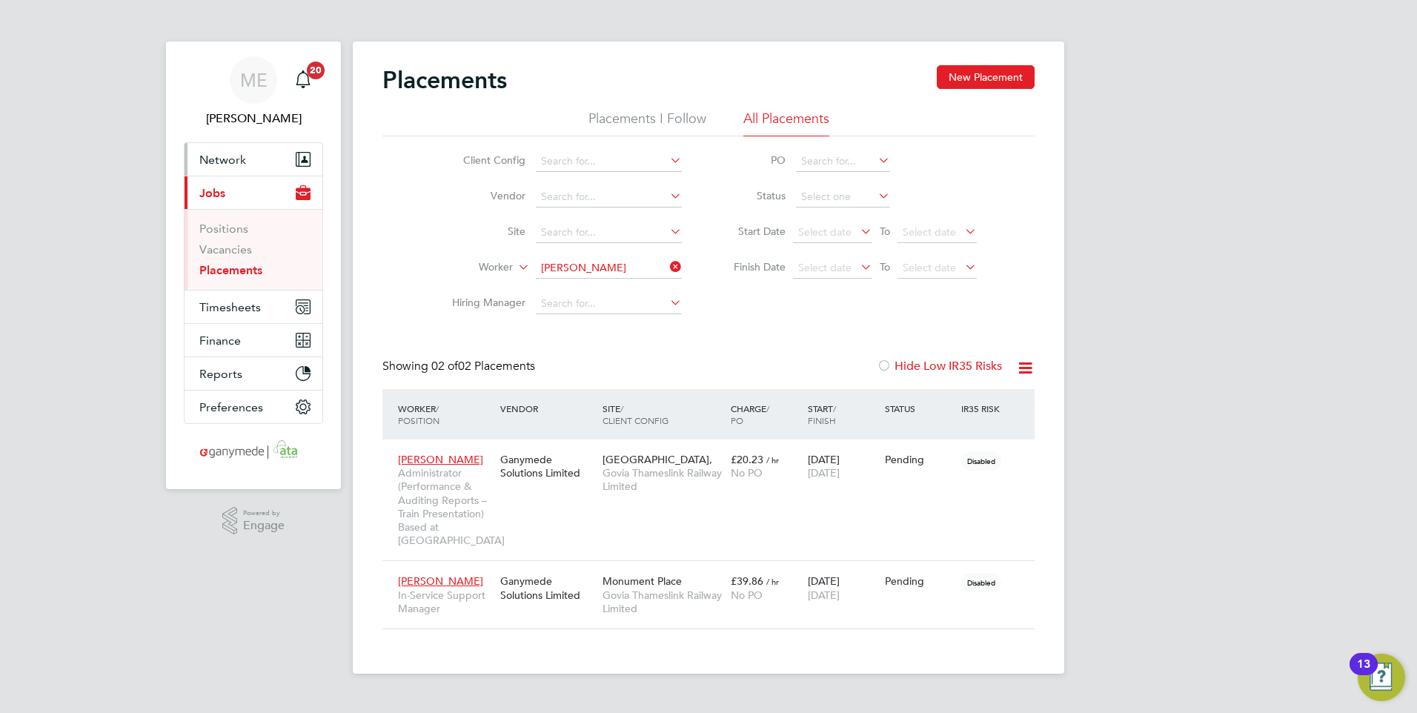
click at [245, 162] on span "Network" at bounding box center [222, 160] width 47 height 14
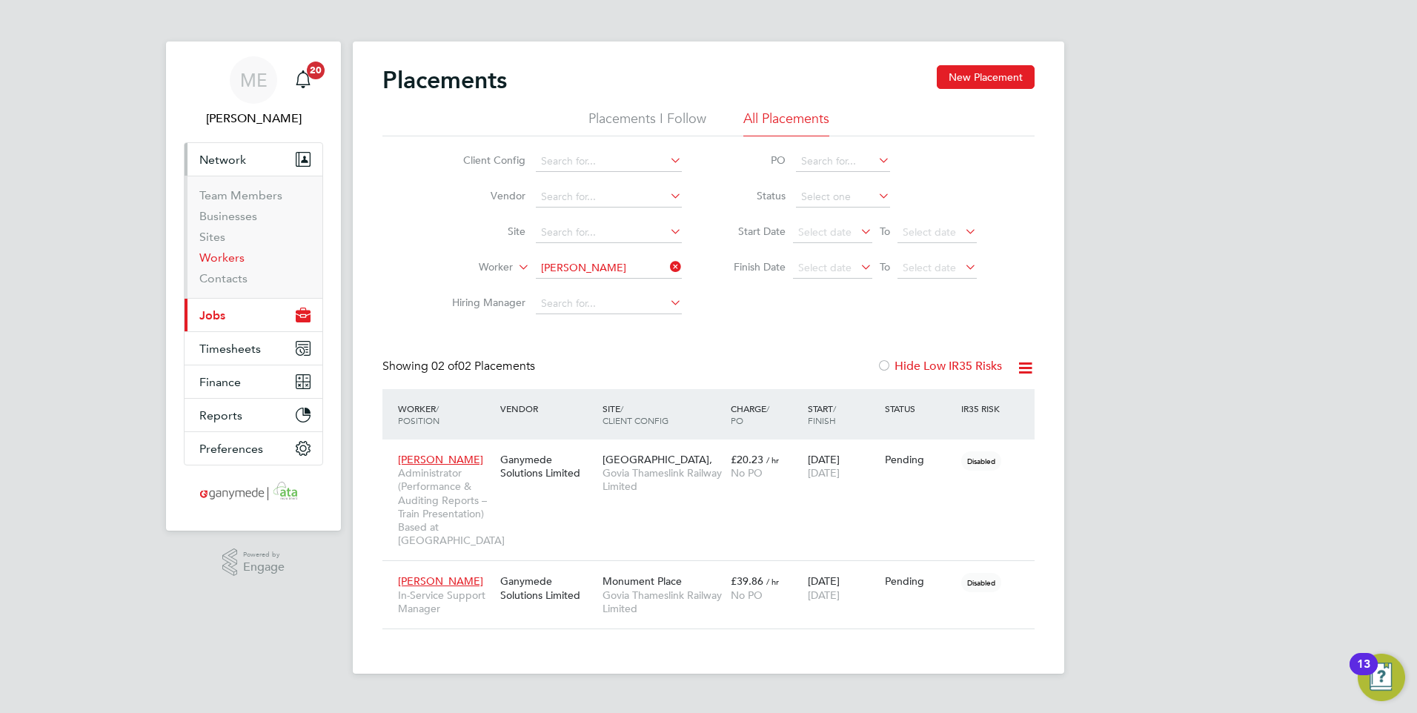
click at [223, 257] on link "Workers" at bounding box center [221, 257] width 45 height 14
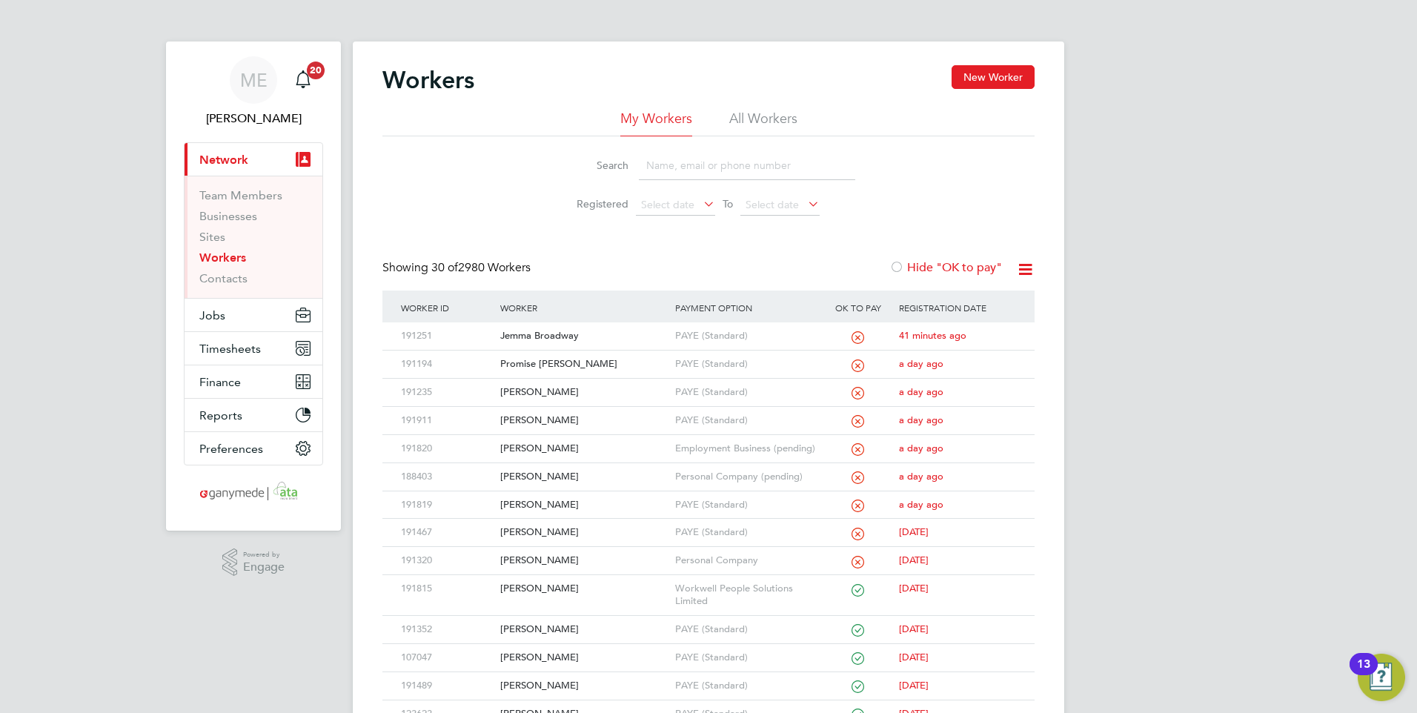
click at [681, 168] on input at bounding box center [747, 165] width 216 height 29
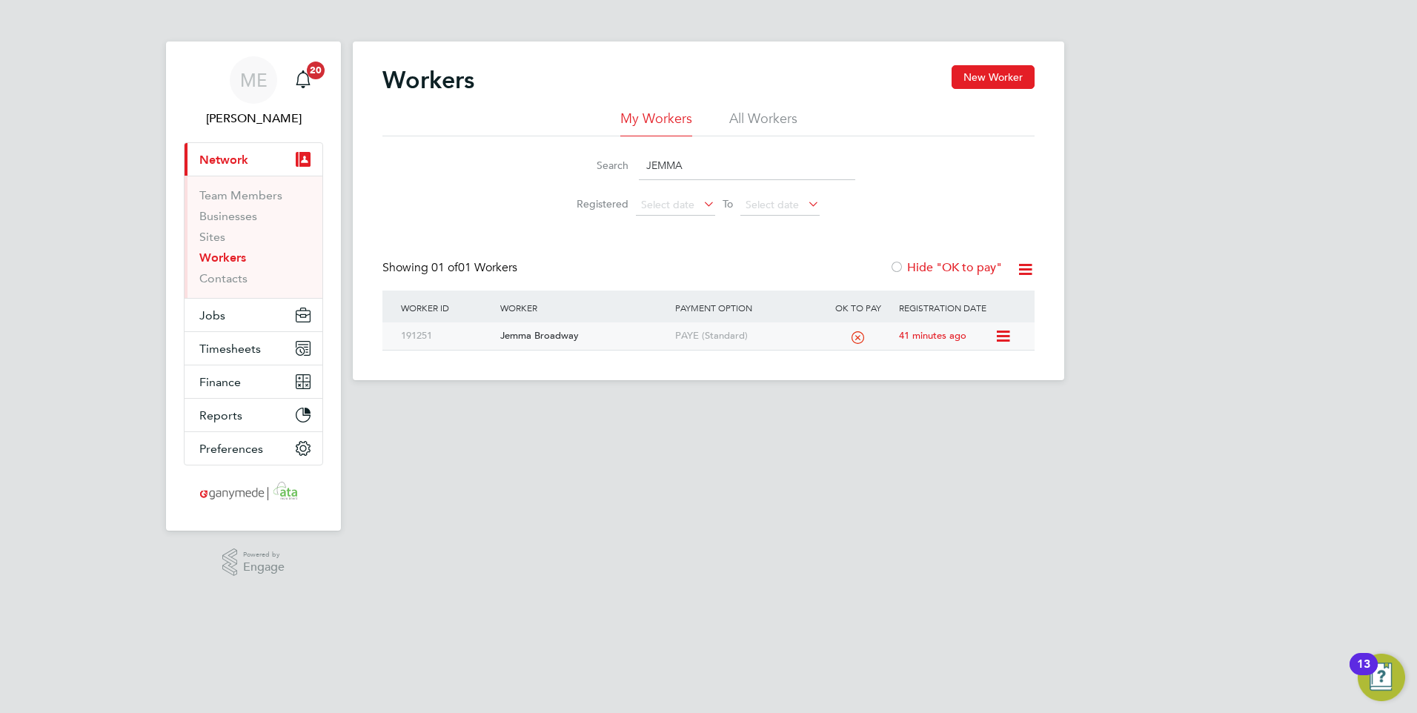
type input "JEMMA"
click at [572, 337] on div "Jemma Broadway" at bounding box center [584, 335] width 174 height 27
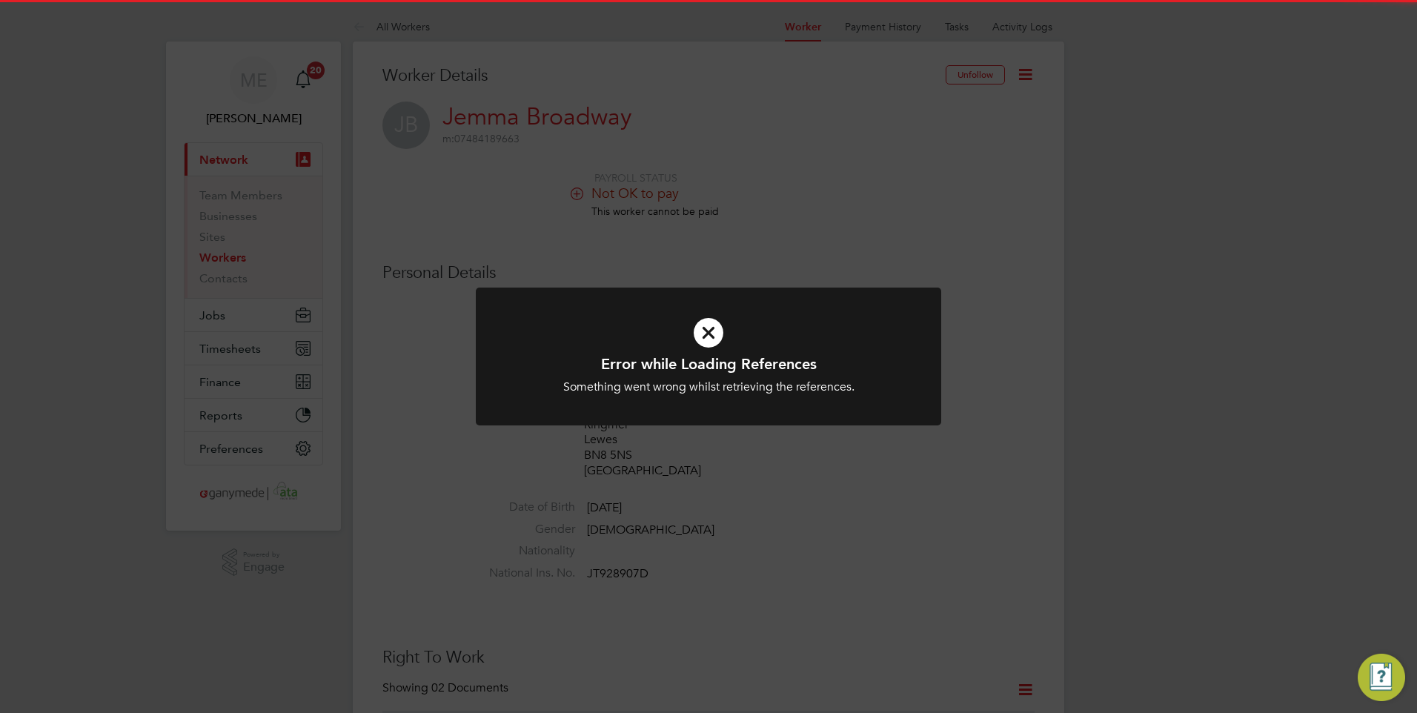
click at [642, 319] on icon at bounding box center [708, 333] width 385 height 58
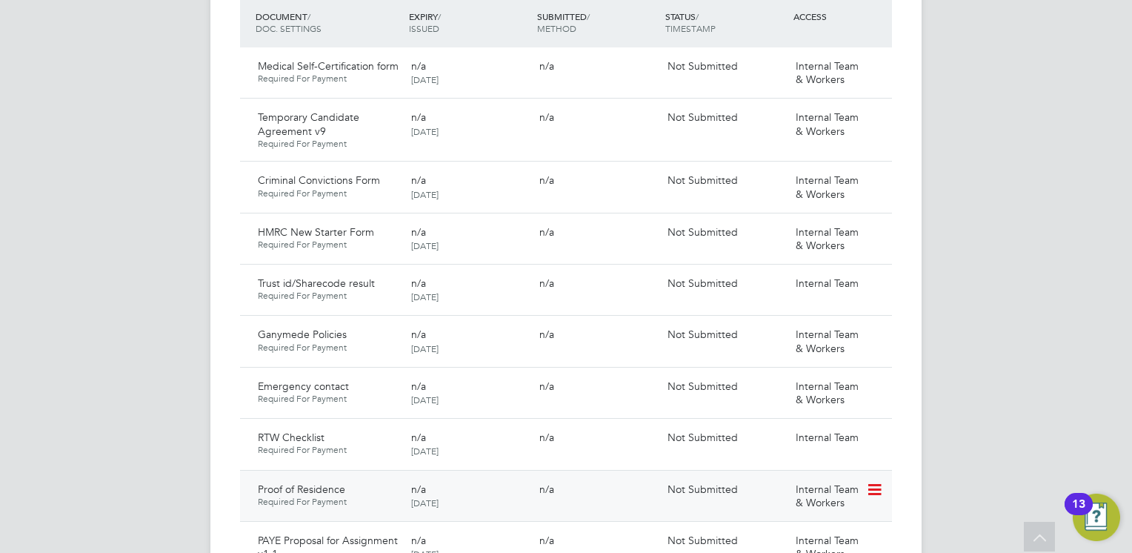
scroll to position [963, 0]
